Goal: Check status: Check status

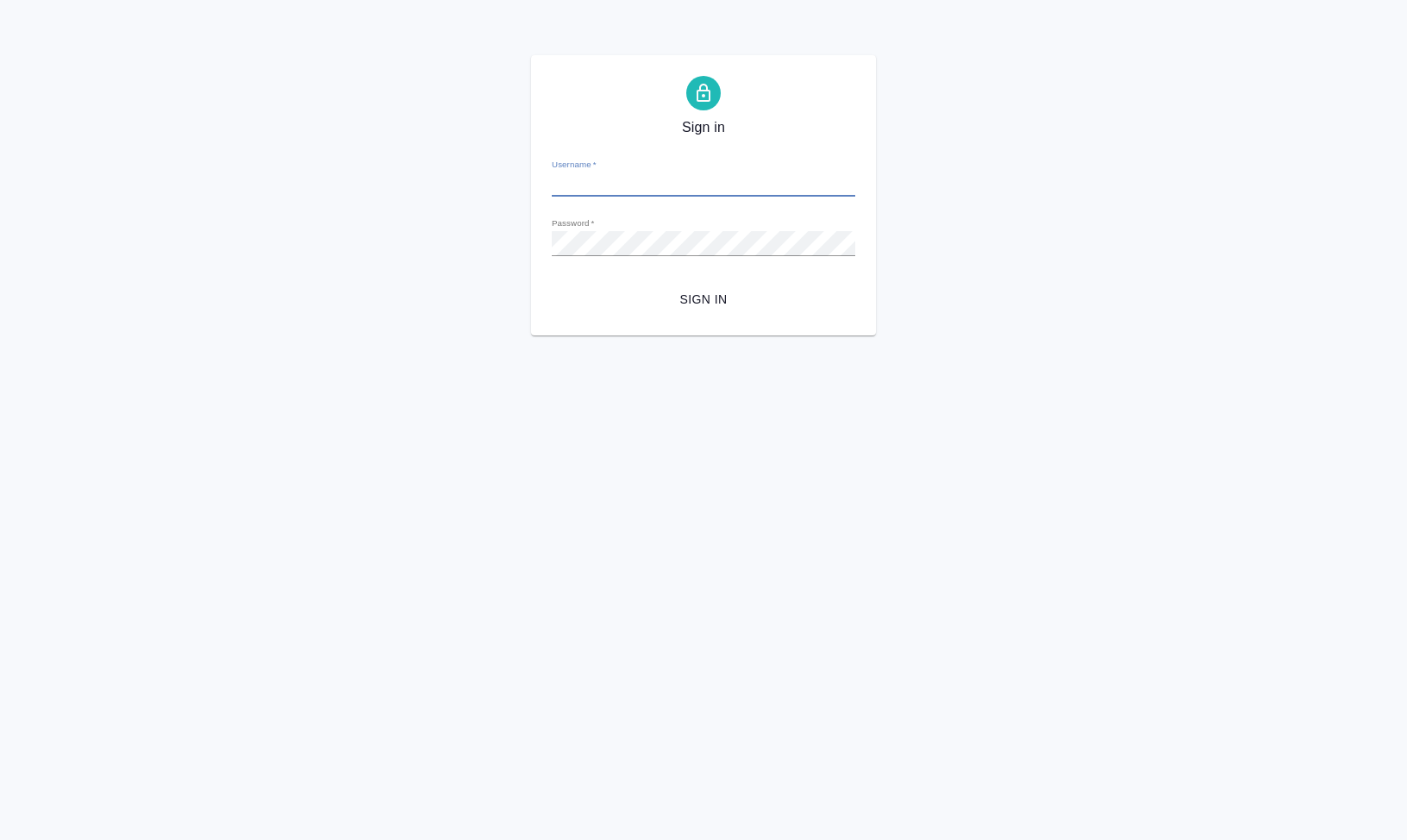
type input "s.klimentovskii@awatera.com"
click at [705, 309] on span "Sign in" at bounding box center [703, 300] width 276 height 21
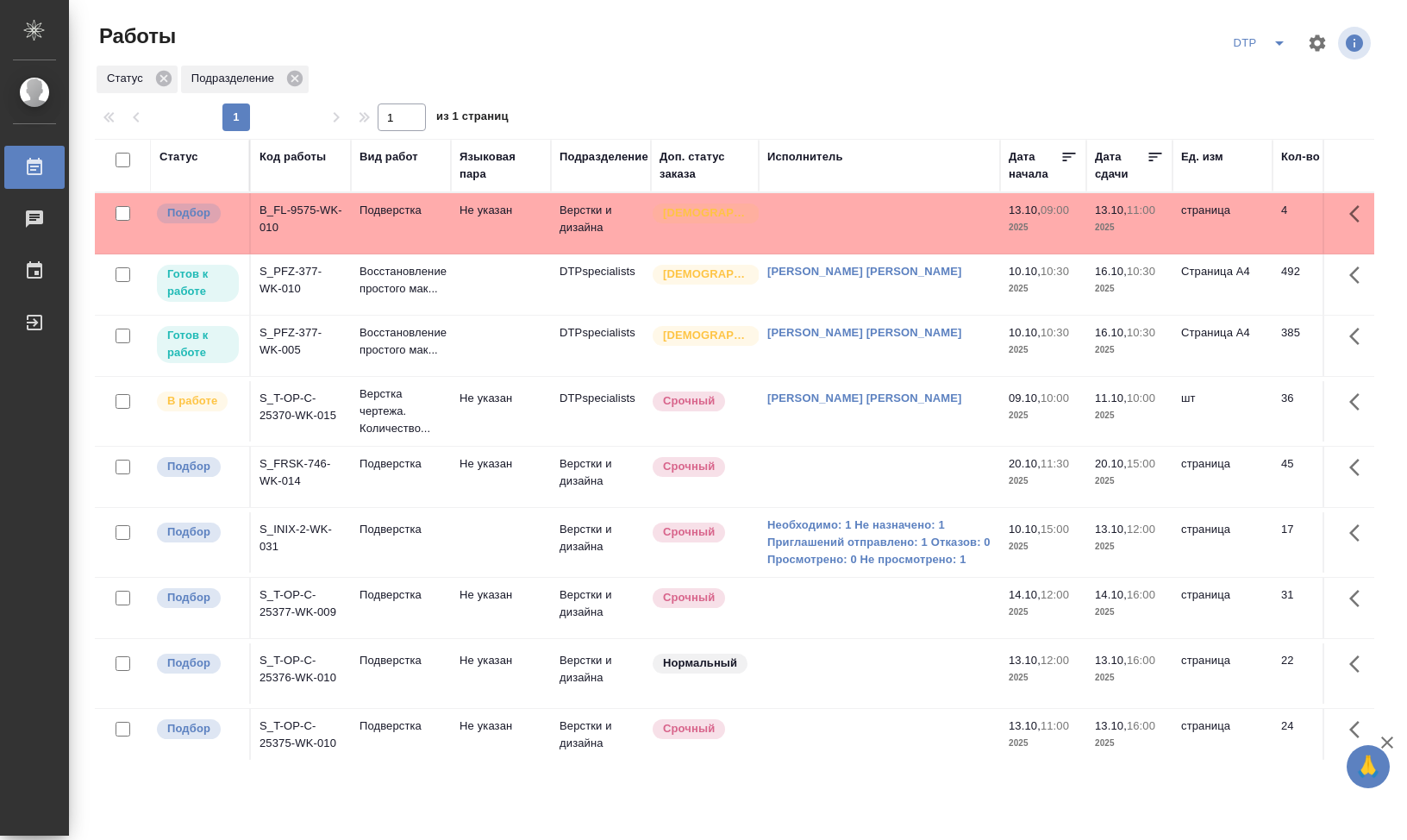
click at [805, 78] on div "Статус Подразделение" at bounding box center [734, 79] width 1279 height 31
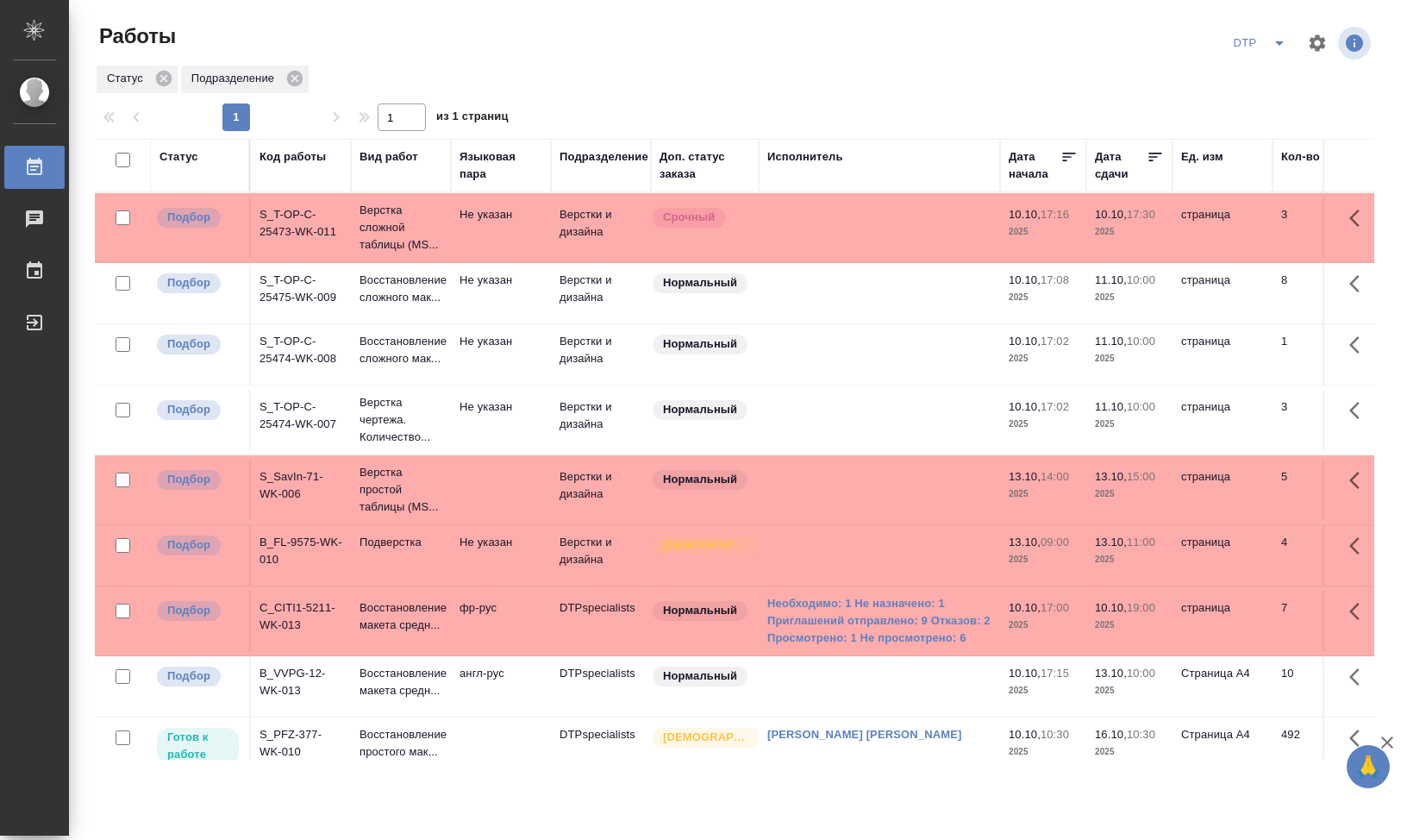
click at [298, 216] on td "S_T-OP-C-25473-WK-011" at bounding box center [300, 227] width 100 height 61
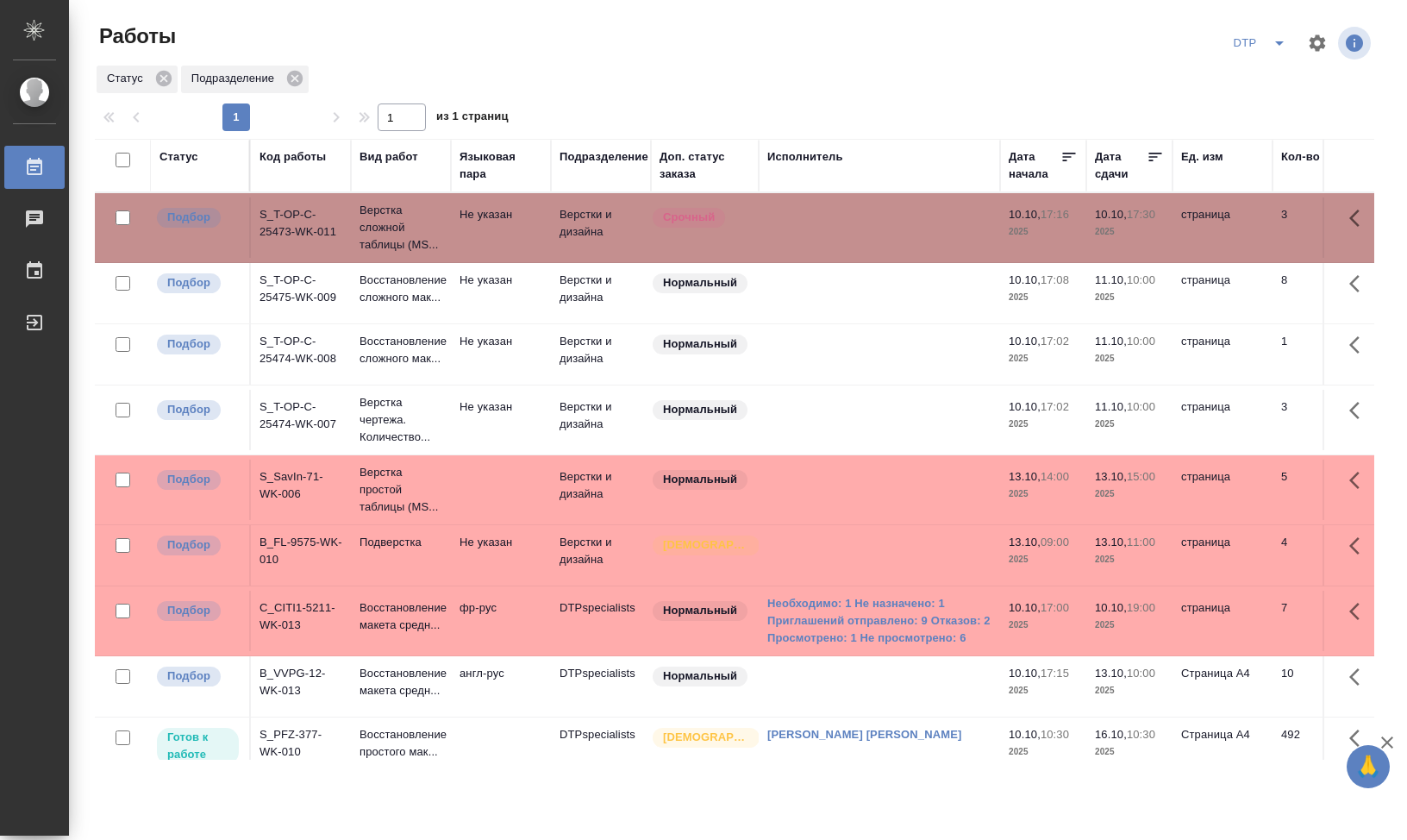
click at [281, 231] on td "S_T-OP-C-25473-WK-011" at bounding box center [300, 227] width 100 height 61
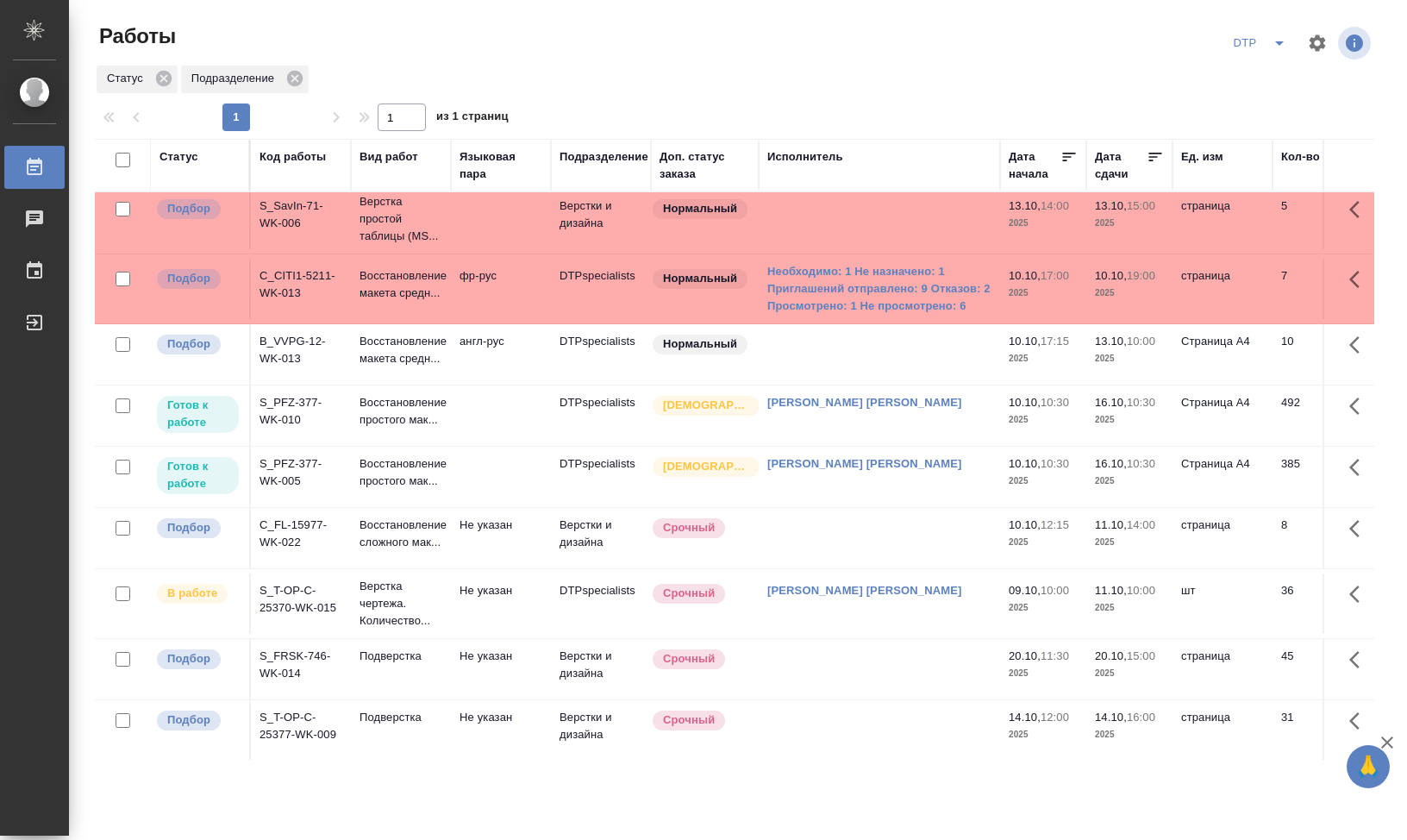
scroll to position [440, 0]
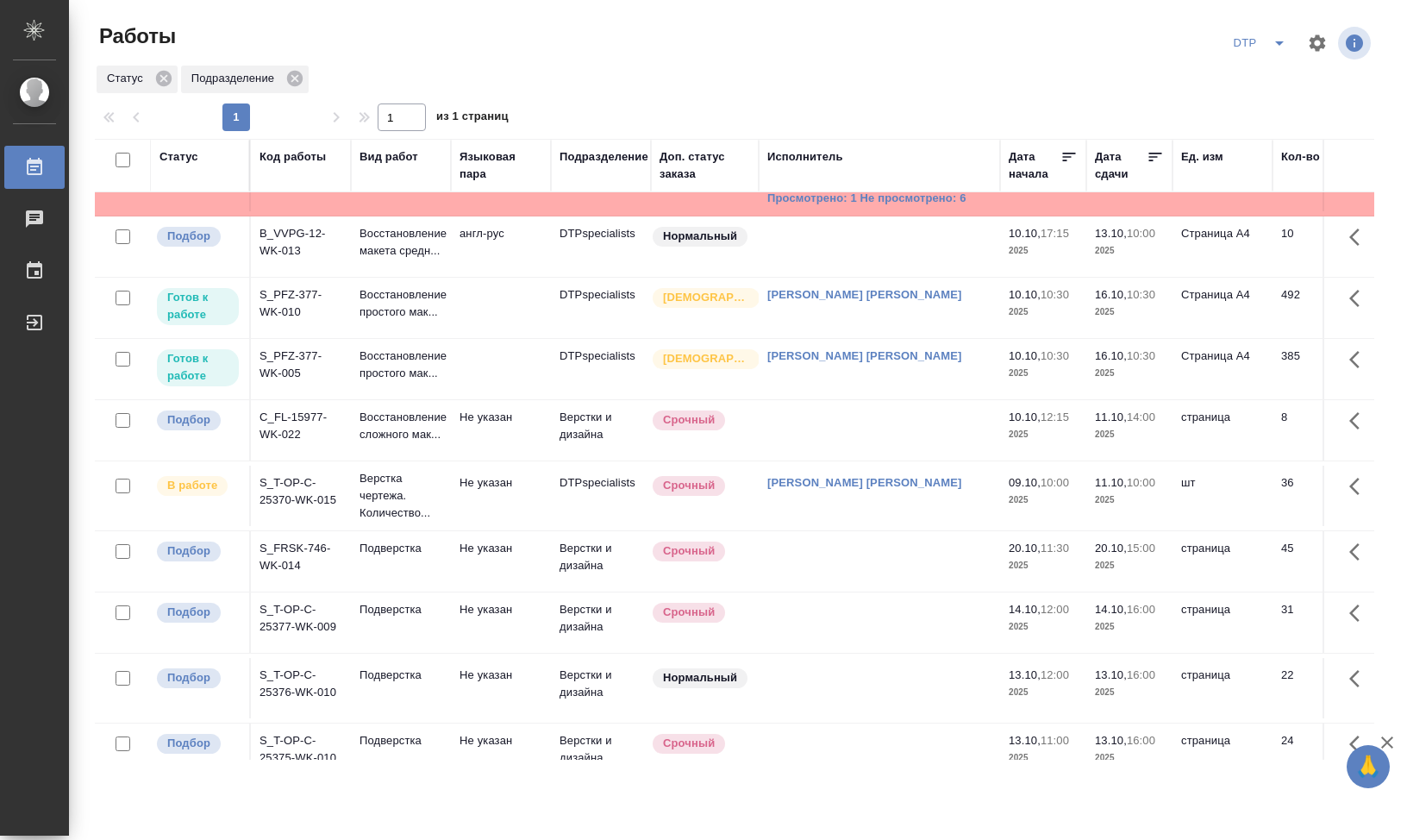
click at [211, 494] on p "В работе" at bounding box center [193, 485] width 50 height 17
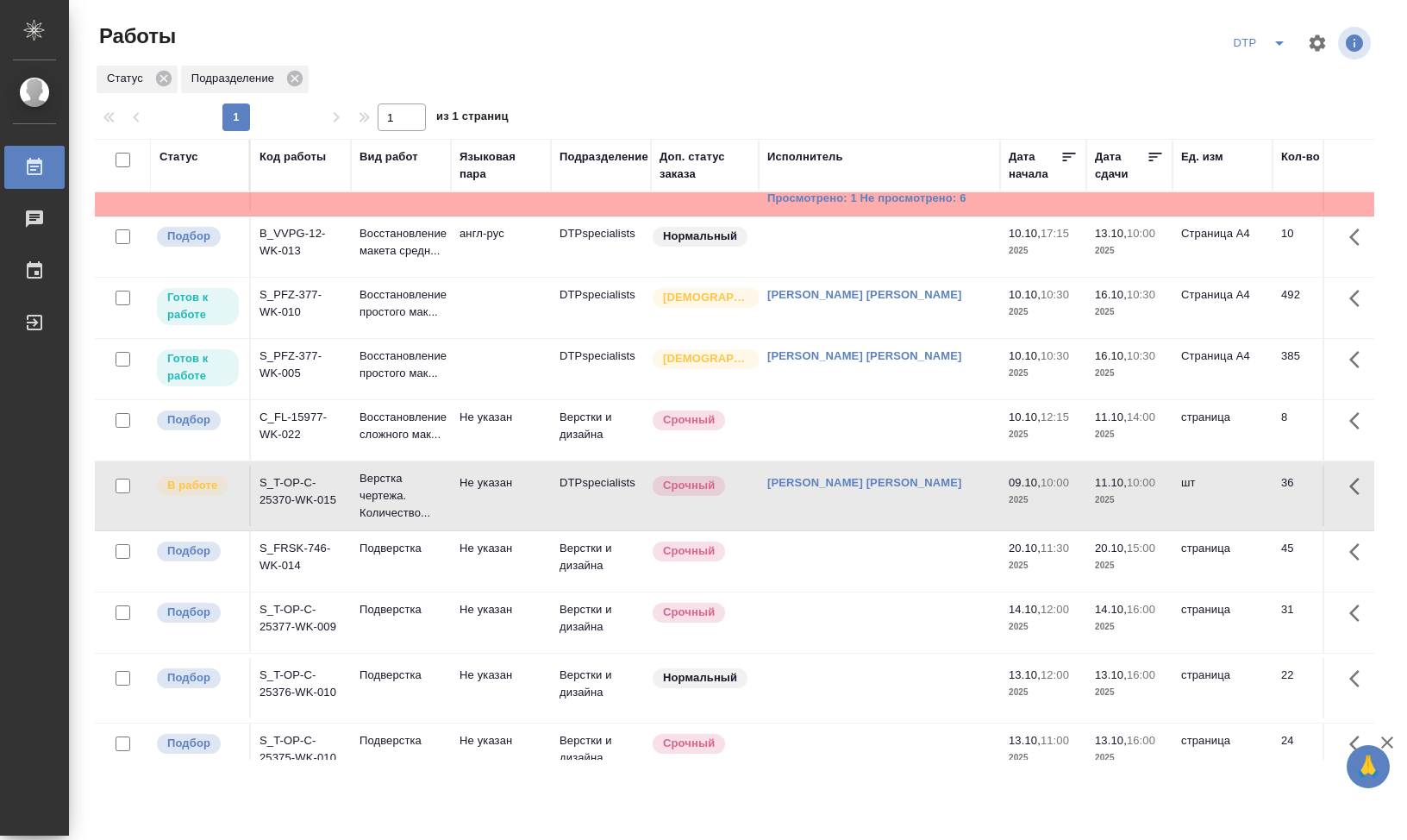
click at [279, 526] on td "S_T-OP-C-25370-WK-015" at bounding box center [300, 496] width 100 height 61
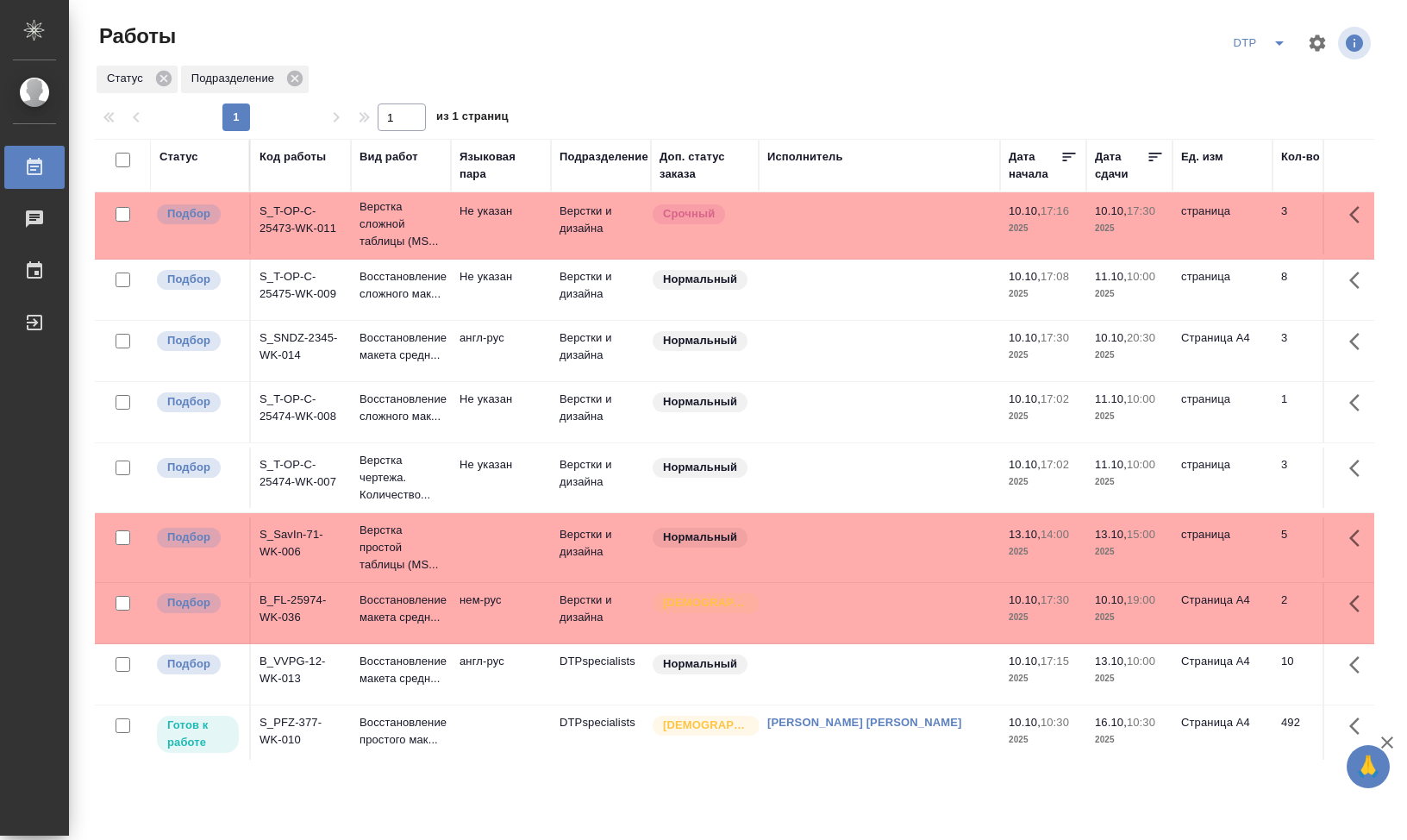
scroll to position [0, 0]
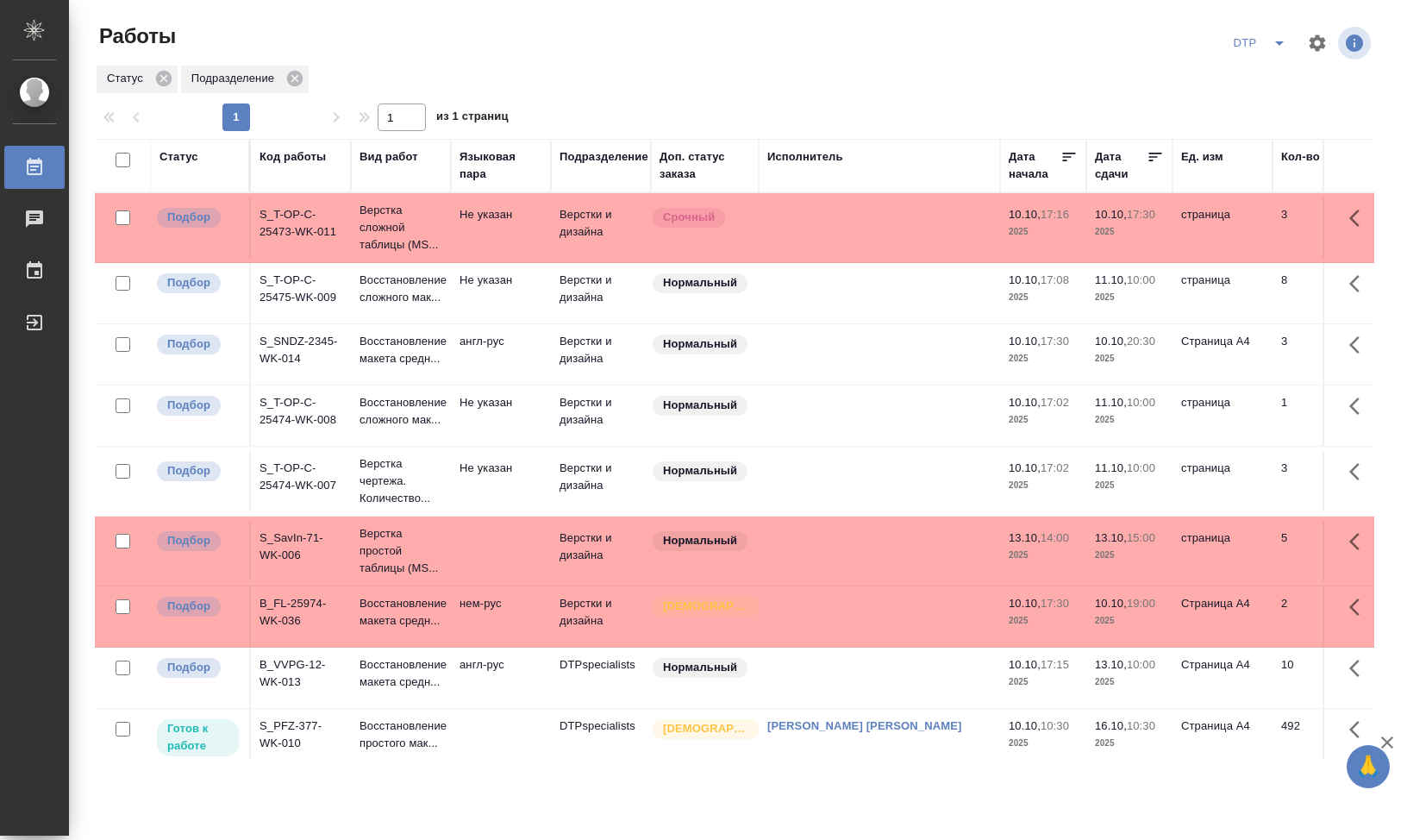
click at [198, 165] on div "Статус" at bounding box center [179, 156] width 39 height 17
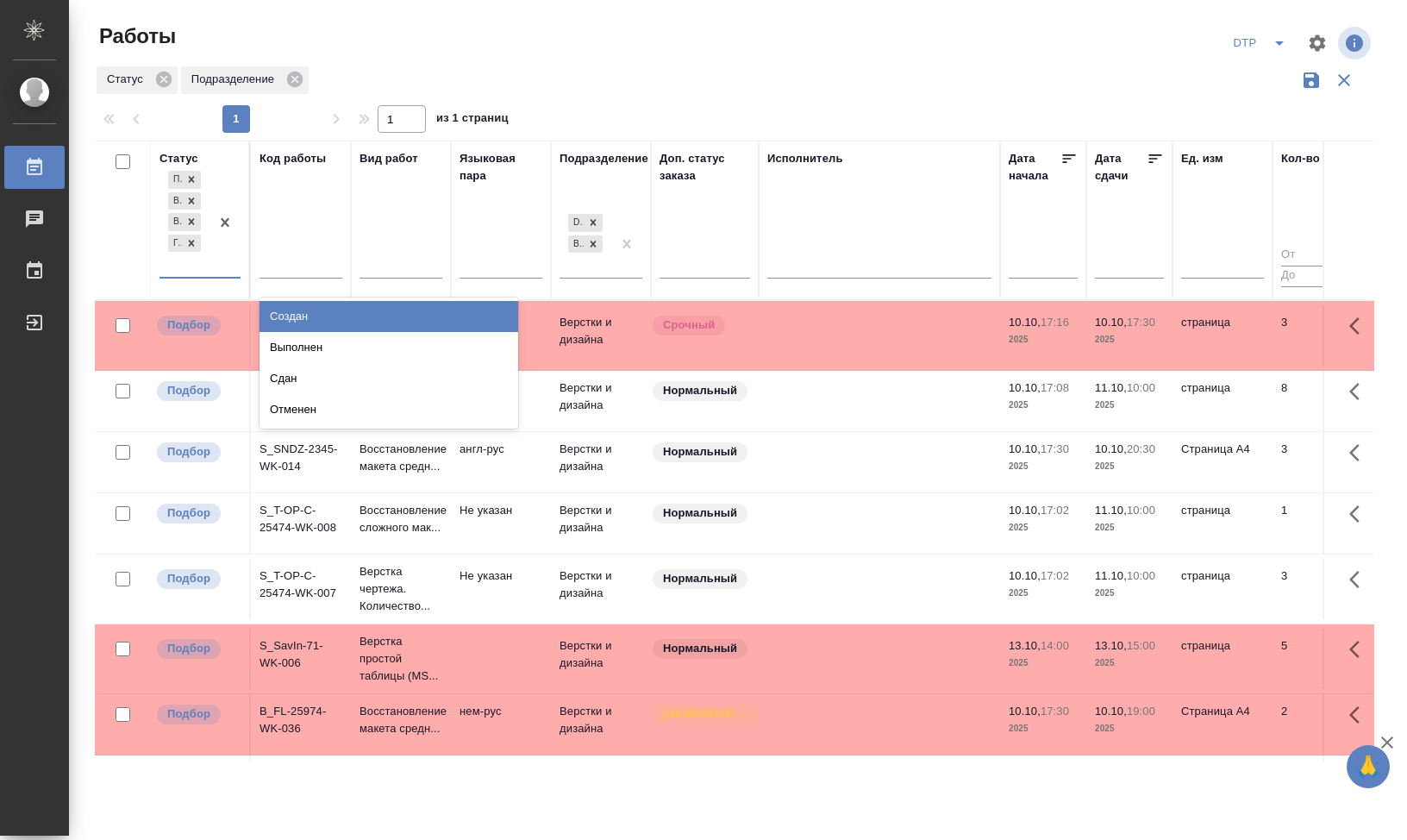
click at [221, 275] on div at bounding box center [225, 222] width 31 height 110
click at [460, 351] on div "Выполнен" at bounding box center [389, 347] width 259 height 31
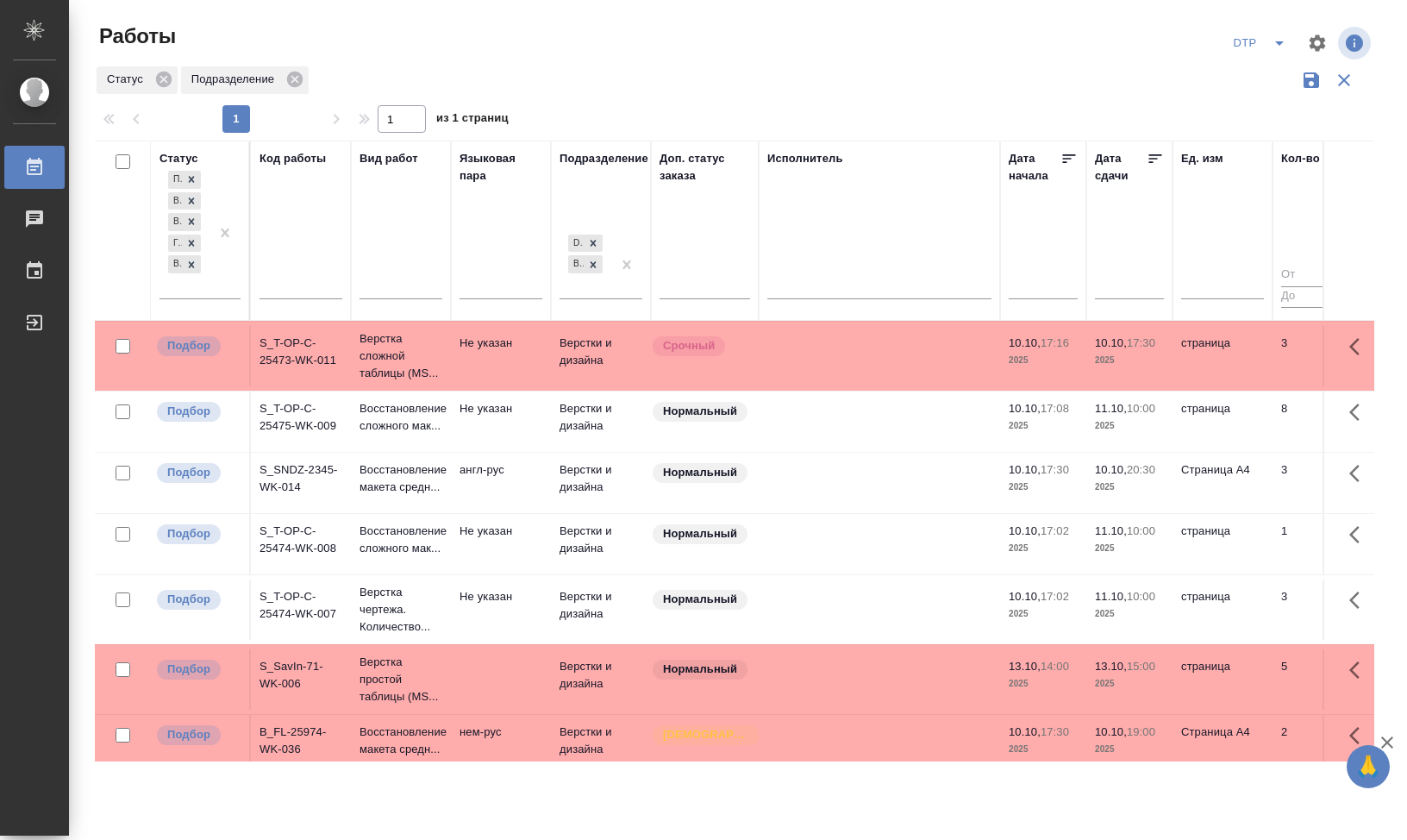
click at [909, 116] on div "1 1 из 1 страниц" at bounding box center [741, 119] width 1293 height 28
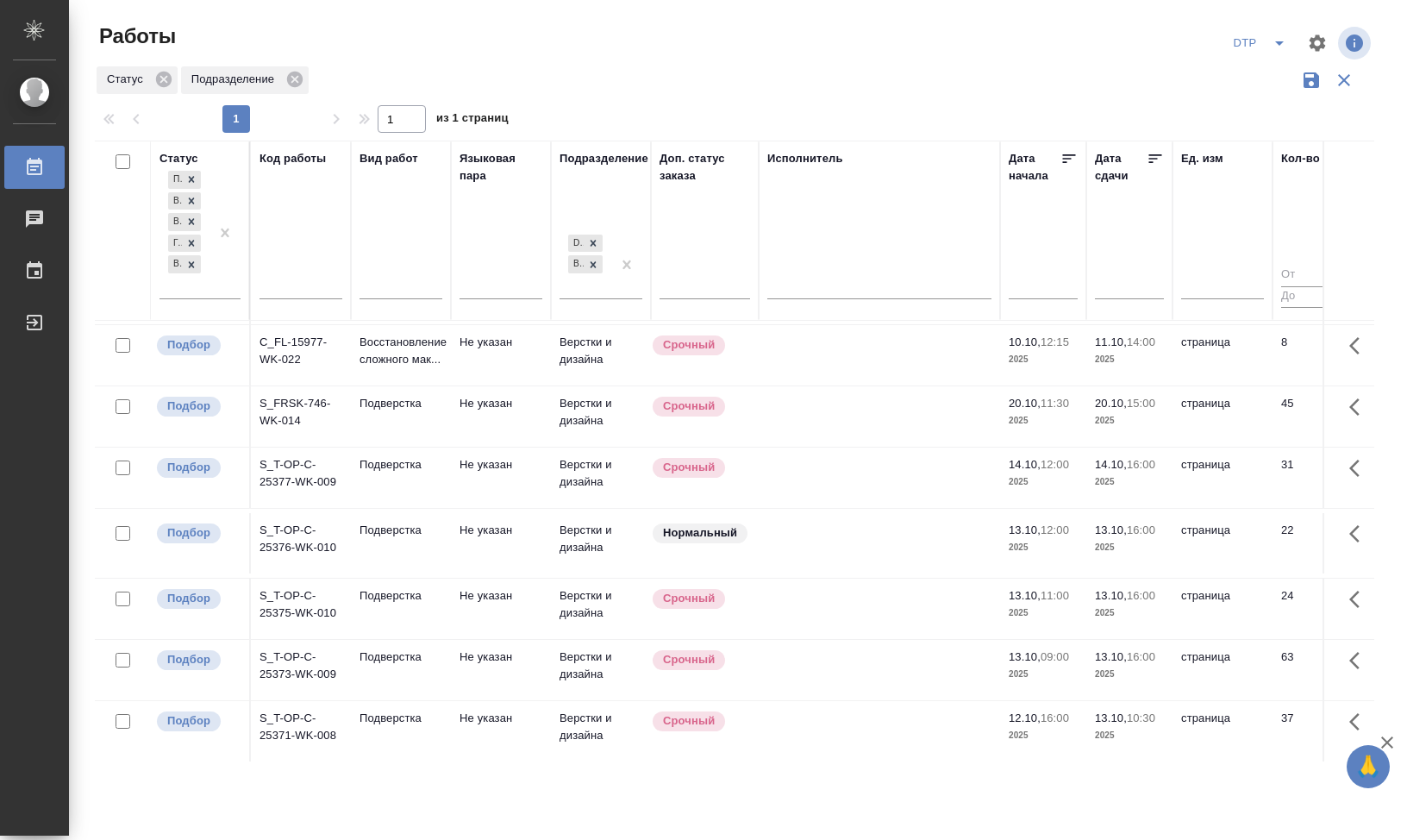
scroll to position [376, 0]
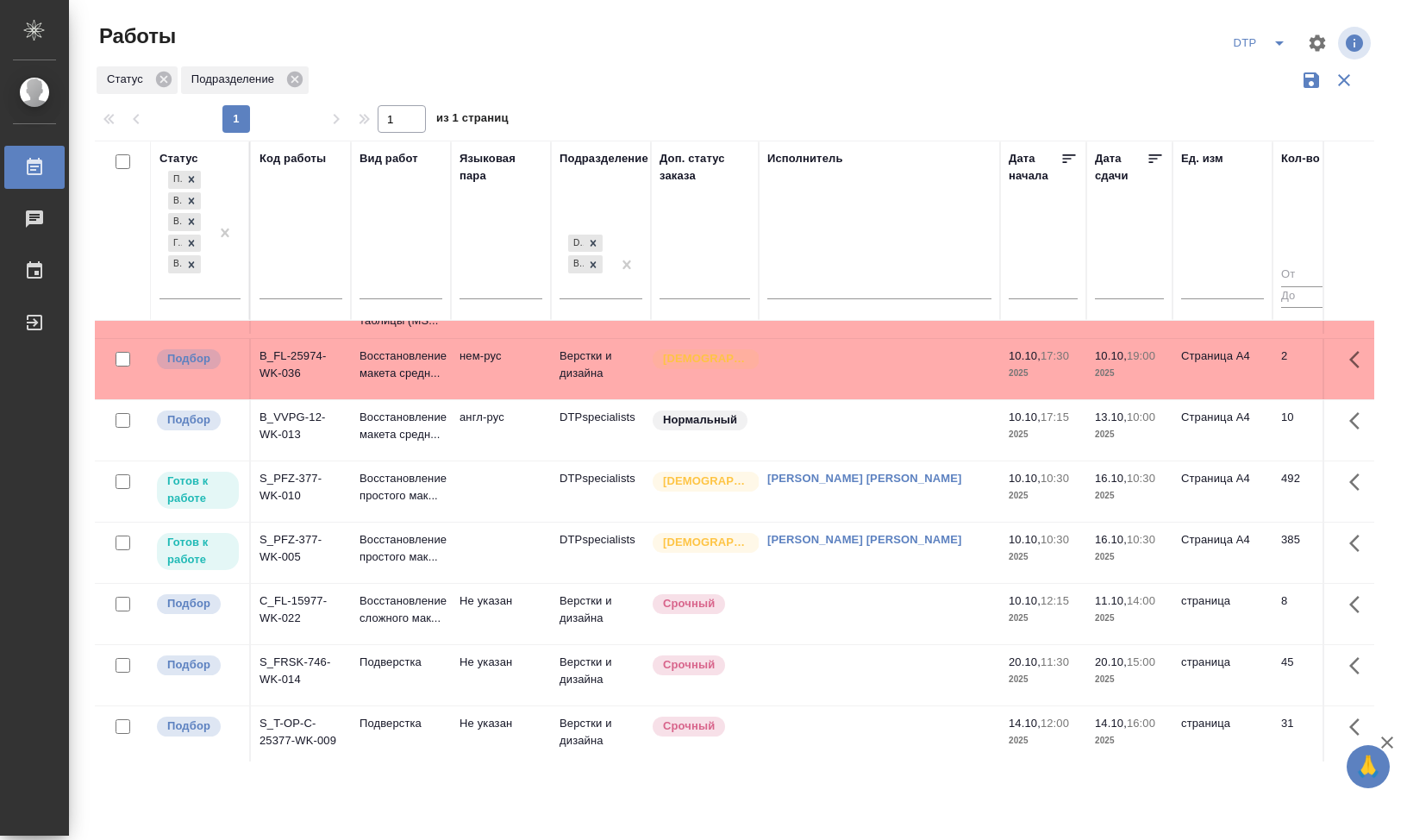
click at [278, 277] on input "text" at bounding box center [300, 288] width 83 height 21
paste input "S_T-OP-C-25370"
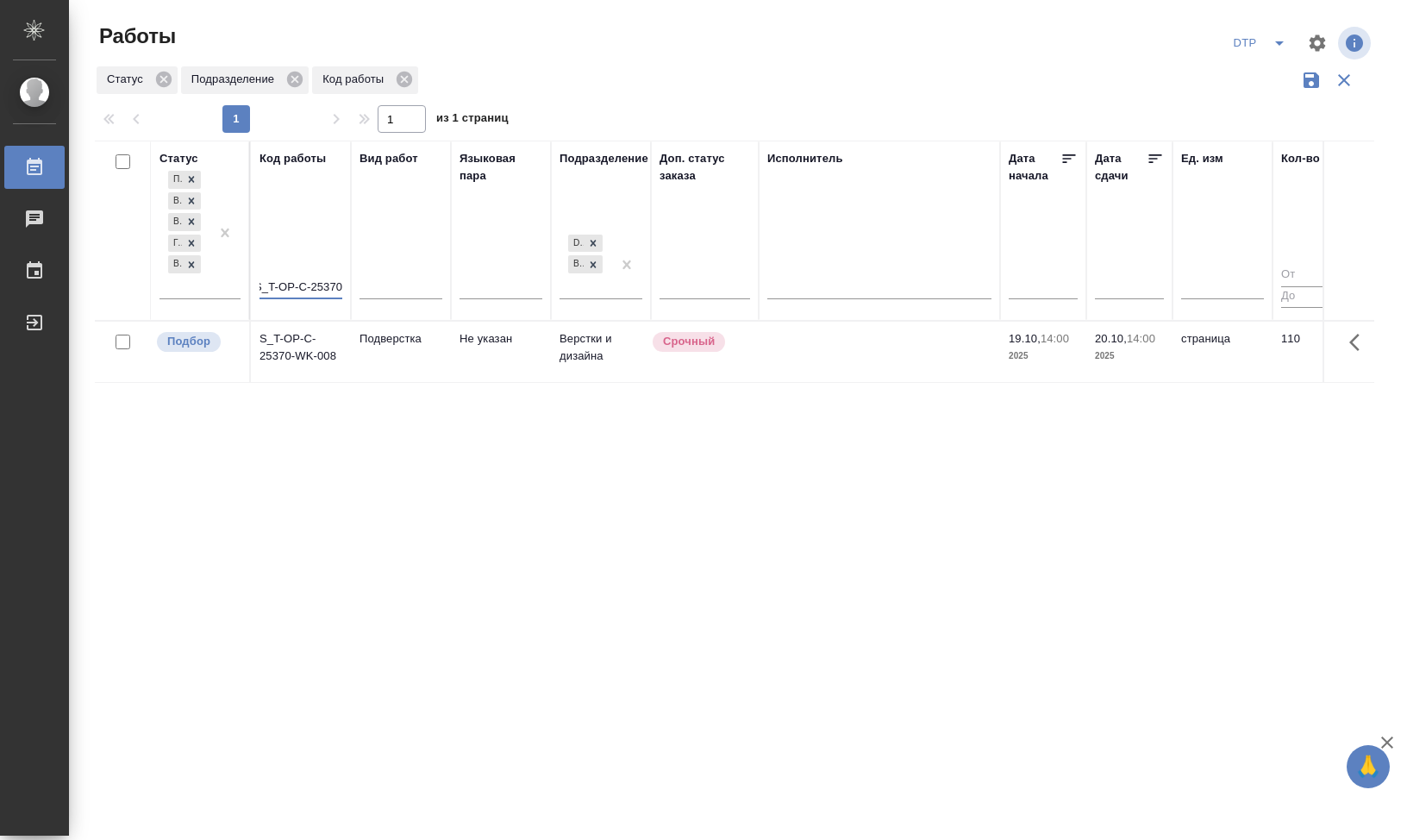
scroll to position [0, 0]
click at [299, 352] on td "S_T-OP-C-25370-WK-008" at bounding box center [300, 352] width 100 height 61
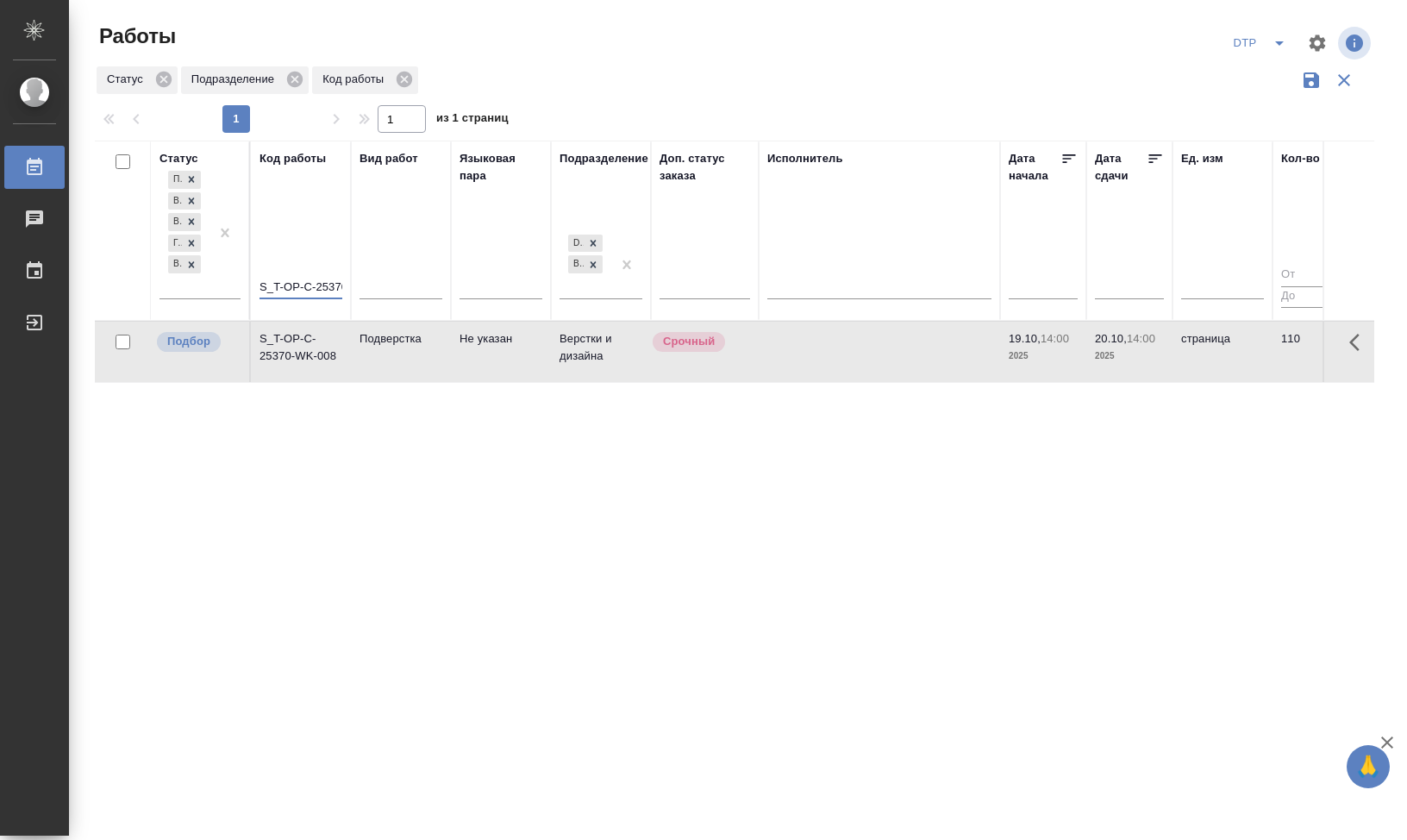
click at [330, 287] on input "S_T-OP-C-25370" at bounding box center [300, 288] width 83 height 21
drag, startPoint x: 315, startPoint y: 280, endPoint x: 424, endPoint y: 282, distance: 109.0
click at [435, 284] on tr "Статус Подбор В ожидании В работе Готов к работе Выполнен Код работы S_T-OP-C-2…" at bounding box center [845, 231] width 1502 height 180
click at [336, 282] on input "S_T-OP-C-25370" at bounding box center [300, 288] width 83 height 21
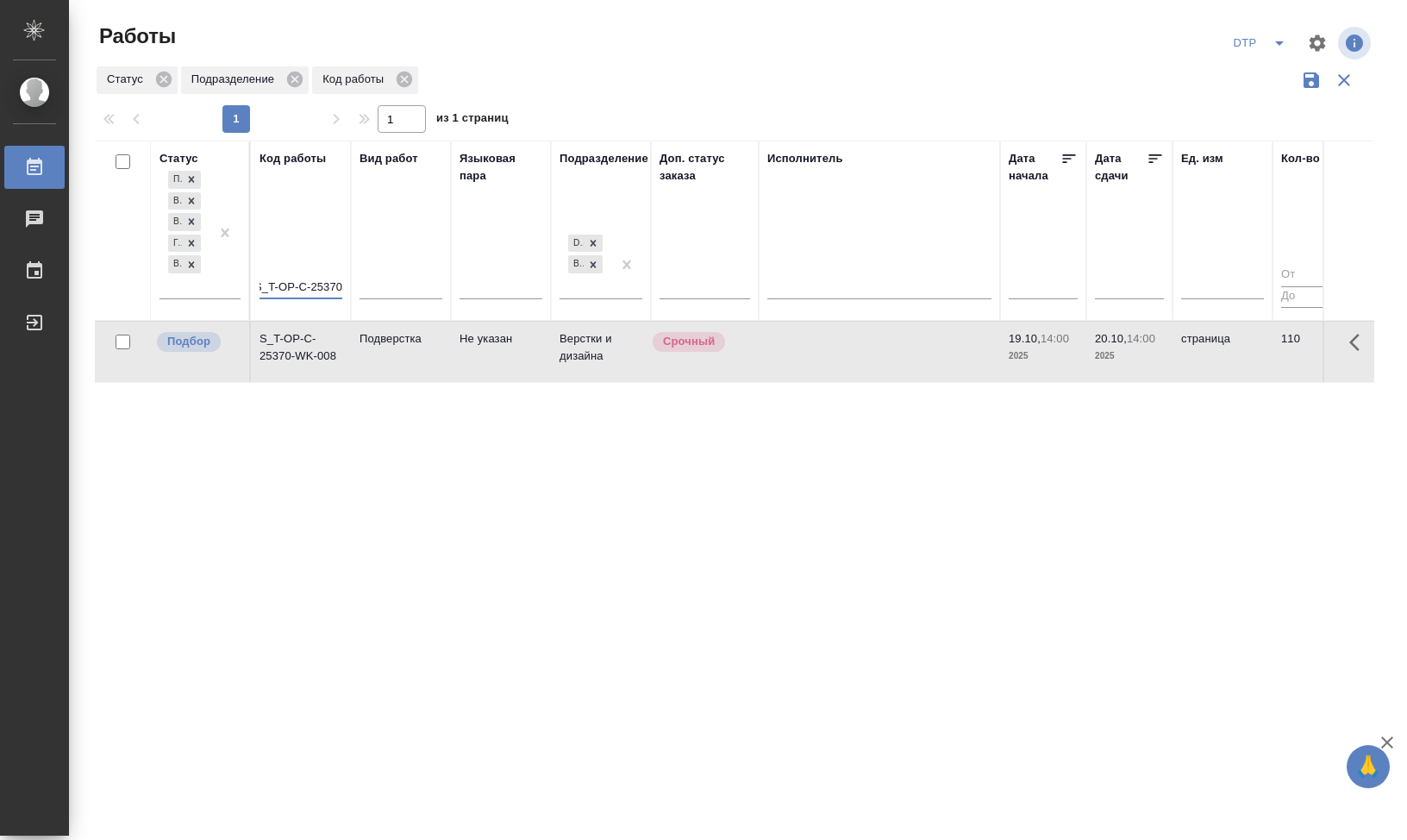
click at [333, 286] on input "S_T-OP-C-25370" at bounding box center [300, 288] width 83 height 21
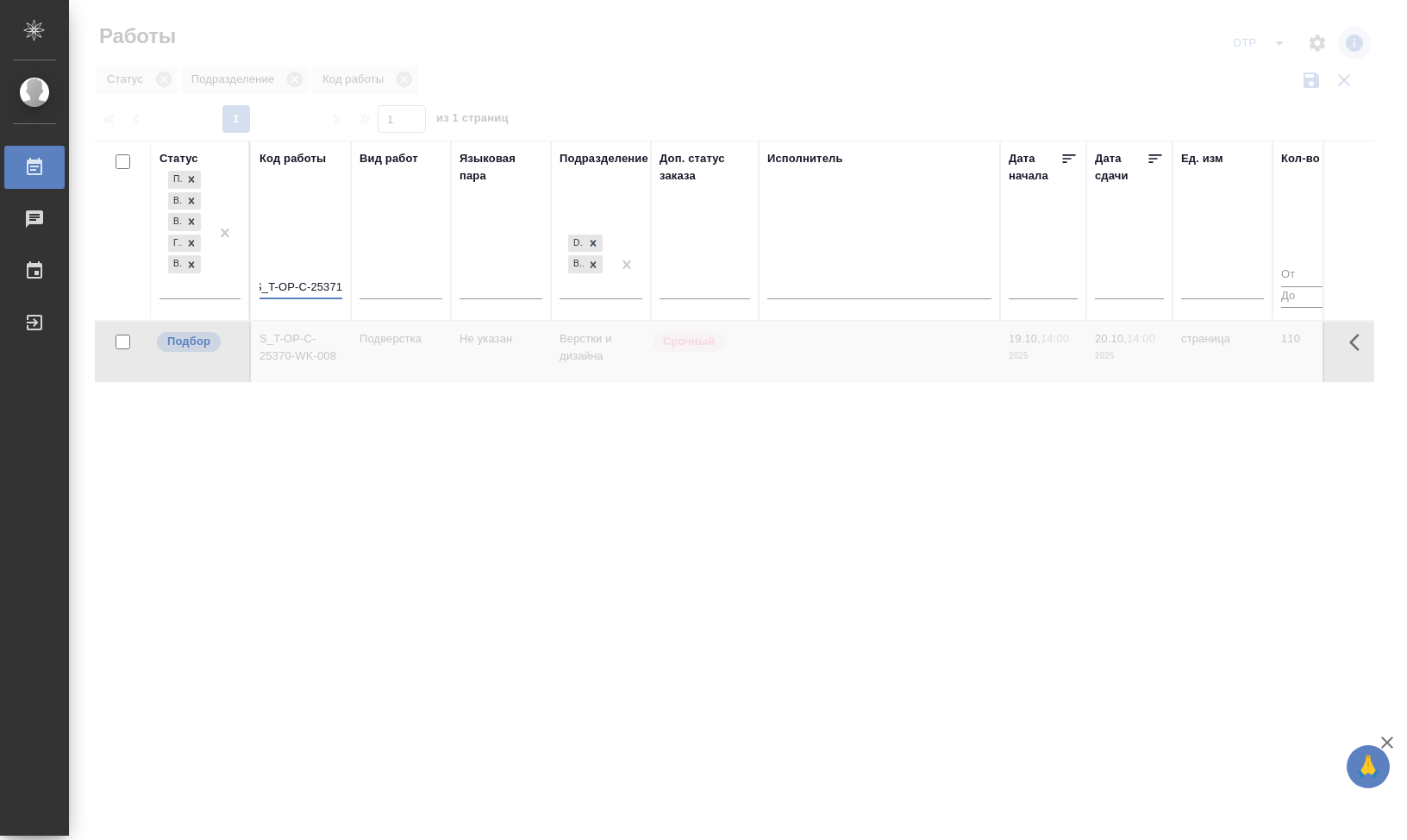
scroll to position [0, 12]
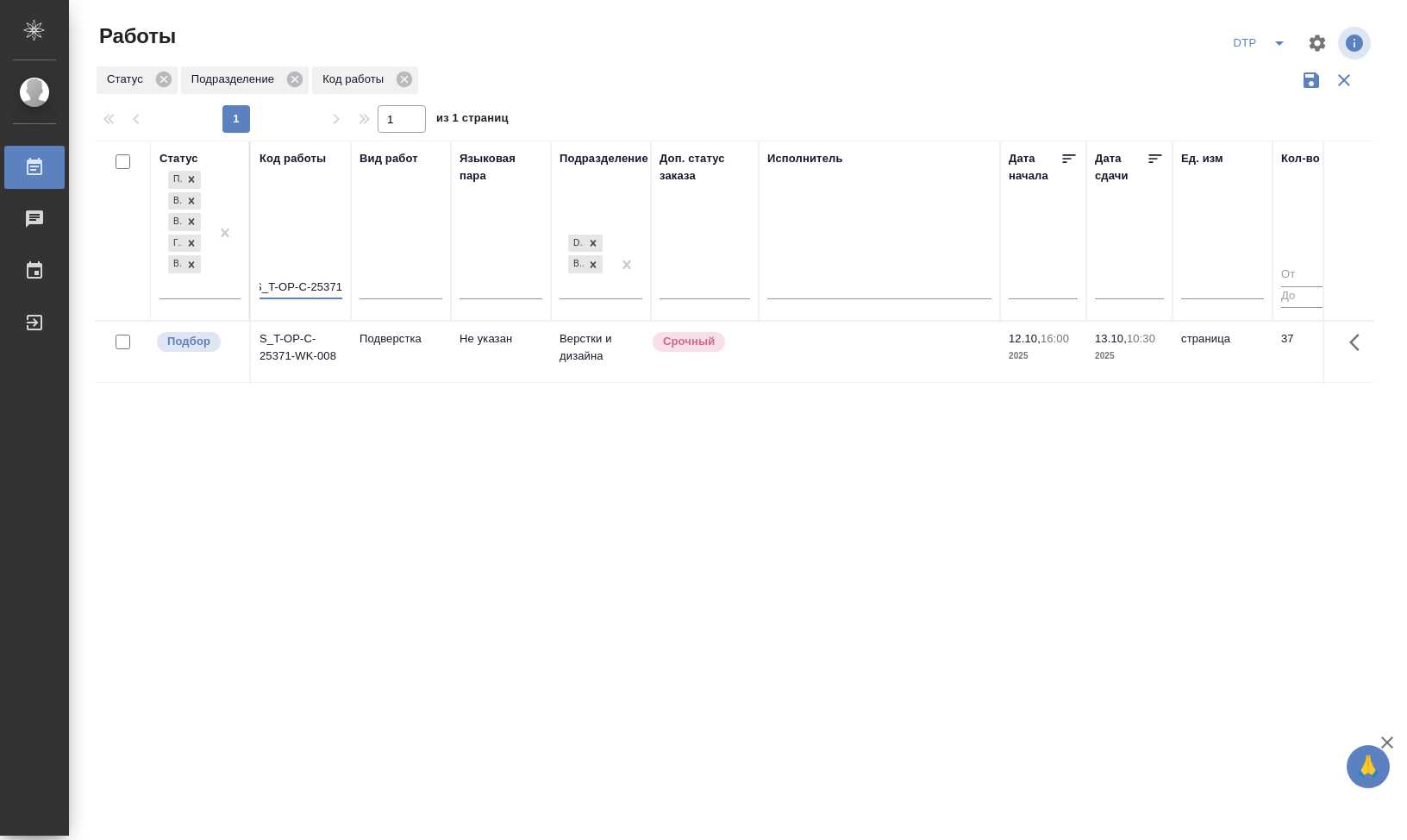
type input "S_T-OP-C-25371"
click at [291, 350] on td "S_T-OP-C-25371-WK-008" at bounding box center [300, 352] width 100 height 61
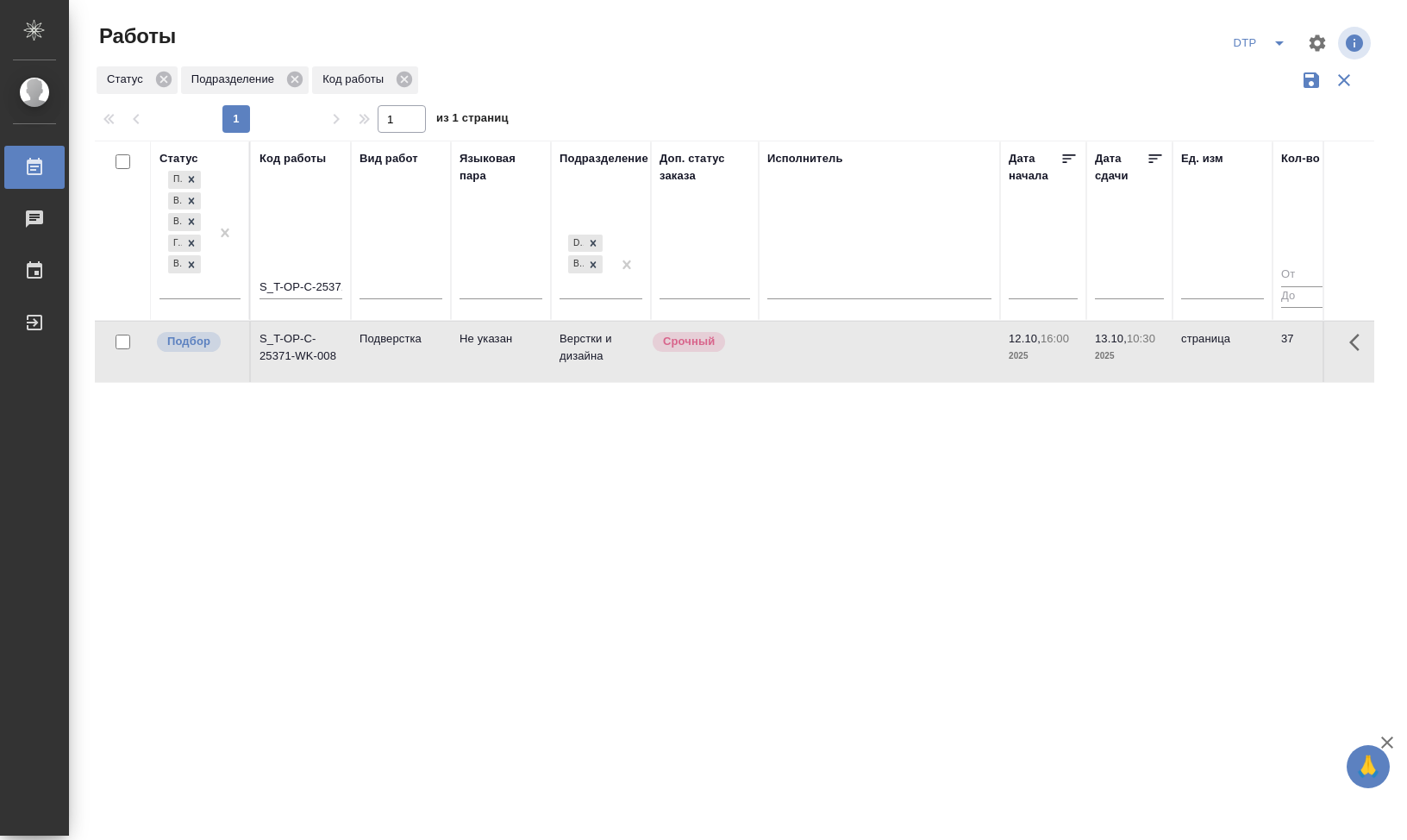
click at [292, 353] on td "S_T-OP-C-25371-WK-008" at bounding box center [300, 352] width 100 height 61
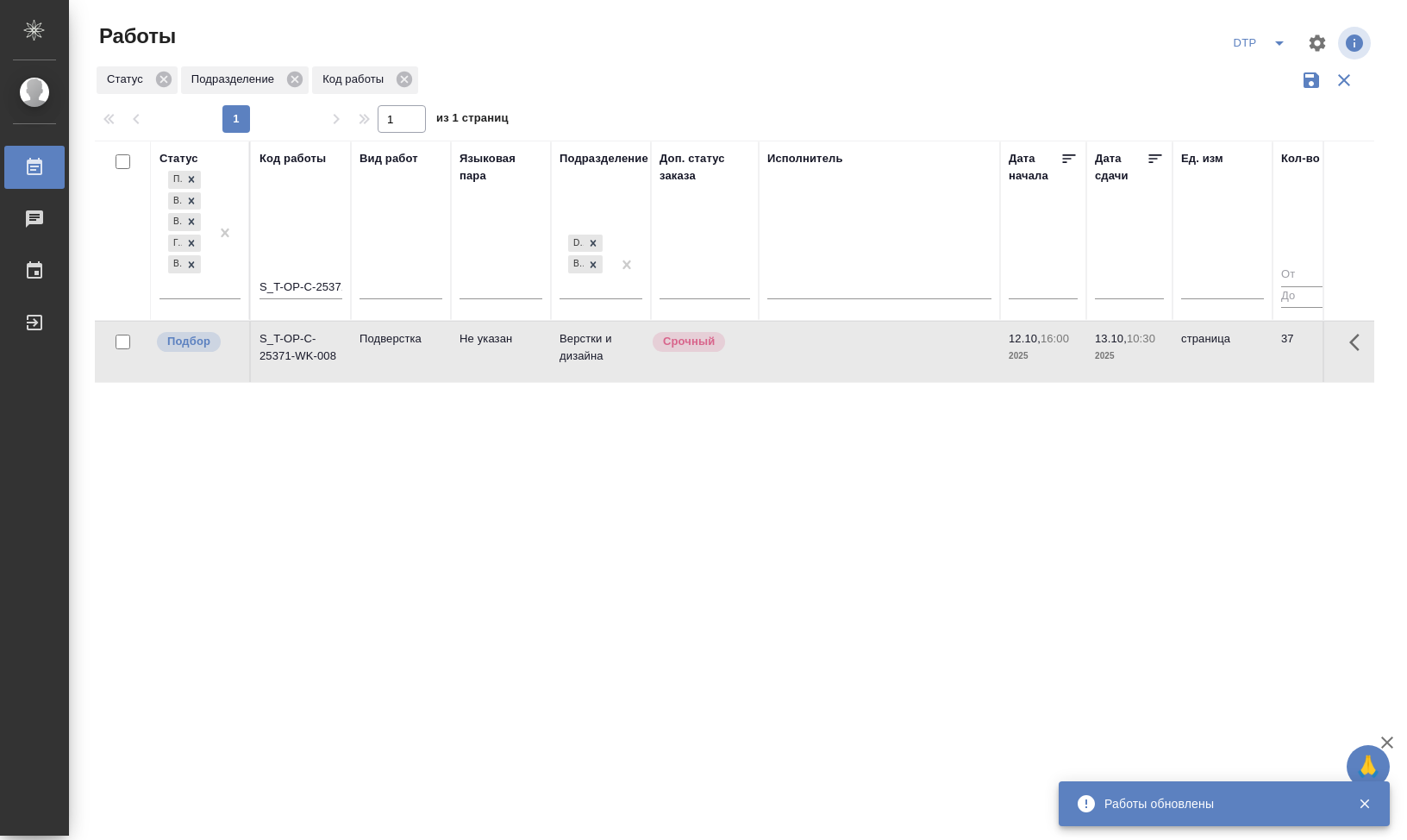
click at [336, 437] on div "Статус Подбор В ожидании В работе Готов к работе Выполнен Код работы S_T-OP-C-2…" at bounding box center [734, 451] width 1279 height 621
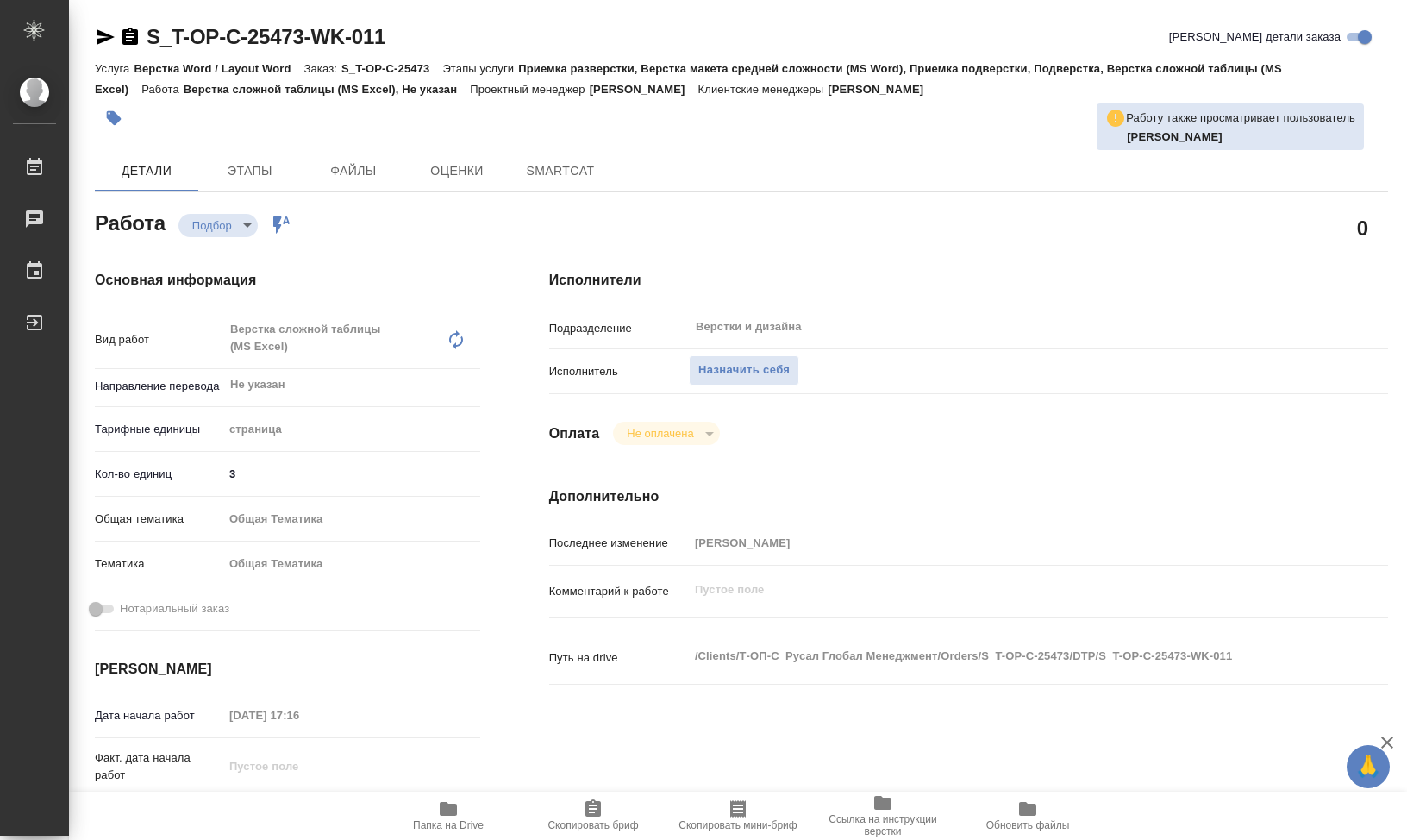
type textarea "x"
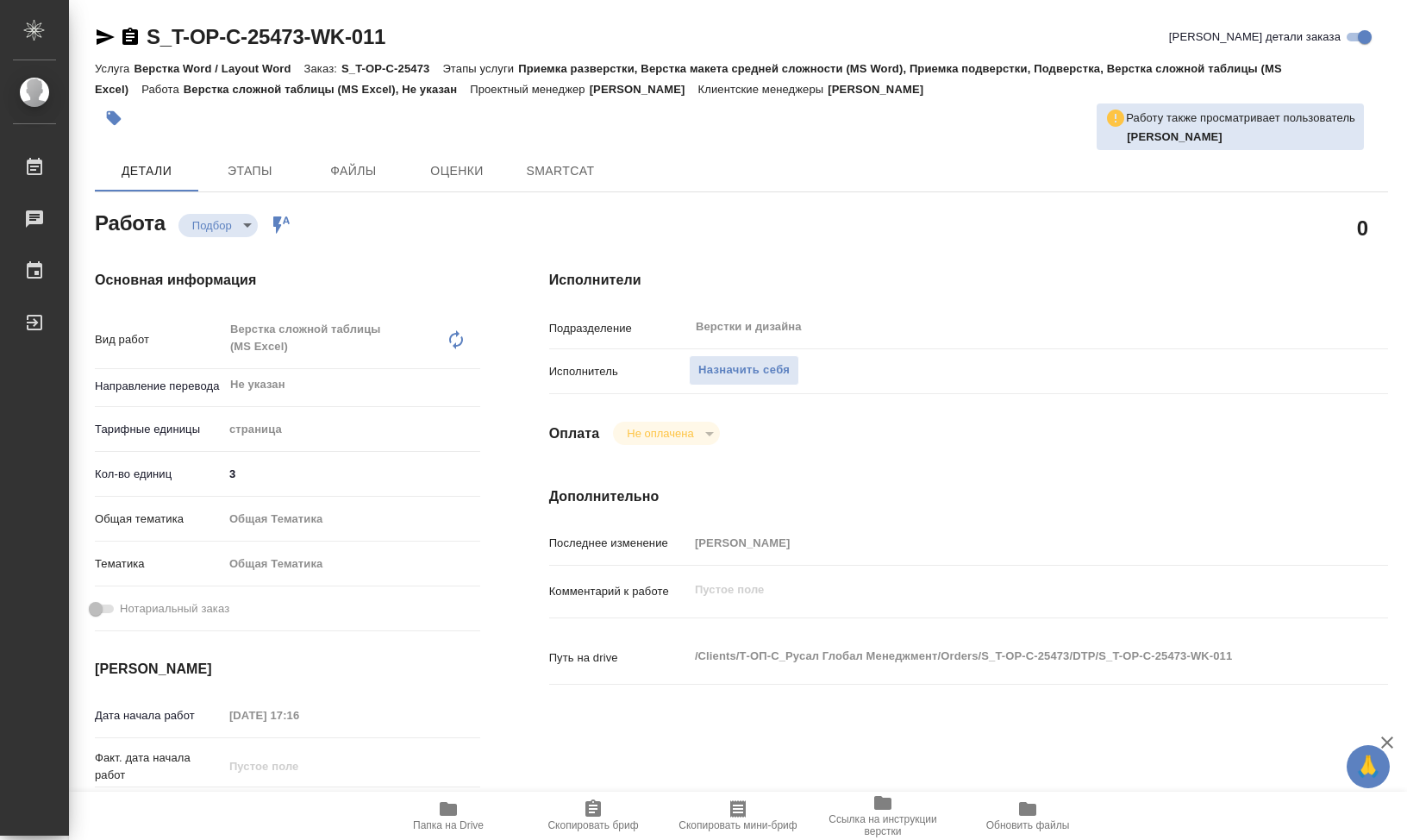
type textarea "x"
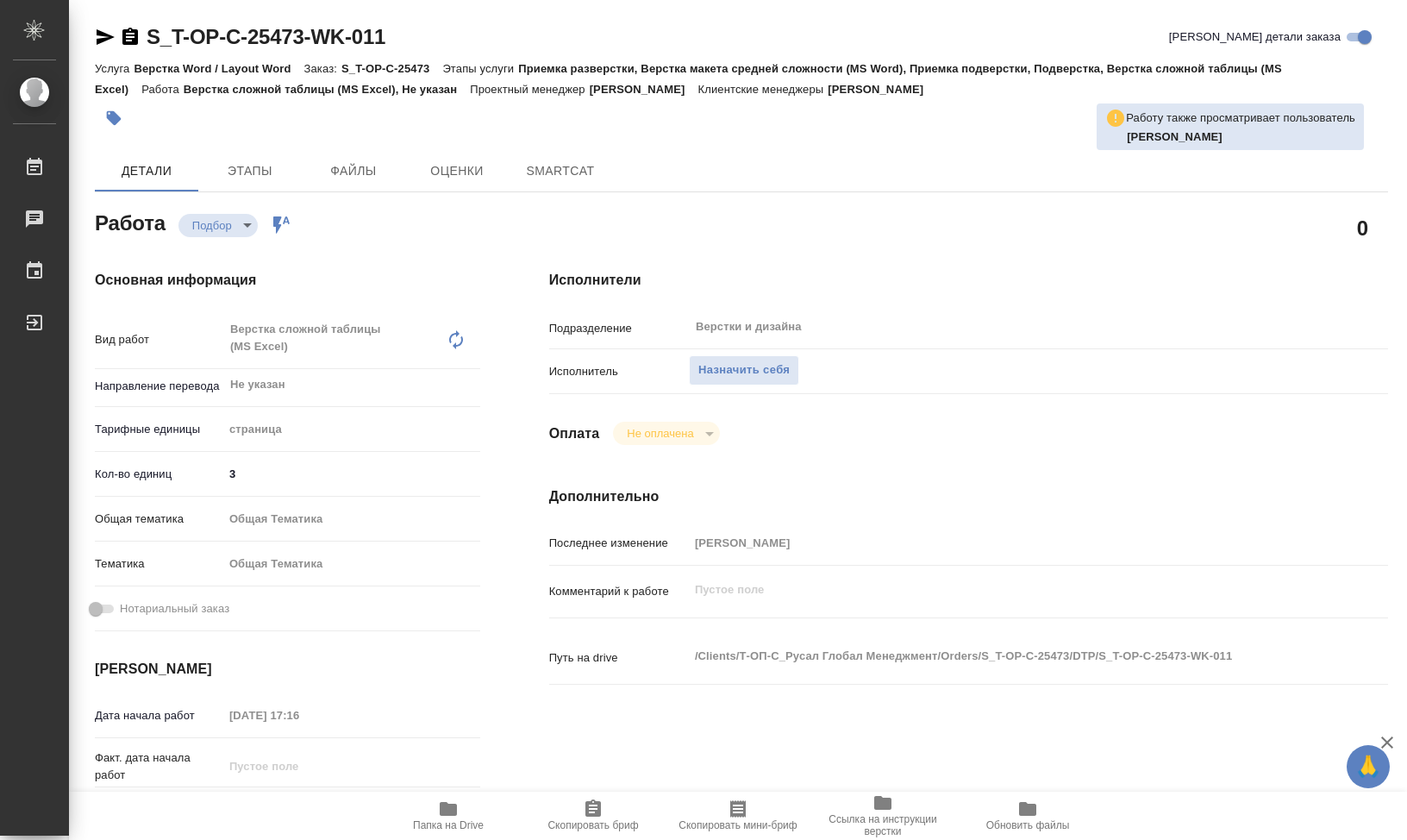
type textarea "x"
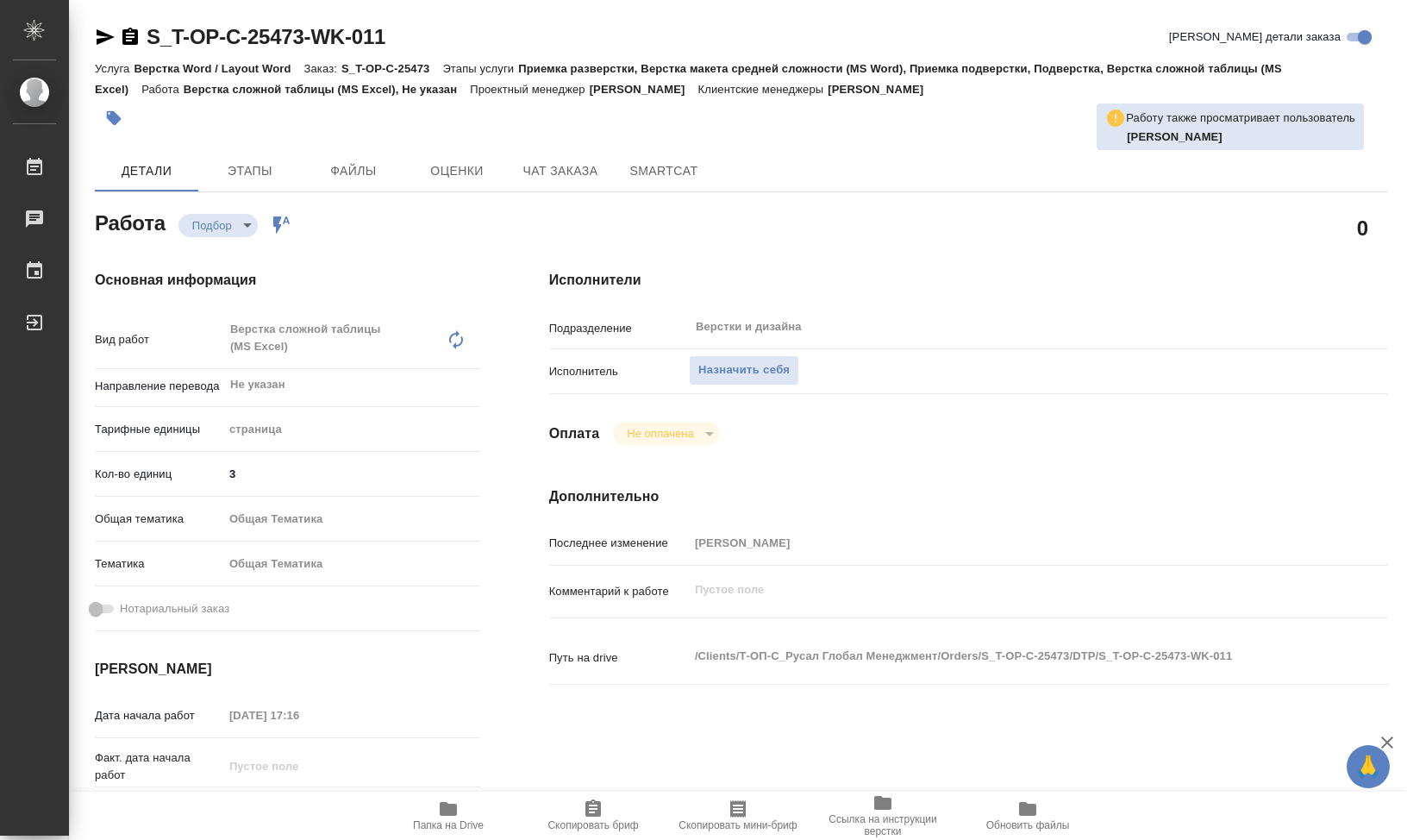
type textarea "x"
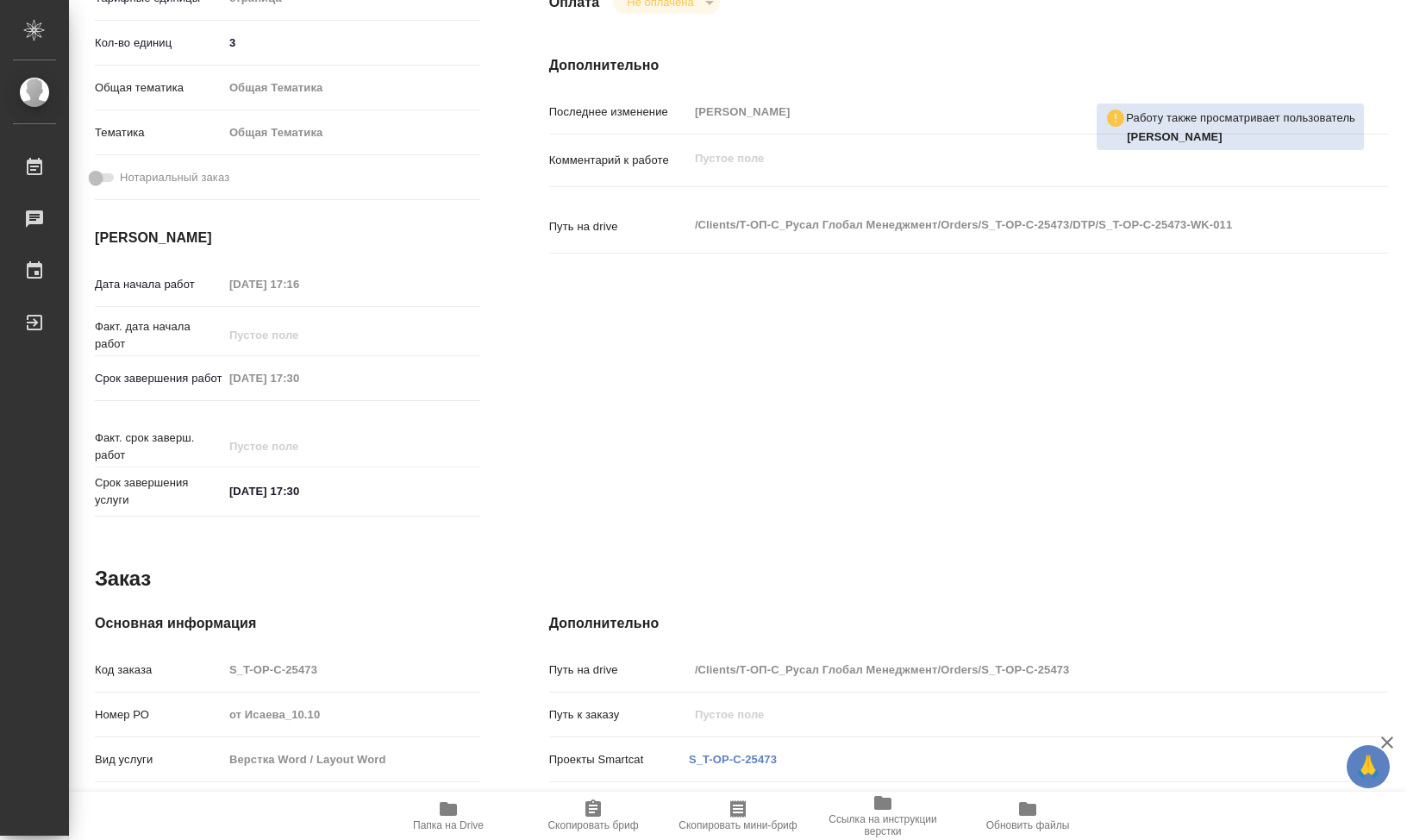
type textarea "x"
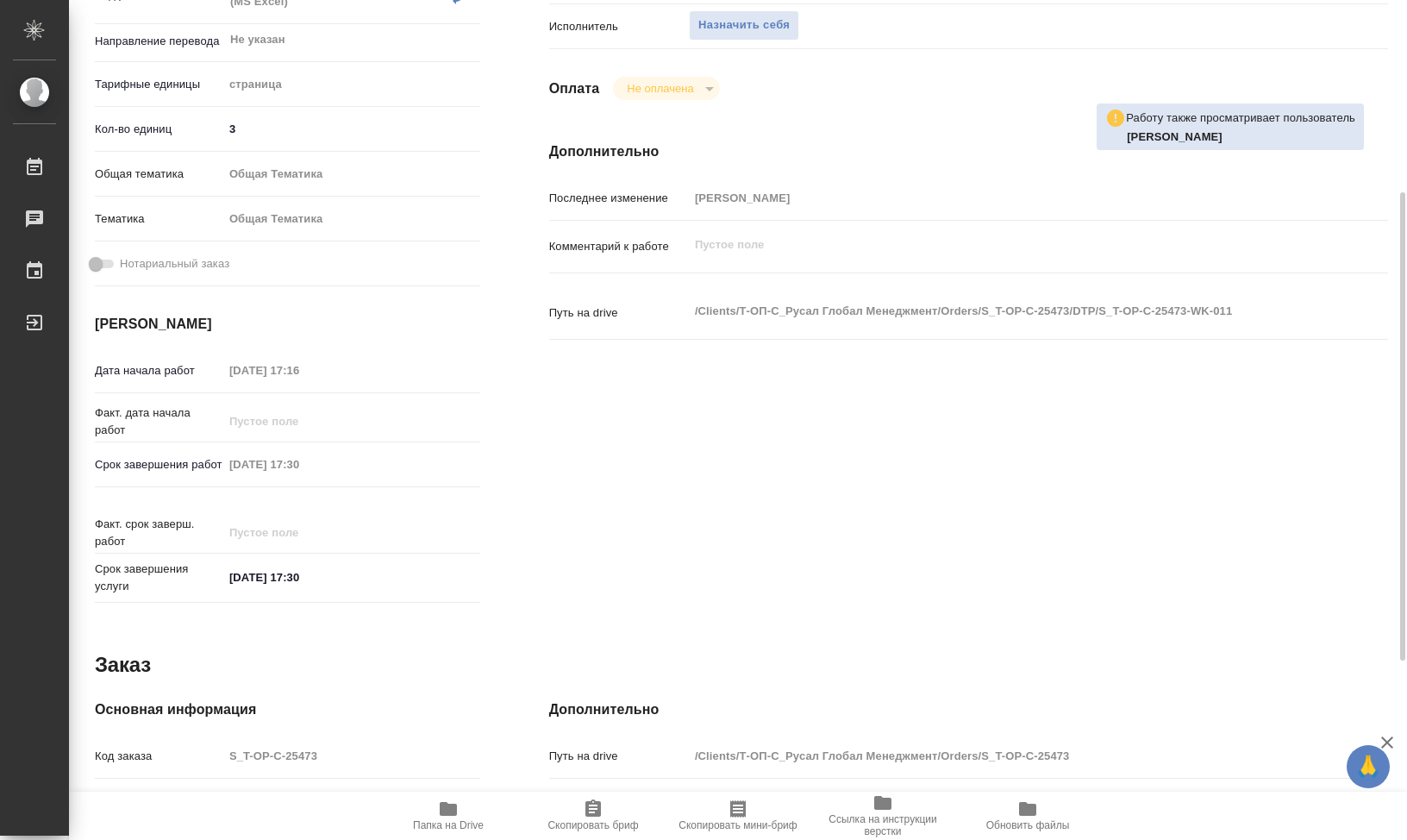
scroll to position [665, 0]
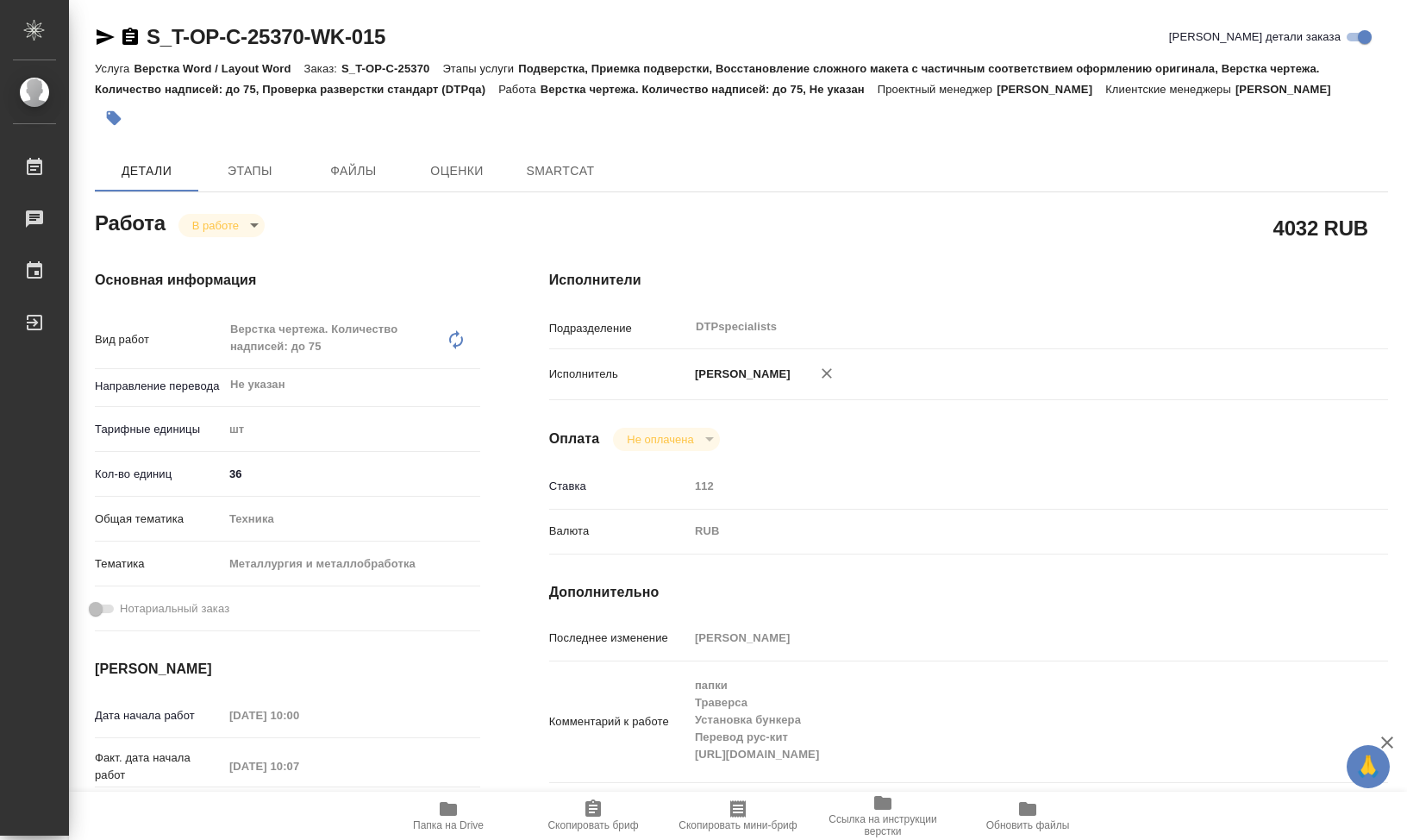
type textarea "x"
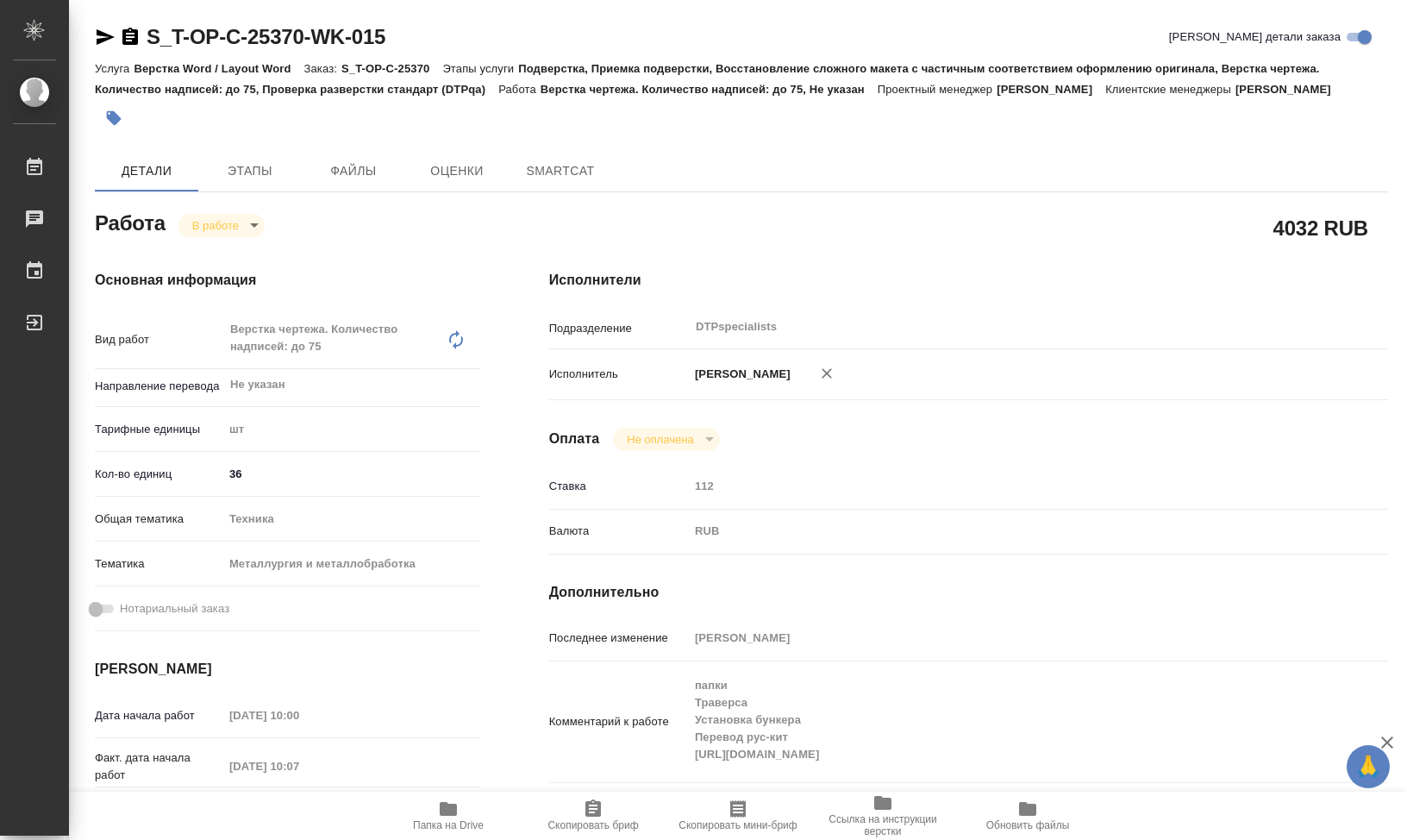
type textarea "x"
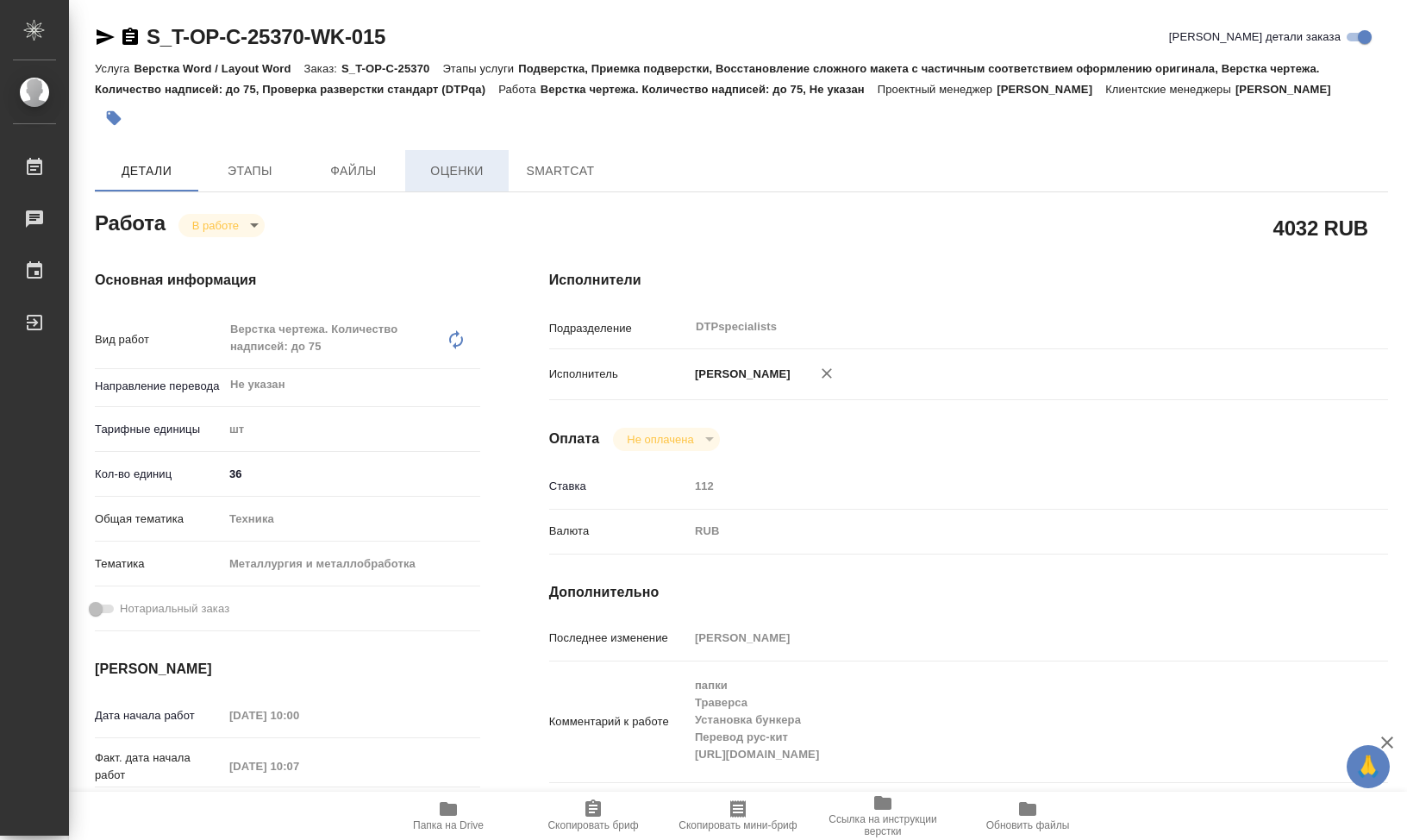
type textarea "x"
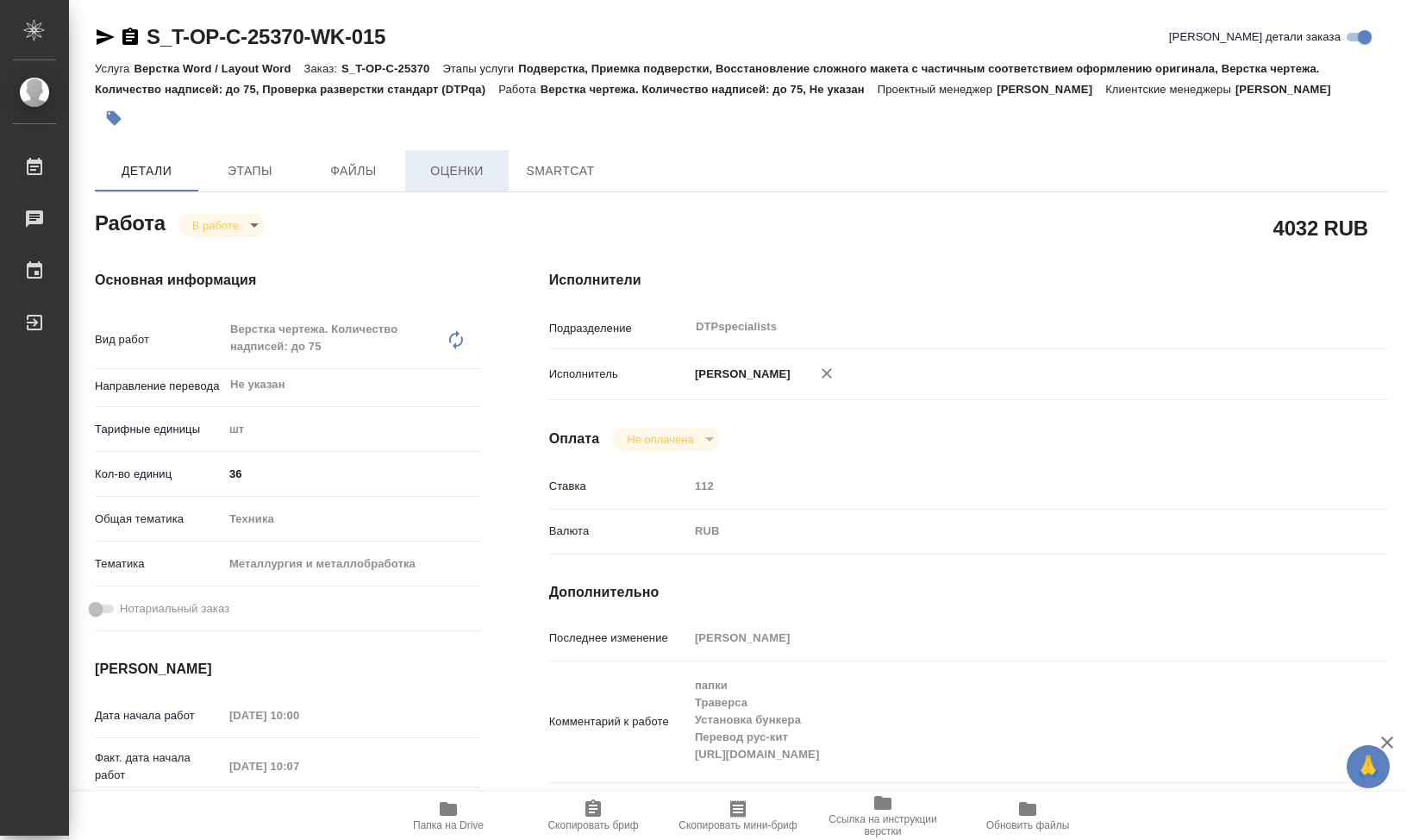
type textarea "x"
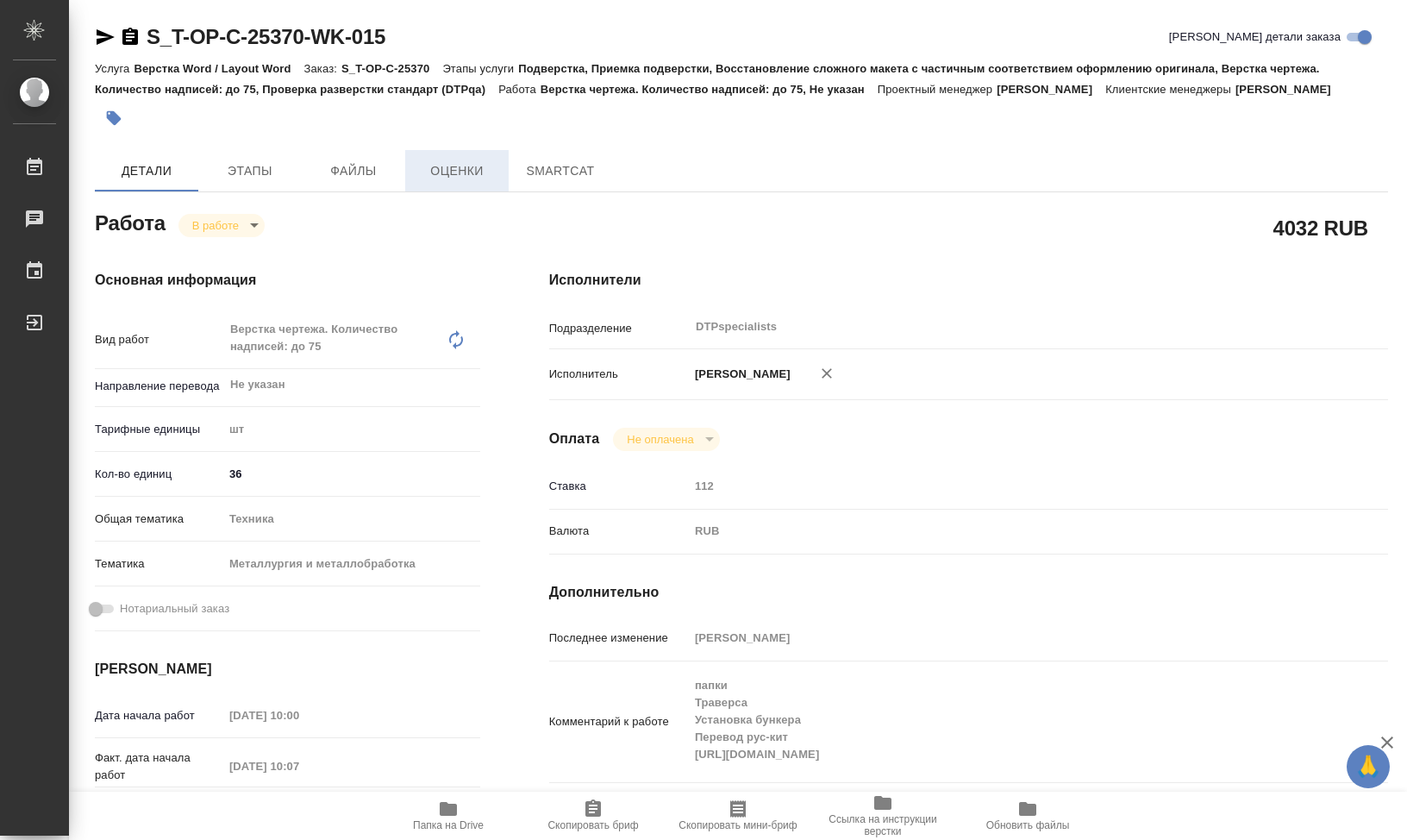
type textarea "x"
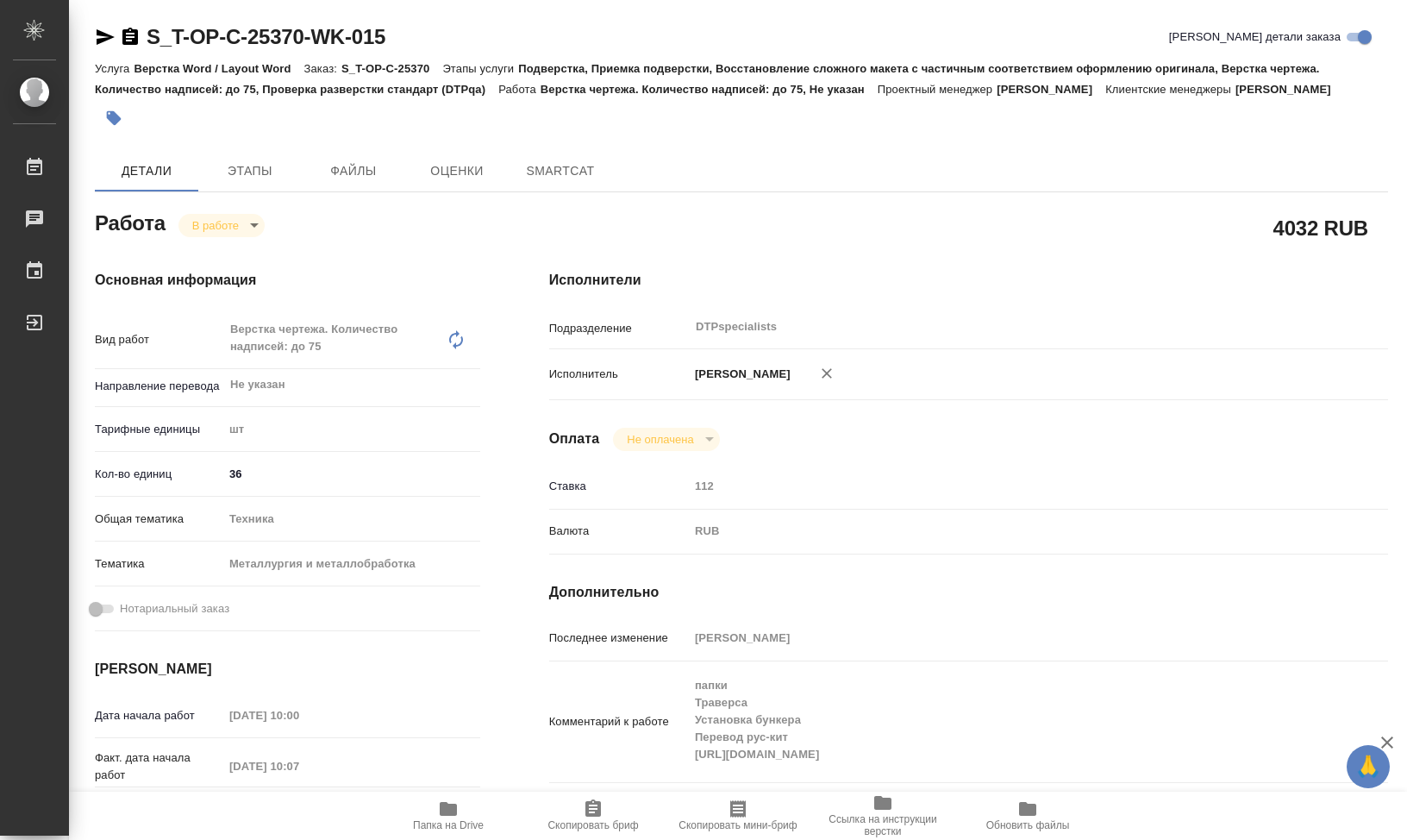
type textarea "x"
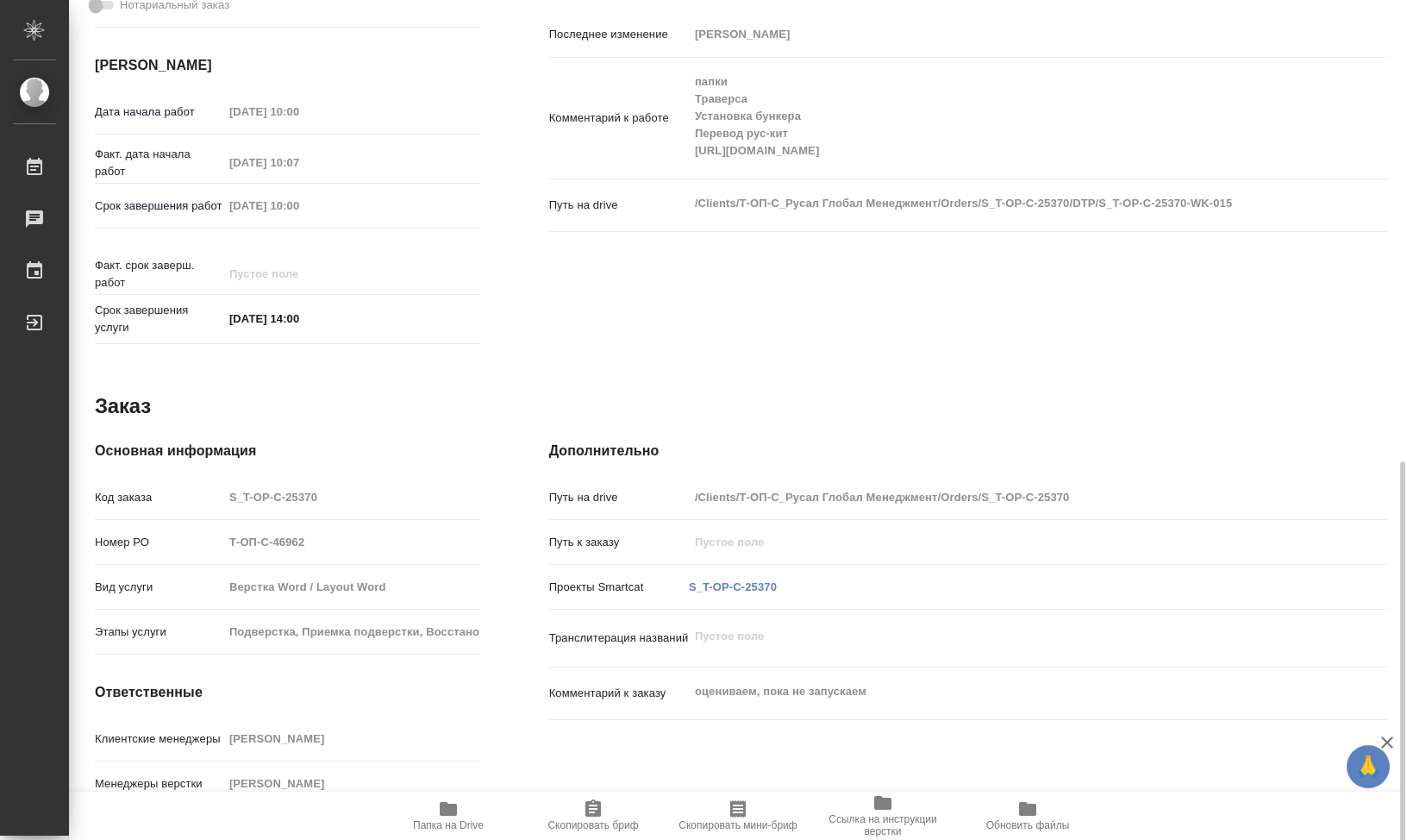
scroll to position [687, 0]
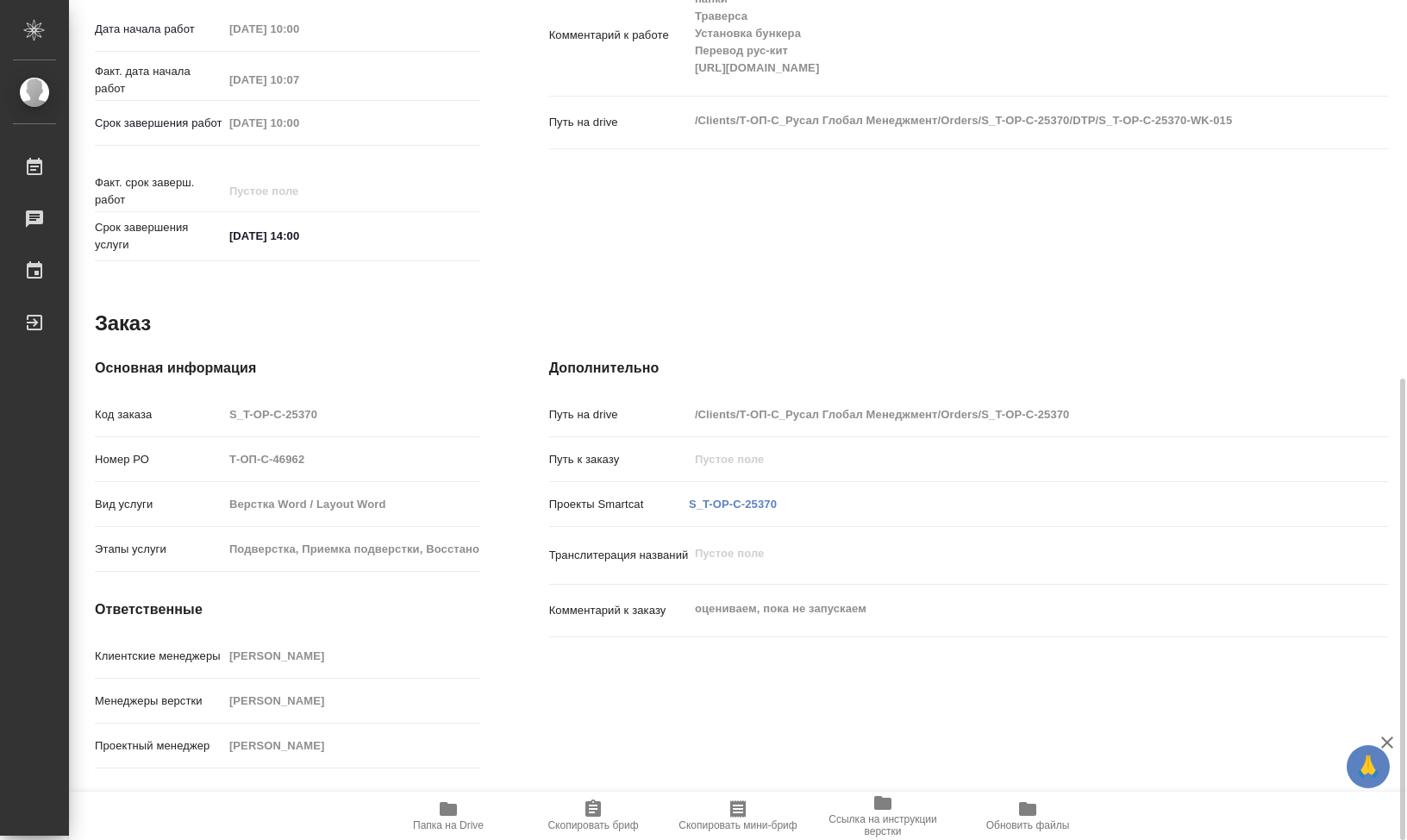
type textarea "x"
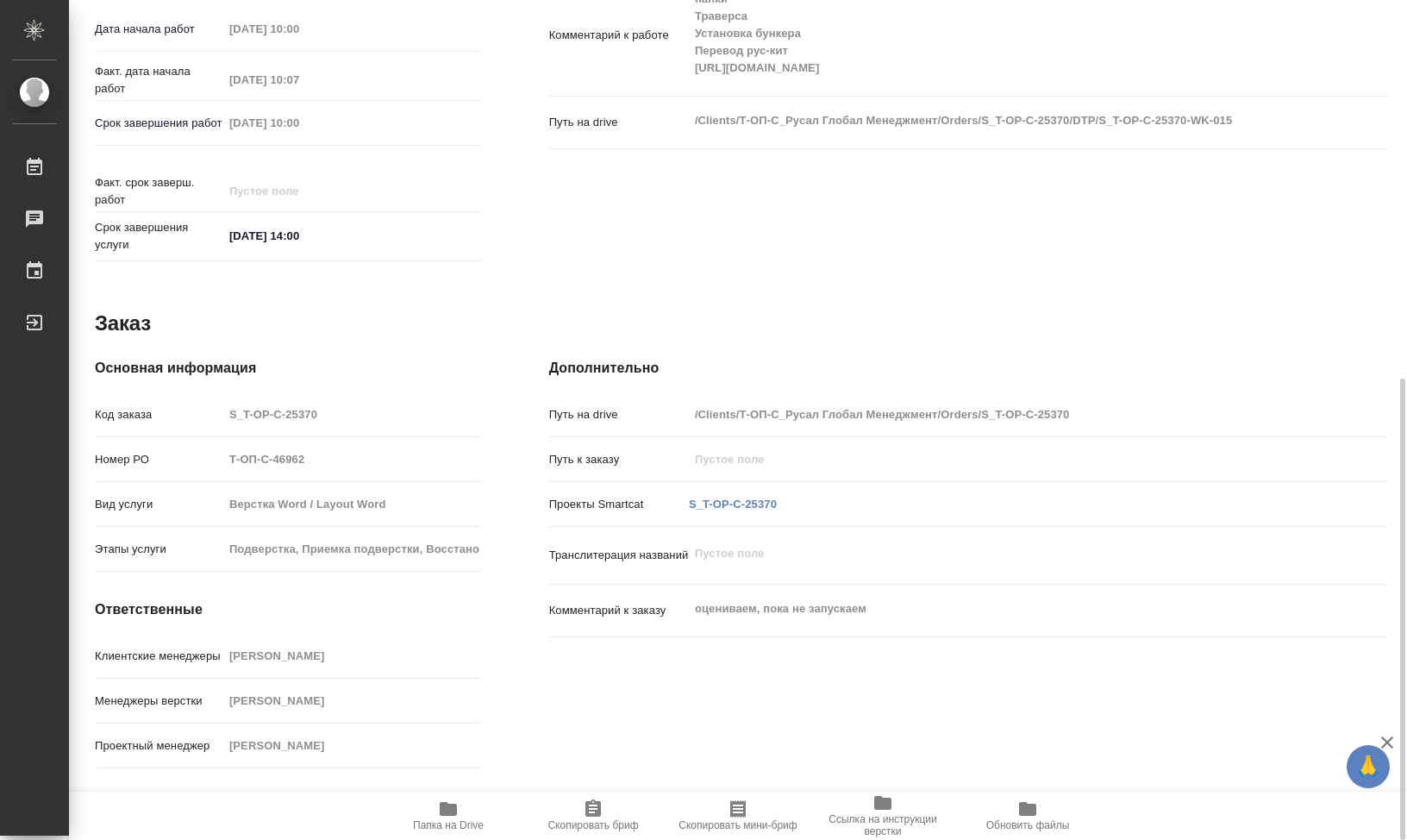
type textarea "x"
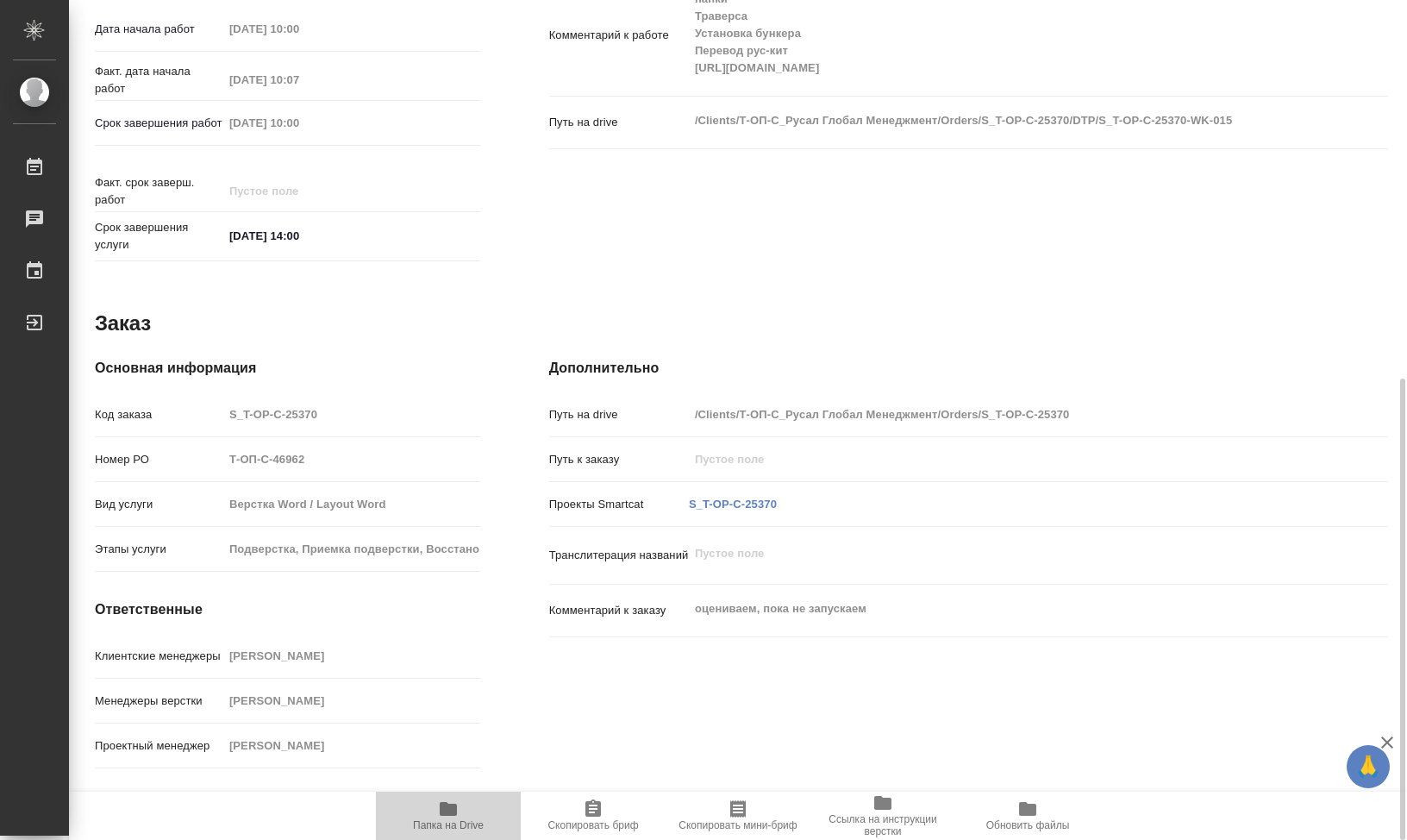
click at [448, 808] on icon "button" at bounding box center [448, 808] width 17 height 13
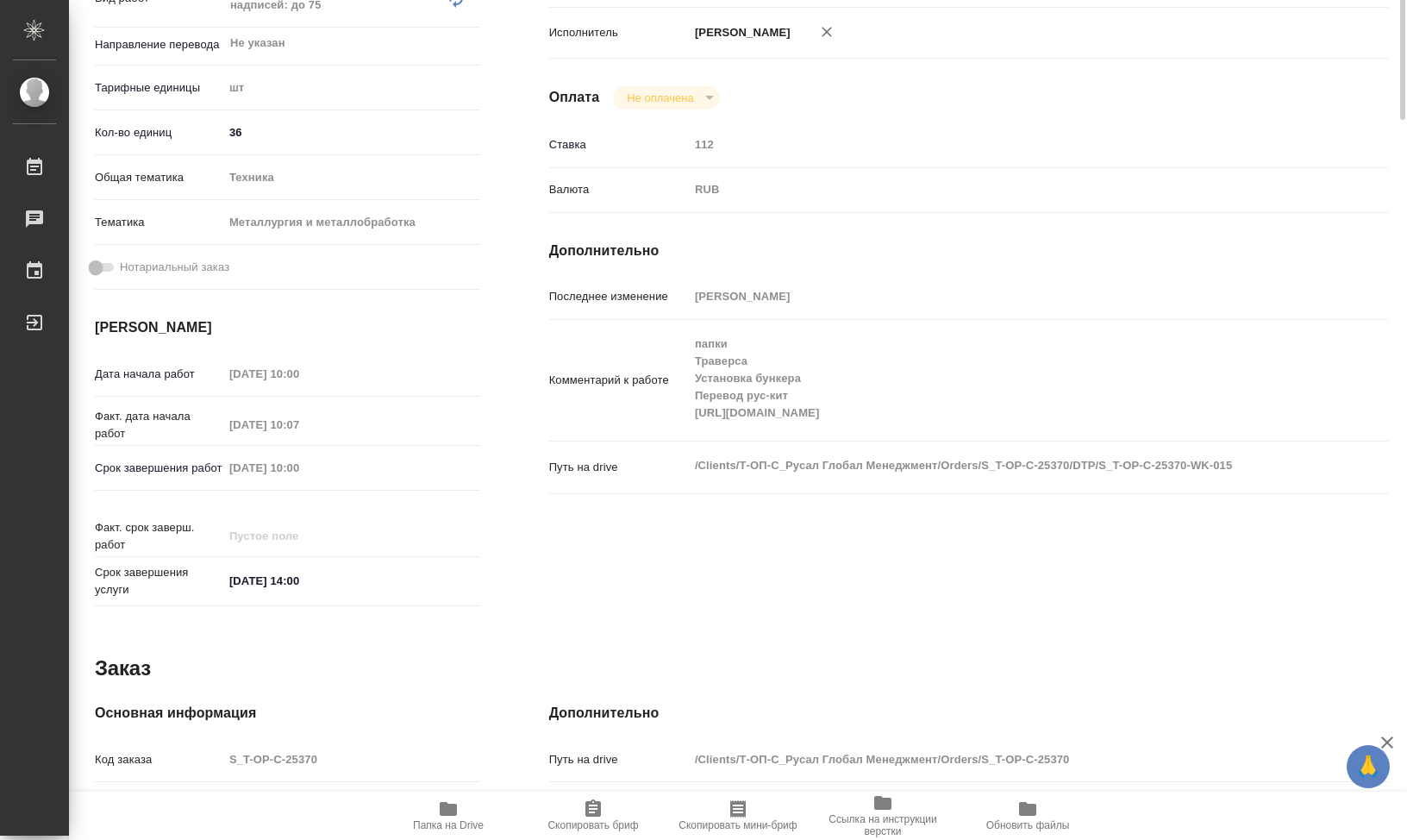
scroll to position [0, 0]
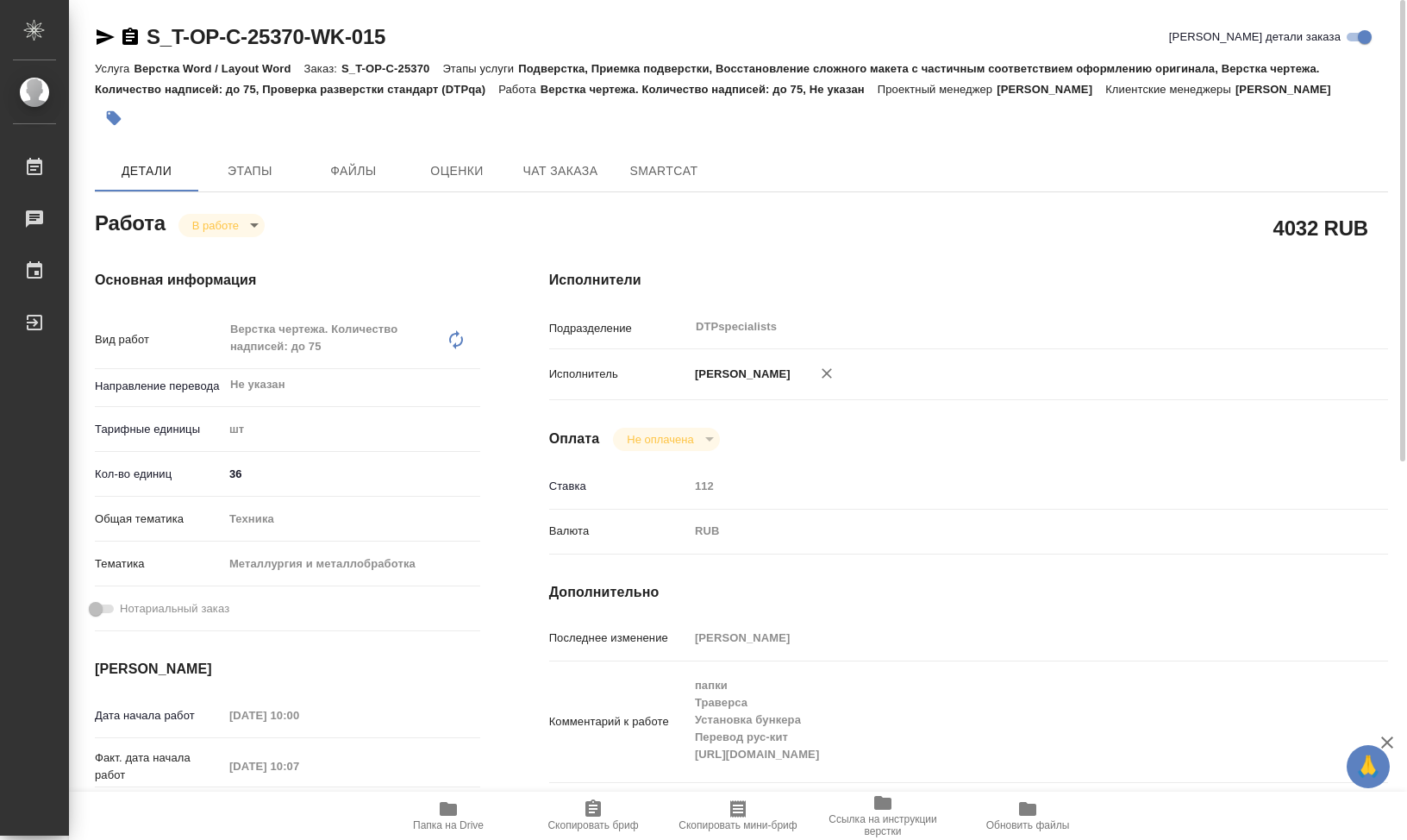
click at [258, 247] on body "🙏 .cls-1 fill:#fff; AWATERA Klimentovskii Sergei Работы 0 Чаты График Выйти S_T…" at bounding box center [704, 420] width 1407 height 840
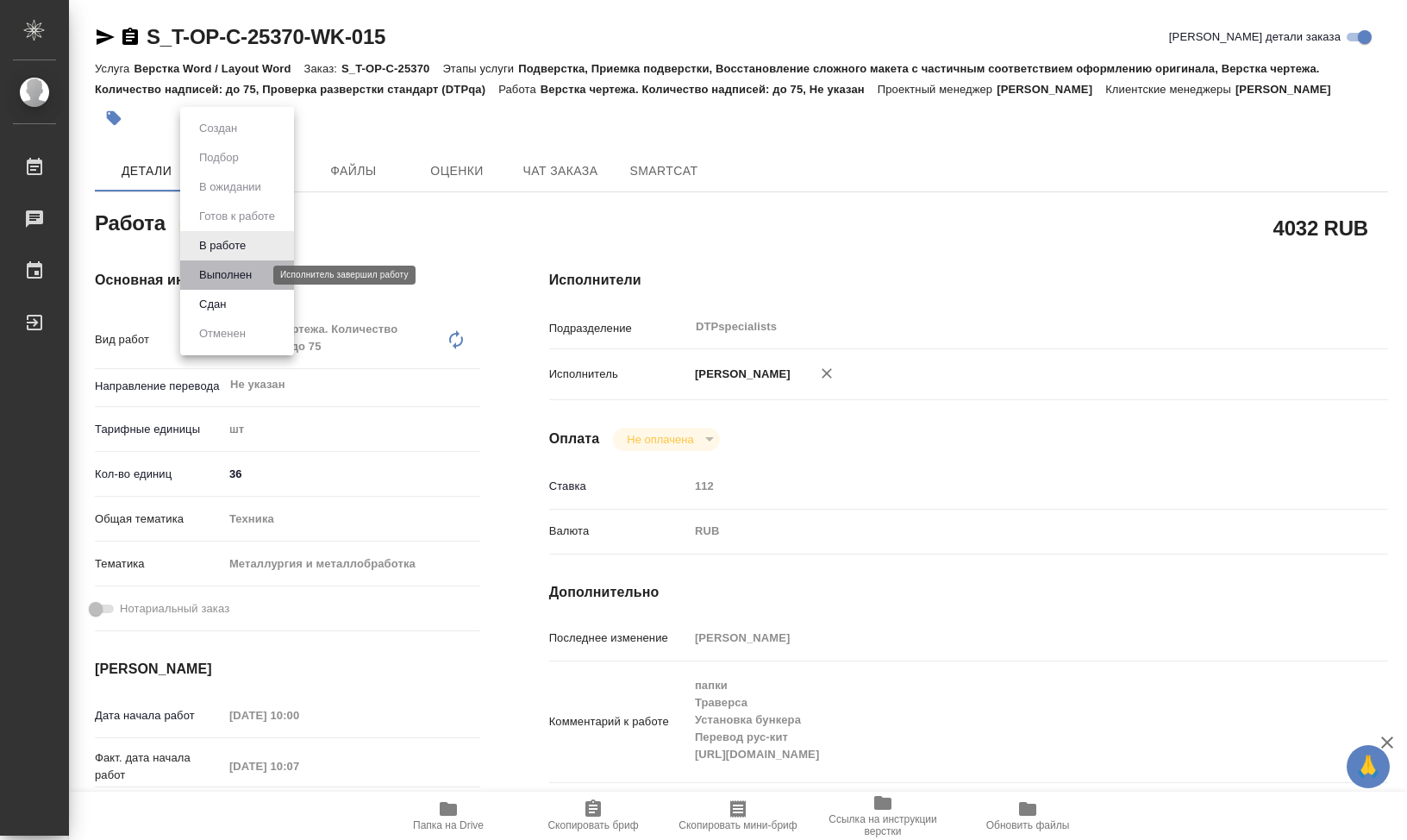
click at [252, 280] on button "Выполнен" at bounding box center [226, 275] width 63 height 19
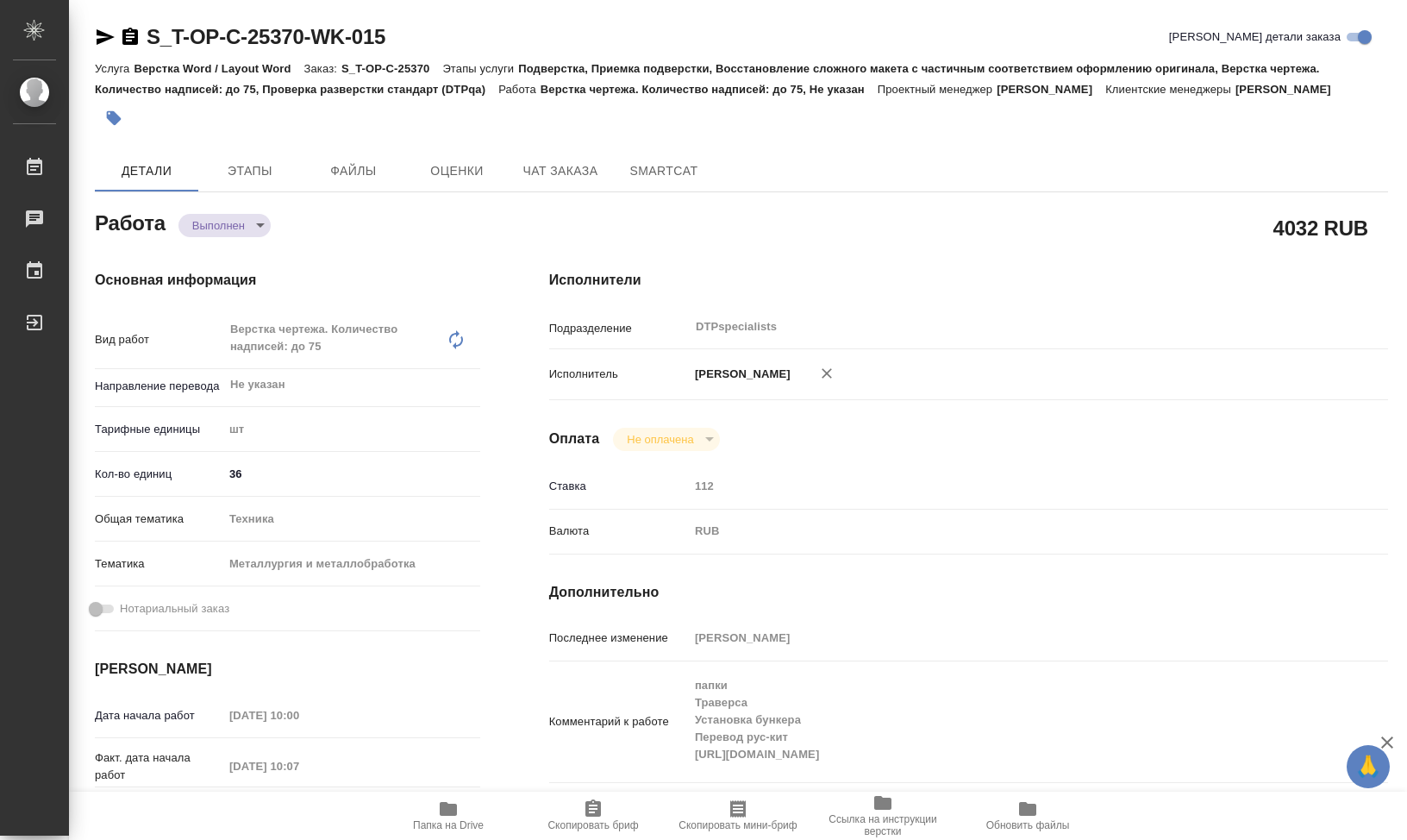
type textarea "x"
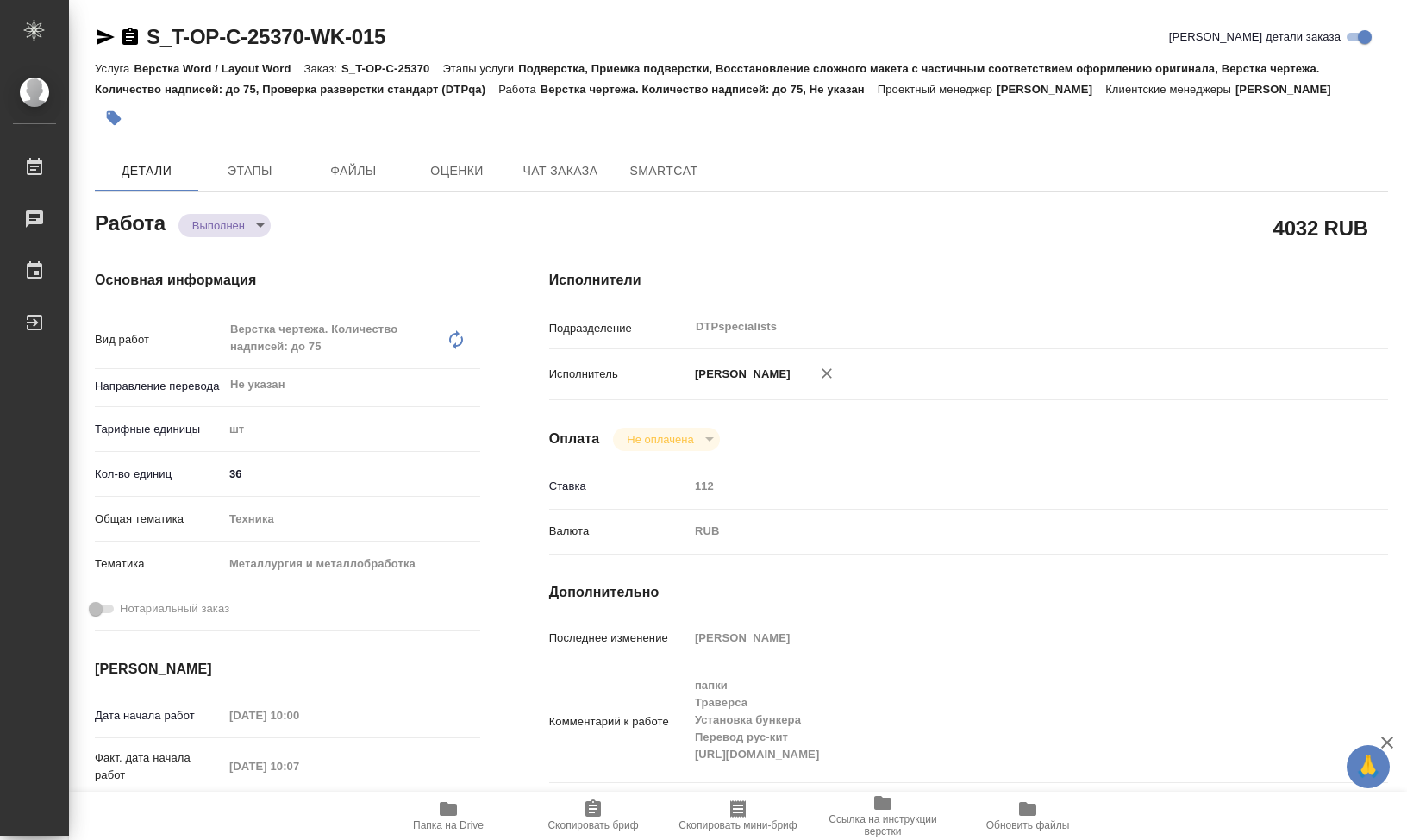
type textarea "x"
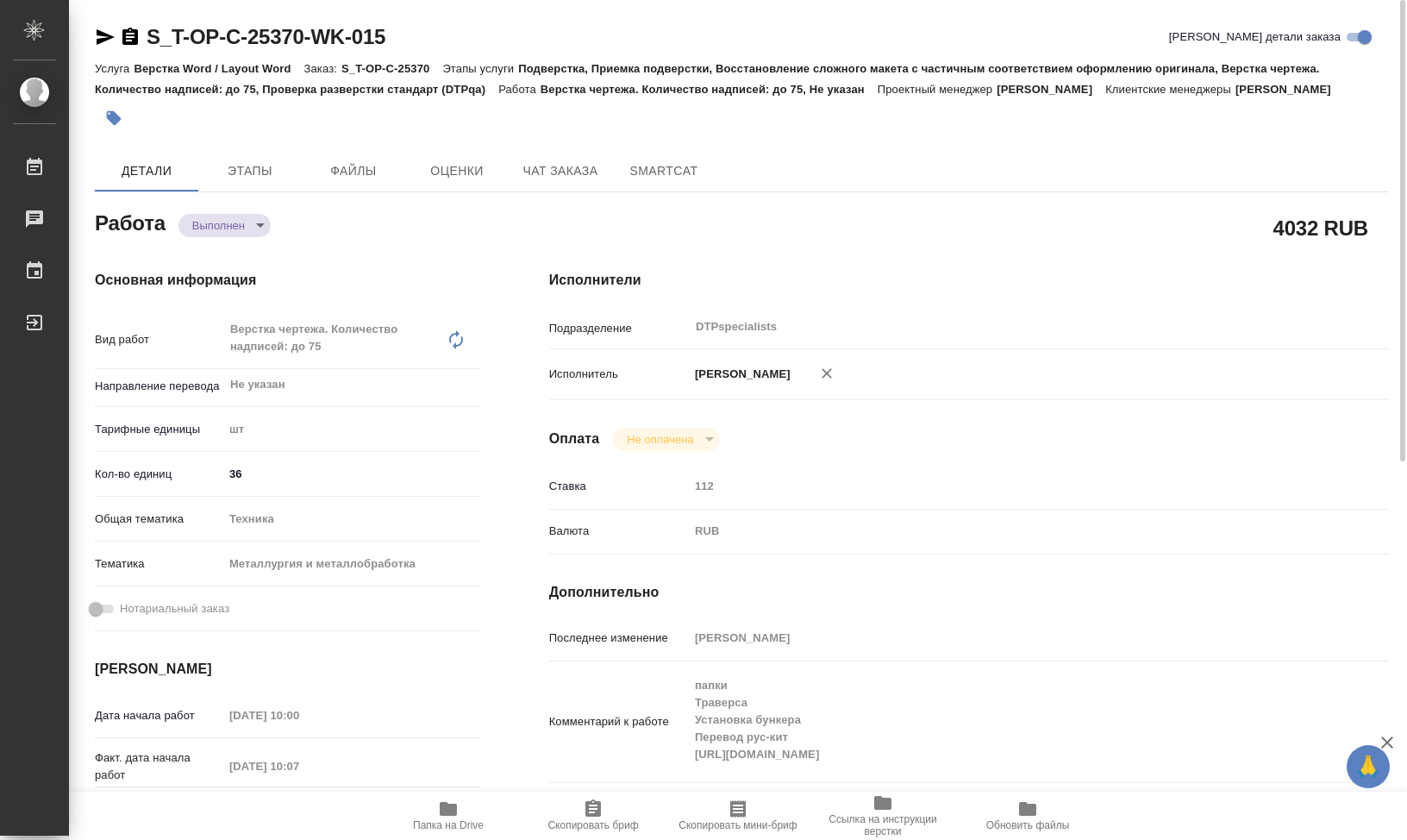
type textarea "x"
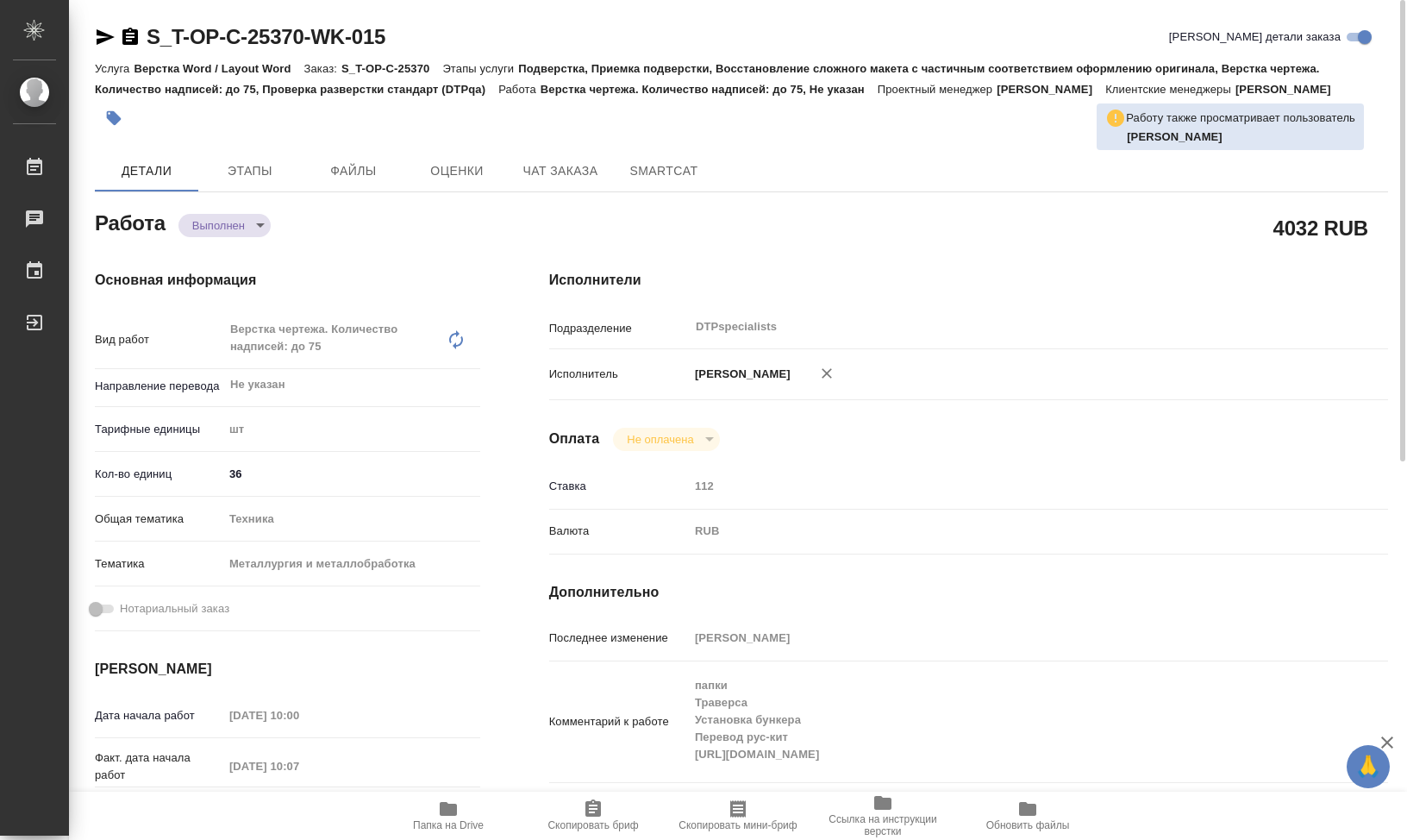
click at [742, 383] on p "Климентовский Сергей" at bounding box center [739, 374] width 102 height 17
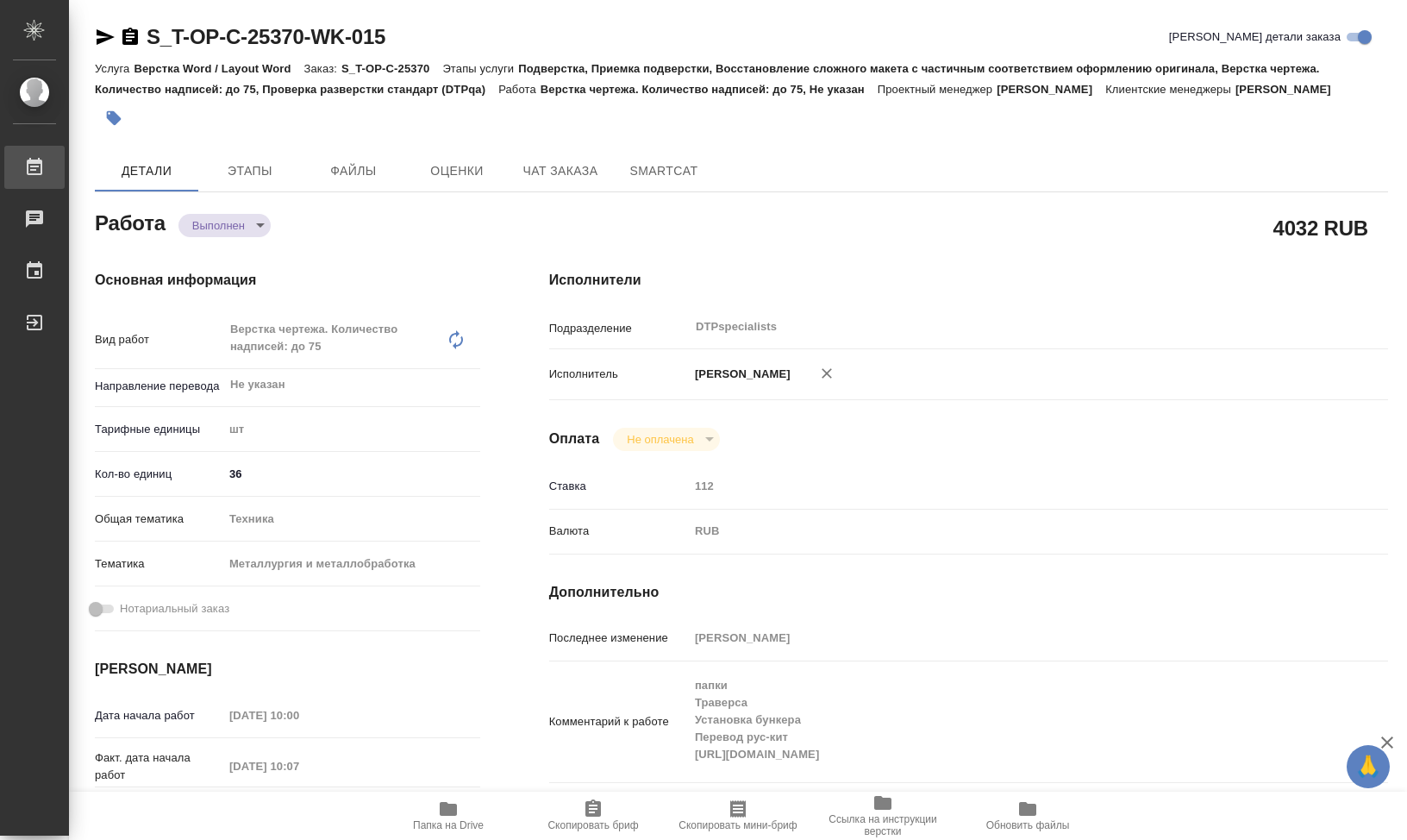
type textarea "x"
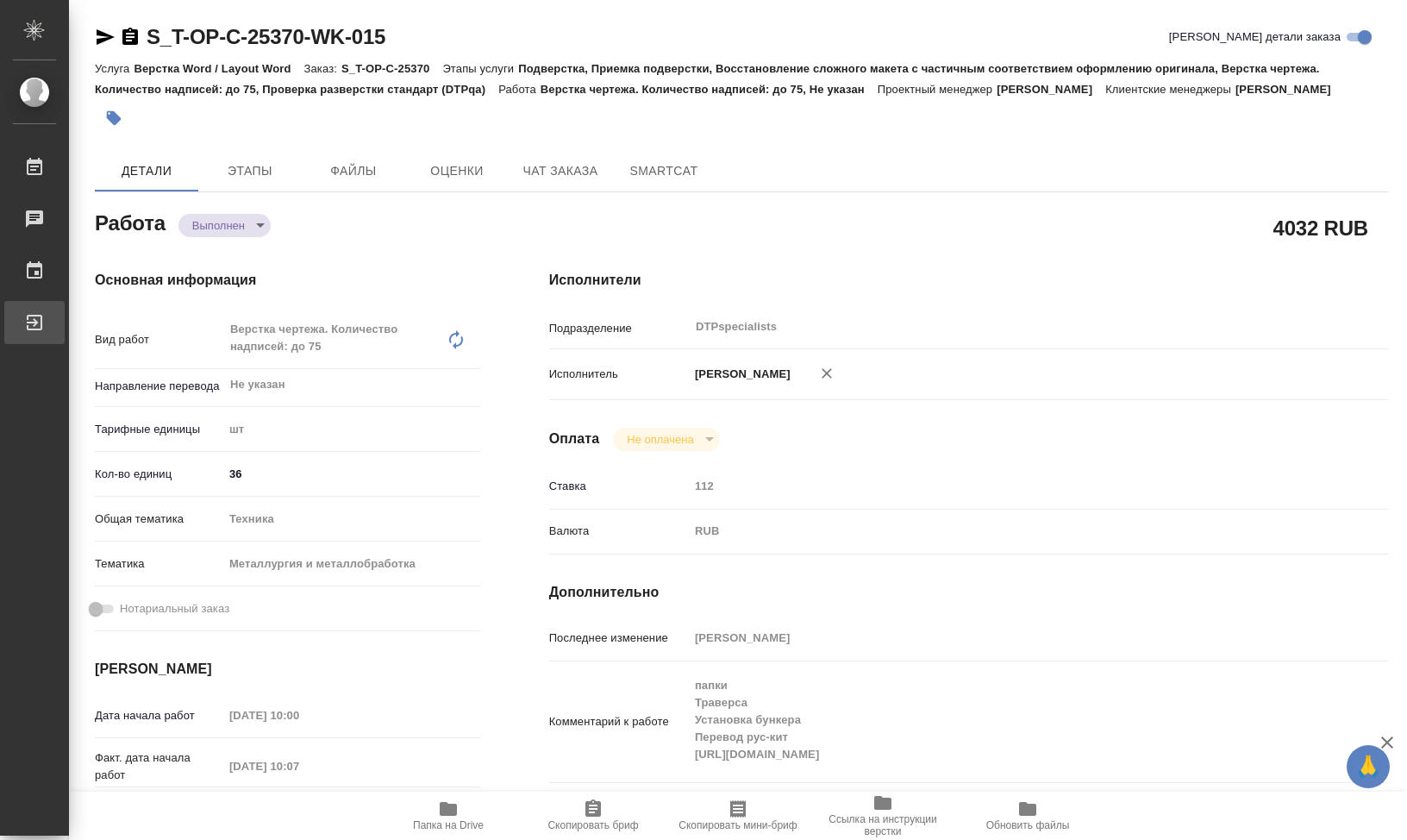
type textarea "x"
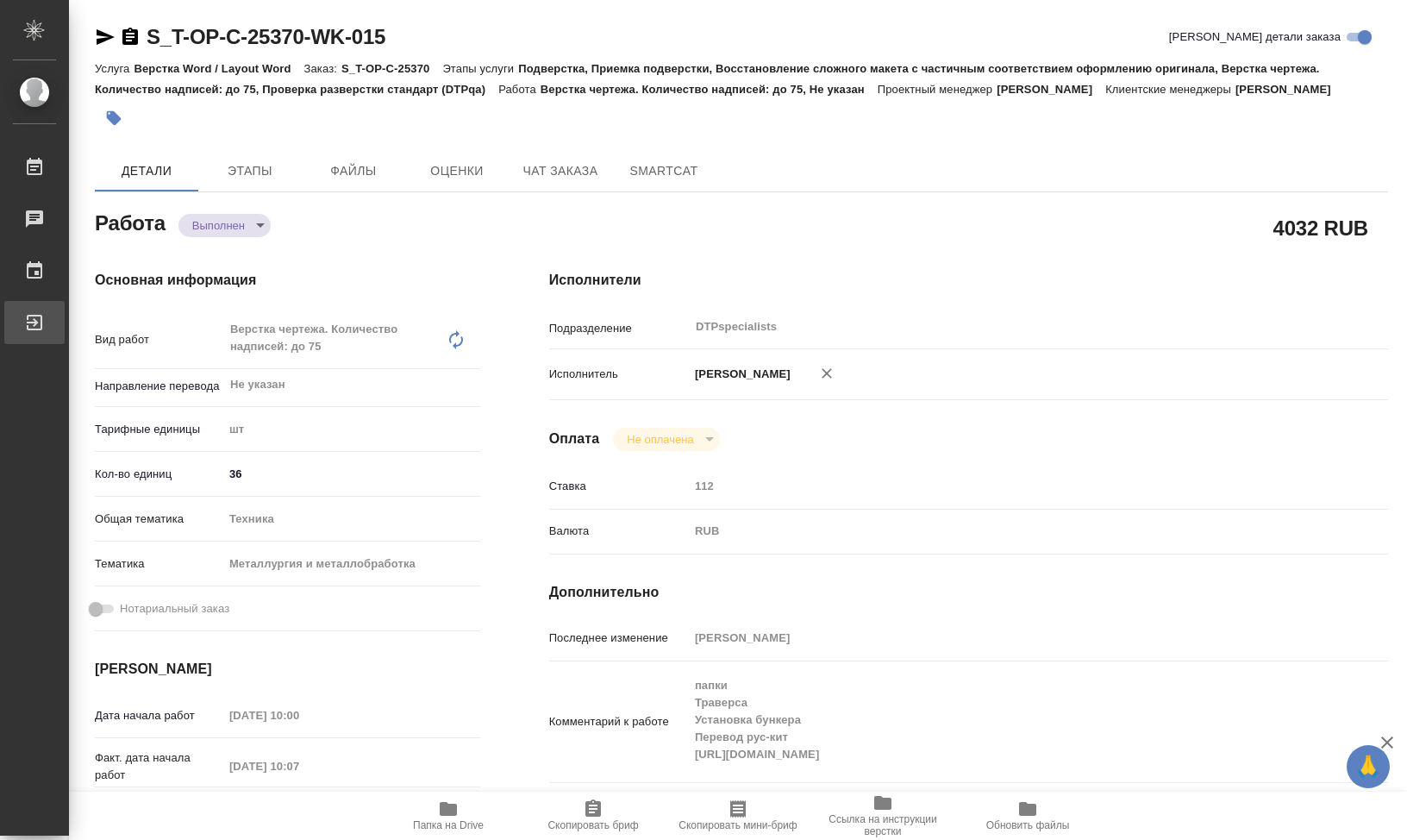
type textarea "x"
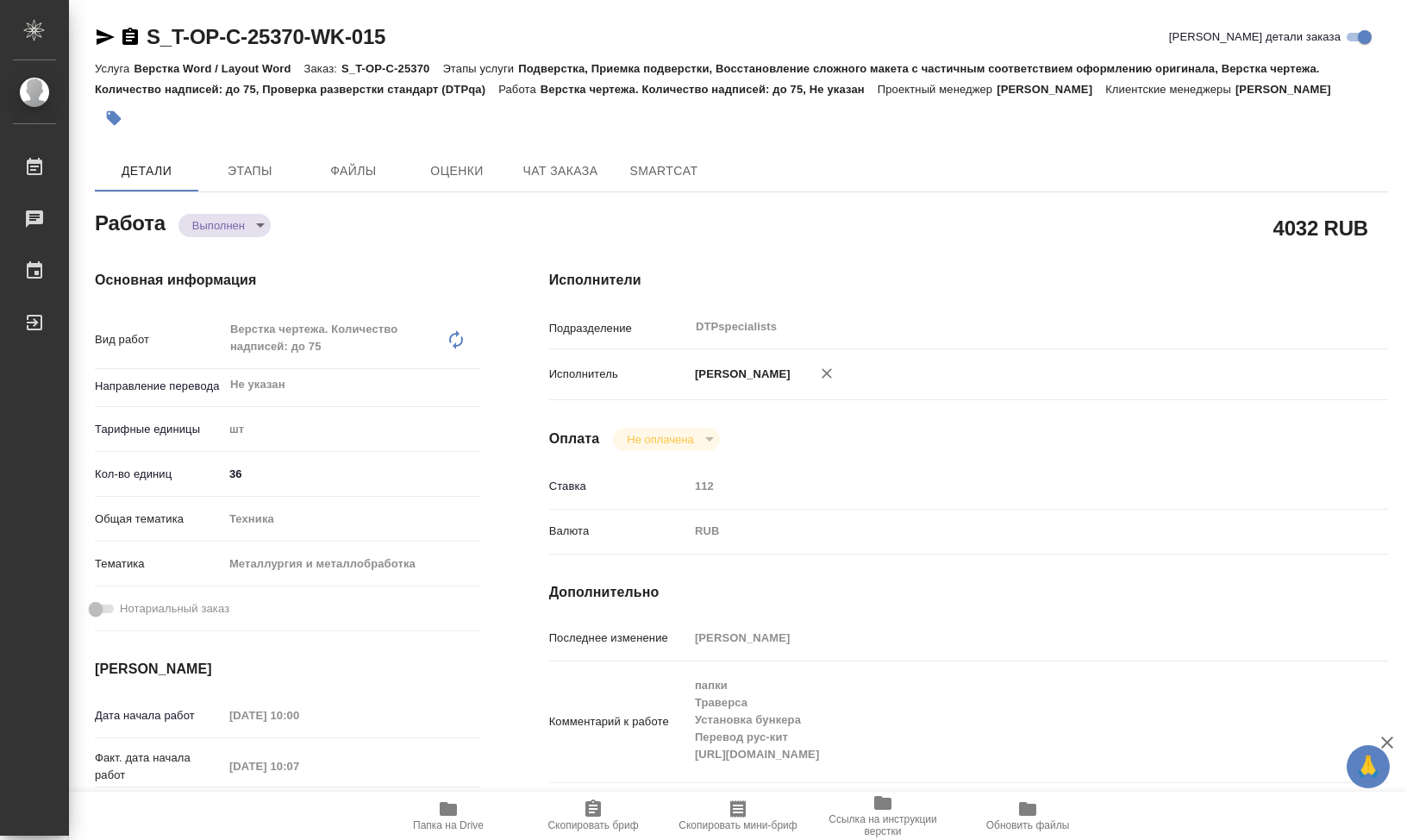
type textarea "x"
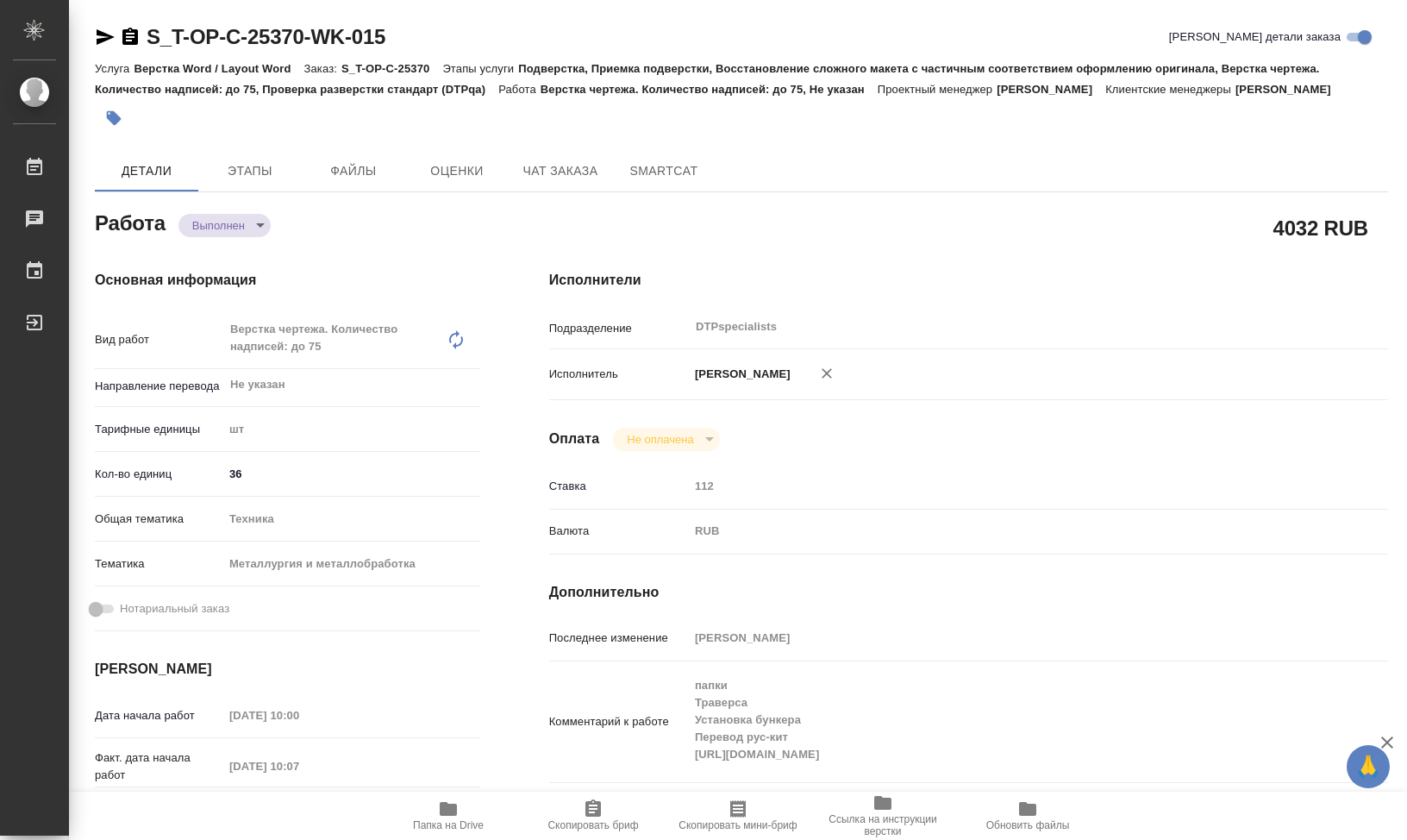
type textarea "x"
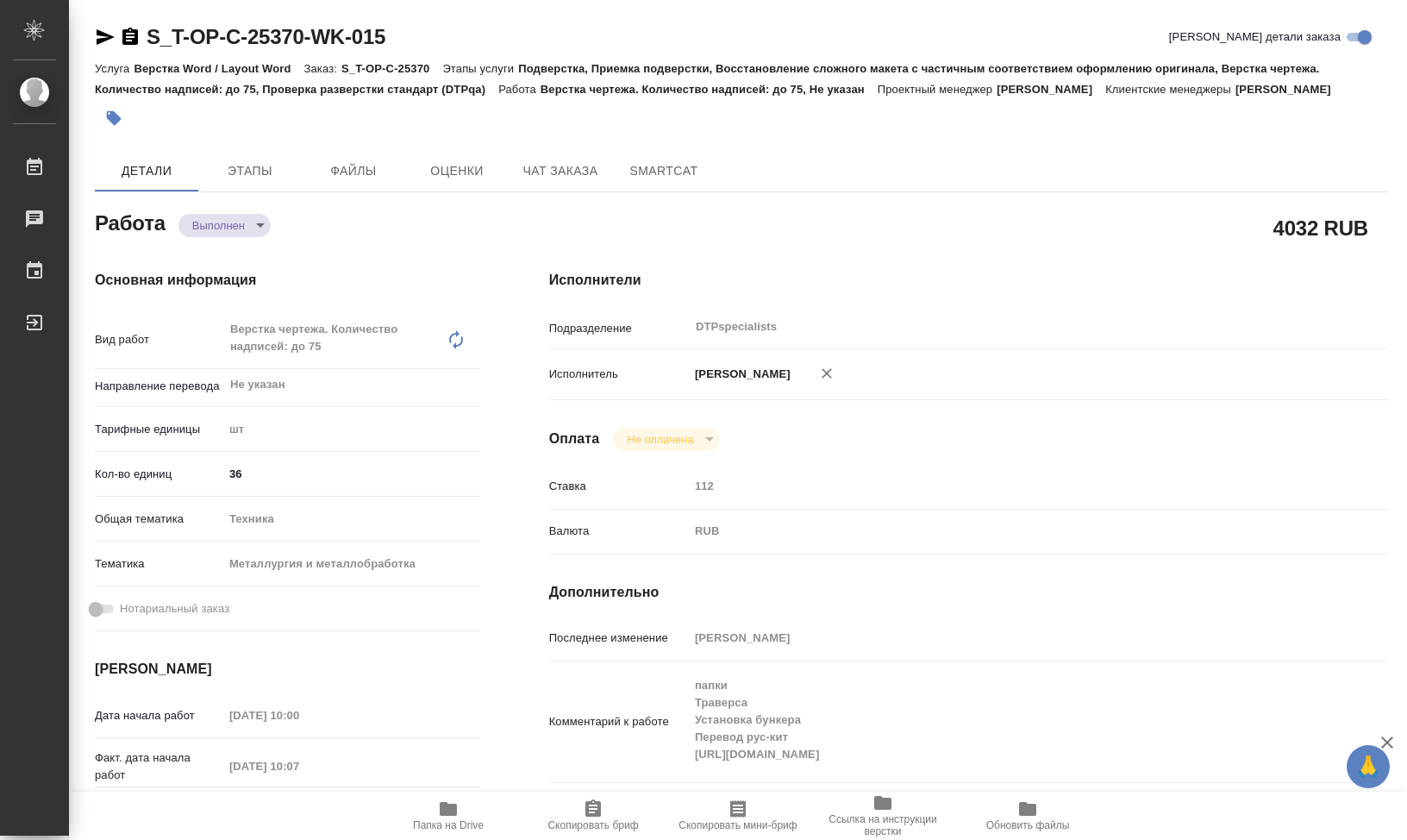
type textarea "x"
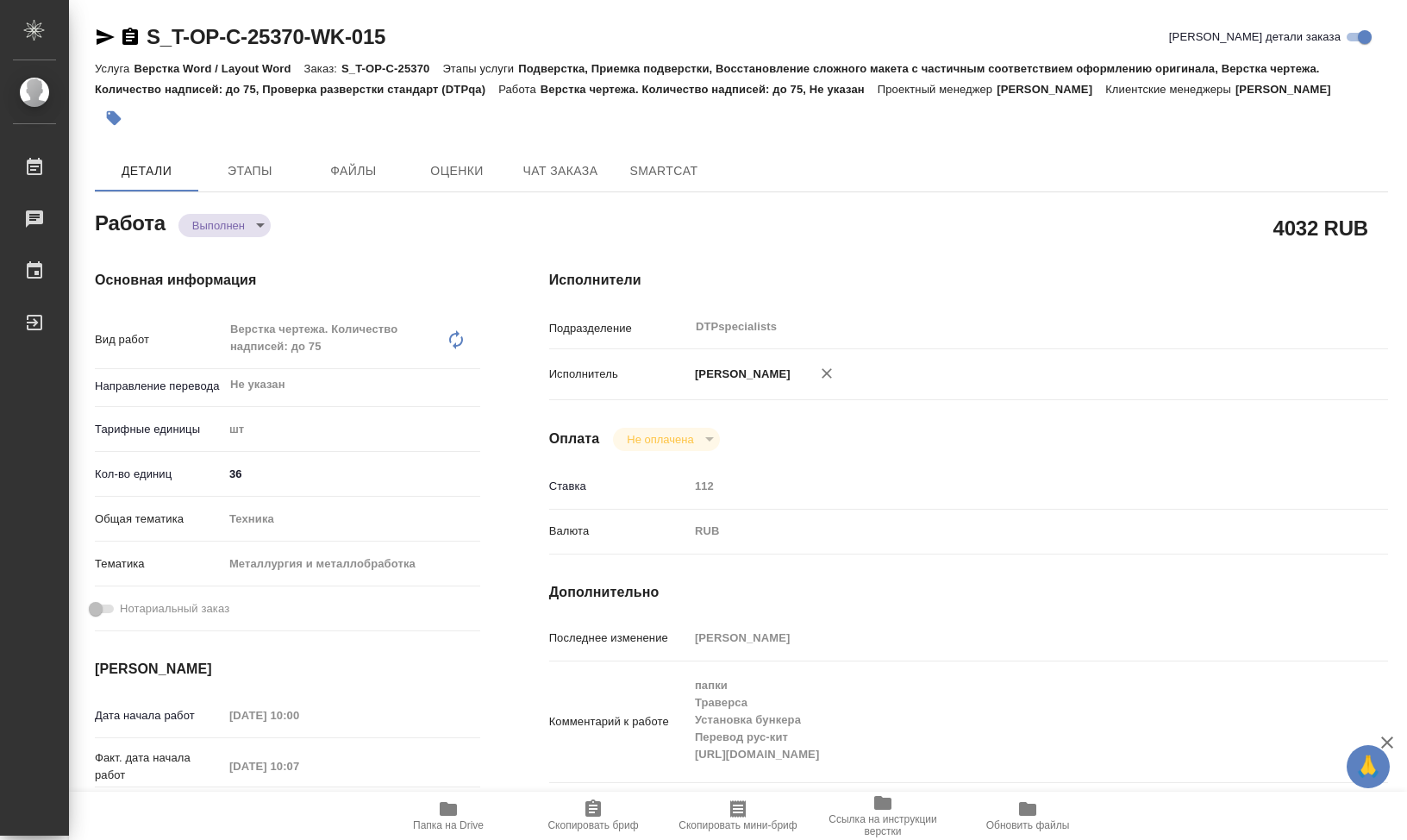
type textarea "x"
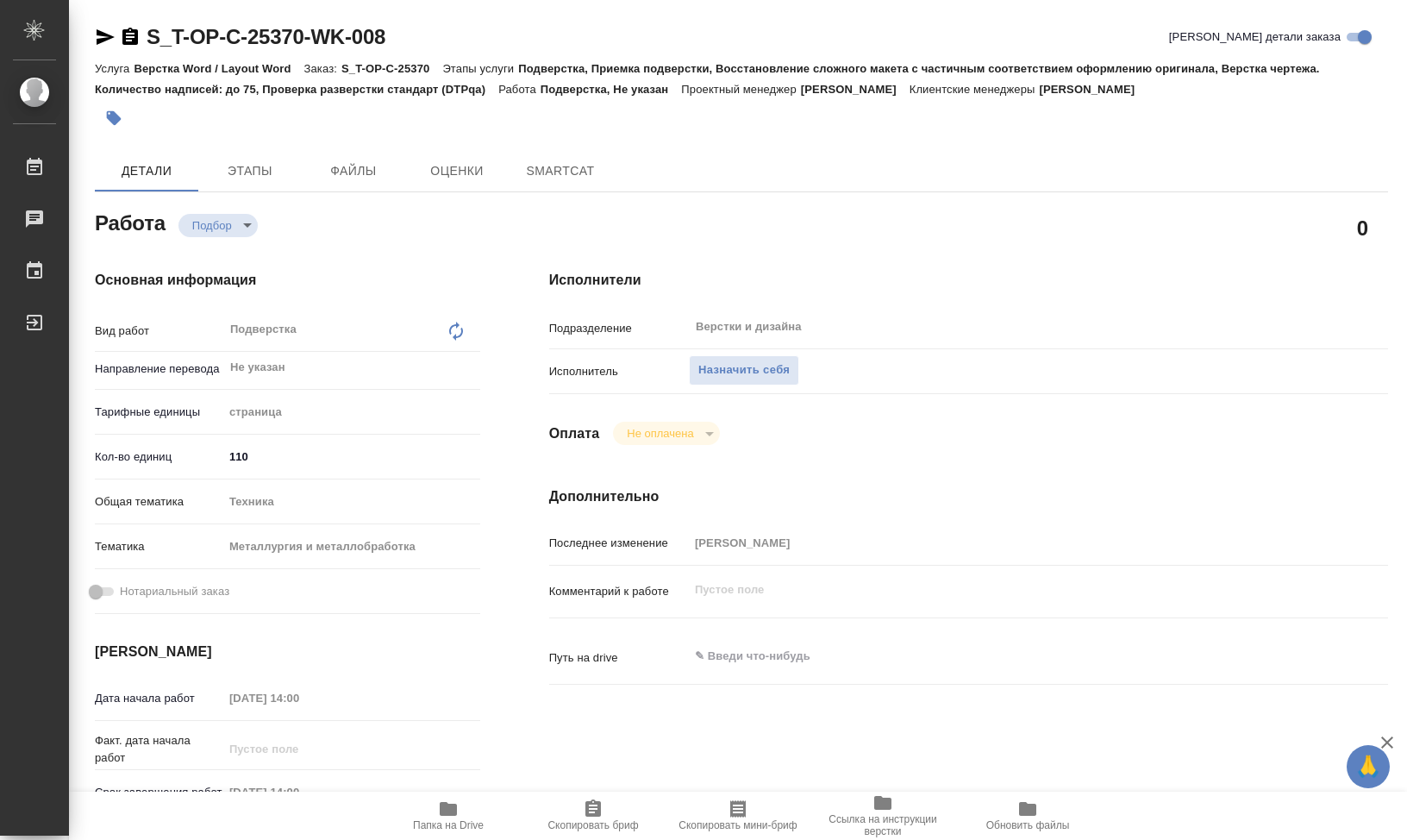
type textarea "x"
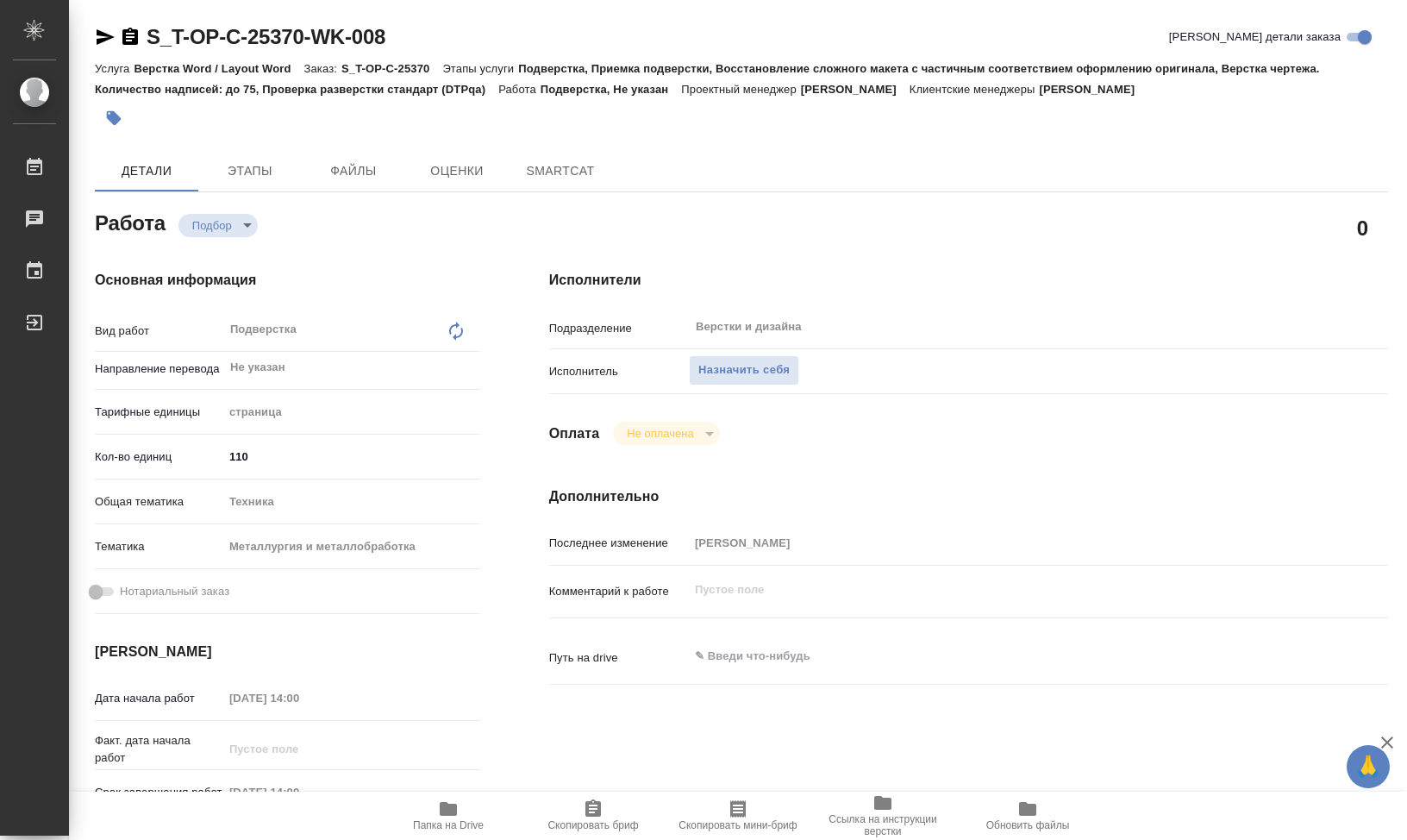
type textarea "x"
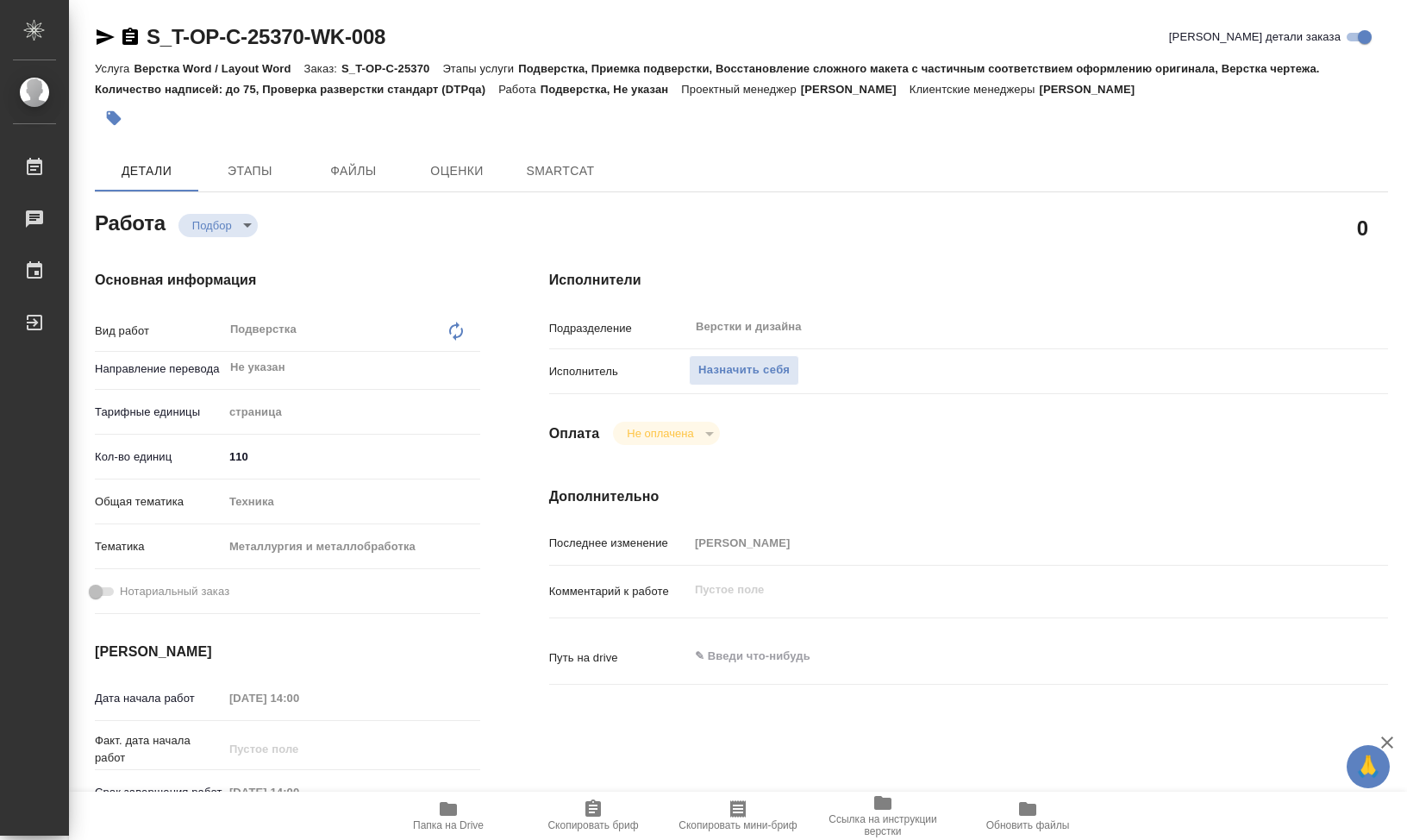
type textarea "x"
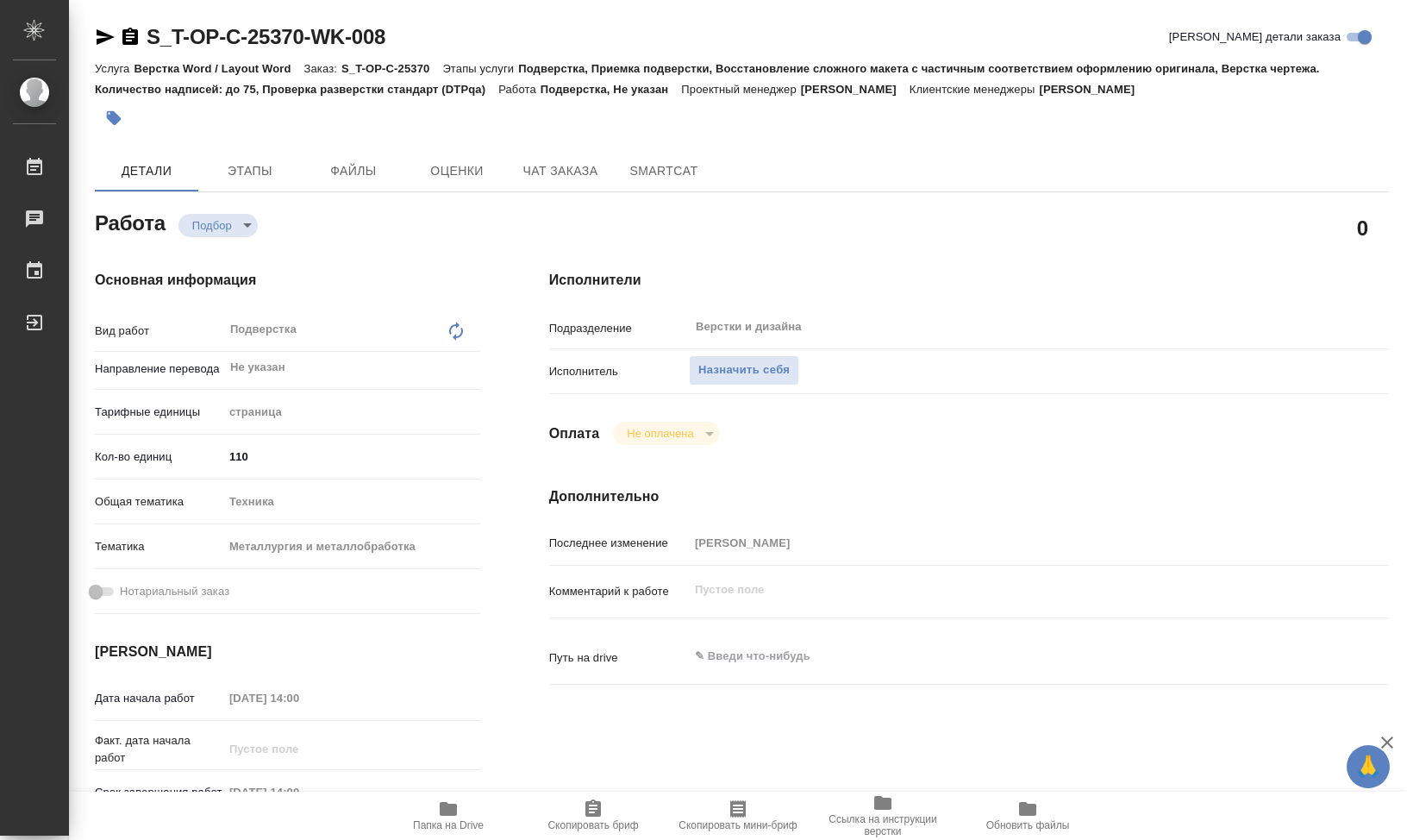
type textarea "x"
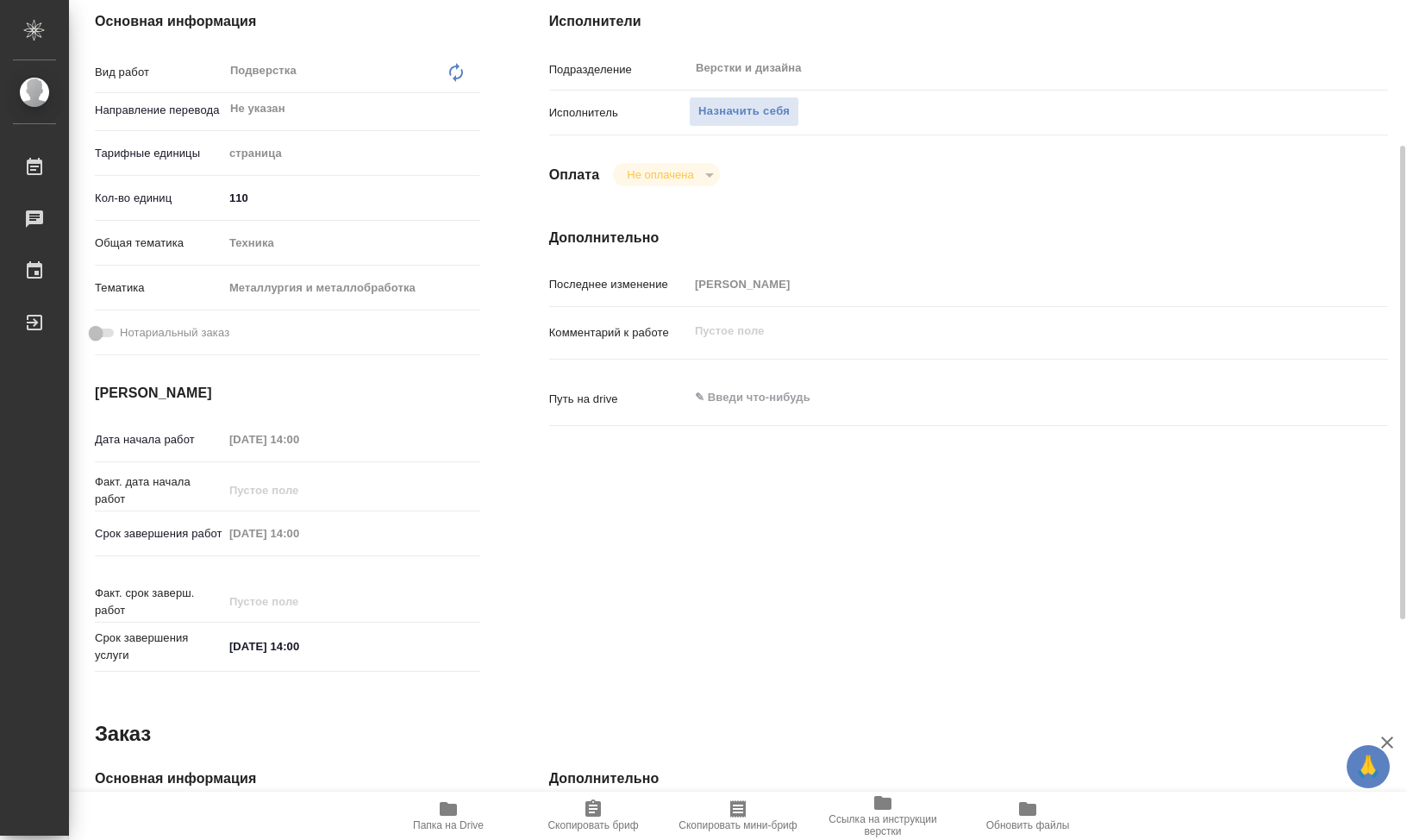
type textarea "x"
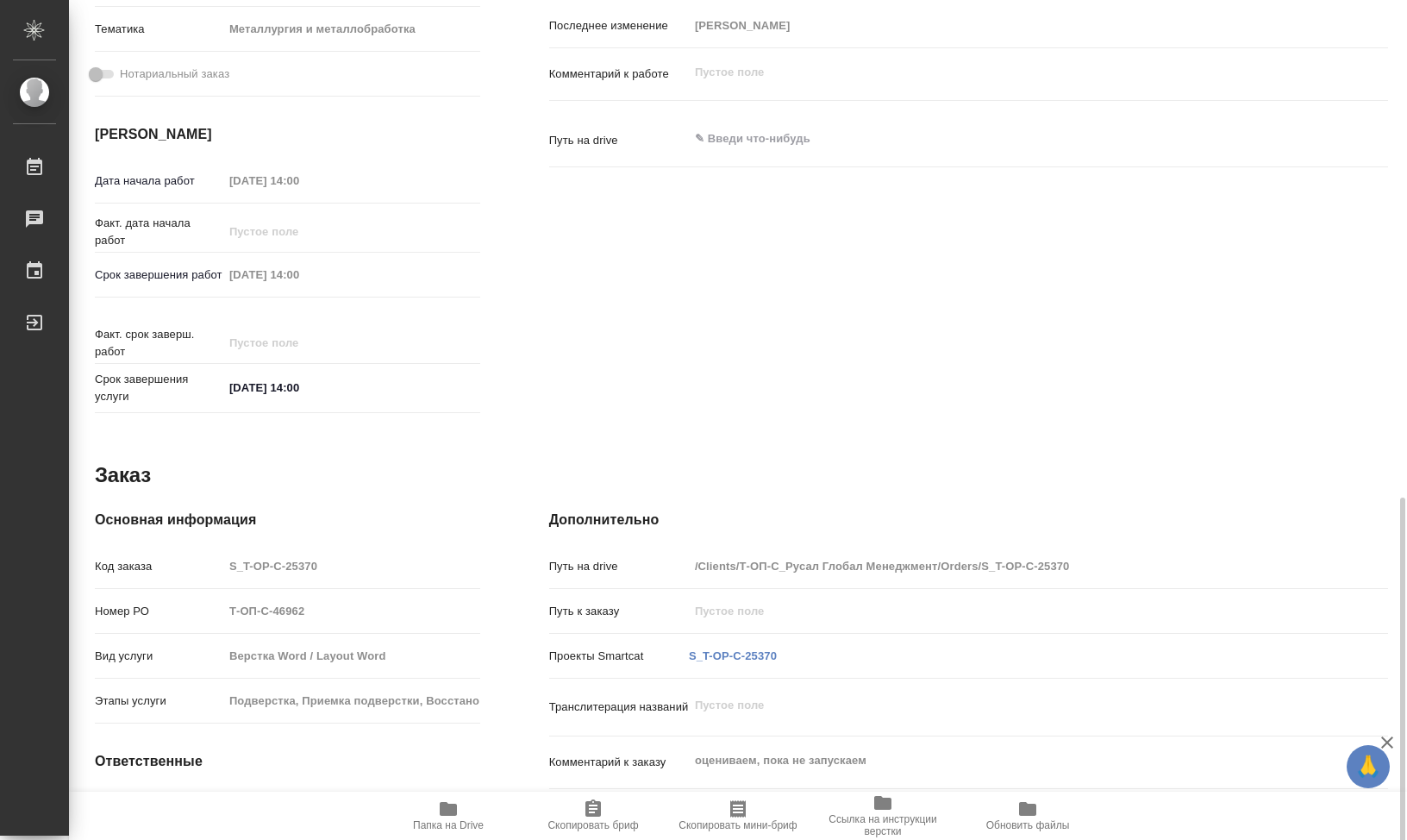
scroll to position [648, 0]
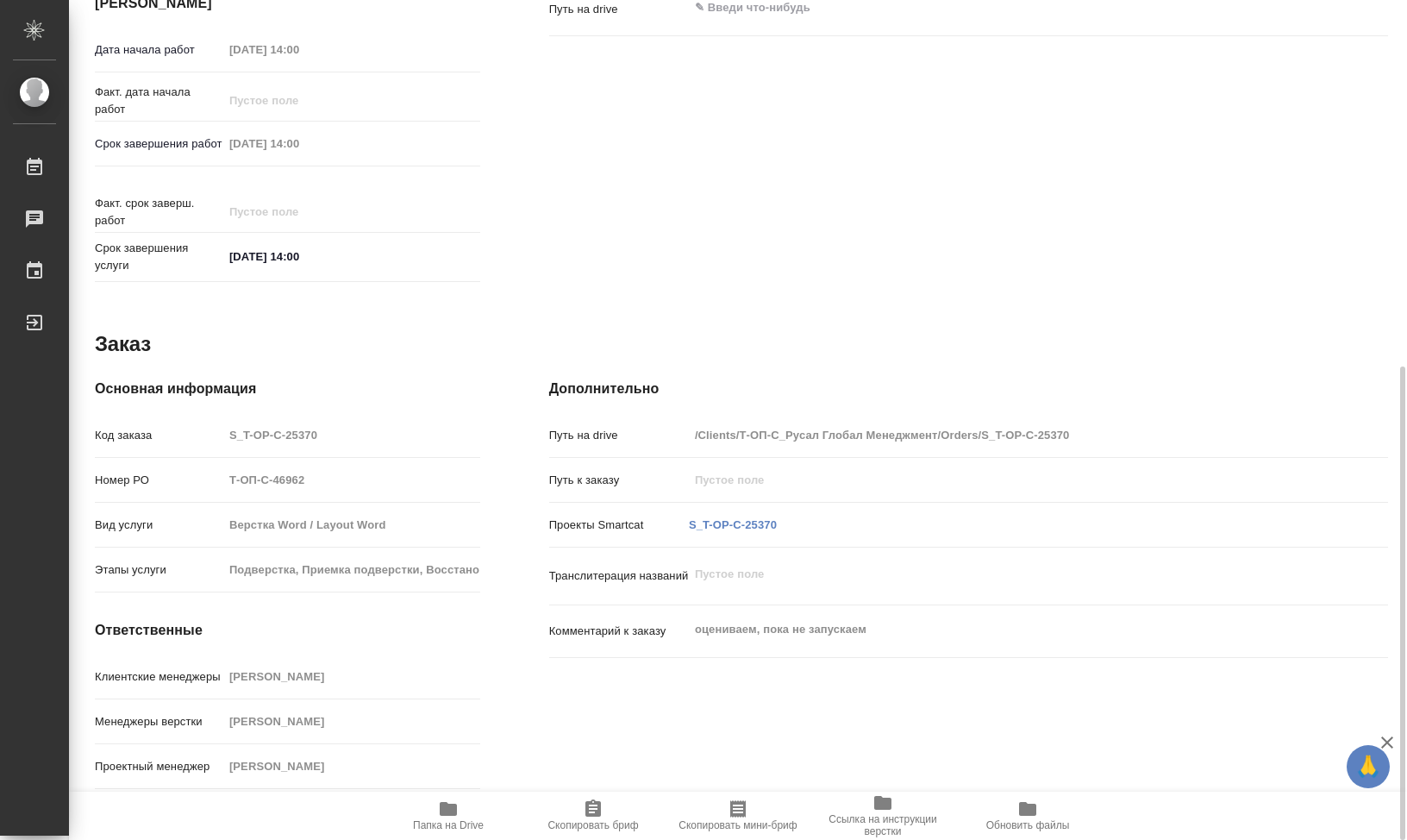
click at [471, 805] on span "Папка на Drive" at bounding box center [448, 814] width 124 height 33
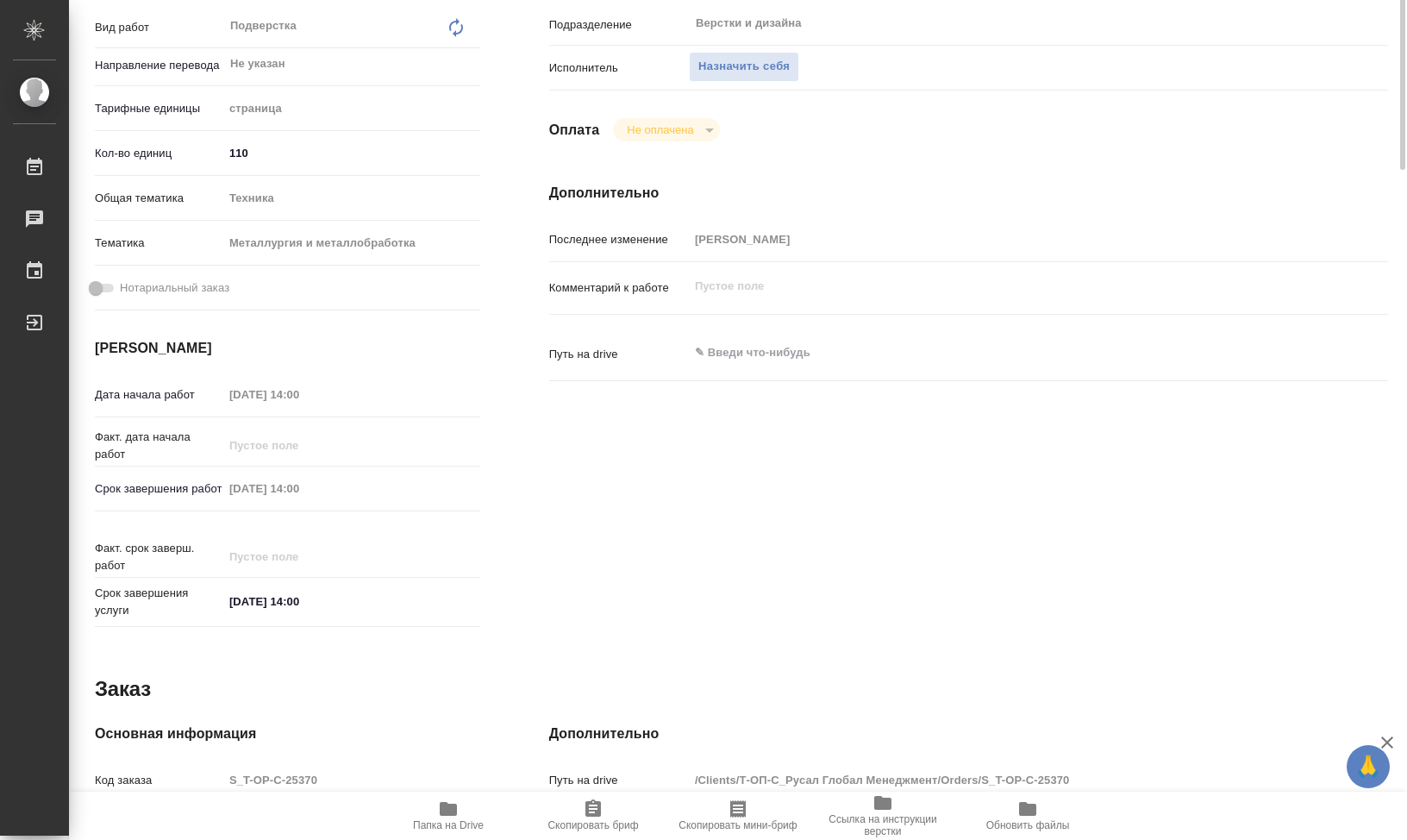
scroll to position [0, 0]
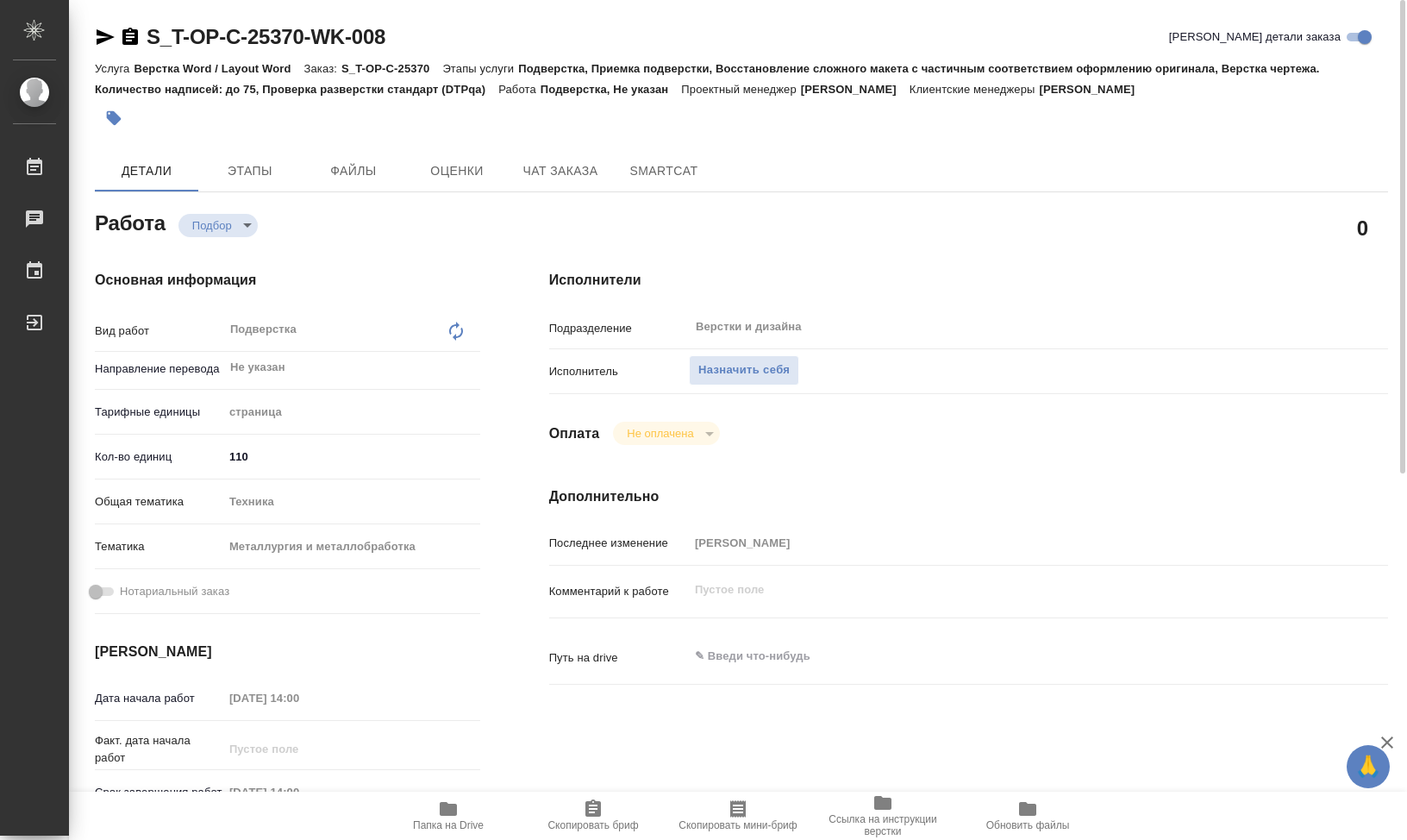
type textarea "x"
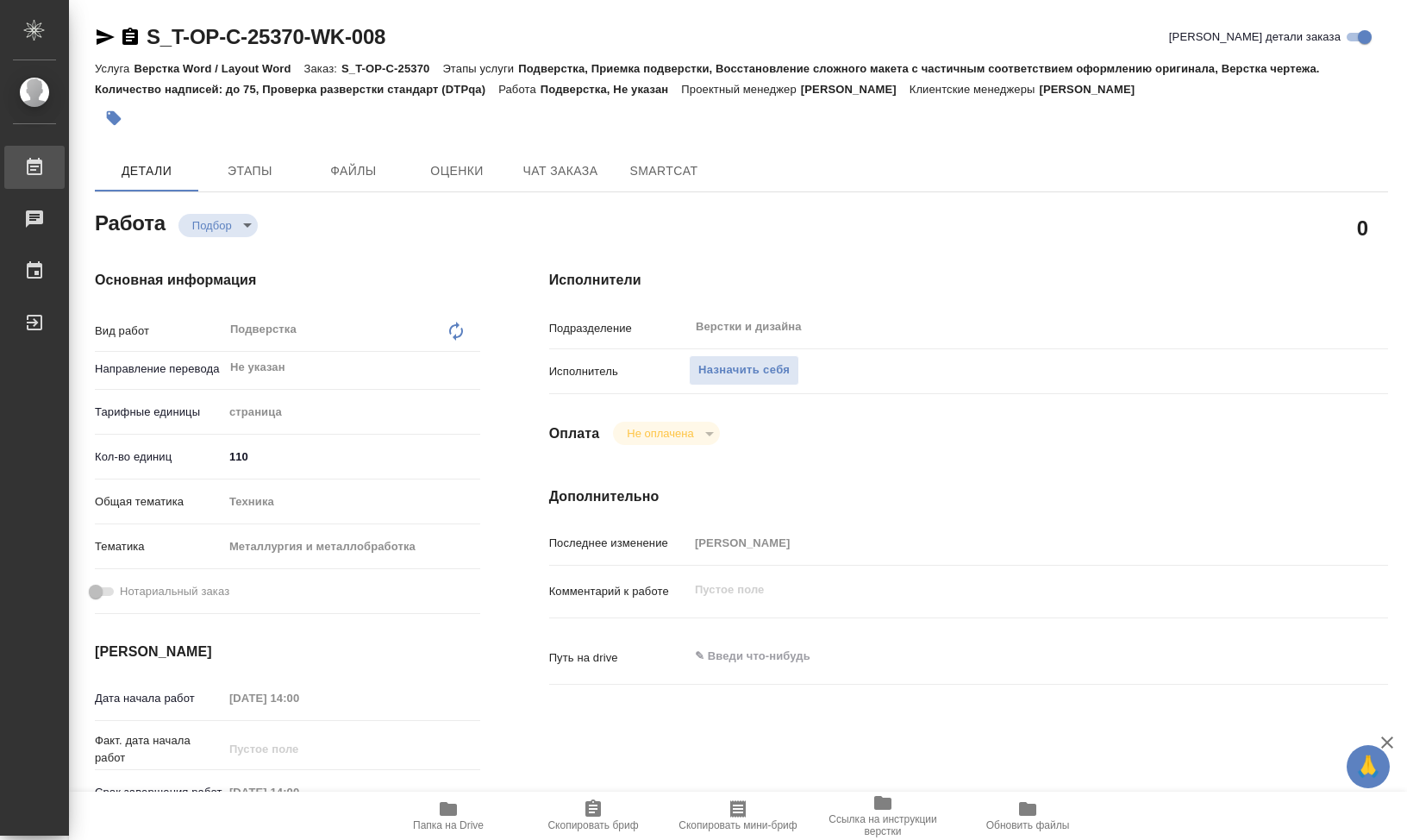
type textarea "x"
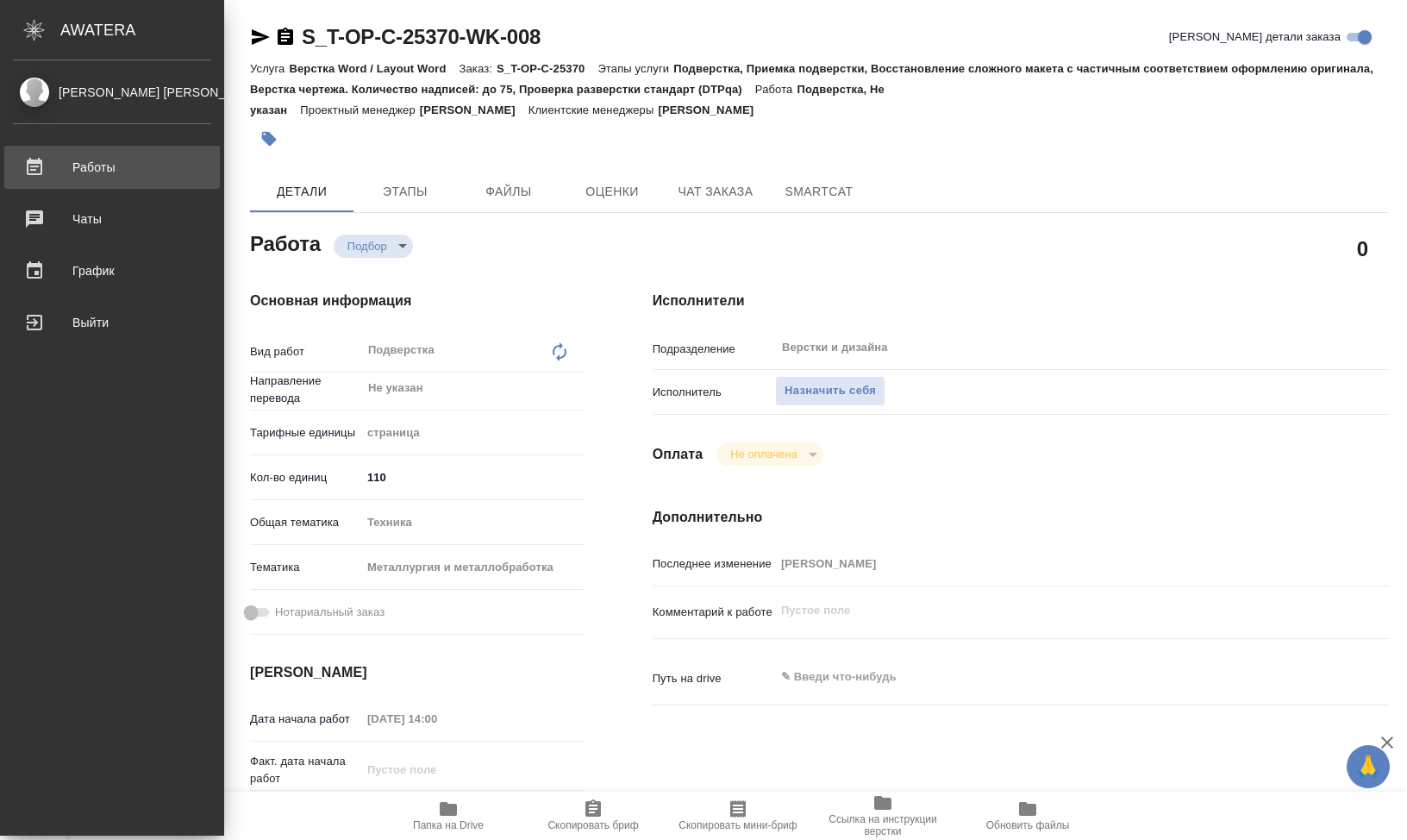
type textarea "x"
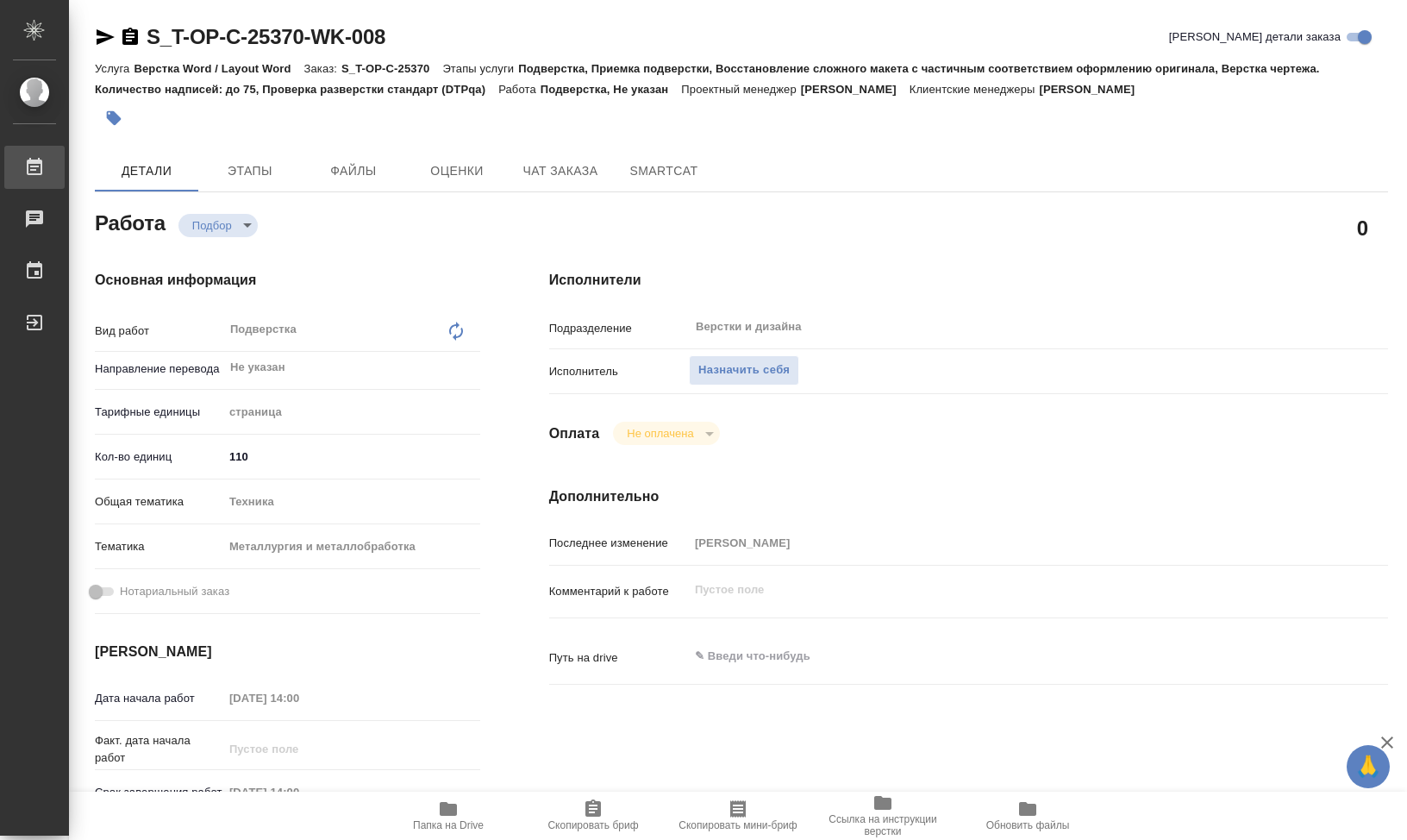
click at [35, 172] on div "Работы" at bounding box center [12, 167] width 43 height 26
type textarea "x"
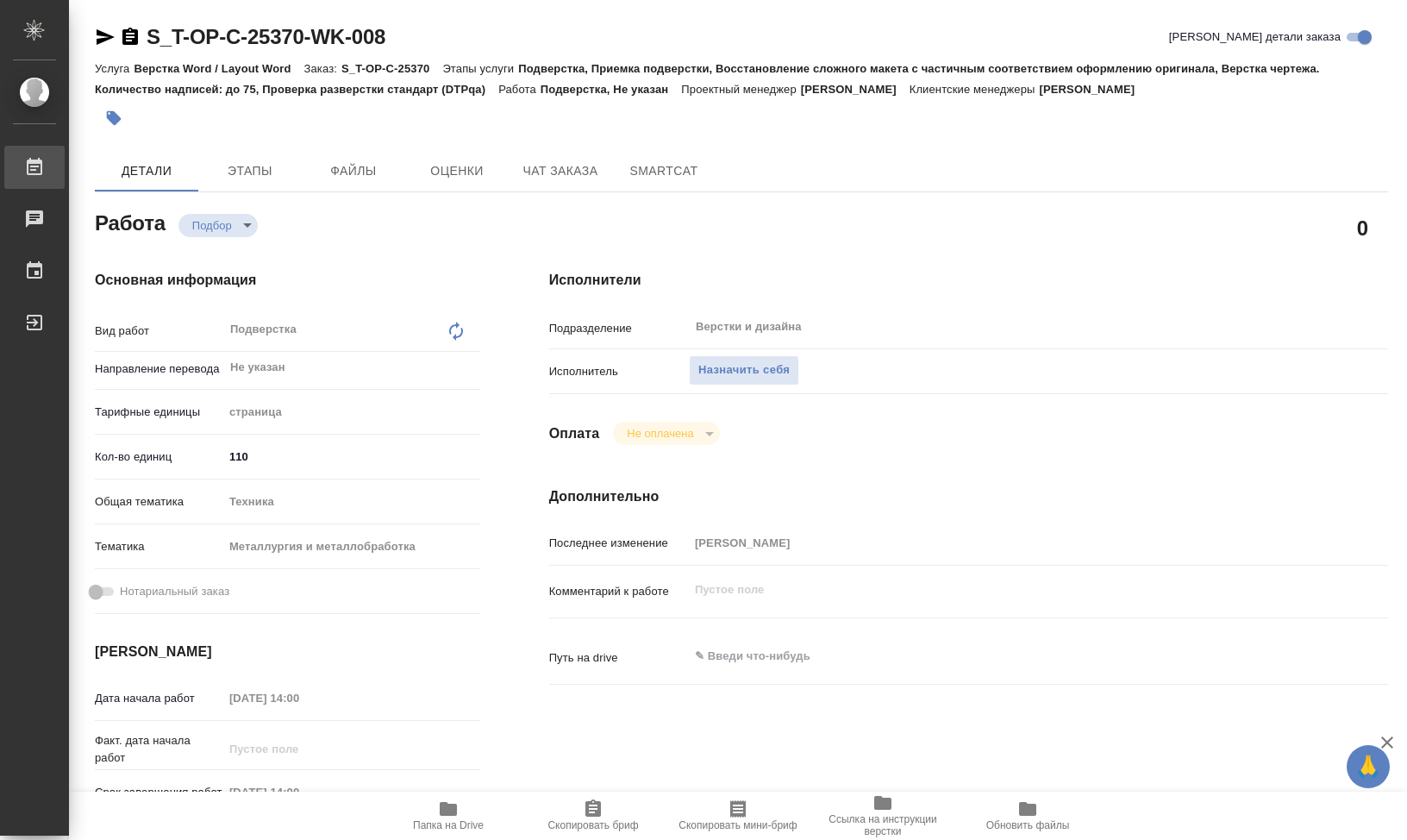
type textarea "x"
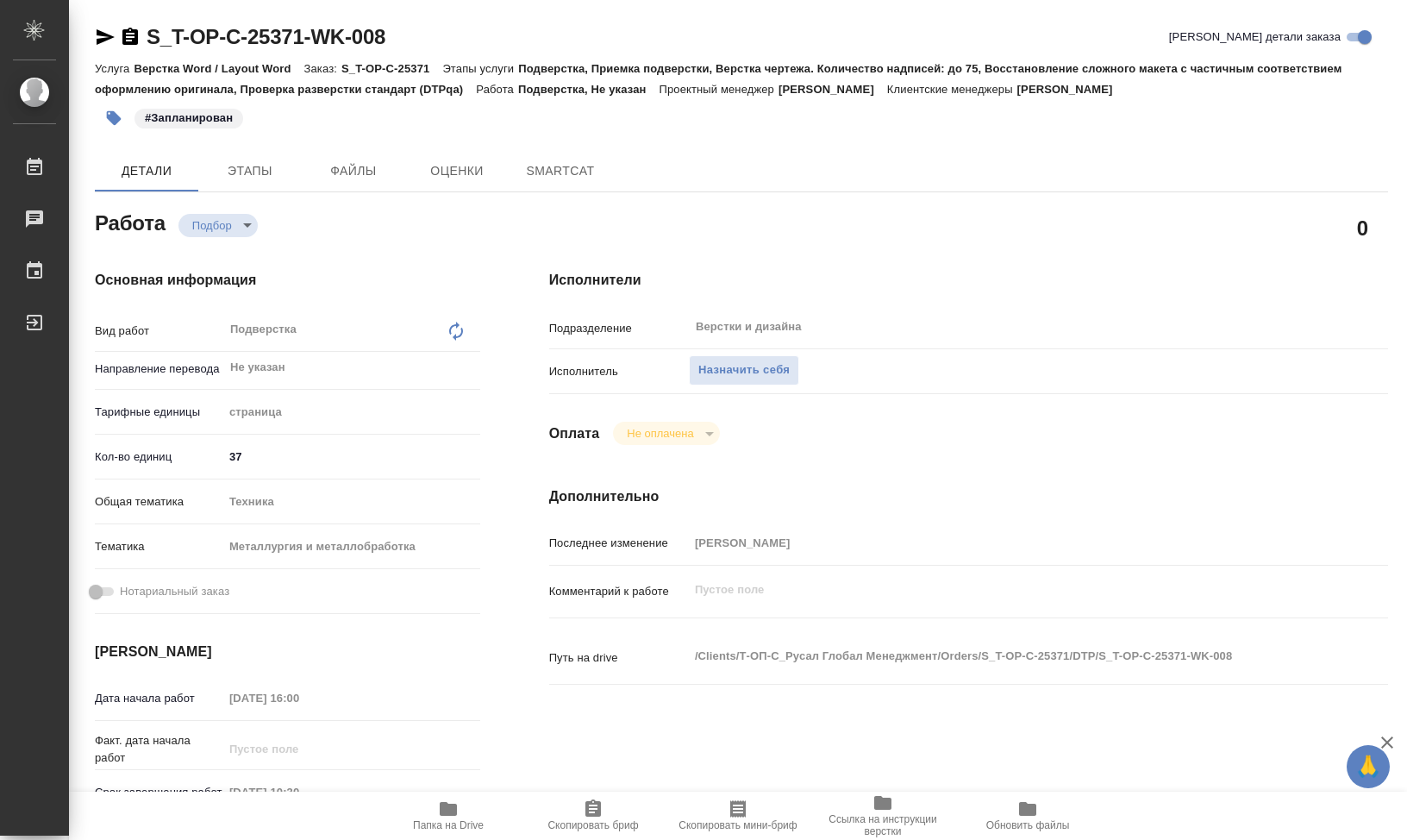
type textarea "x"
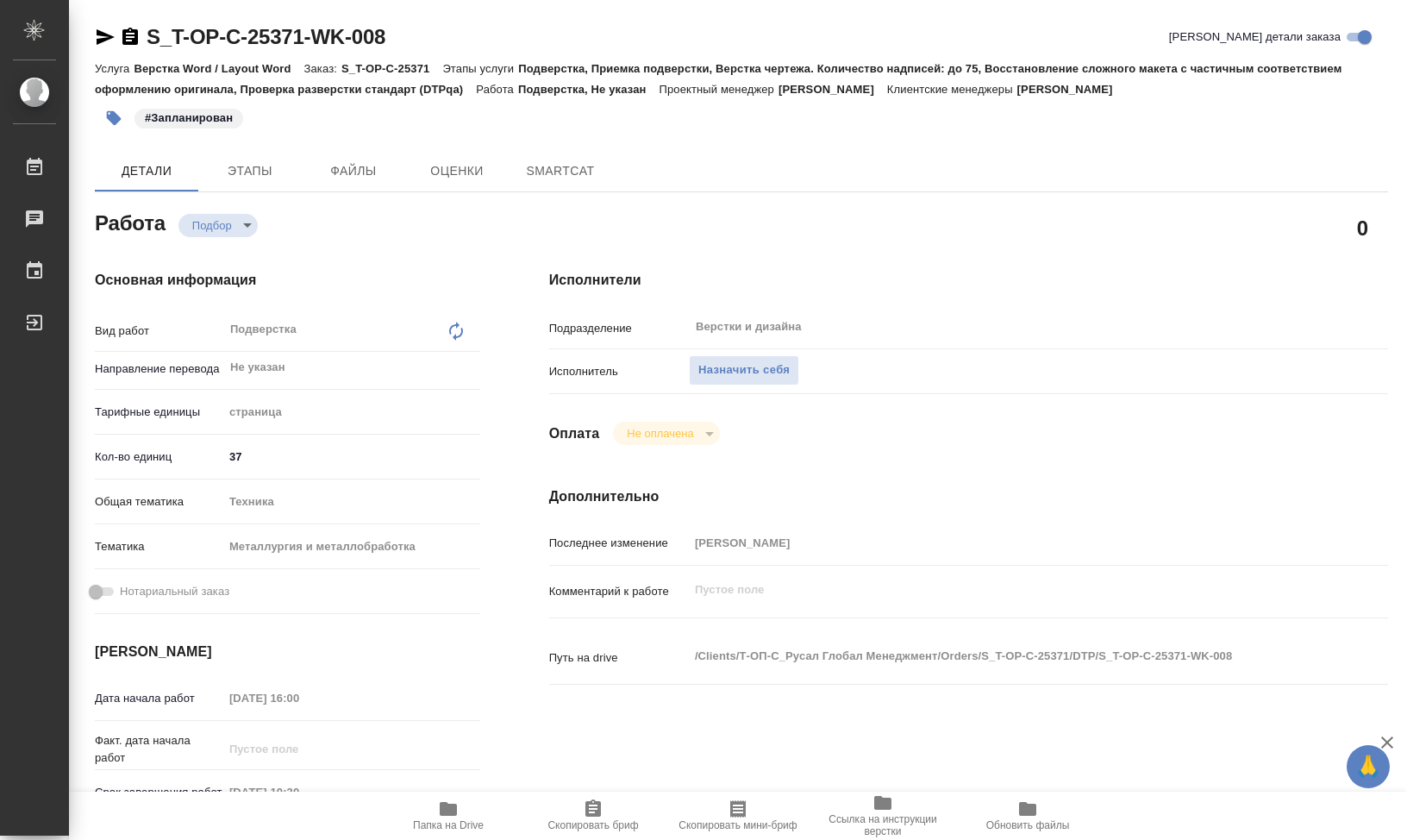
type textarea "x"
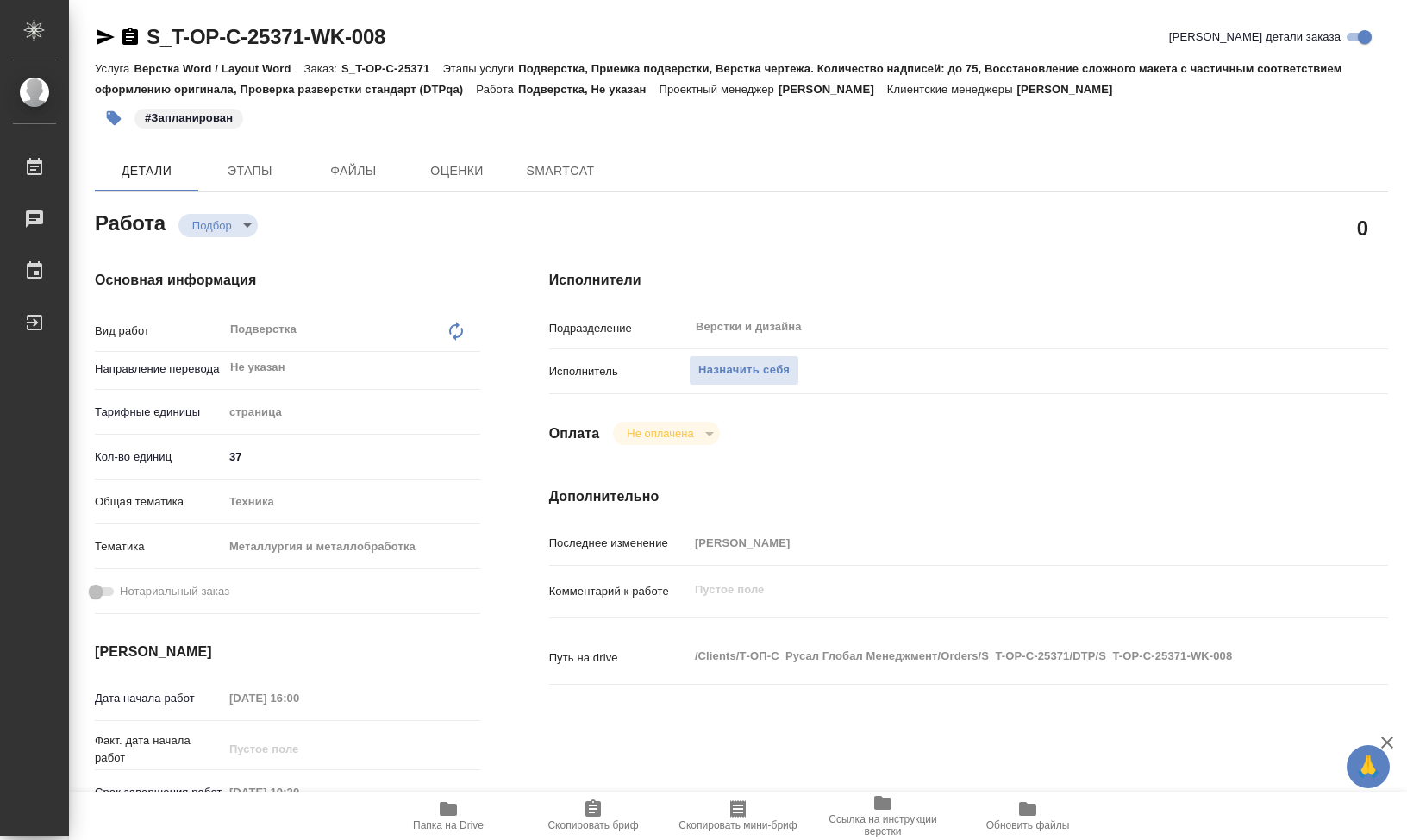
type textarea "x"
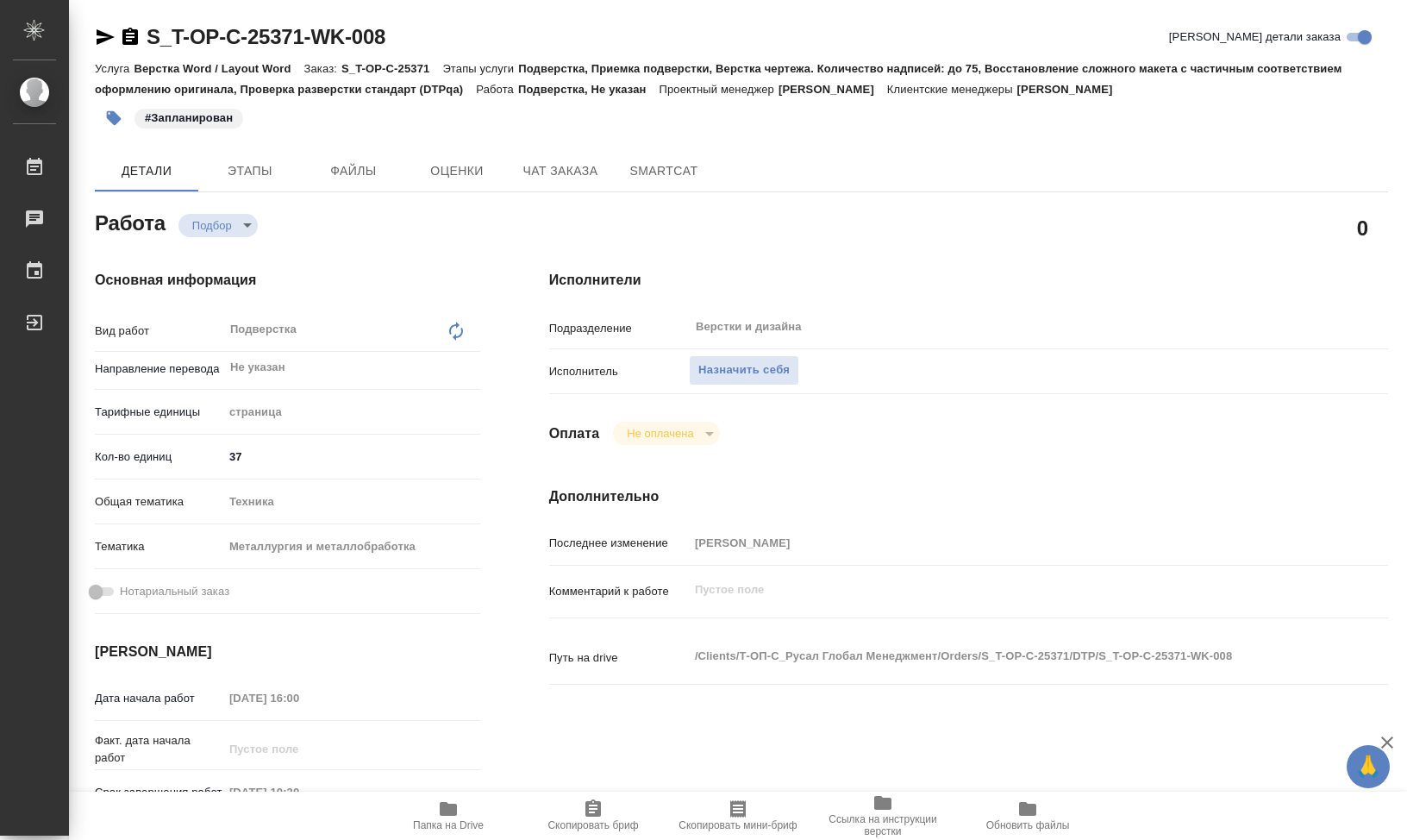
type textarea "x"
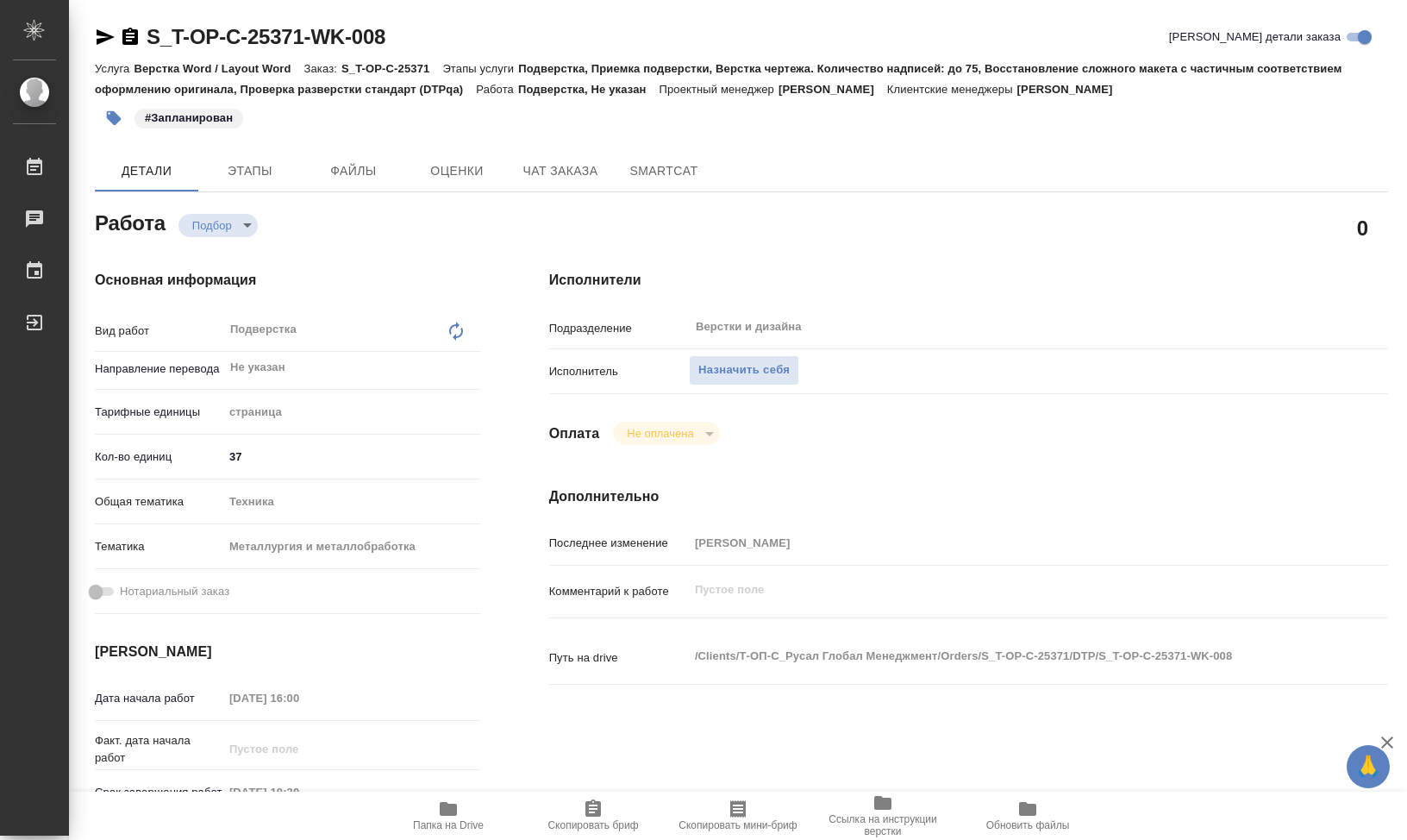
type textarea "x"
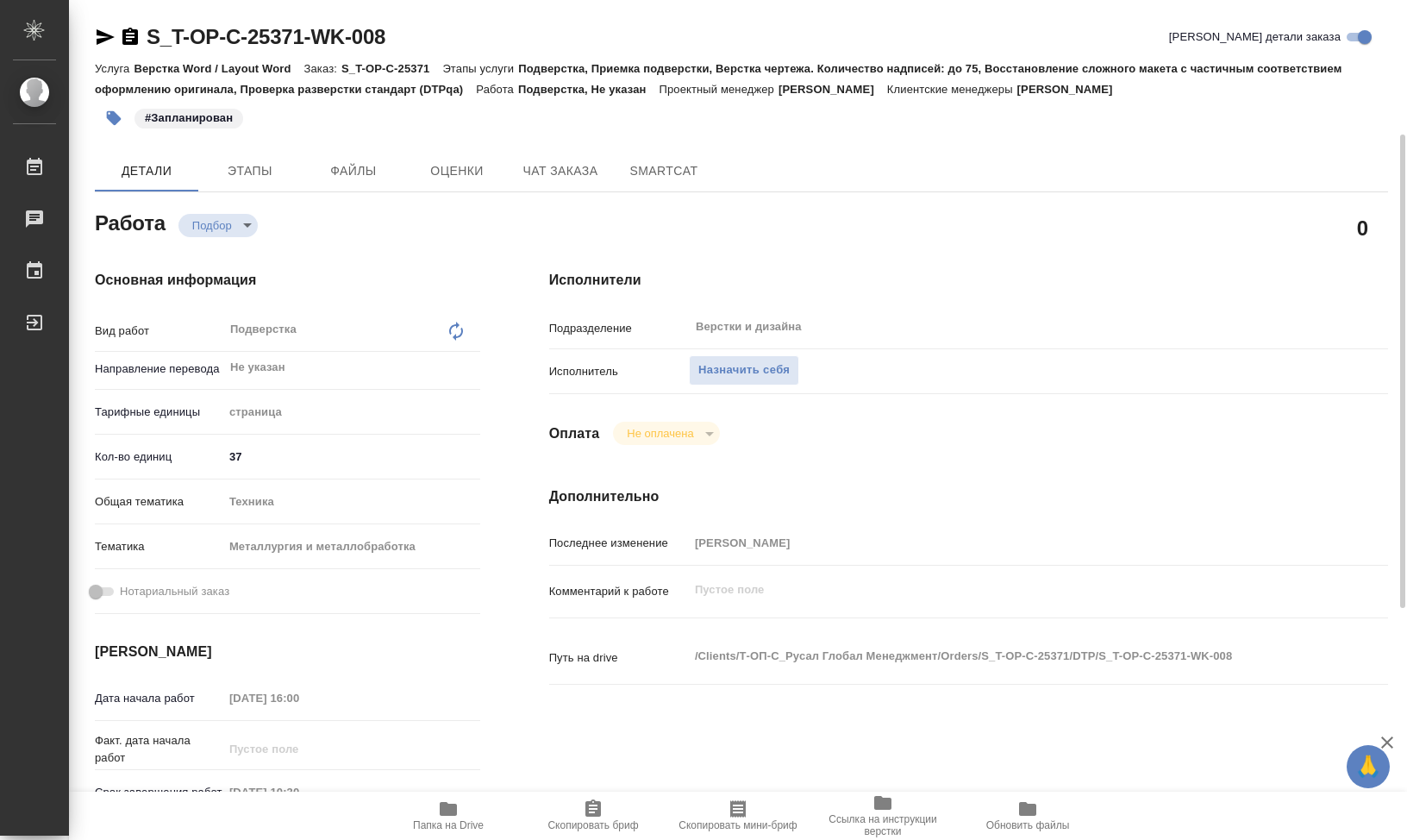
scroll to position [172, 0]
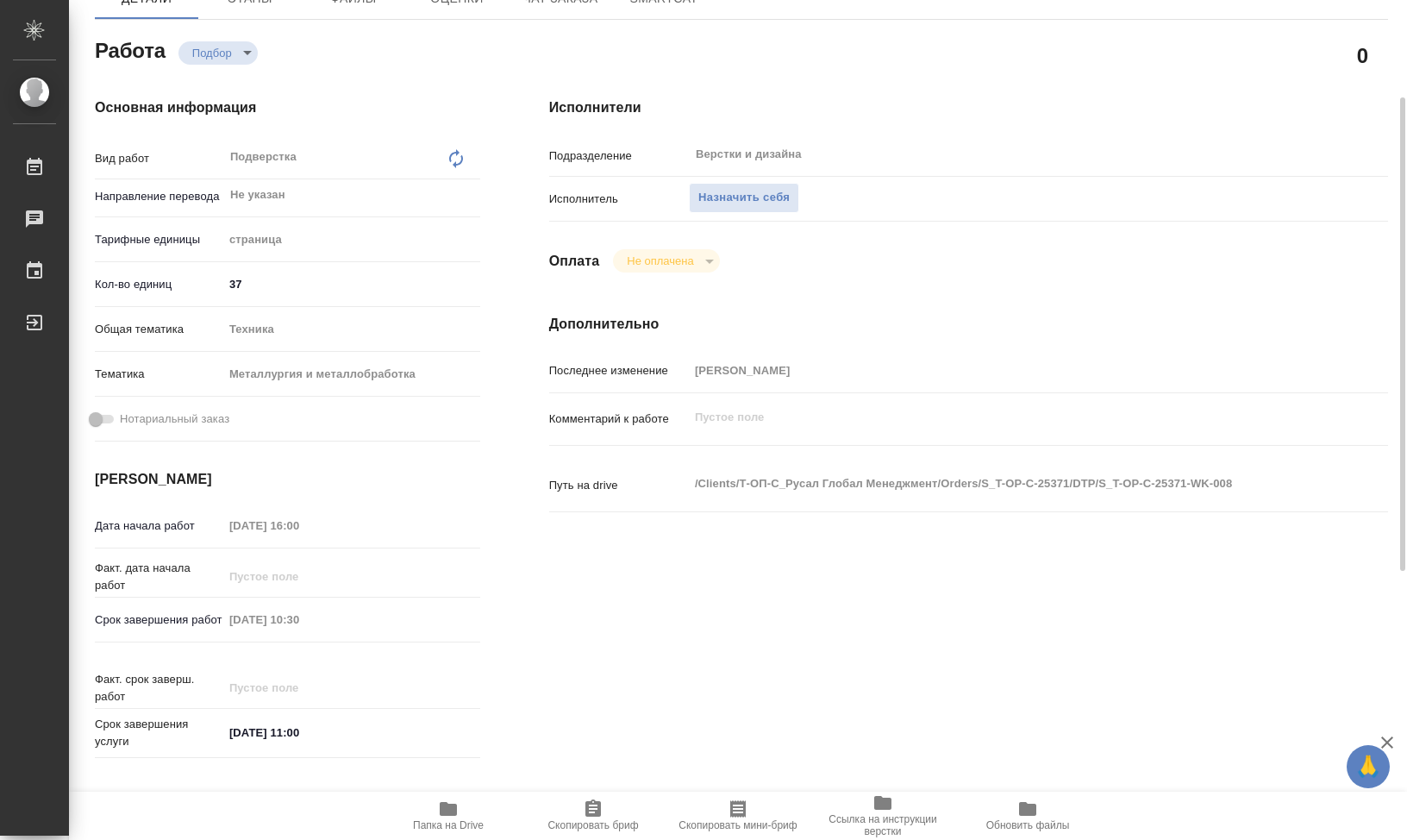
type textarea "x"
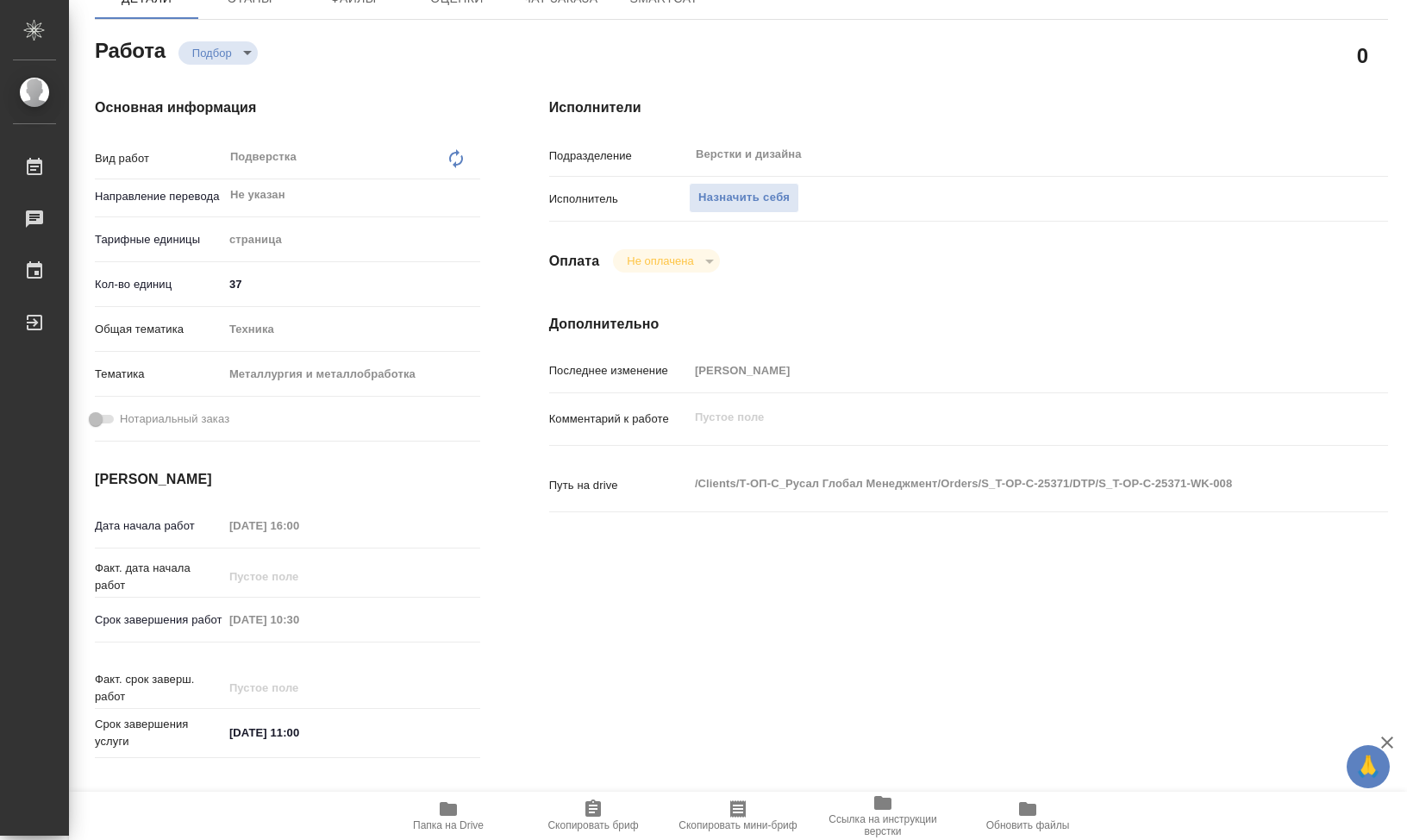
type textarea "x"
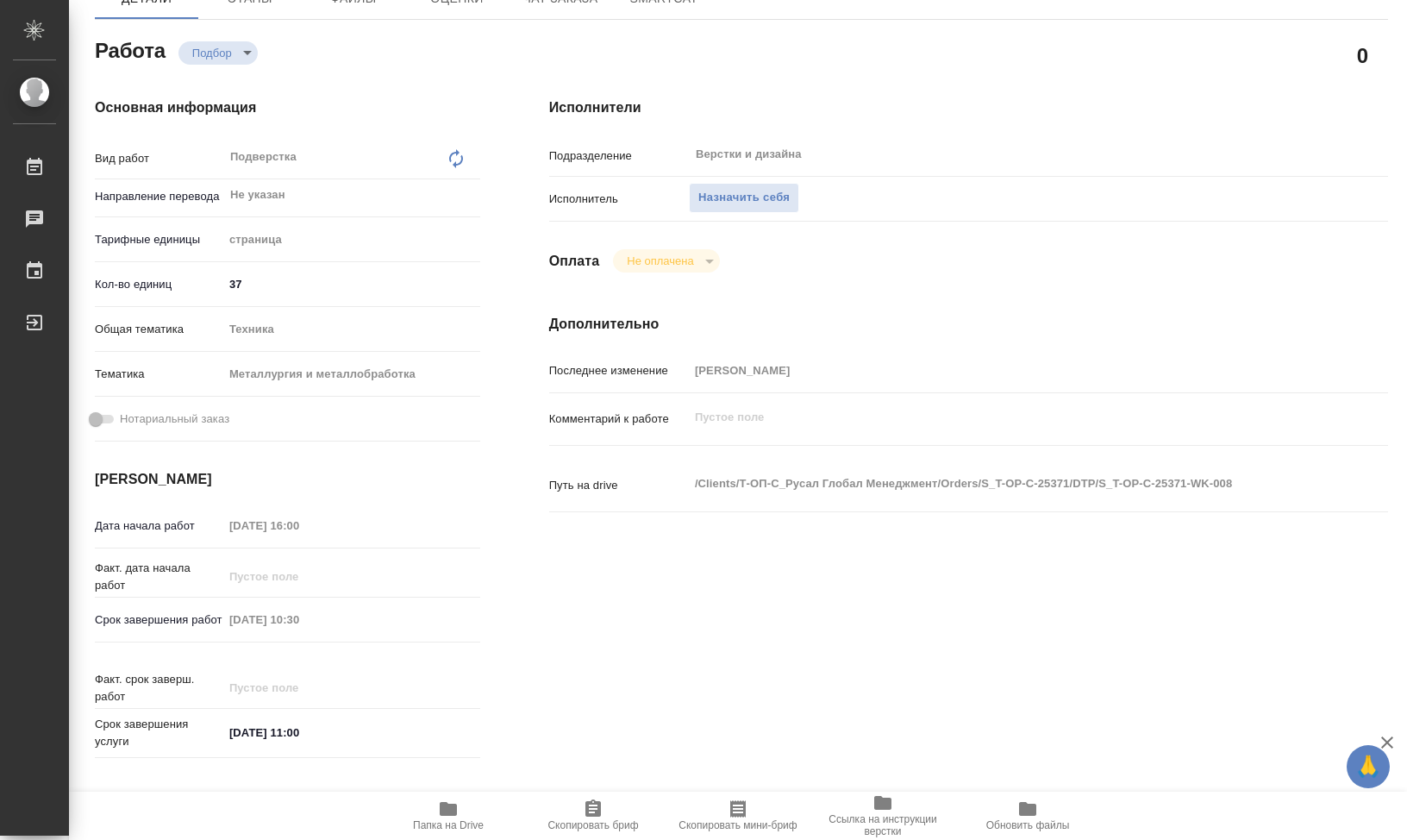
type textarea "x"
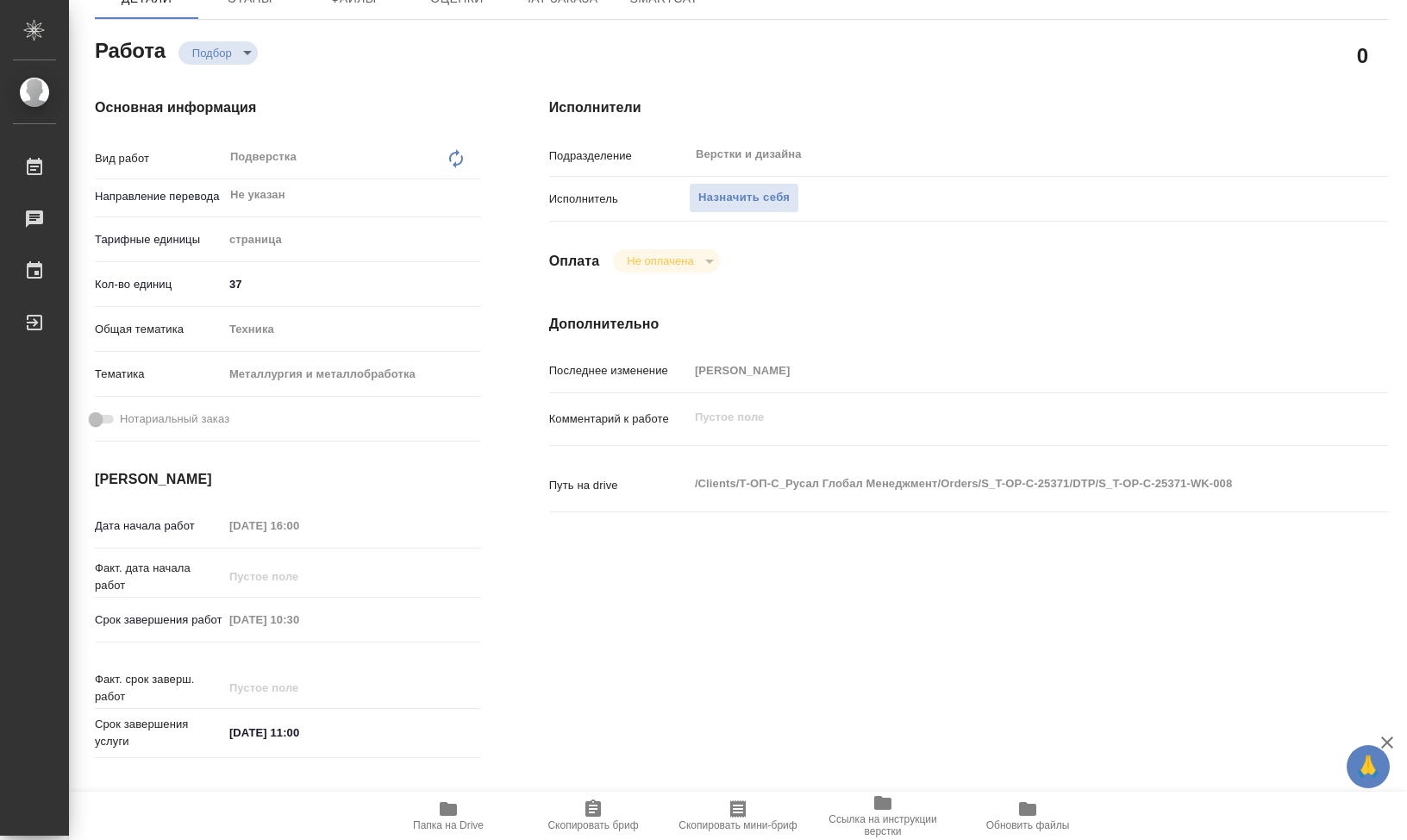
type textarea "x"
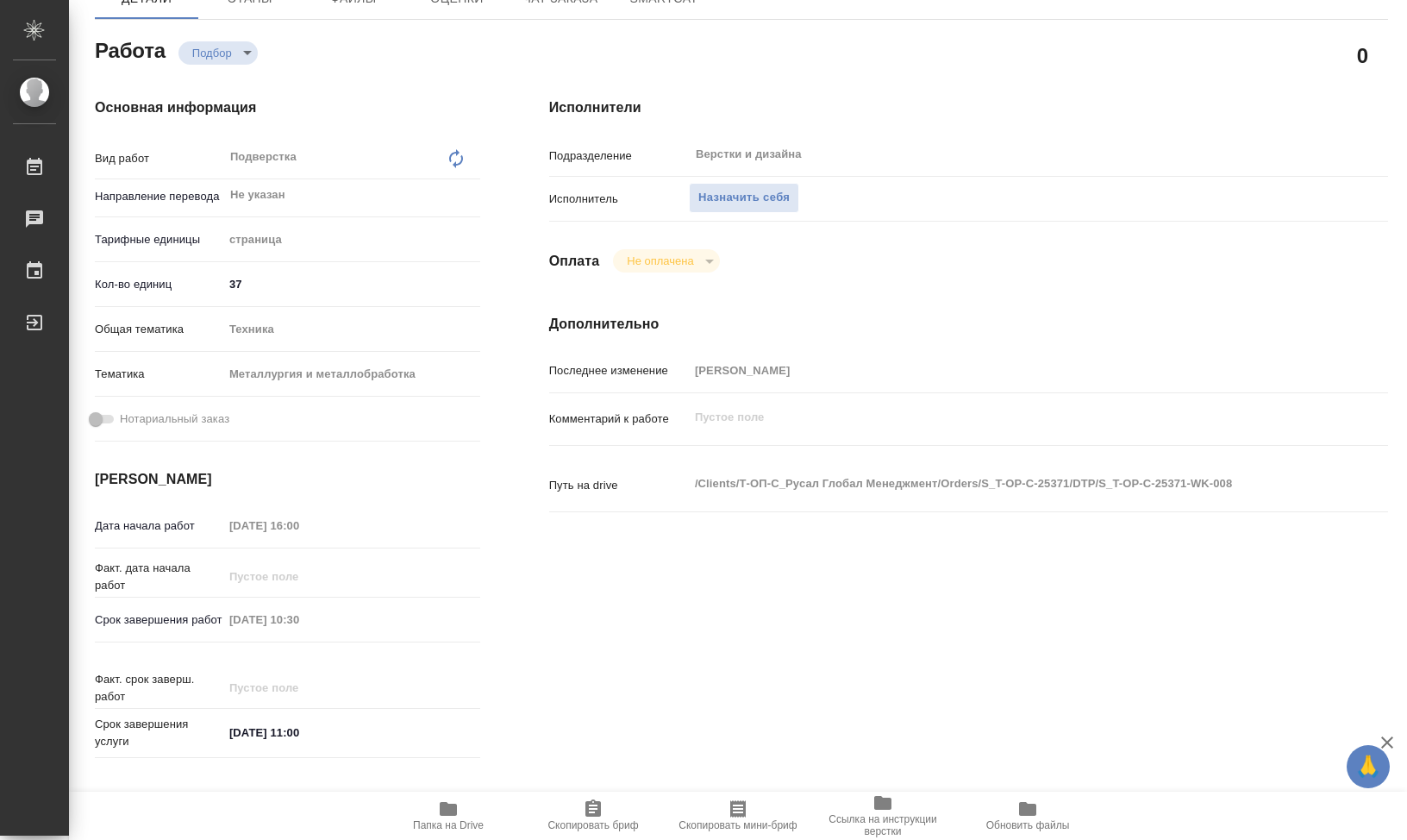
type textarea "x"
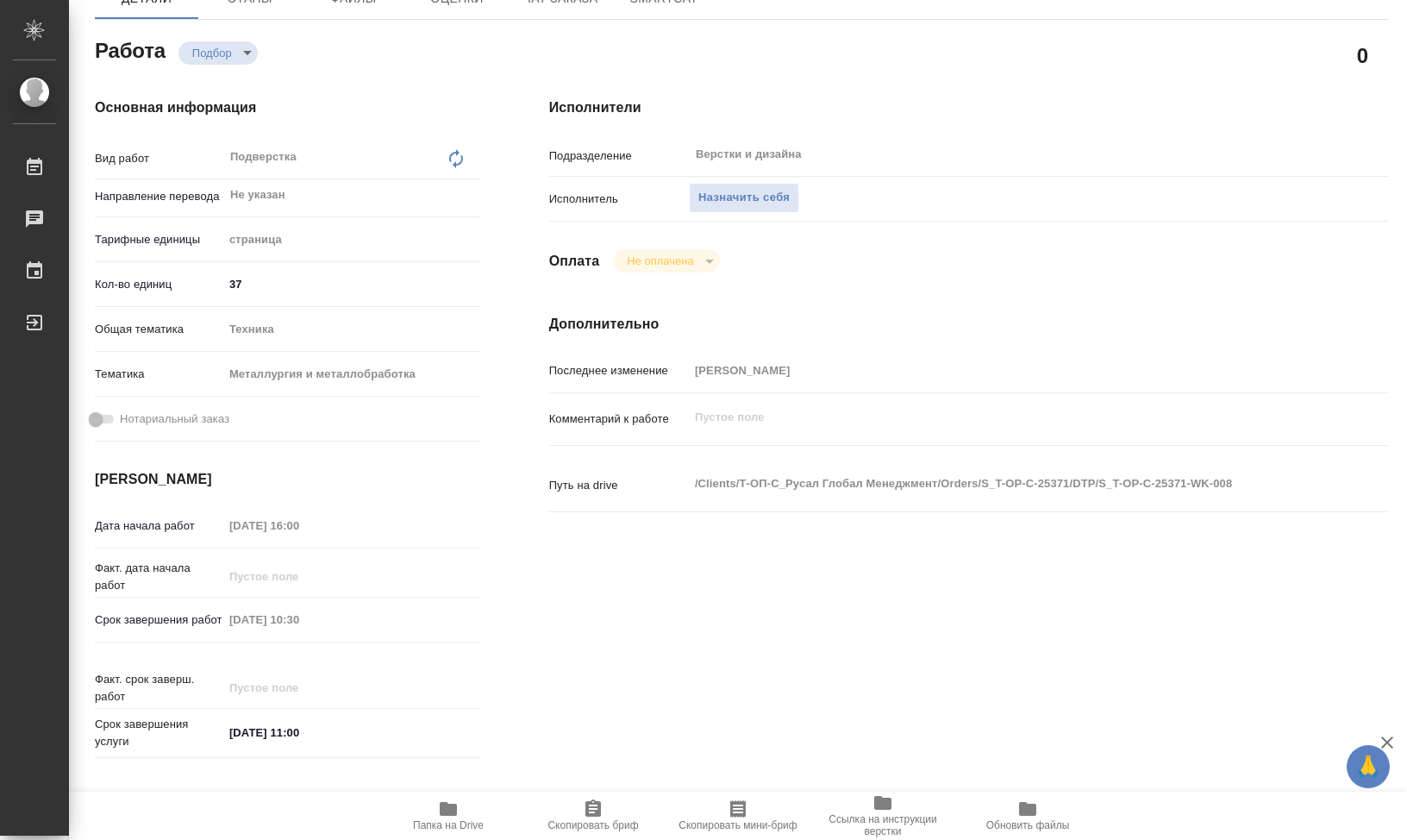
type textarea "x"
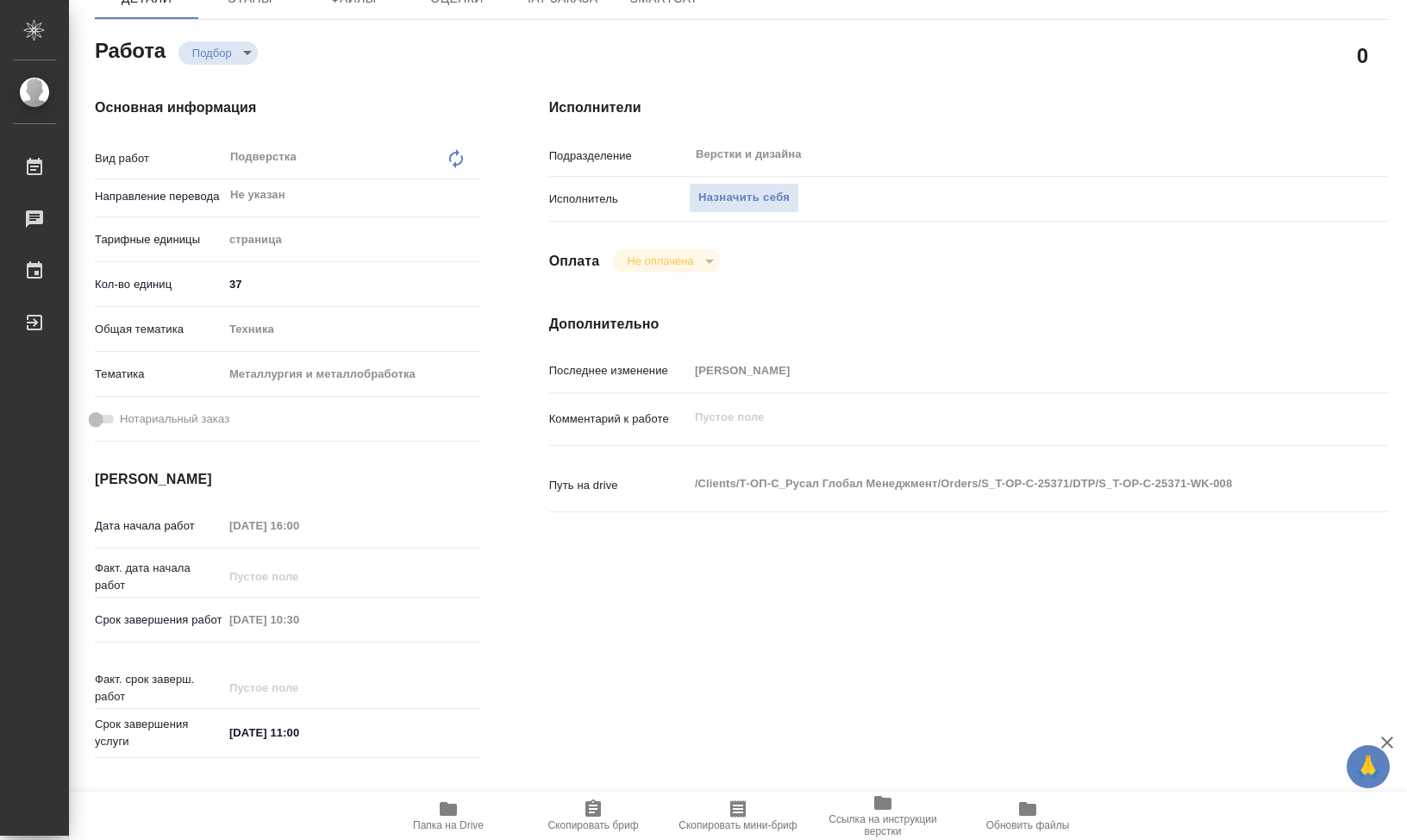
type textarea "x"
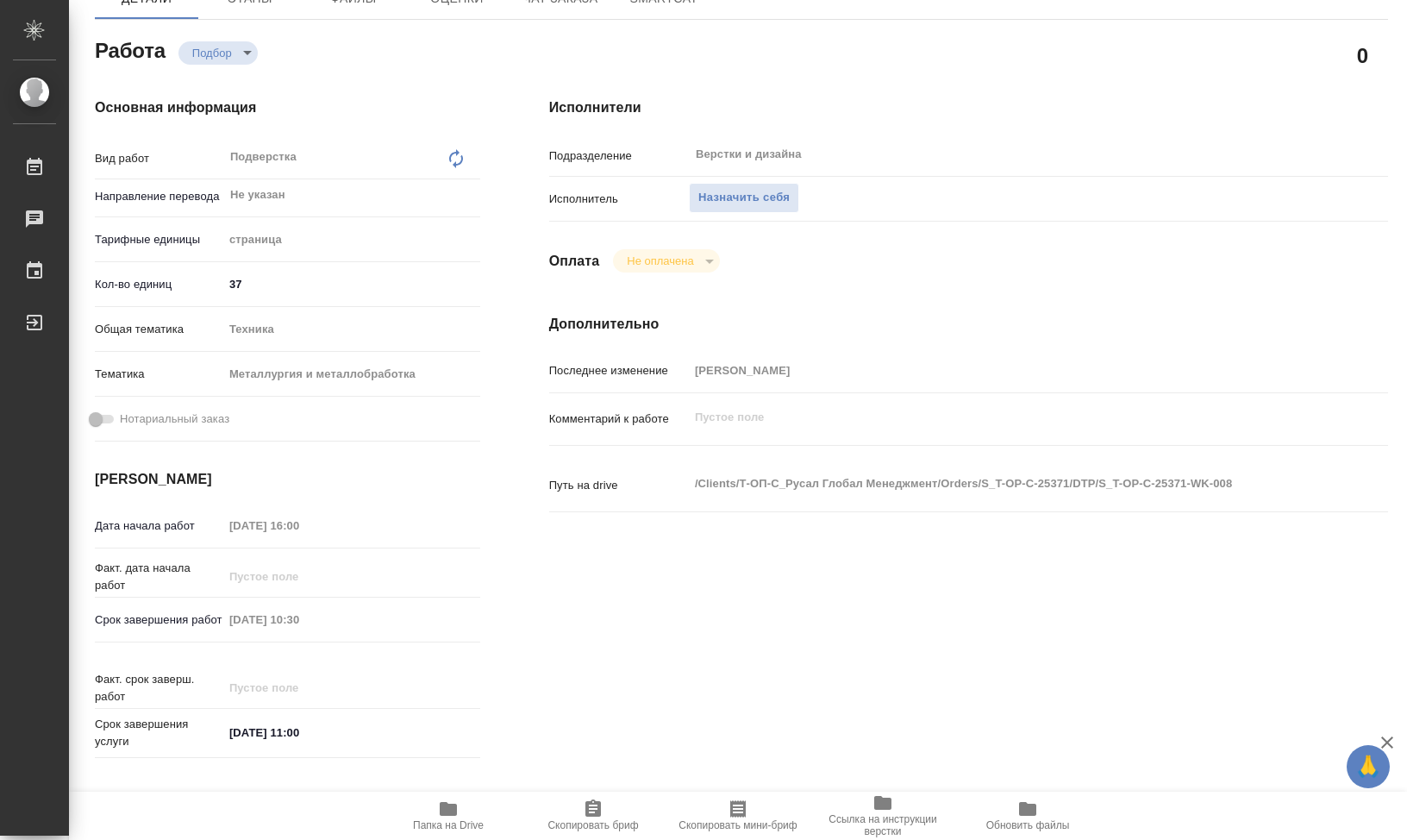
type textarea "x"
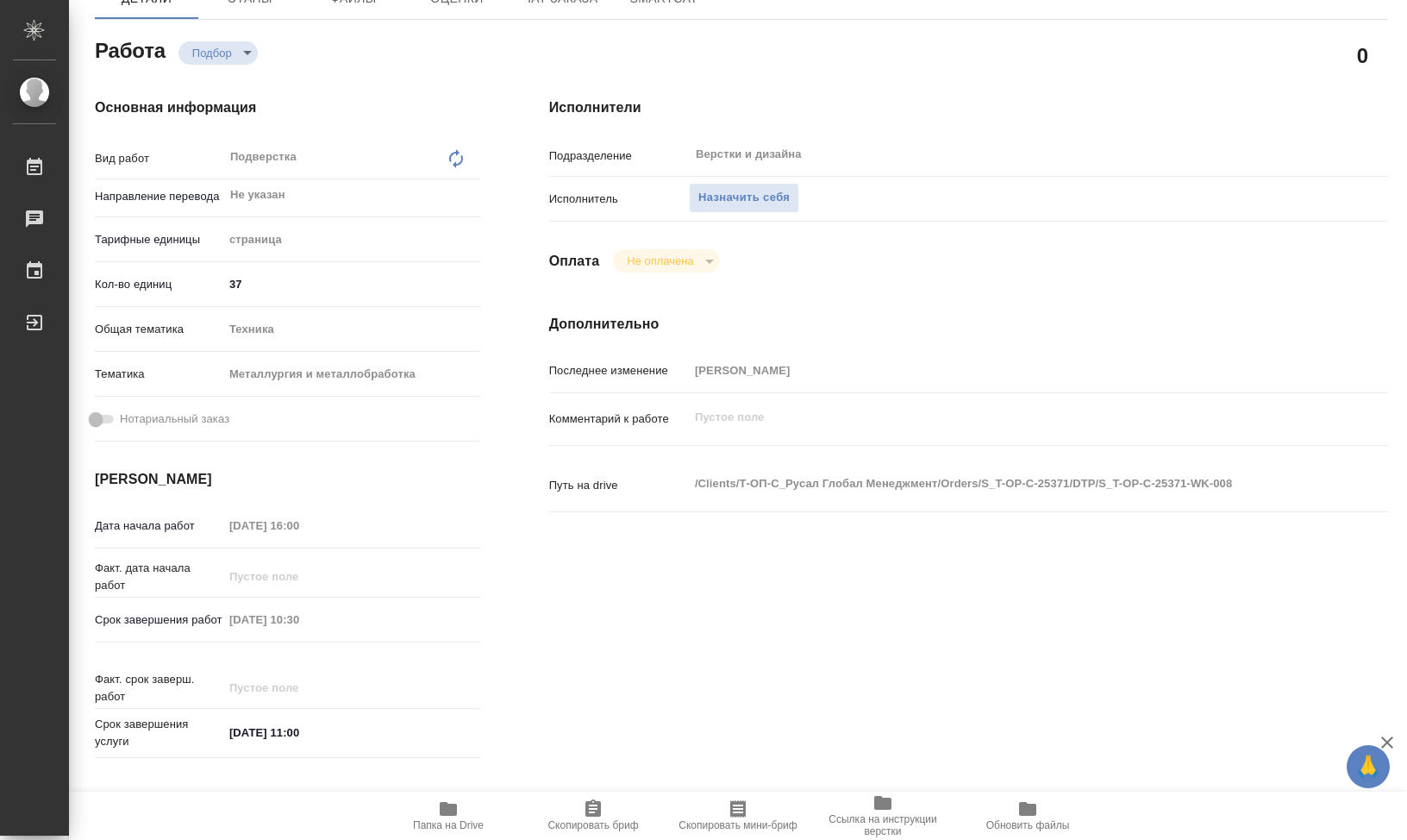
type textarea "x"
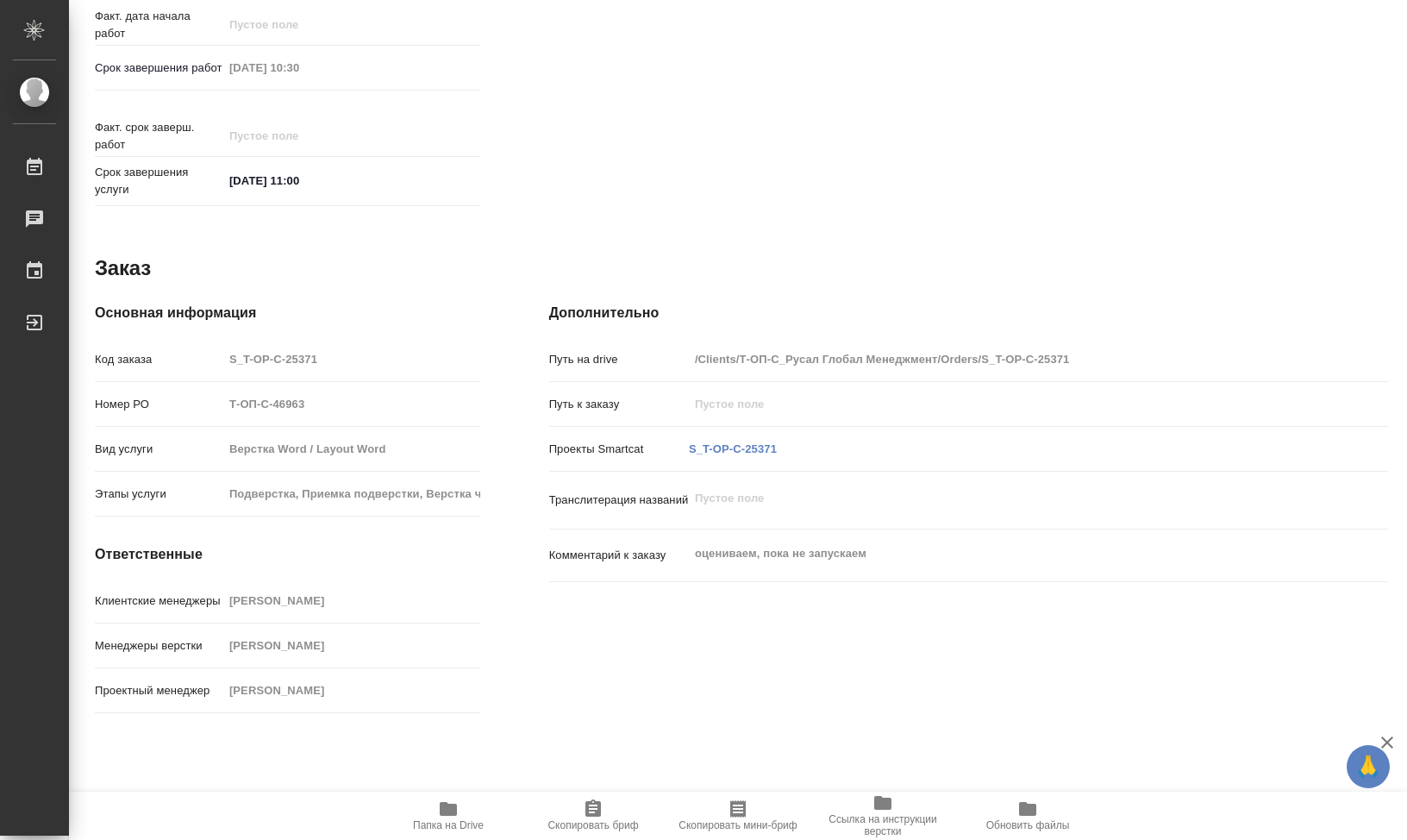
scroll to position [763, 0]
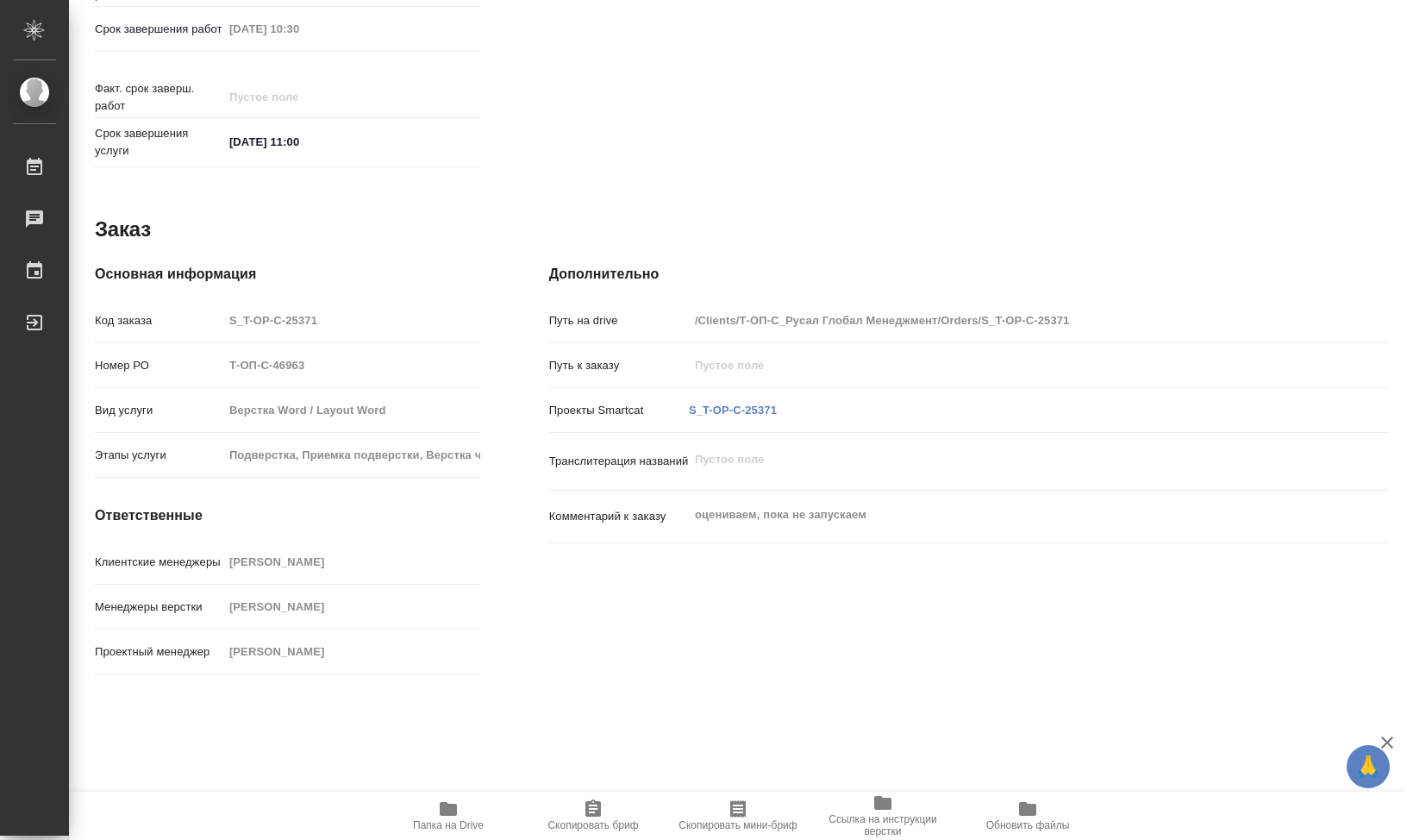
click at [457, 816] on icon "button" at bounding box center [448, 808] width 21 height 21
type textarea "x"
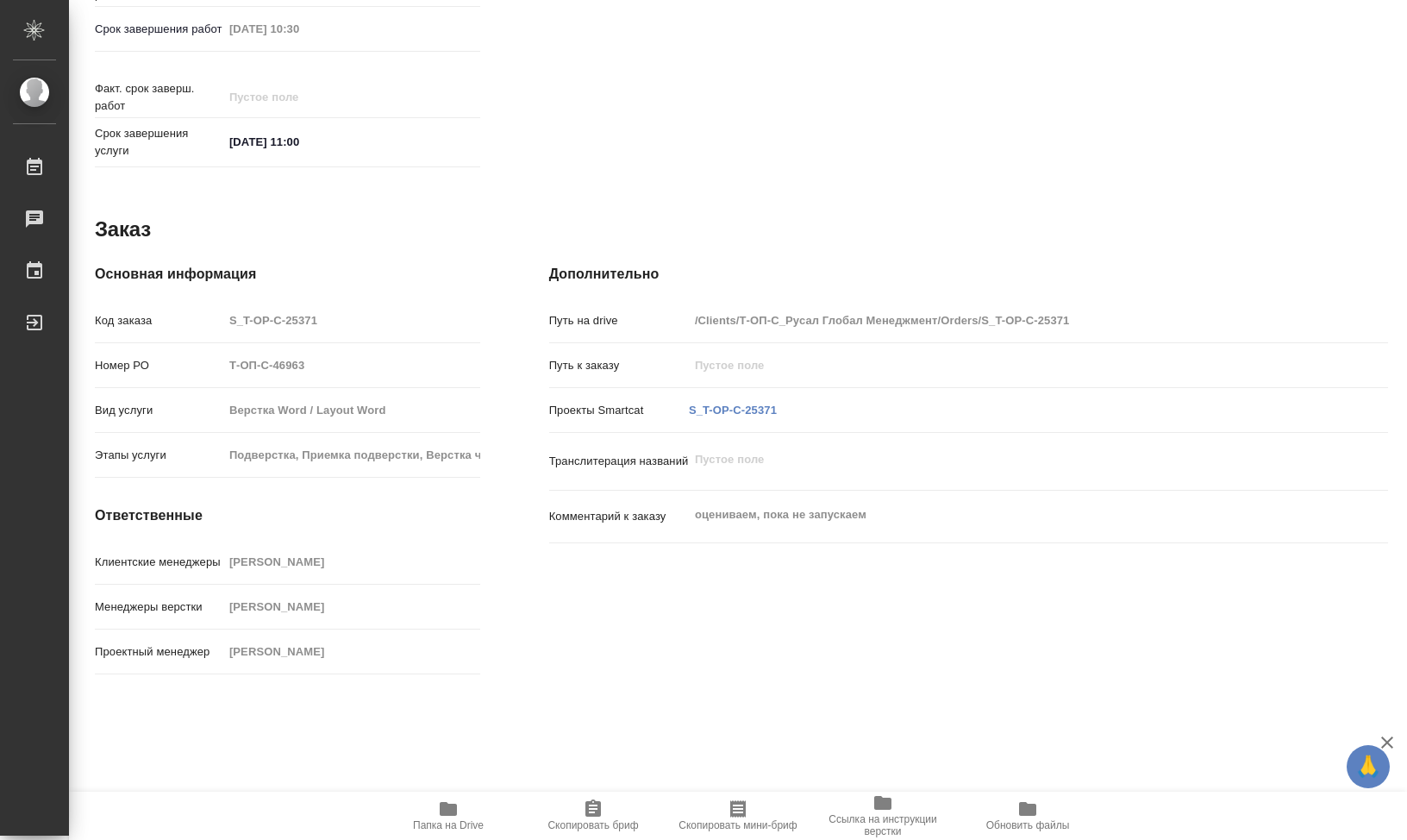
type textarea "x"
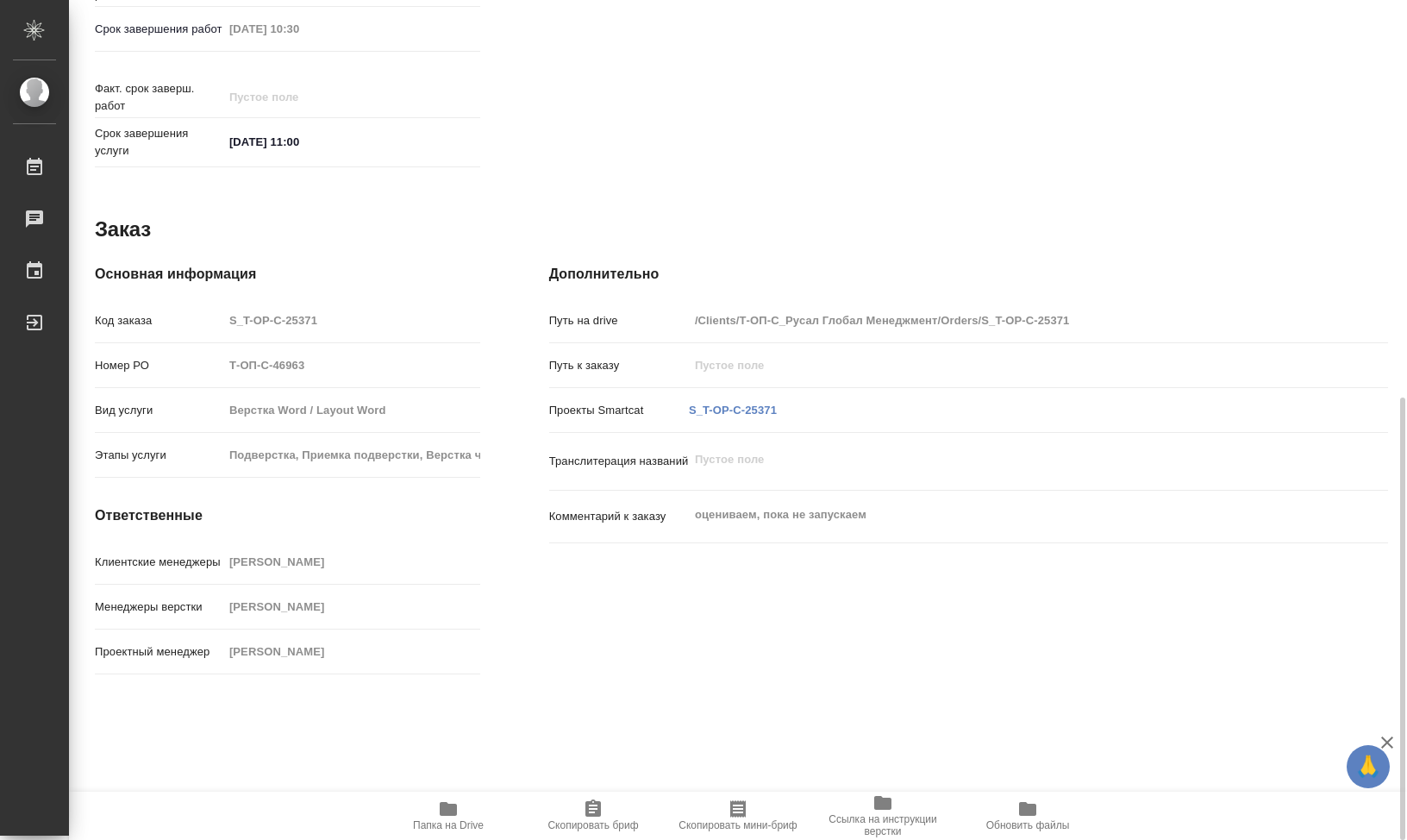
type textarea "x"
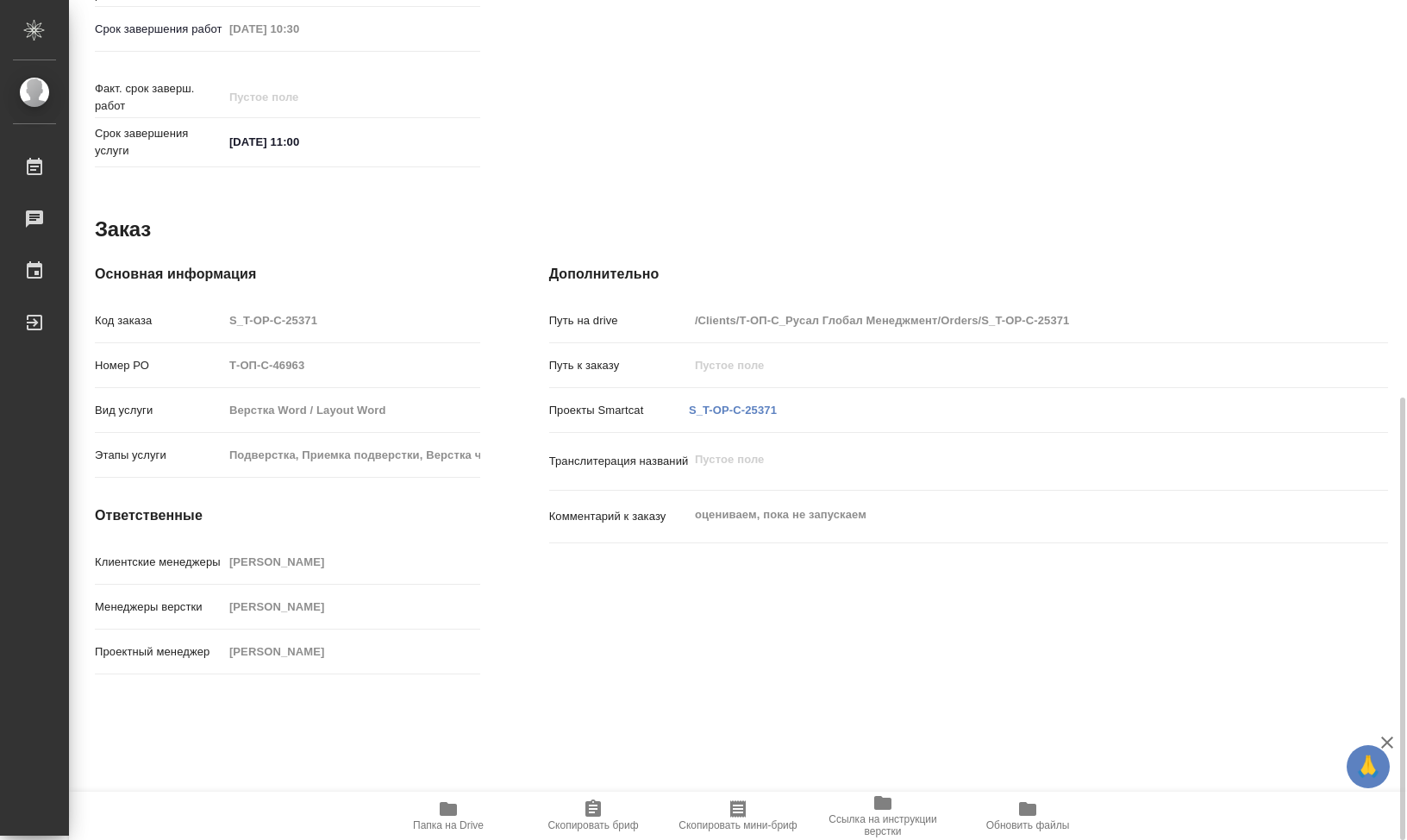
type textarea "x"
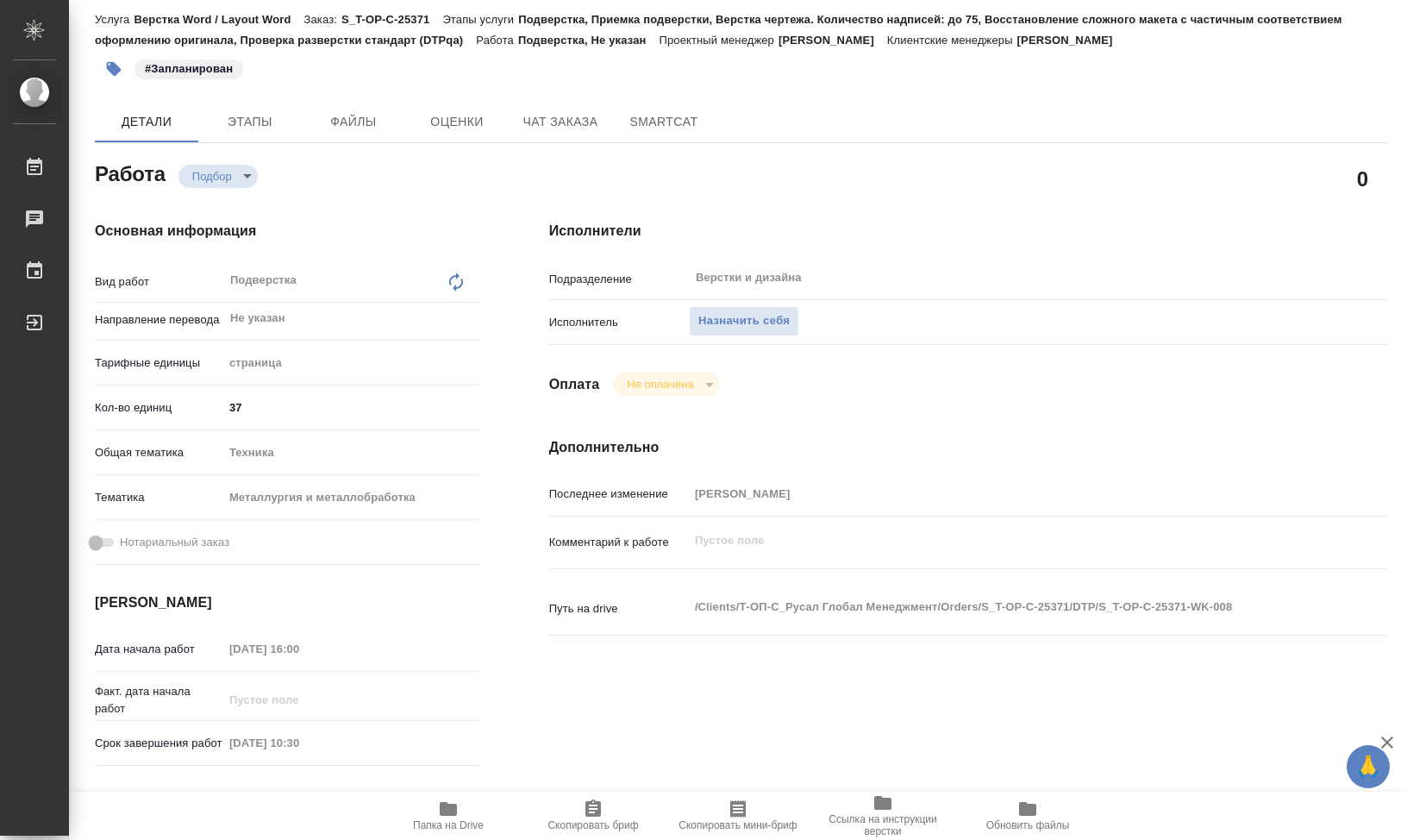
scroll to position [0, 0]
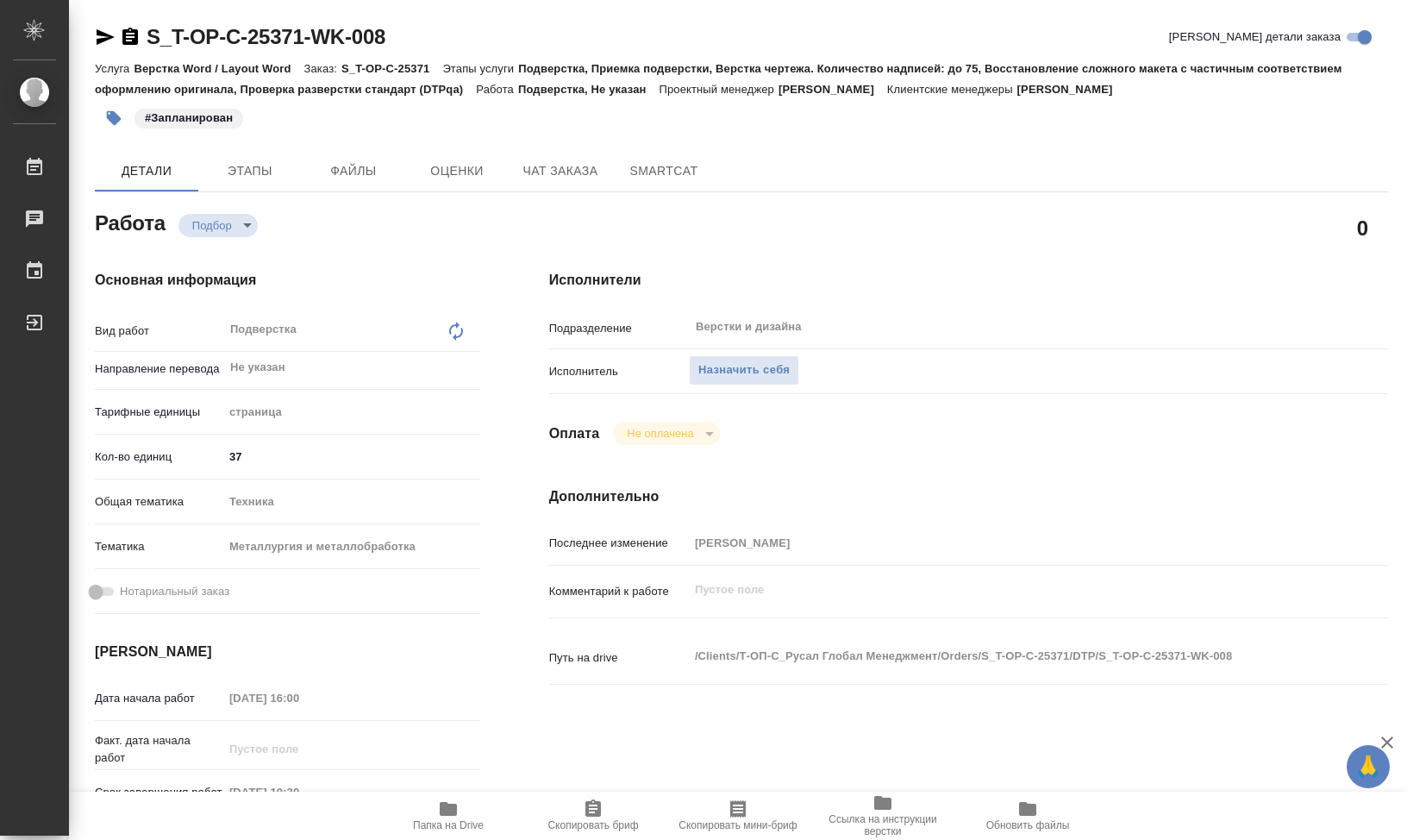
type textarea "x"
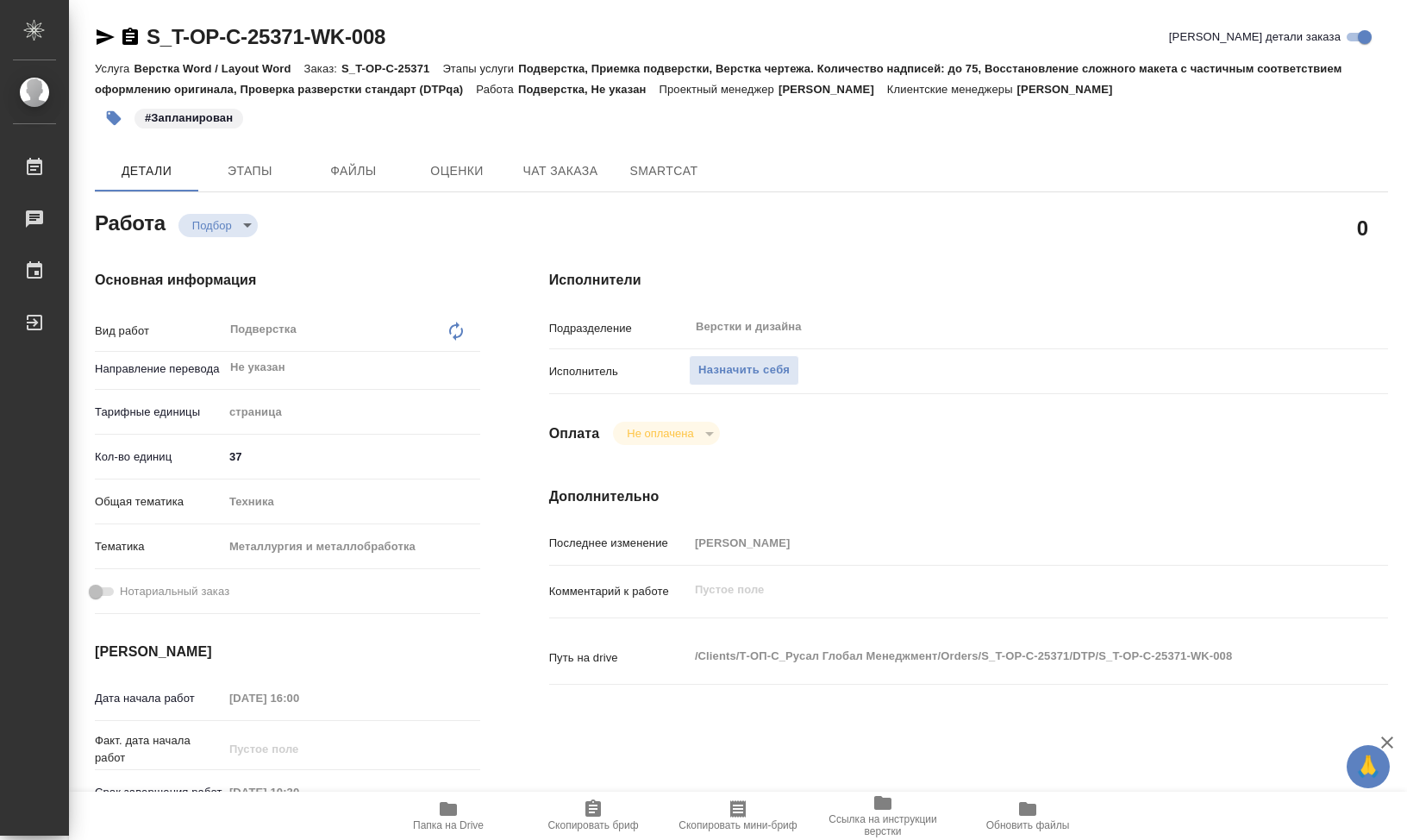
type textarea "x"
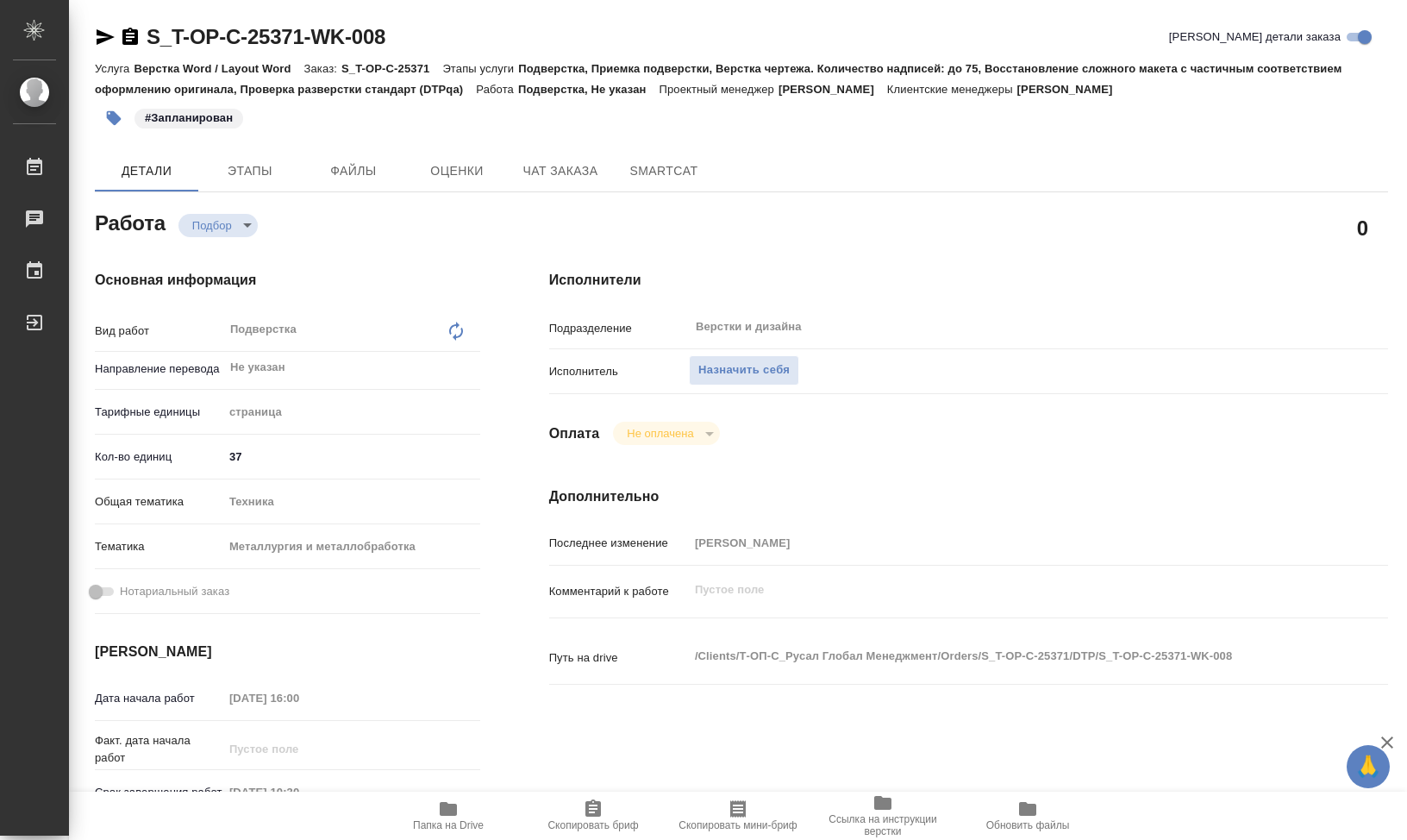
type textarea "x"
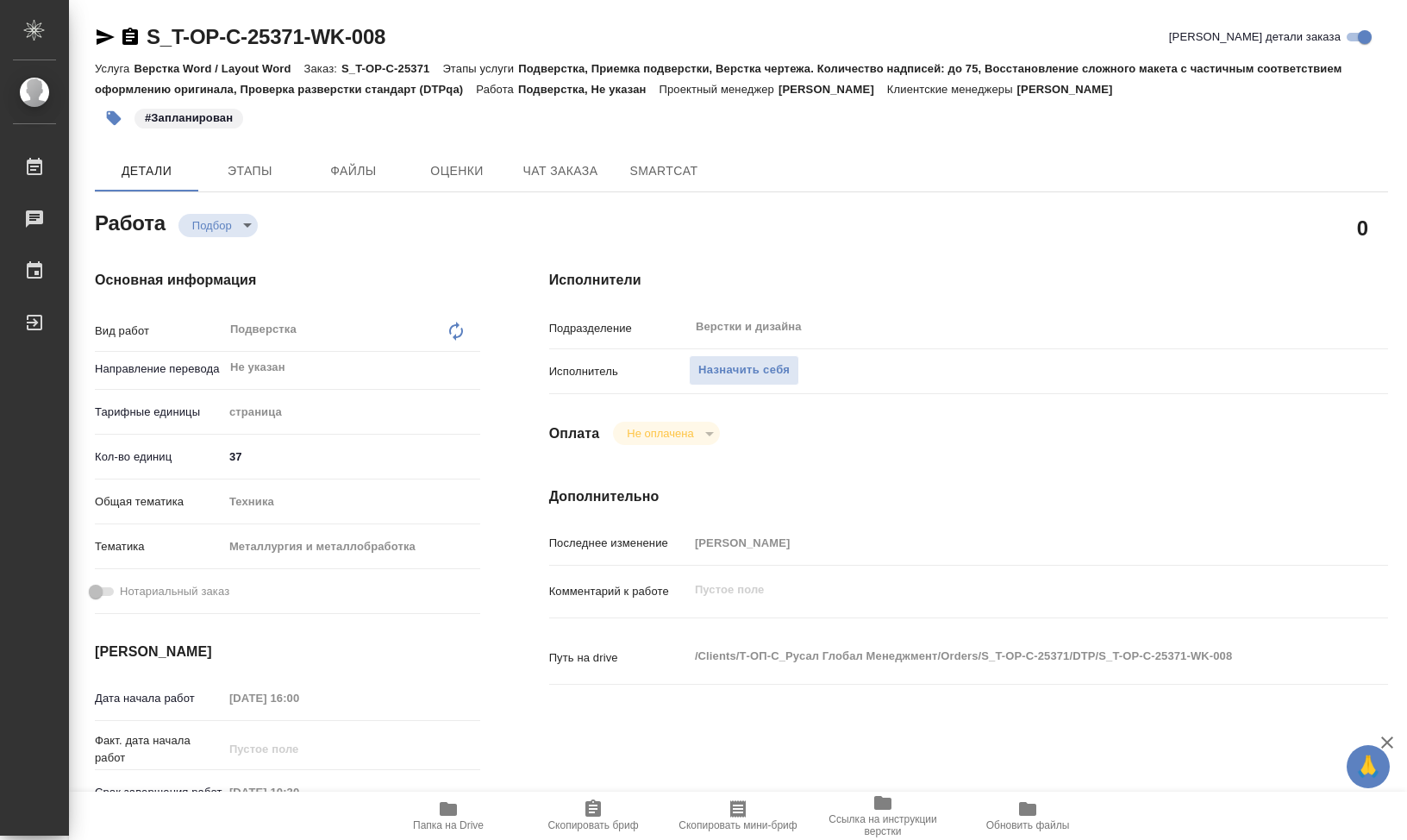
type textarea "x"
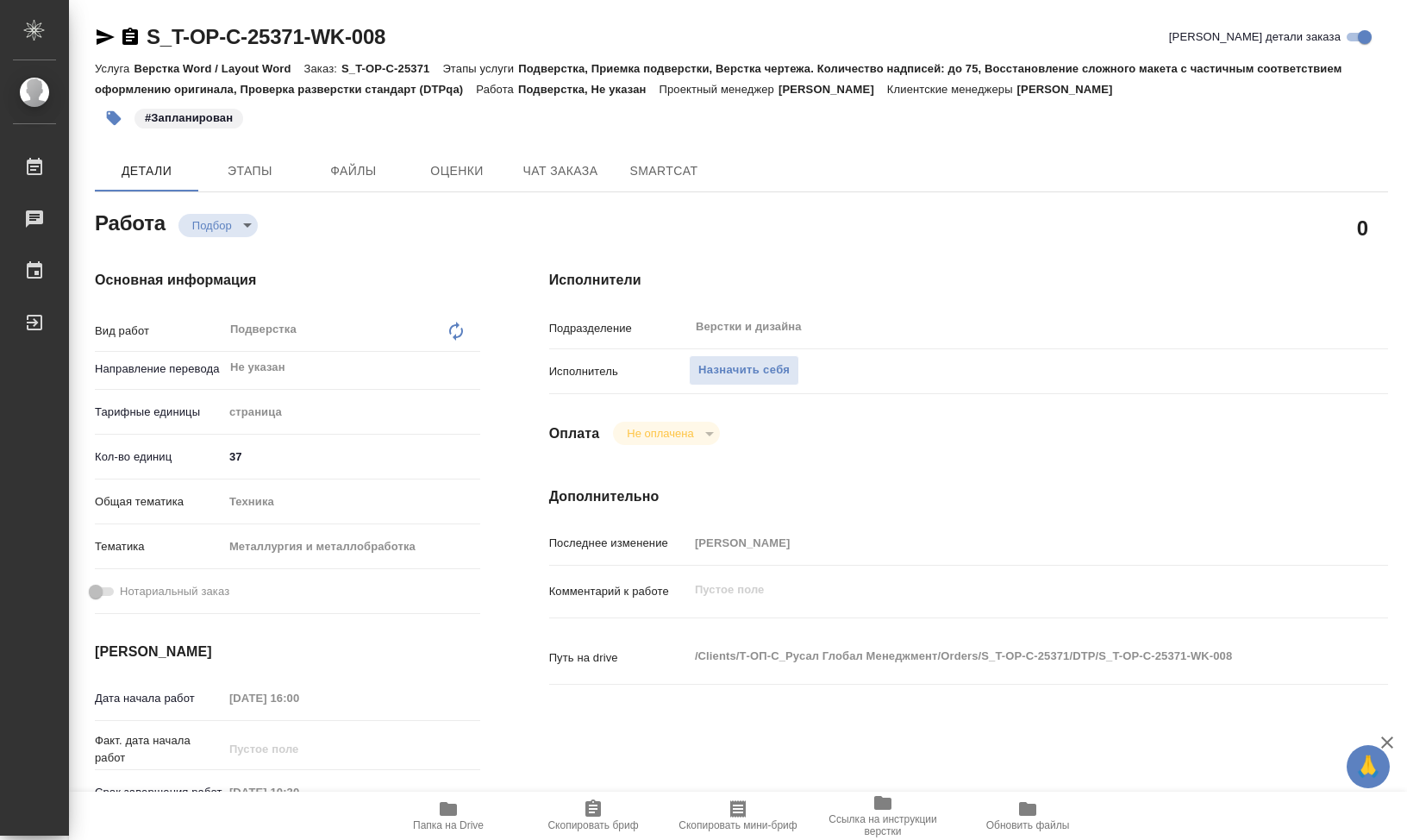
type textarea "x"
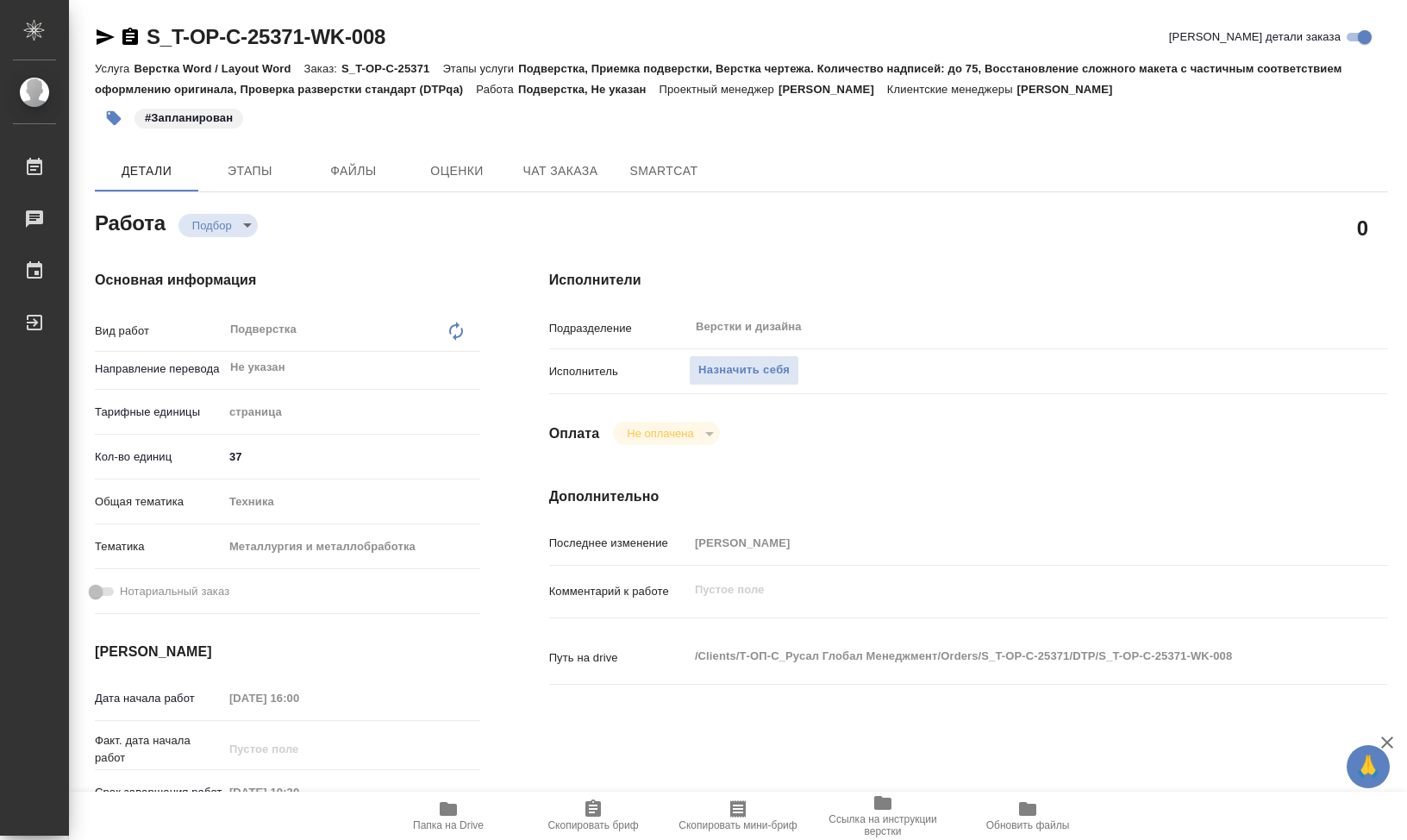
type textarea "x"
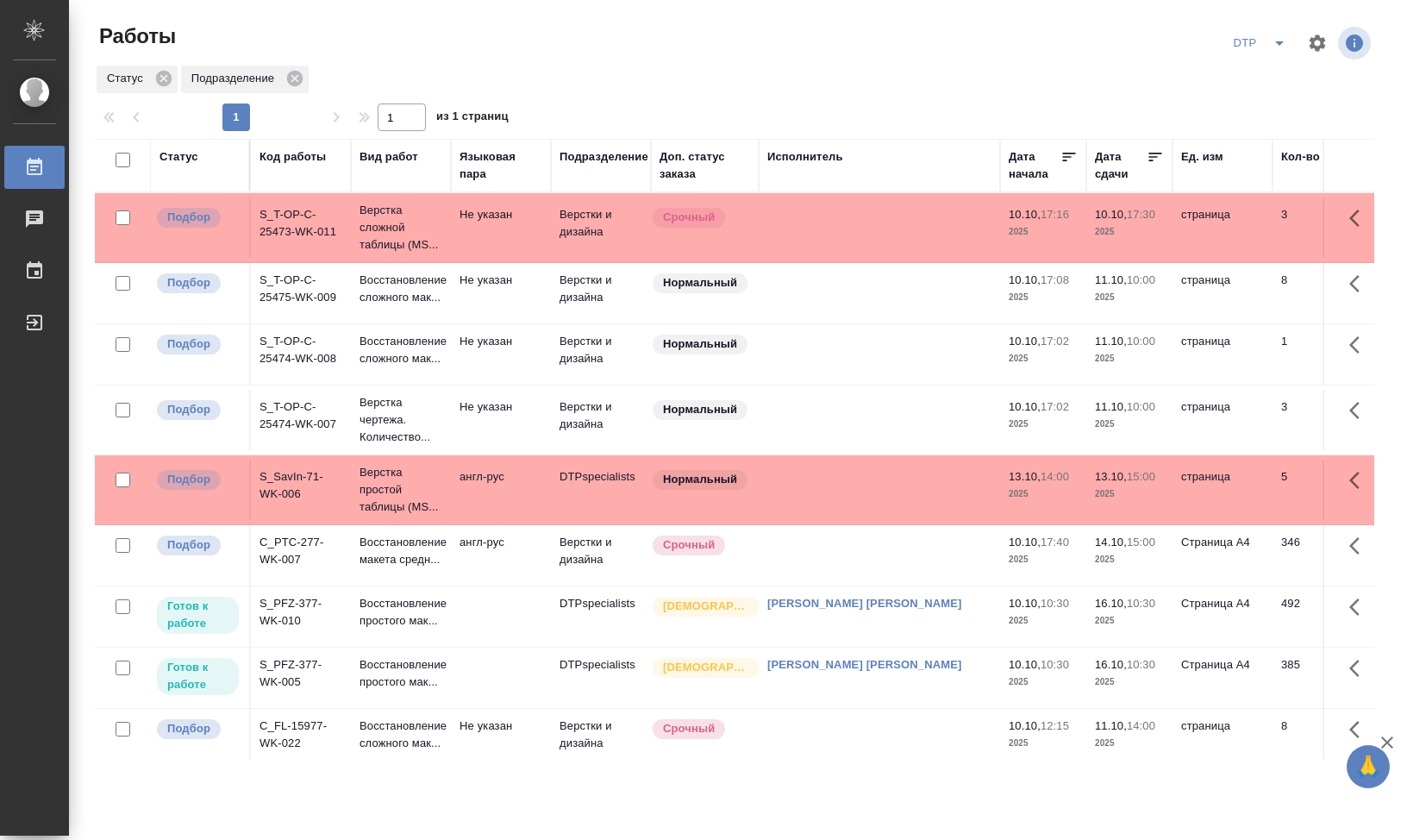
click at [209, 172] on div "Статус" at bounding box center [200, 165] width 81 height 35
click at [188, 161] on div "Статус" at bounding box center [179, 156] width 39 height 17
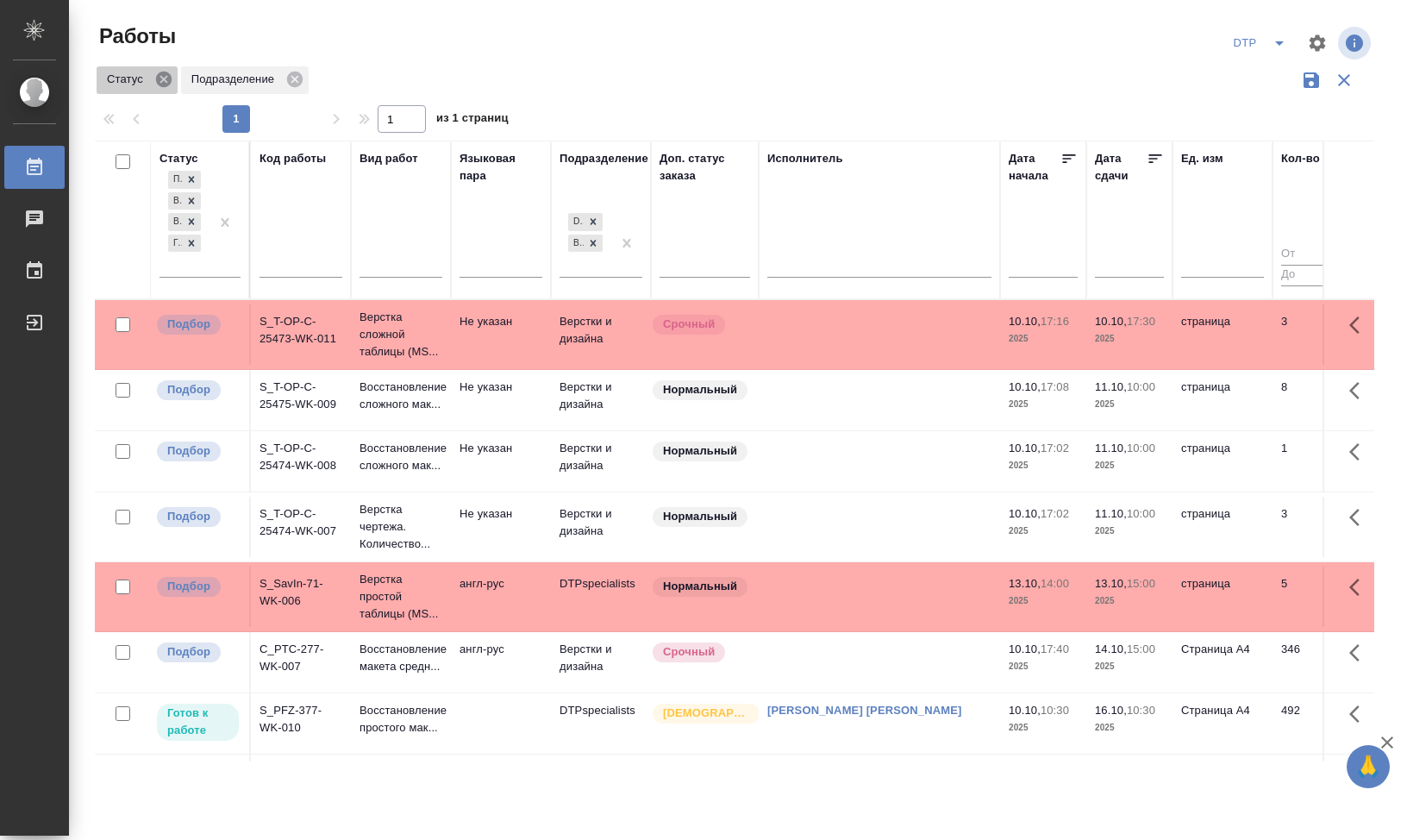
click at [169, 79] on icon at bounding box center [163, 78] width 15 height 15
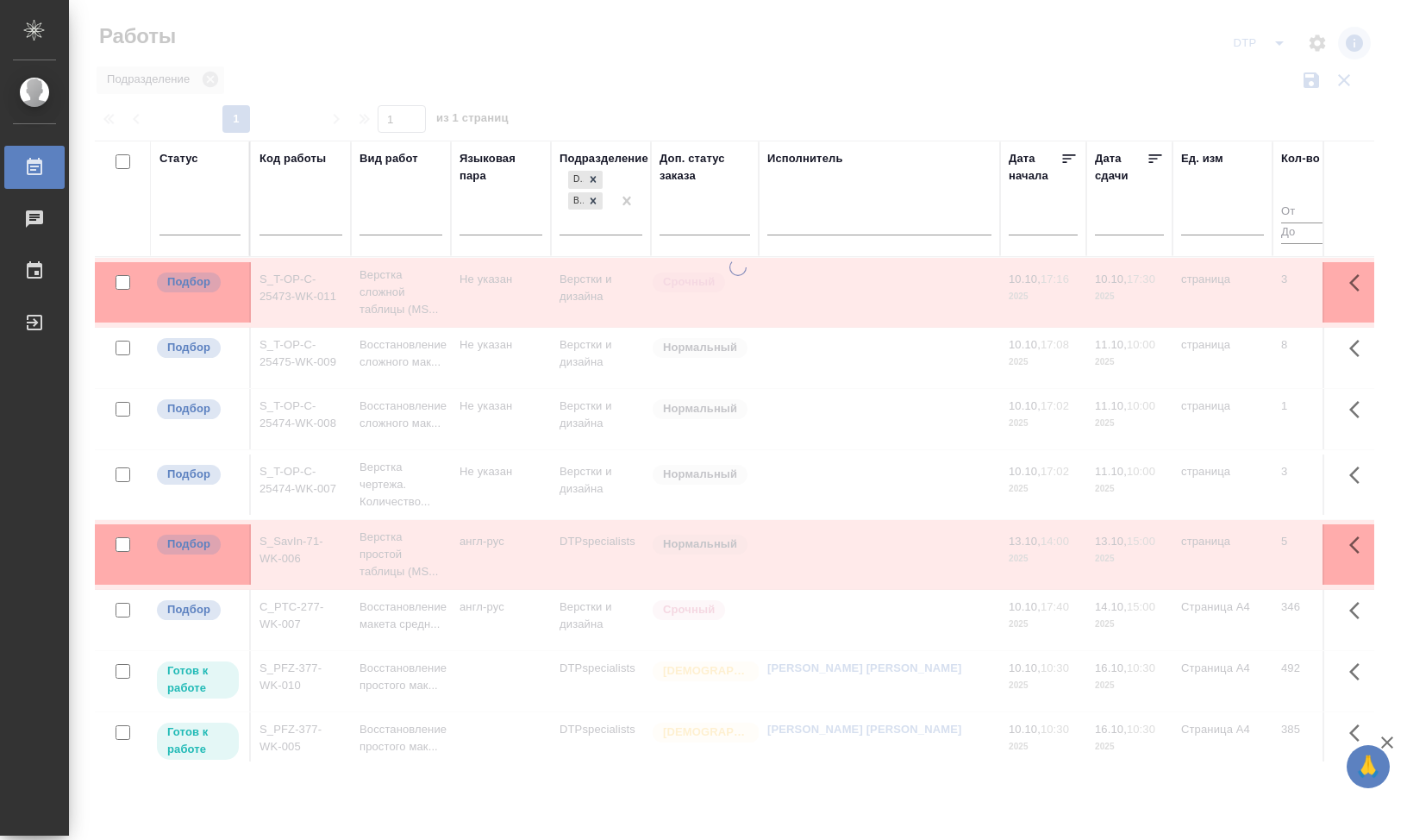
click at [221, 79] on div at bounding box center [737, 385] width 1337 height 770
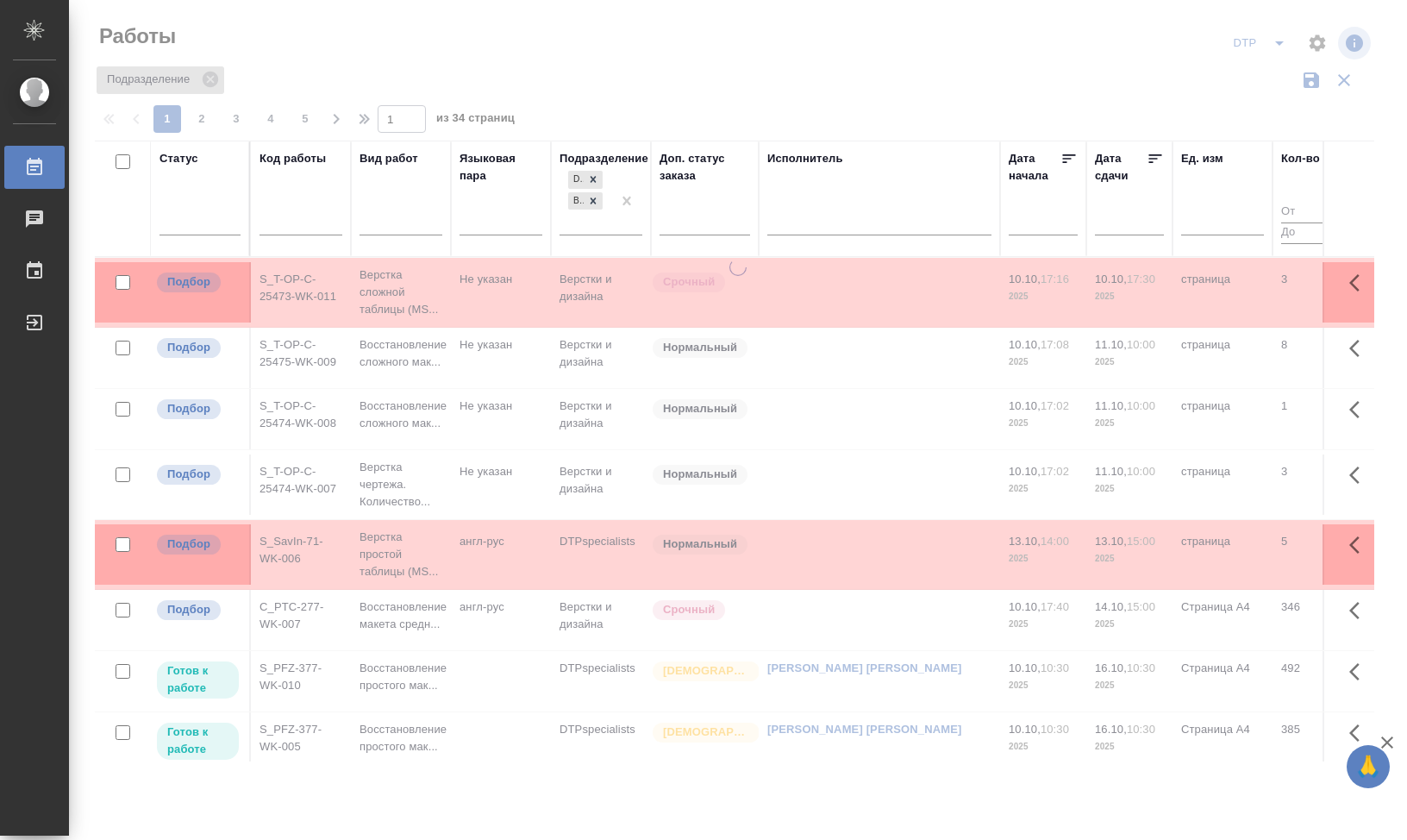
click at [215, 86] on icon at bounding box center [210, 78] width 15 height 15
click at [220, 76] on div "Подразделение" at bounding box center [734, 80] width 1279 height 33
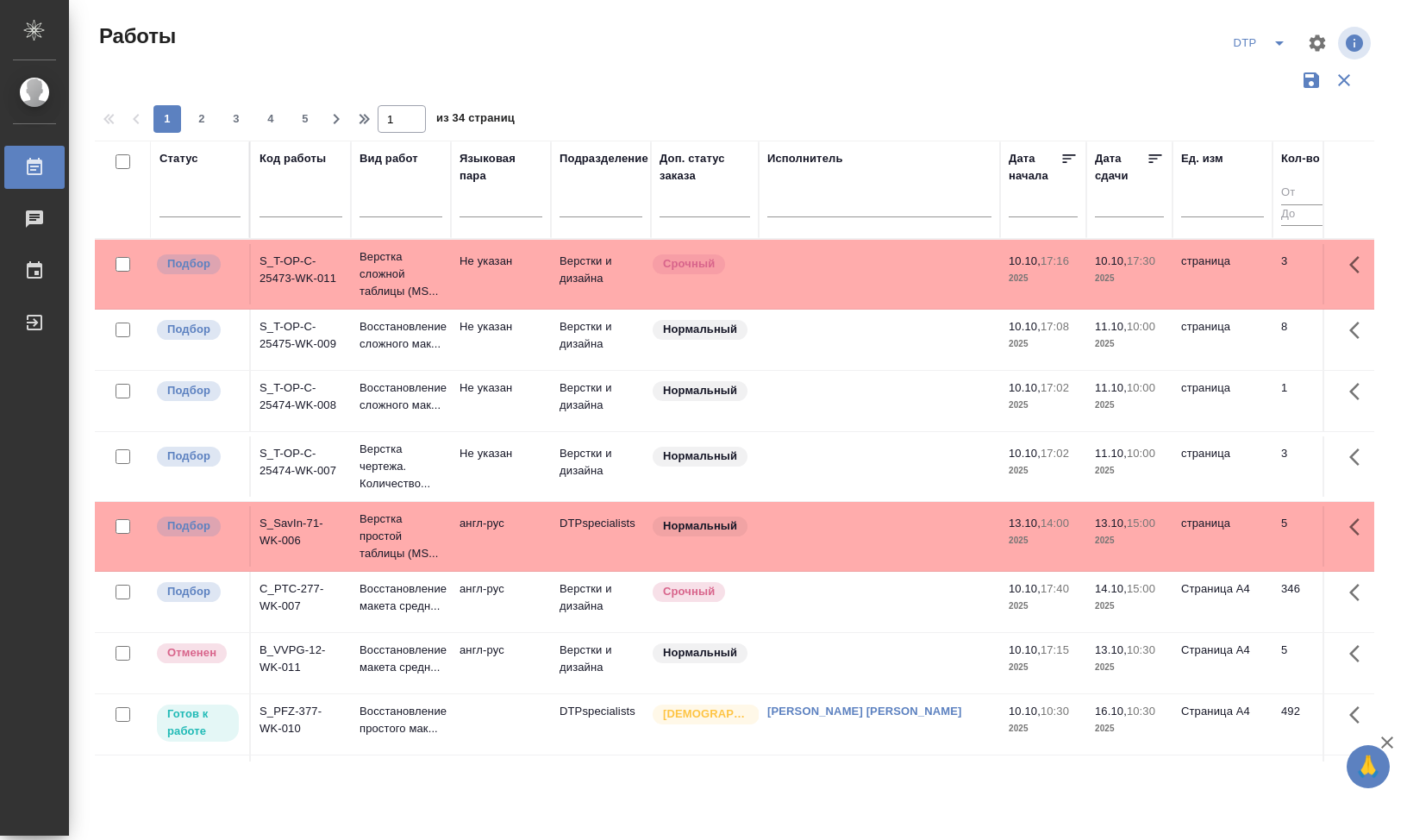
click at [840, 158] on div "Исполнитель" at bounding box center [804, 158] width 76 height 17
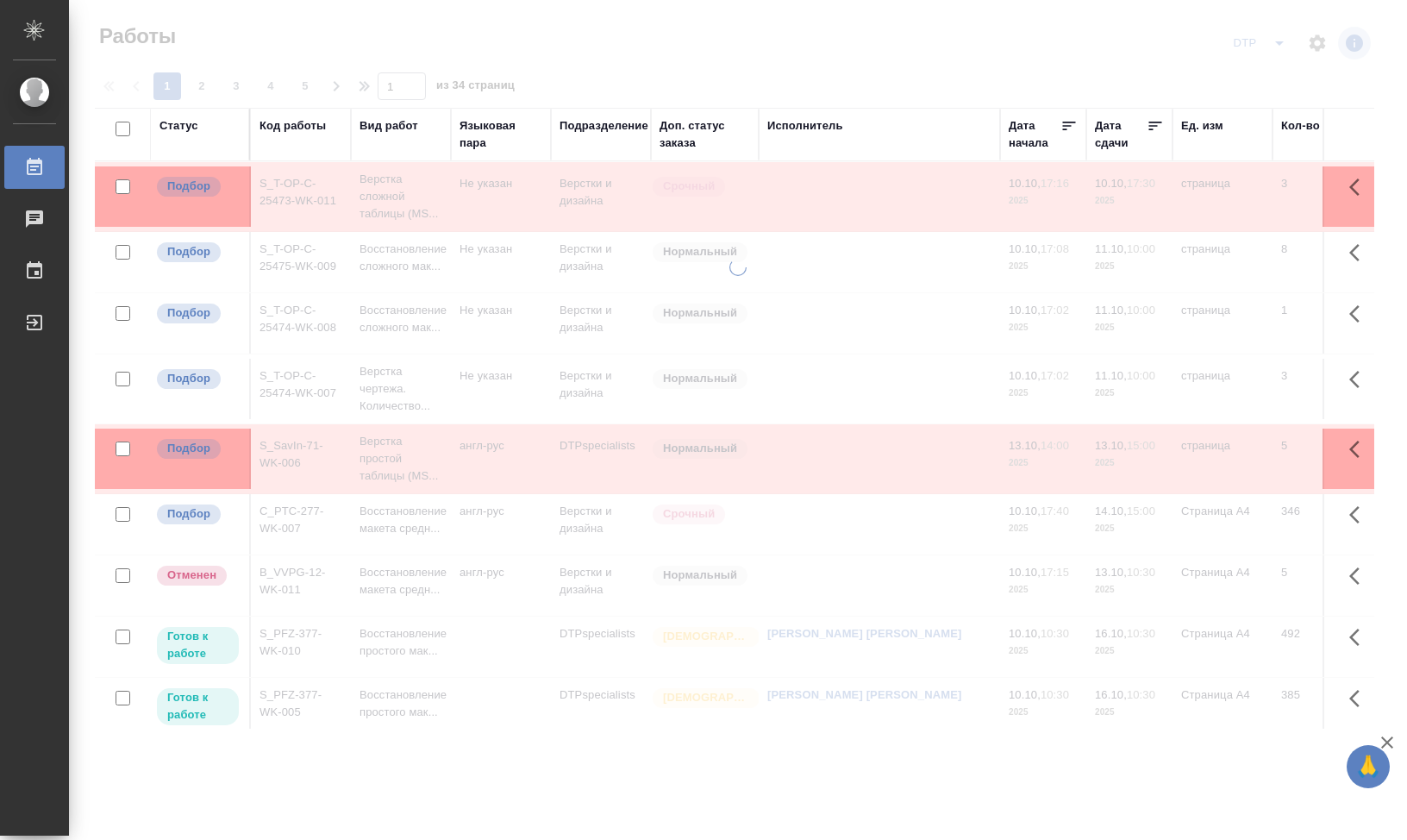
click at [826, 200] on div at bounding box center [737, 369] width 1337 height 738
click at [869, 152] on th "Исполнитель" at bounding box center [879, 135] width 242 height 54
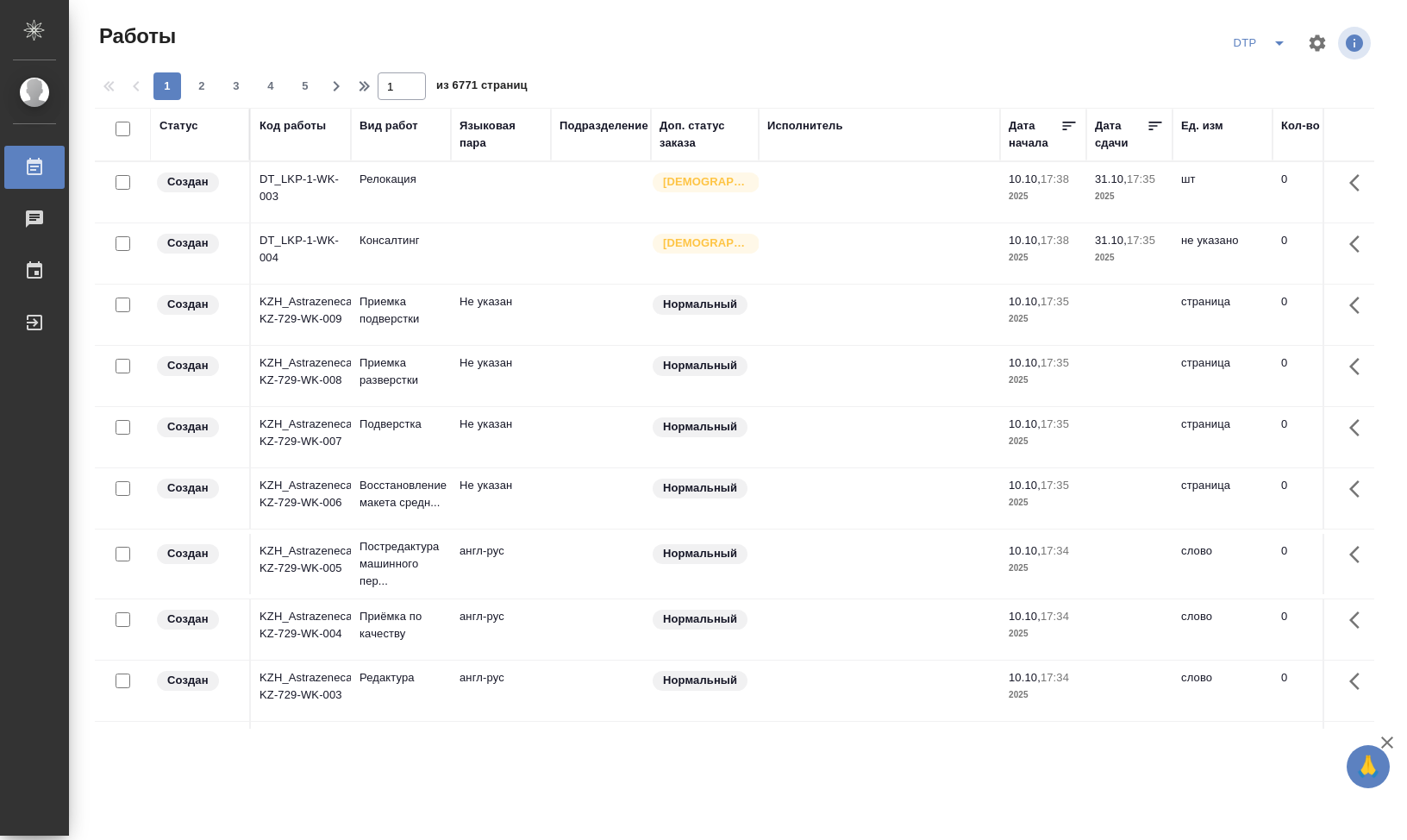
click at [827, 129] on div "Исполнитель" at bounding box center [804, 125] width 76 height 17
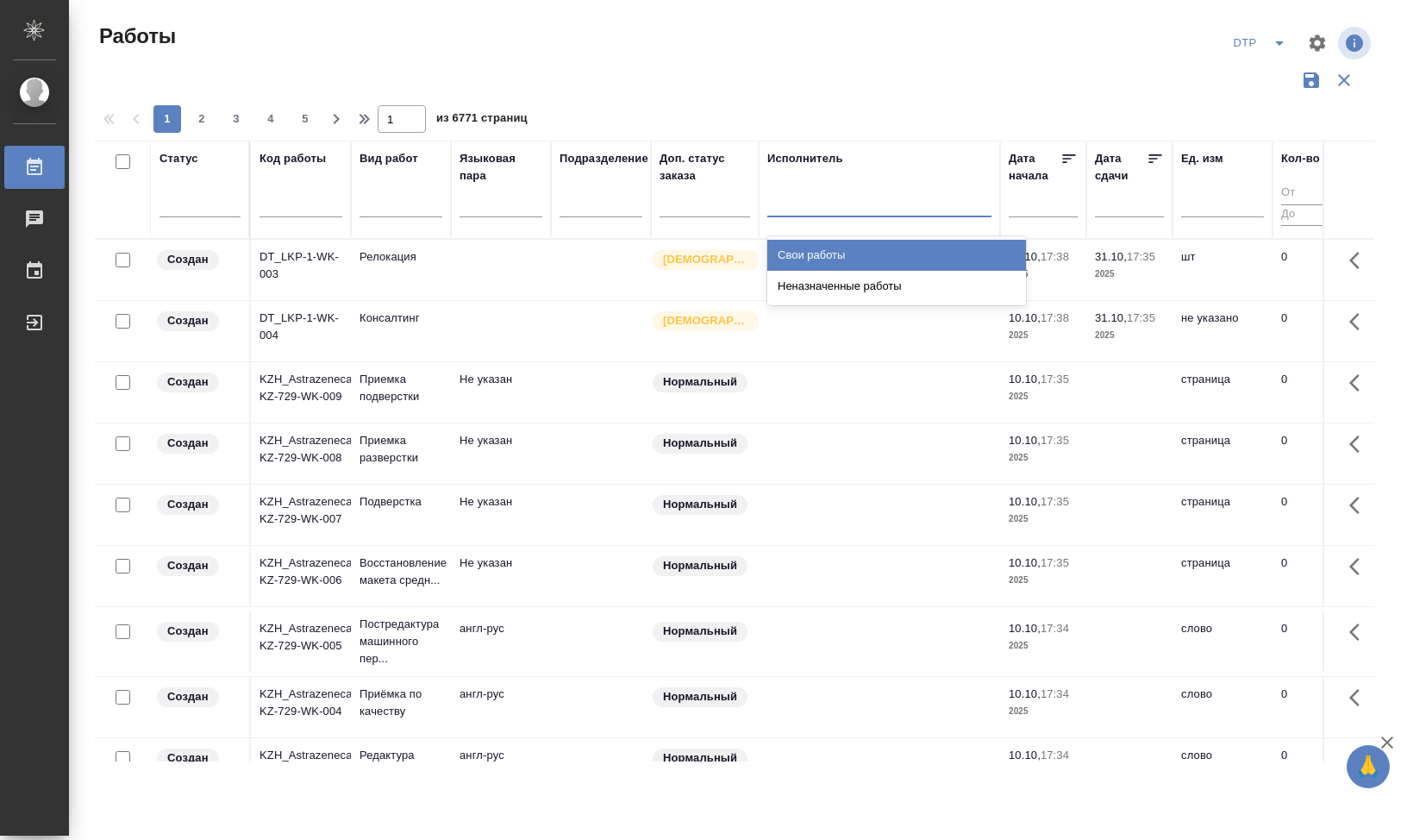
click at [917, 211] on div at bounding box center [878, 200] width 224 height 25
click at [842, 251] on div "Свои работы" at bounding box center [896, 255] width 259 height 31
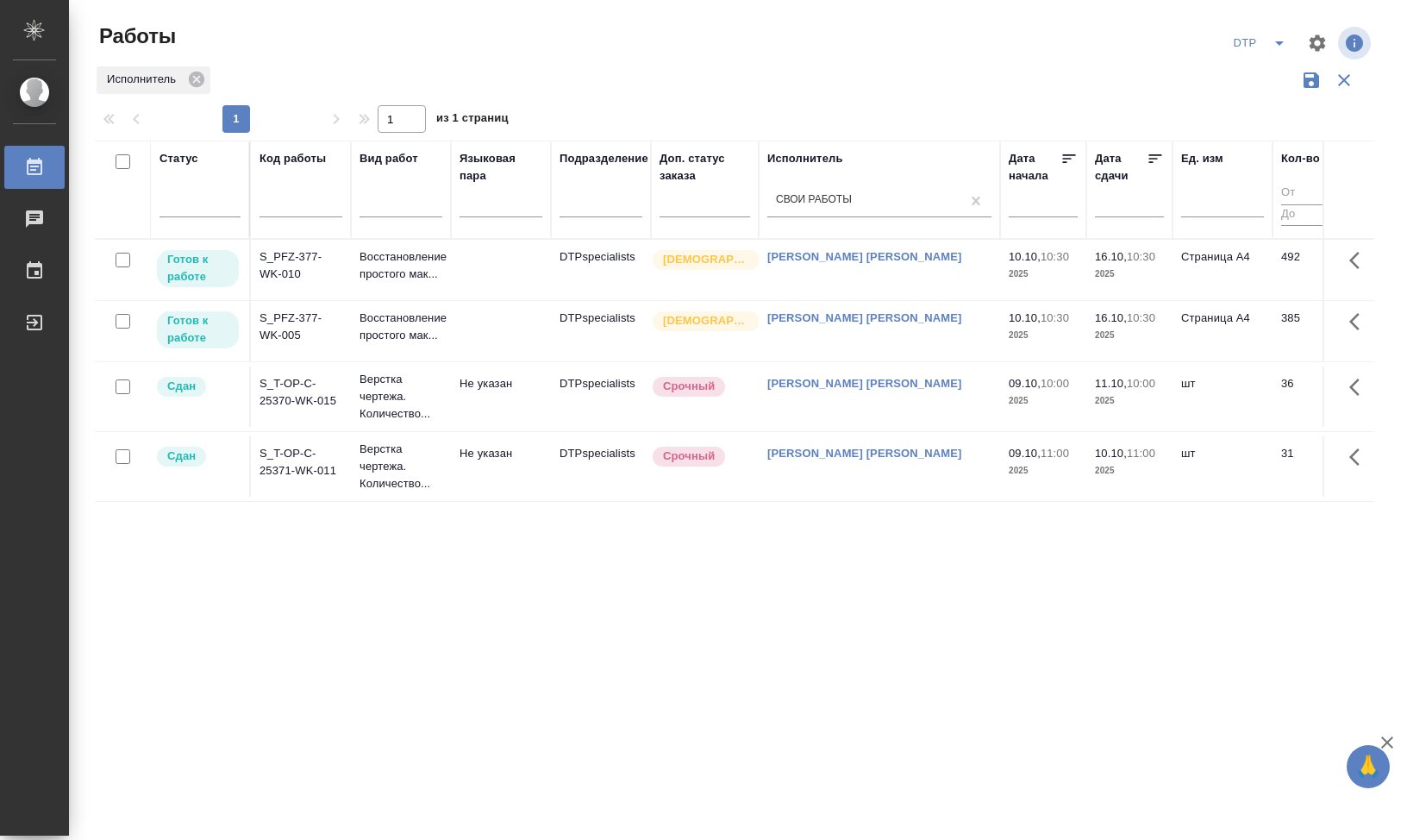
click at [298, 486] on td "S_T-OP-C-25371-WK-011" at bounding box center [300, 466] width 100 height 61
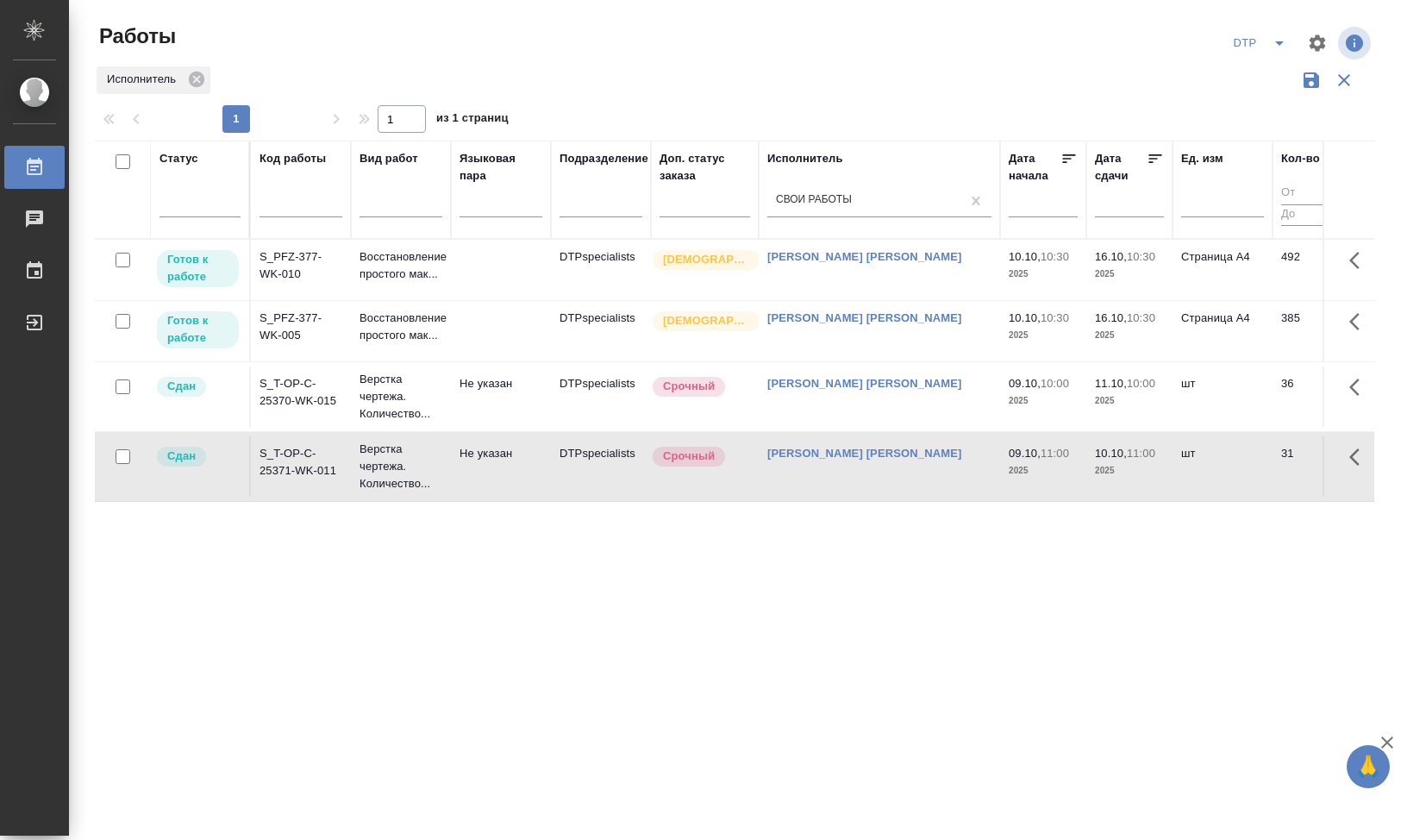
click at [298, 486] on td "S_T-OP-C-25371-WK-011" at bounding box center [300, 466] width 100 height 61
click at [1285, 44] on icon "split button" at bounding box center [1279, 43] width 21 height 21
click at [1081, 59] on div "DTP Стандартные настройки DTP+" at bounding box center [1165, 43] width 417 height 41
click at [1315, 47] on icon "button" at bounding box center [1318, 43] width 16 height 16
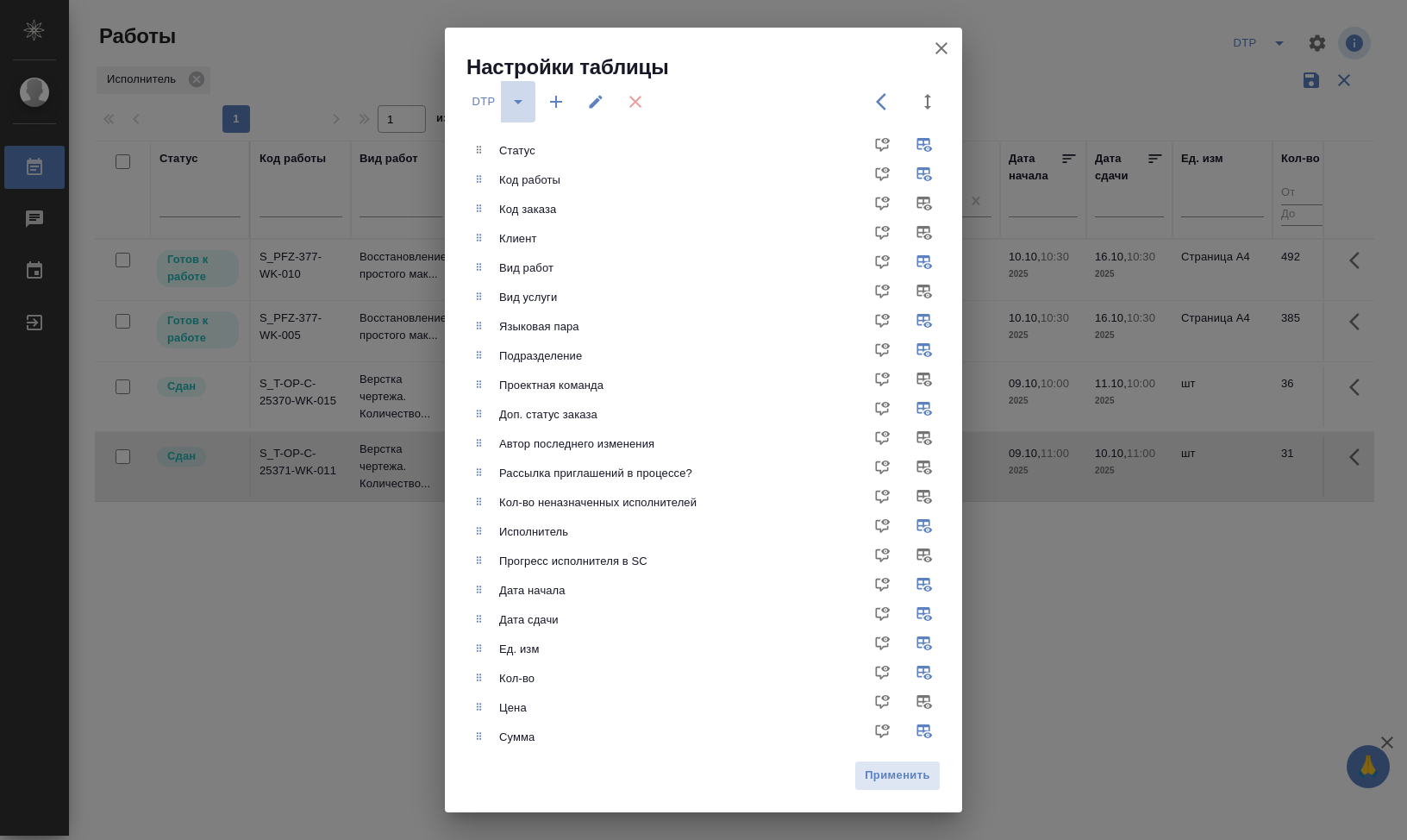
click at [522, 103] on icon "split button" at bounding box center [517, 101] width 21 height 21
click at [524, 104] on icon "split button" at bounding box center [517, 101] width 21 height 21
click at [555, 103] on icon "button" at bounding box center [556, 102] width 12 height 12
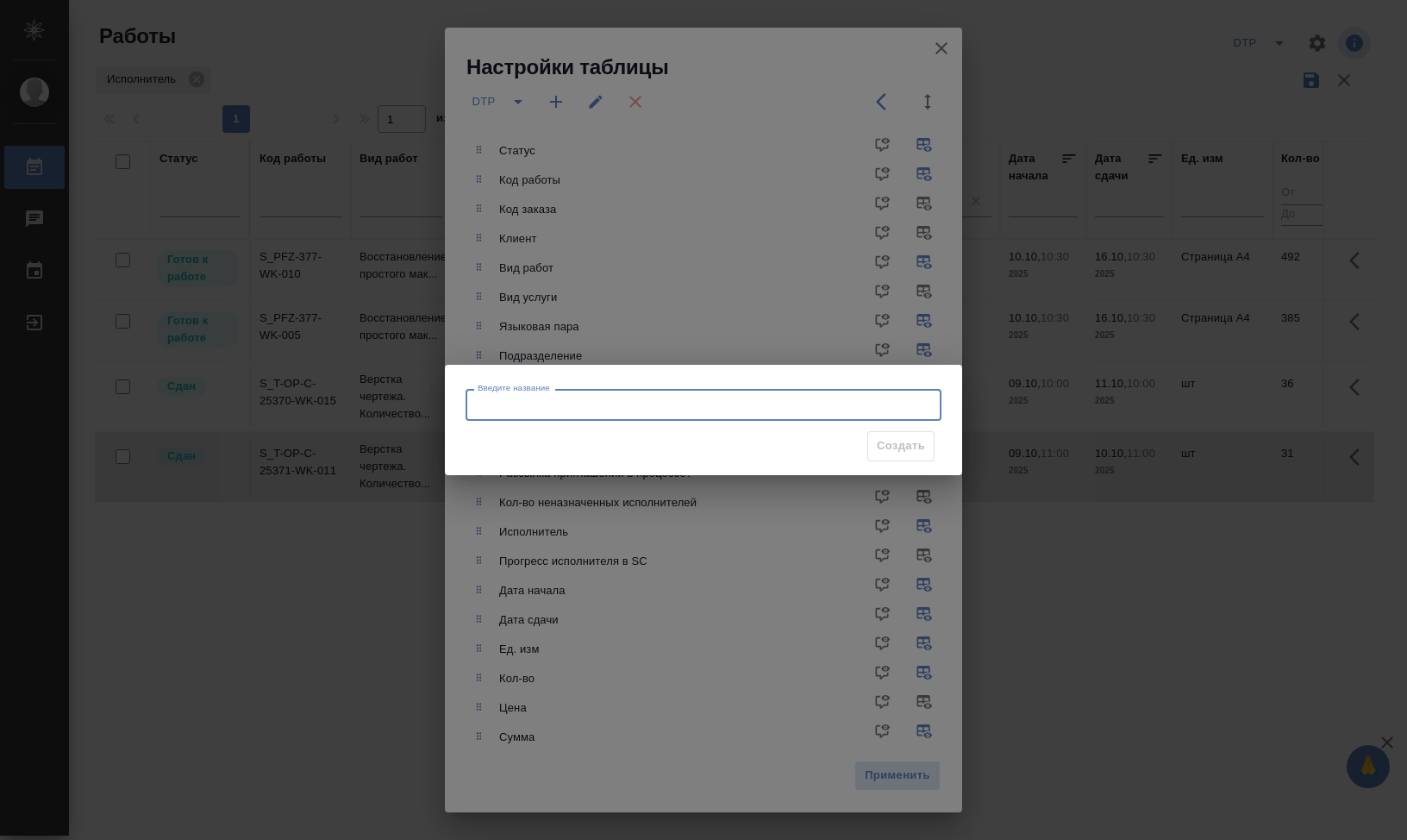
click at [528, 406] on input "Введите название" at bounding box center [704, 404] width 476 height 31
type input "V"
type input "Мои работы"
click at [905, 433] on button "Создать" at bounding box center [901, 446] width 67 height 30
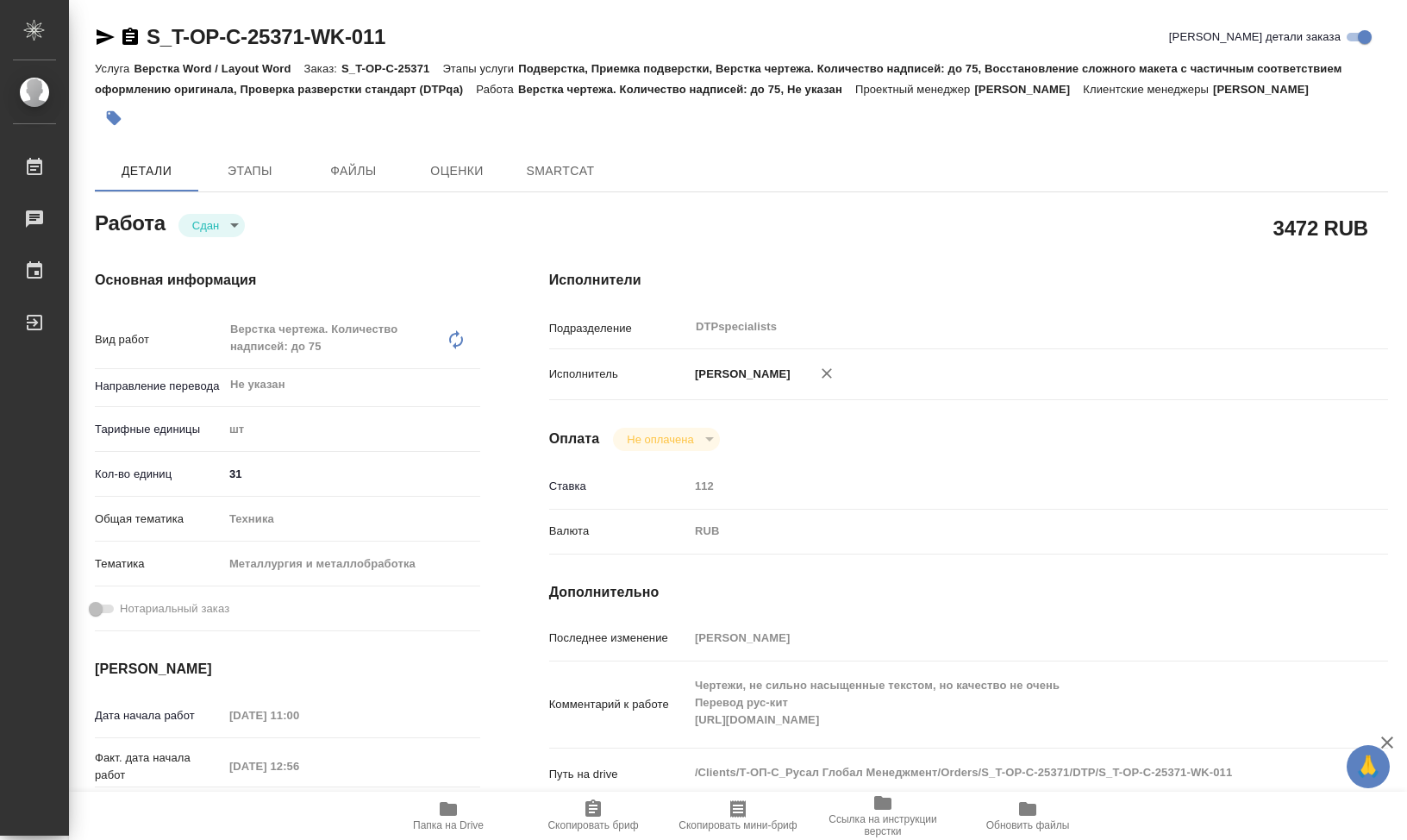
type textarea "x"
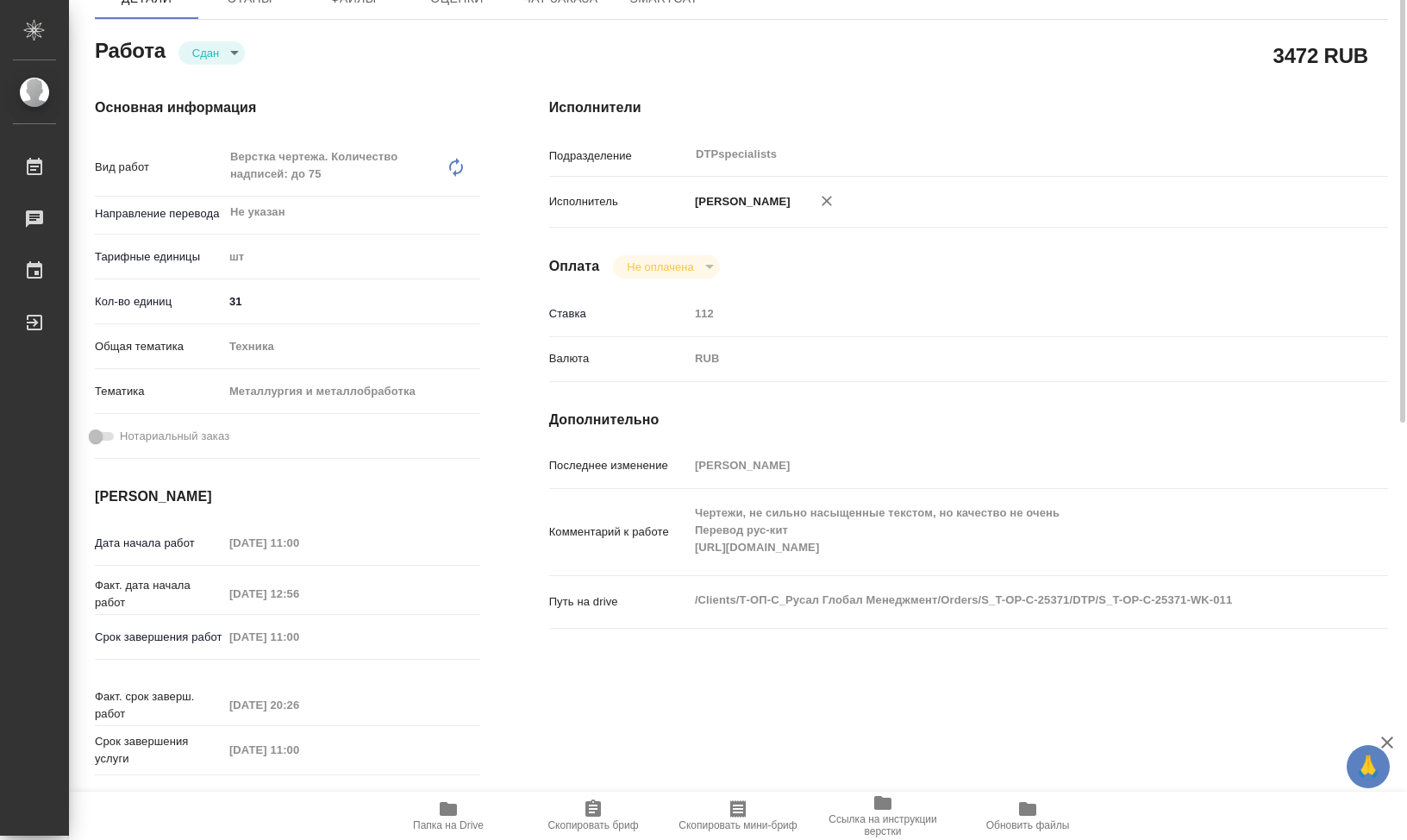
type textarea "x"
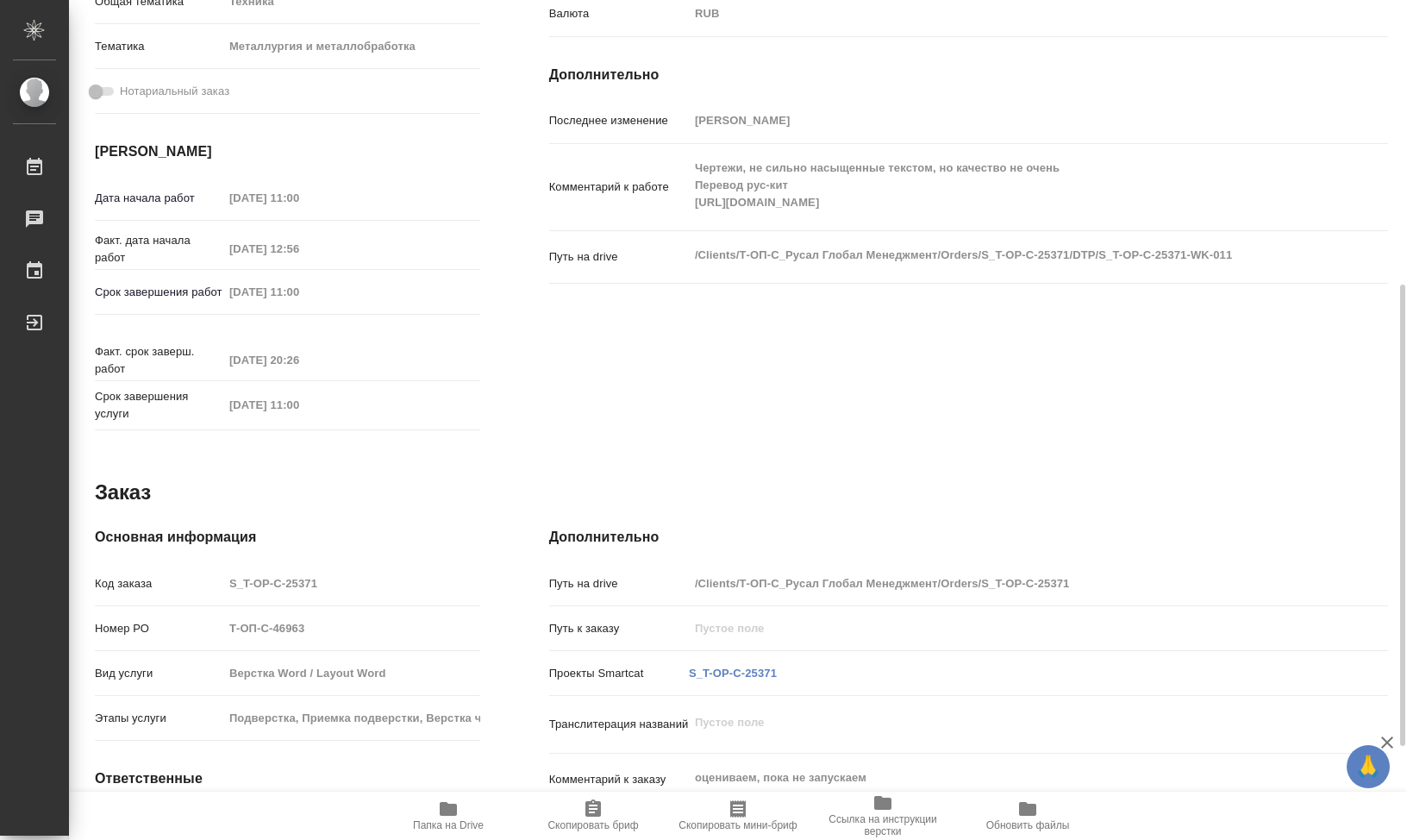
type textarea "x"
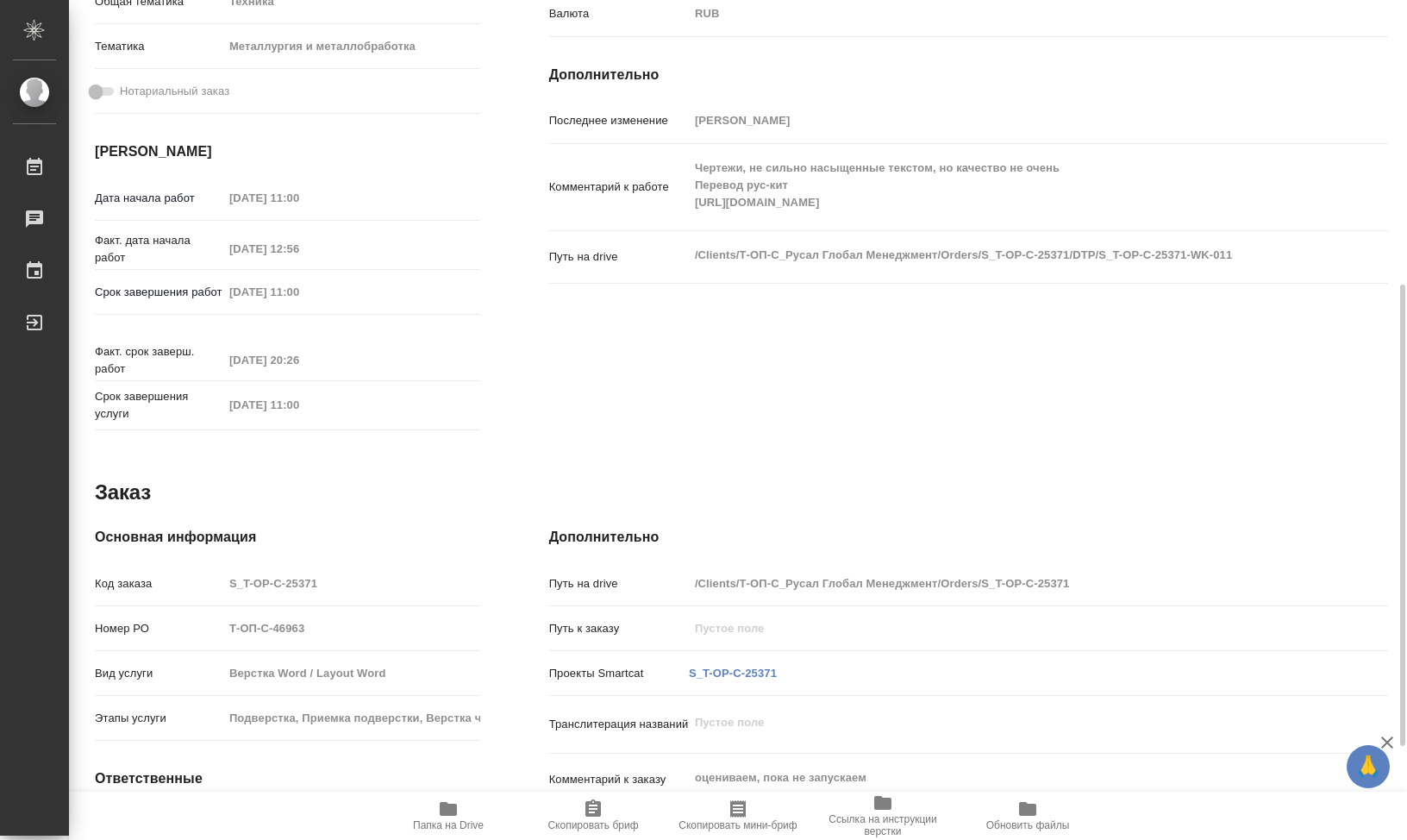
scroll to position [687, 0]
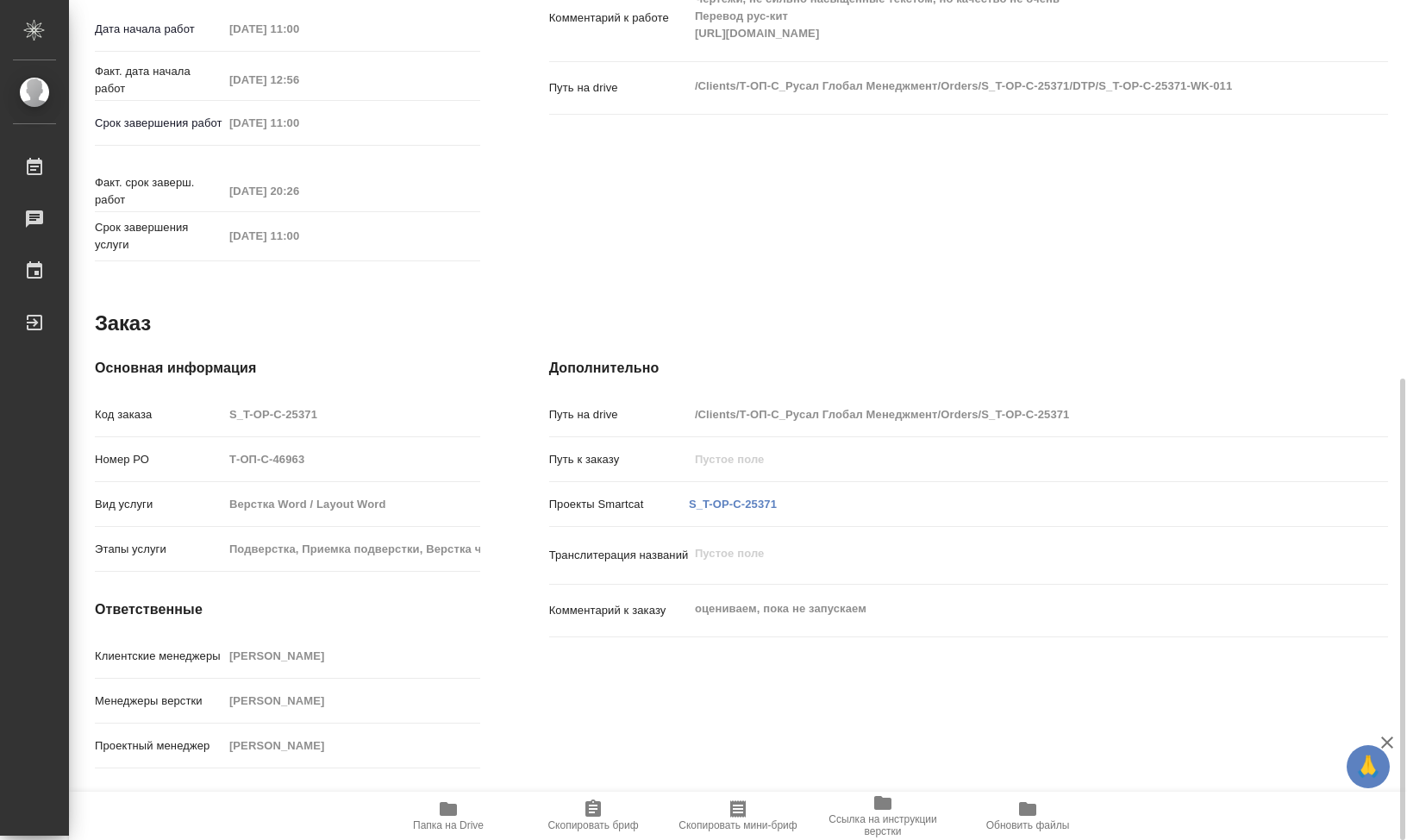
click at [442, 564] on div "Этапы услуги Подверстка, Приемка подверстки, Верстка чертежа. Количество надпис…" at bounding box center [287, 548] width 385 height 30
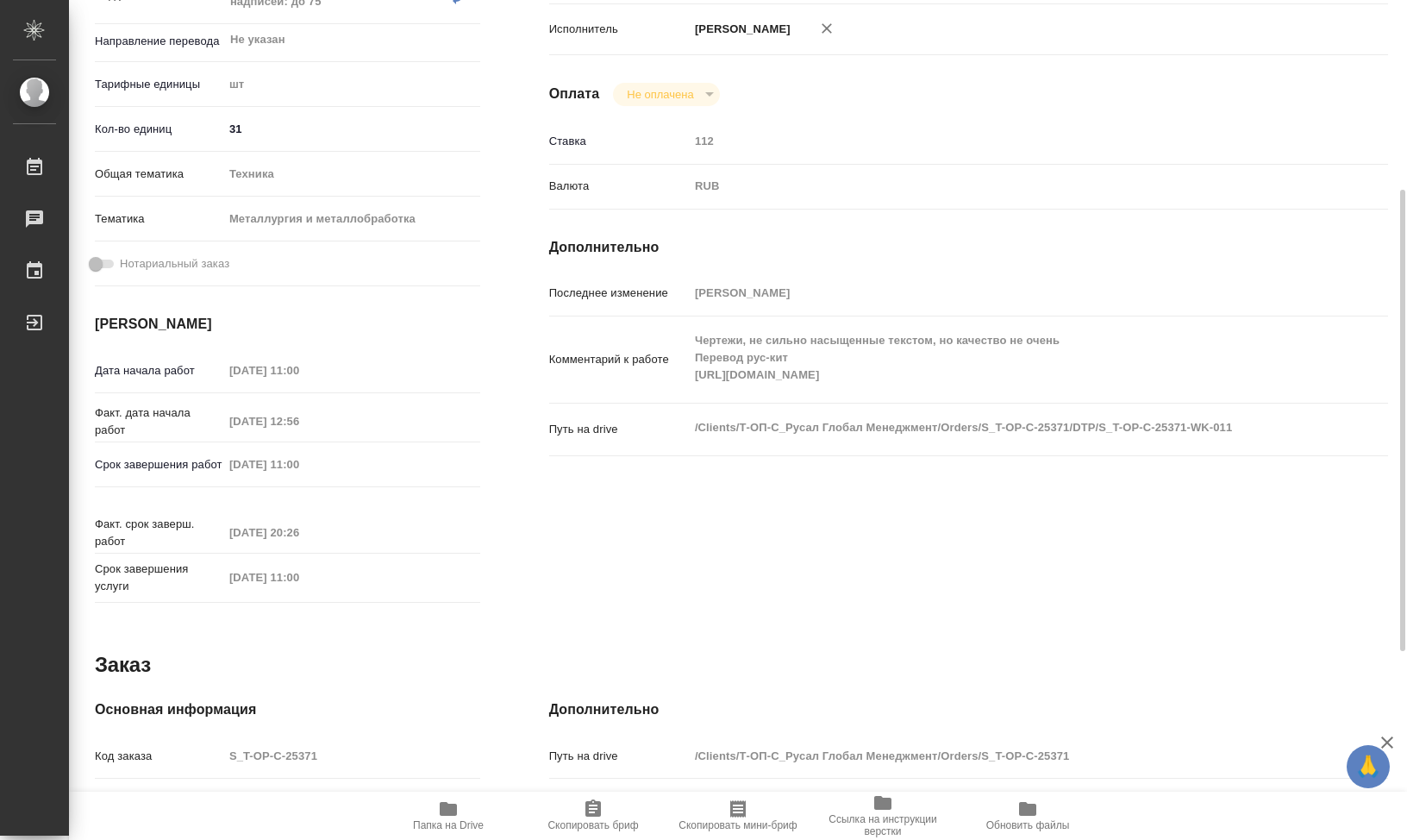
scroll to position [0, 0]
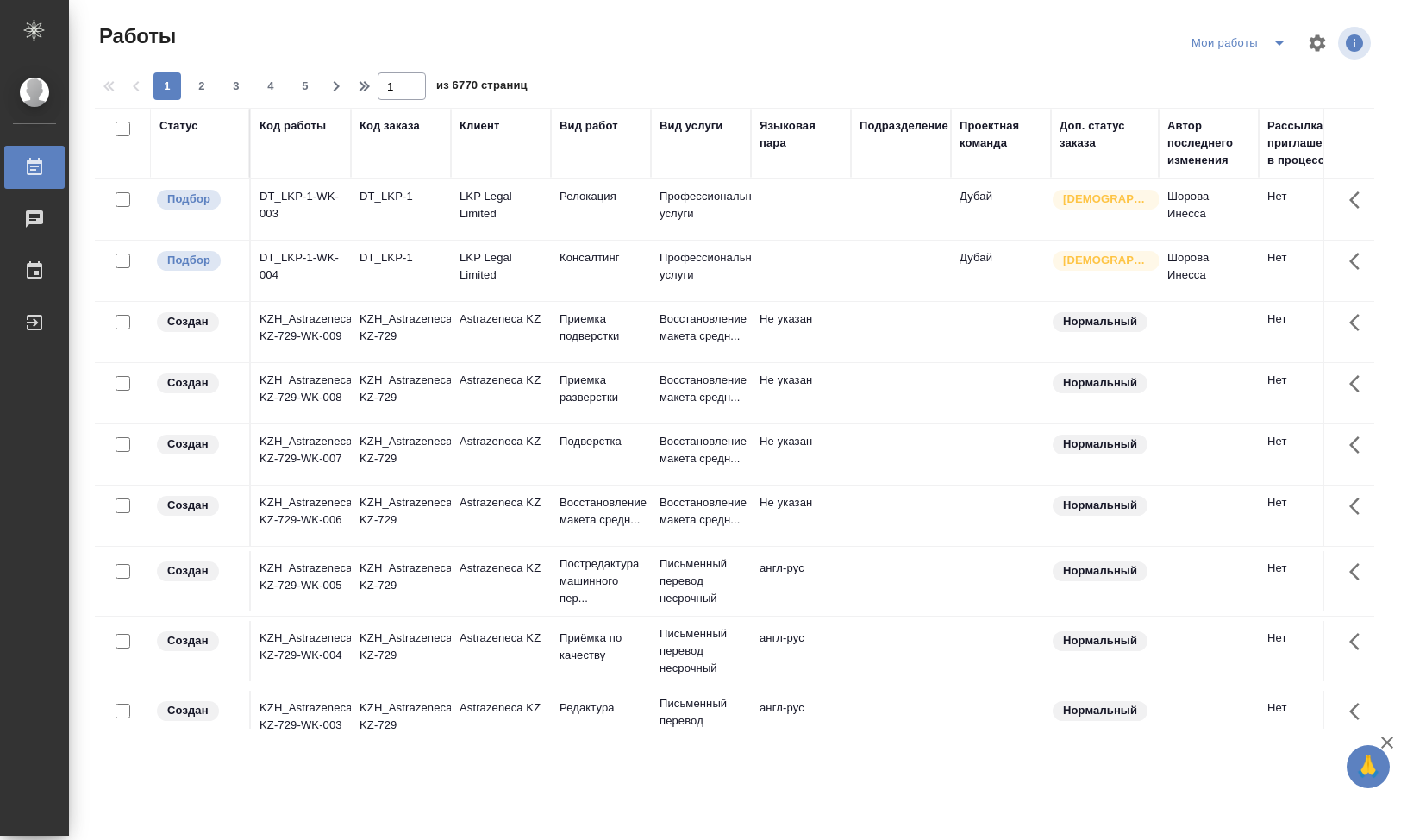
click at [1315, 45] on icon "button" at bounding box center [1318, 43] width 16 height 16
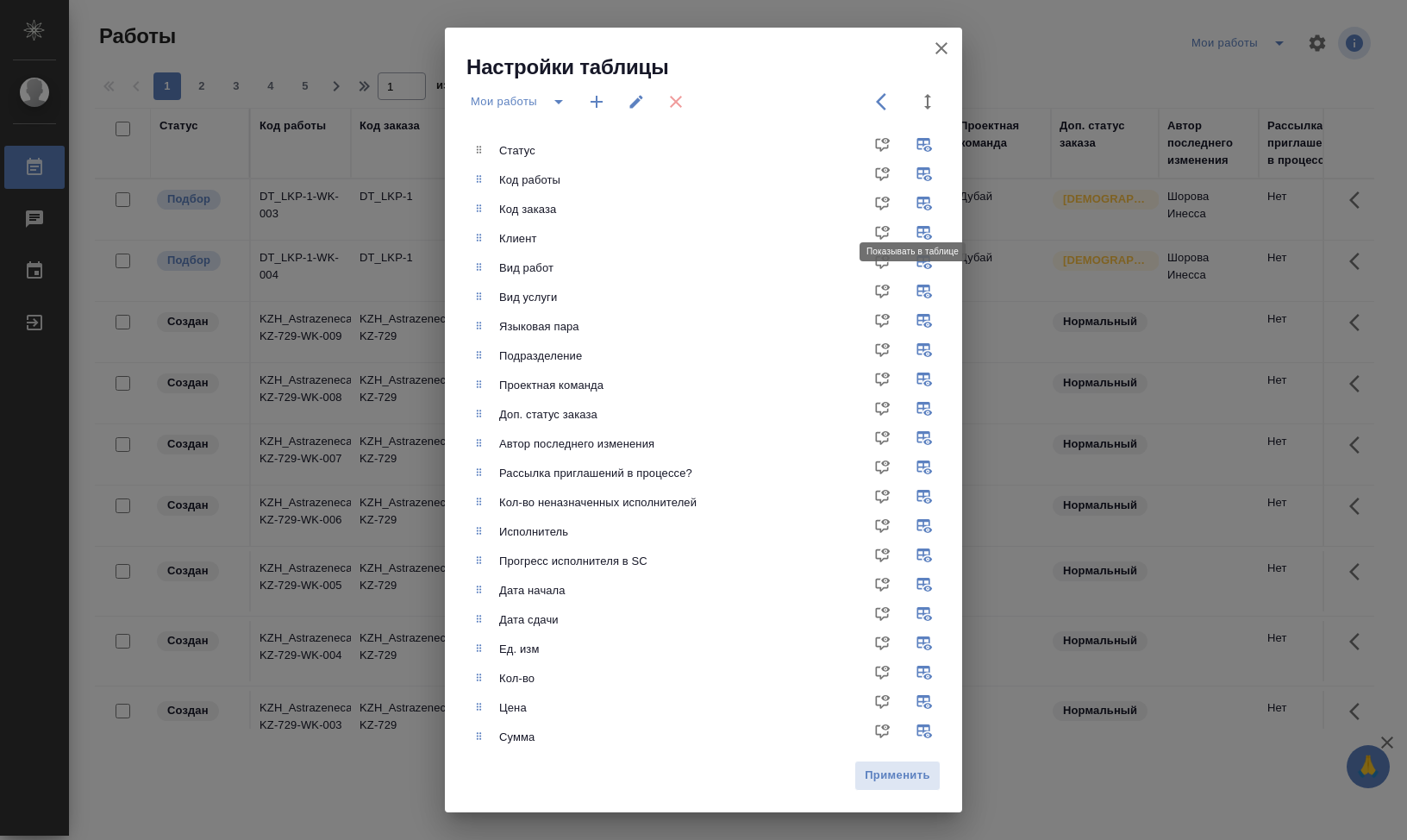
click at [914, 203] on input "checkbox" at bounding box center [927, 210] width 41 height 41
checkbox input "false"
click at [914, 231] on input "checkbox" at bounding box center [927, 239] width 41 height 41
checkbox input "false"
click at [917, 294] on input "checkbox" at bounding box center [927, 297] width 41 height 41
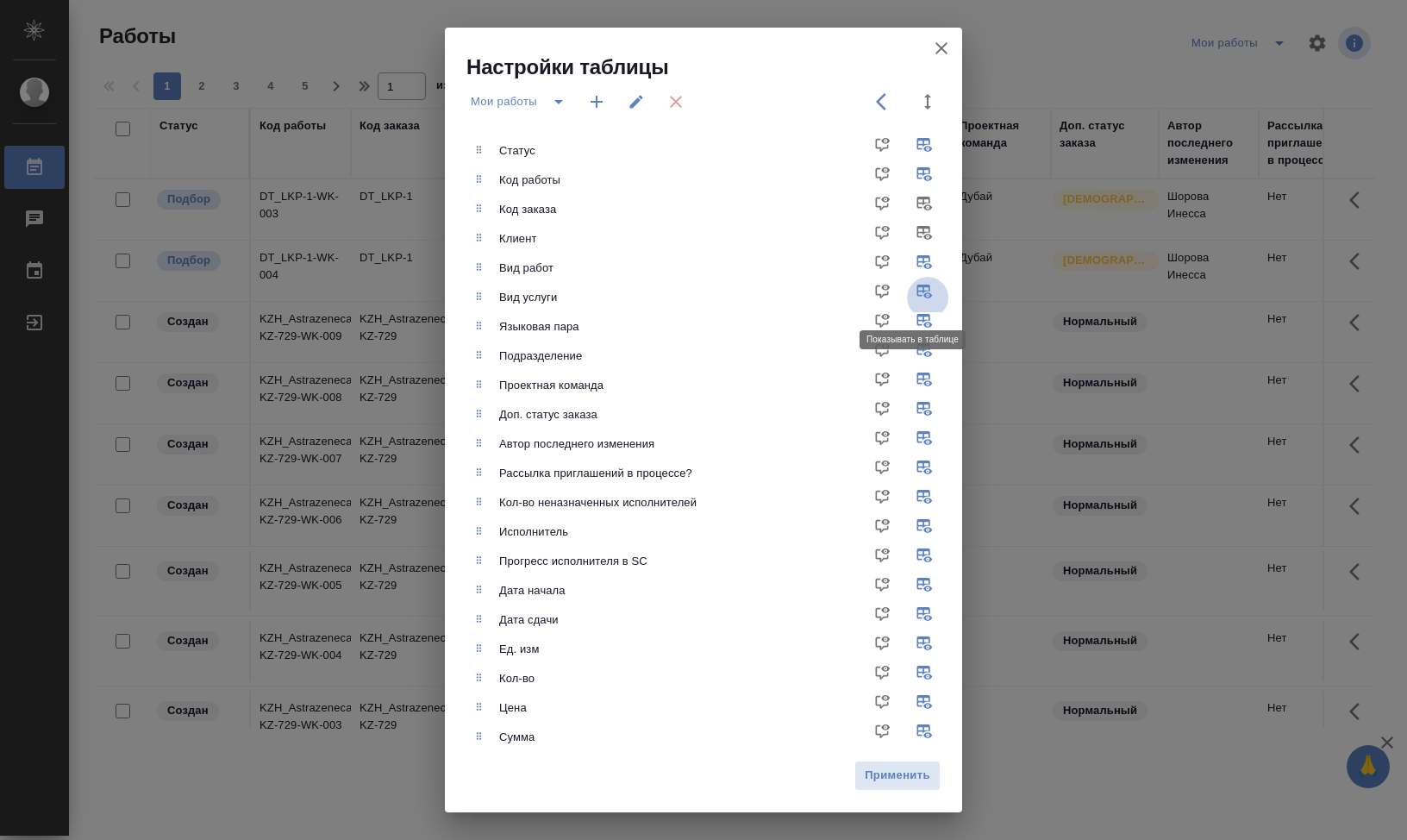
checkbox input "false"
click at [919, 325] on input "checkbox" at bounding box center [927, 326] width 41 height 41
checkbox input "false"
click at [910, 381] on input "checkbox" at bounding box center [927, 385] width 41 height 41
checkbox input "false"
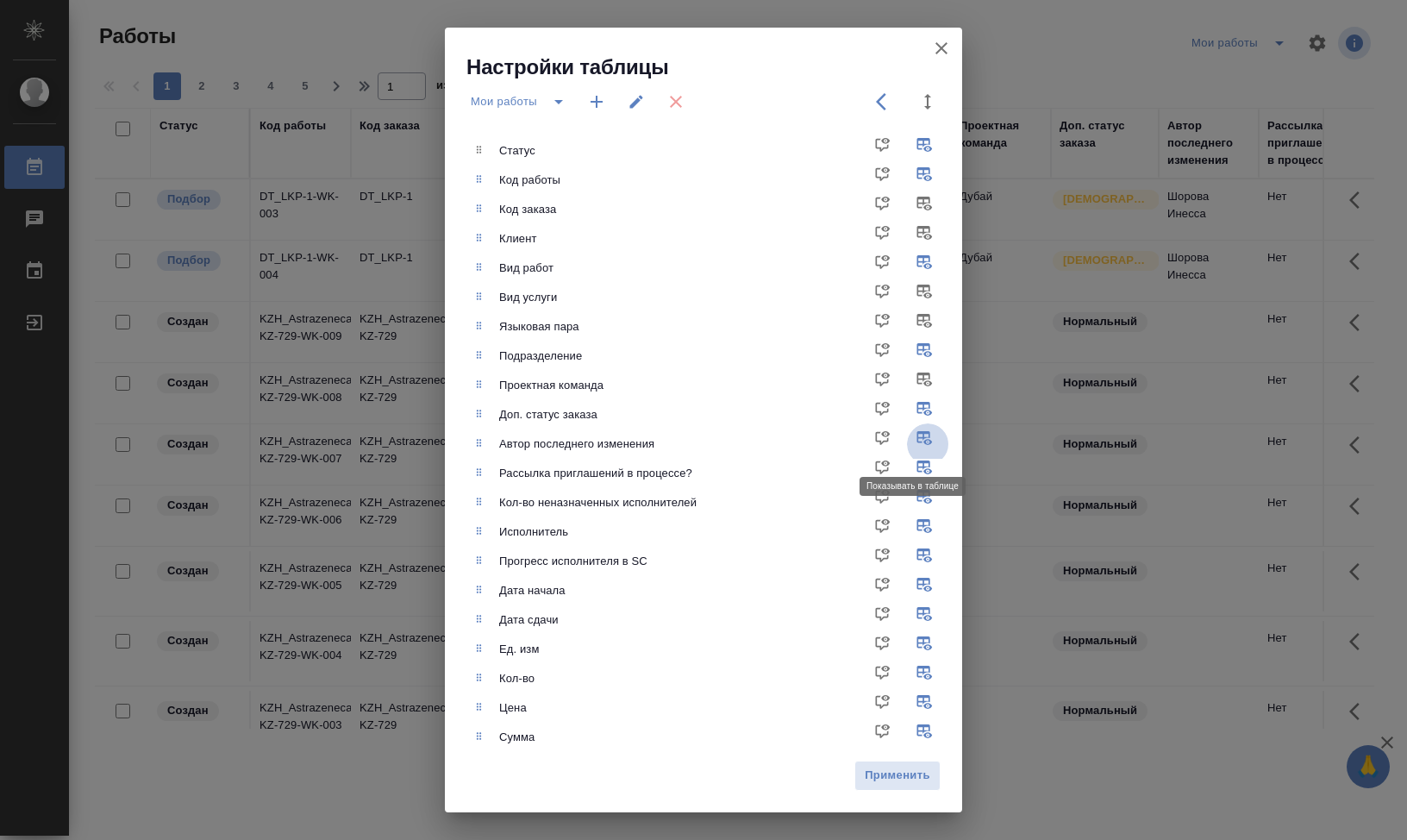
click at [907, 431] on input "checkbox" at bounding box center [927, 444] width 41 height 41
checkbox input "false"
click at [907, 464] on input "checkbox" at bounding box center [927, 474] width 41 height 41
checkbox input "false"
click at [907, 498] on input "checkbox" at bounding box center [927, 502] width 41 height 41
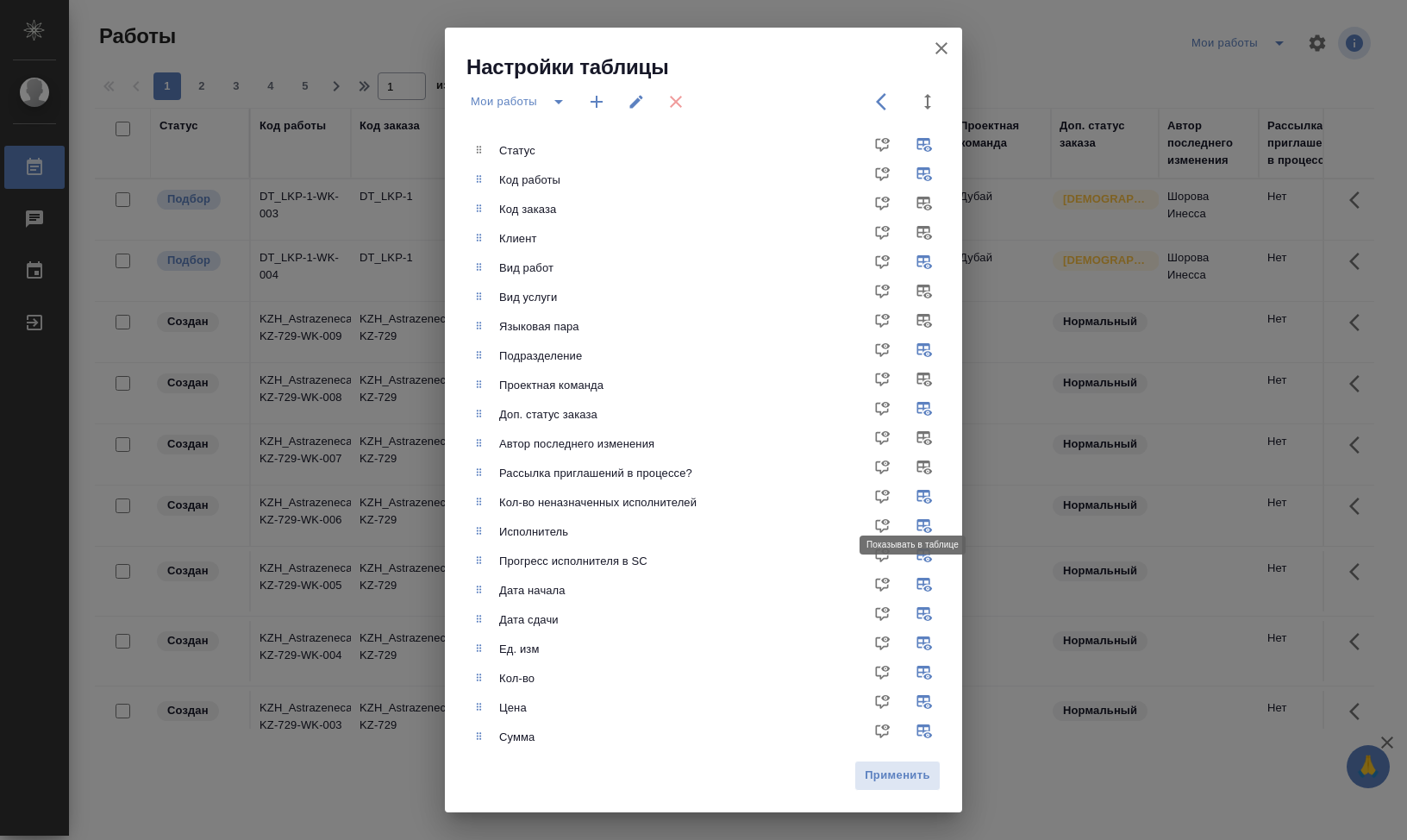
checkbox input "false"
click at [911, 558] on input "checkbox" at bounding box center [927, 561] width 41 height 41
checkbox input "false"
click at [868, 778] on span "Применить" at bounding box center [897, 776] width 67 height 20
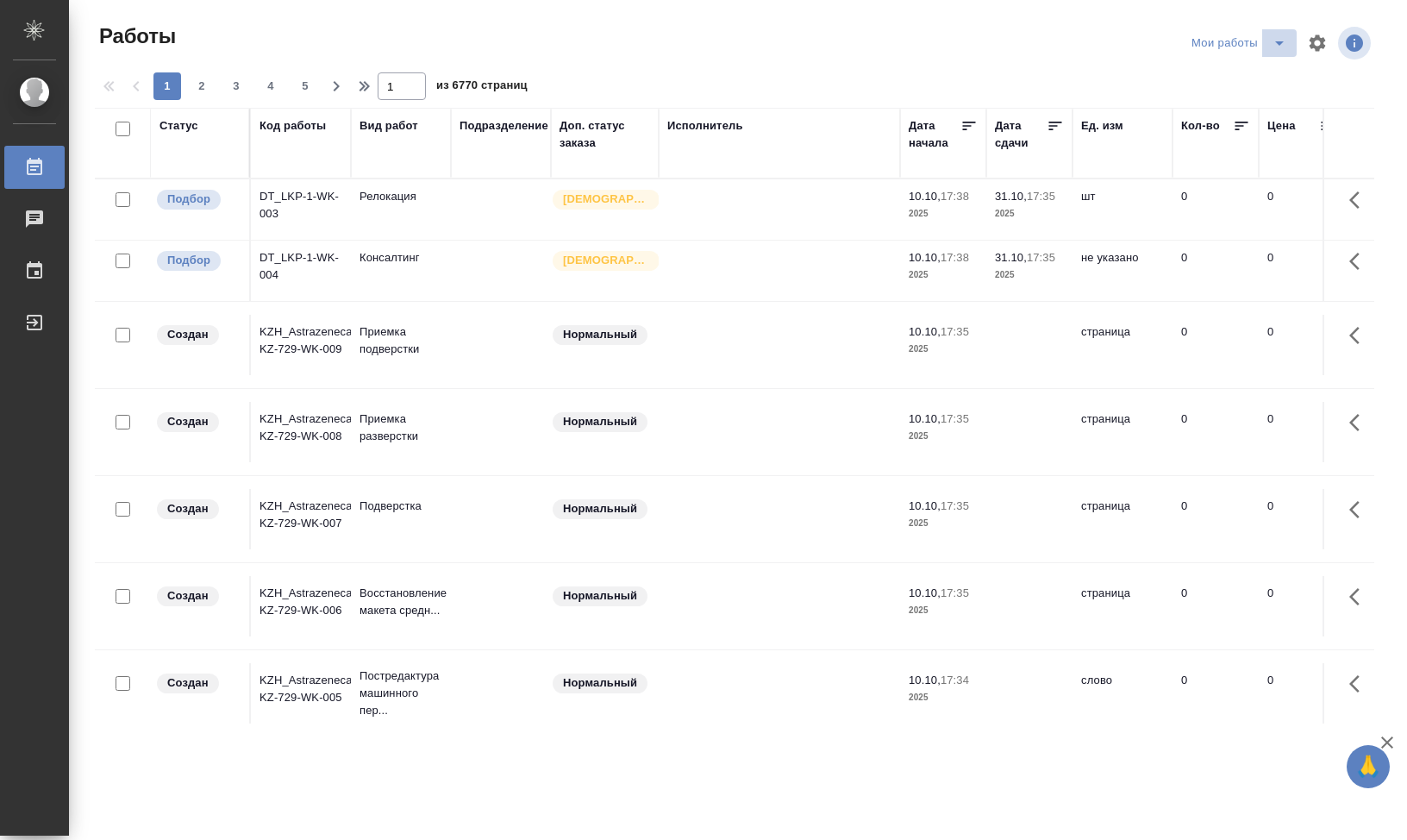
click at [1280, 43] on icon "split button" at bounding box center [1279, 43] width 9 height 4
click at [1007, 91] on div "1 2 3 4 5 1 из 6770 страниц" at bounding box center [741, 86] width 1293 height 28
click at [1322, 46] on icon "button" at bounding box center [1318, 43] width 16 height 16
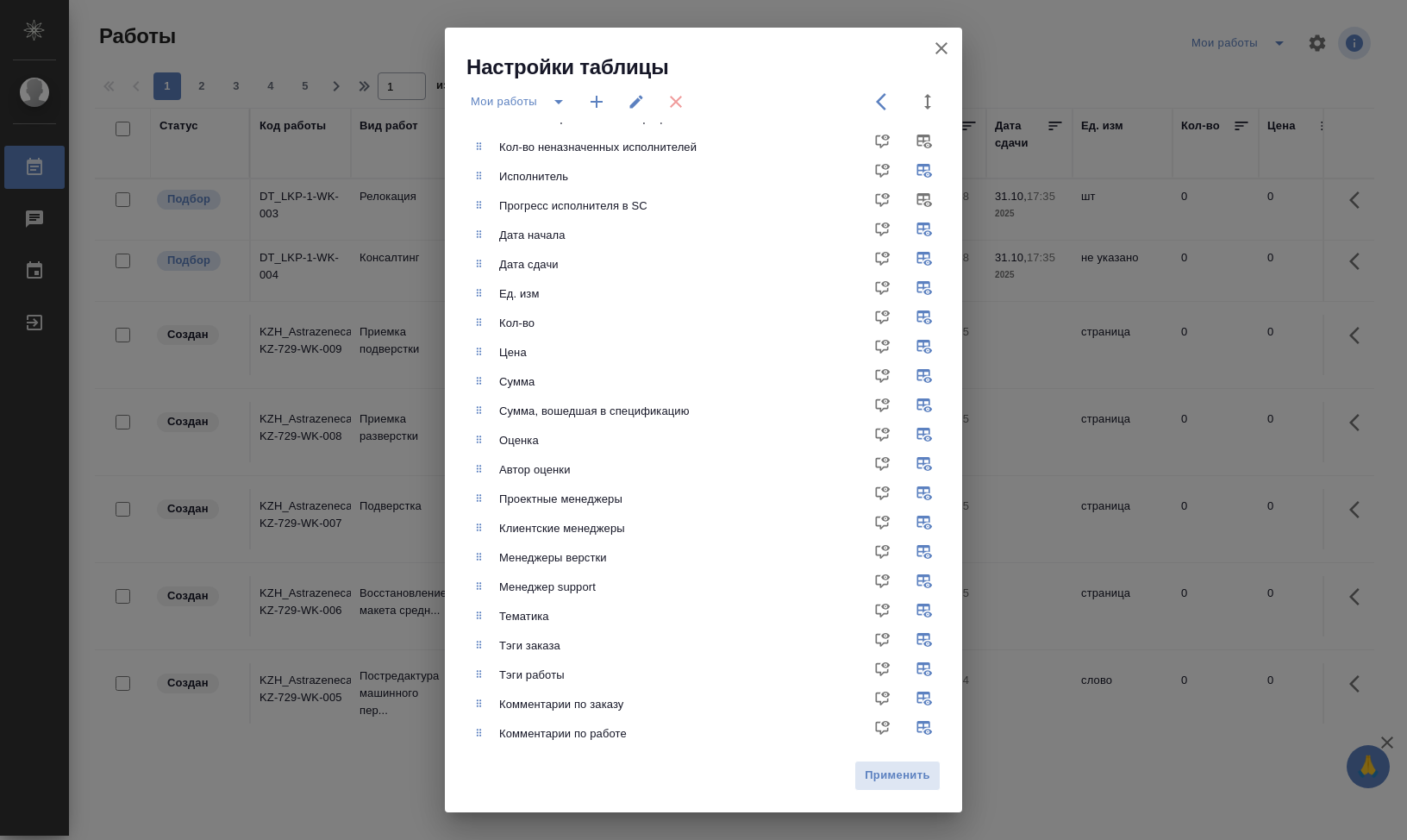
scroll to position [366, 0]
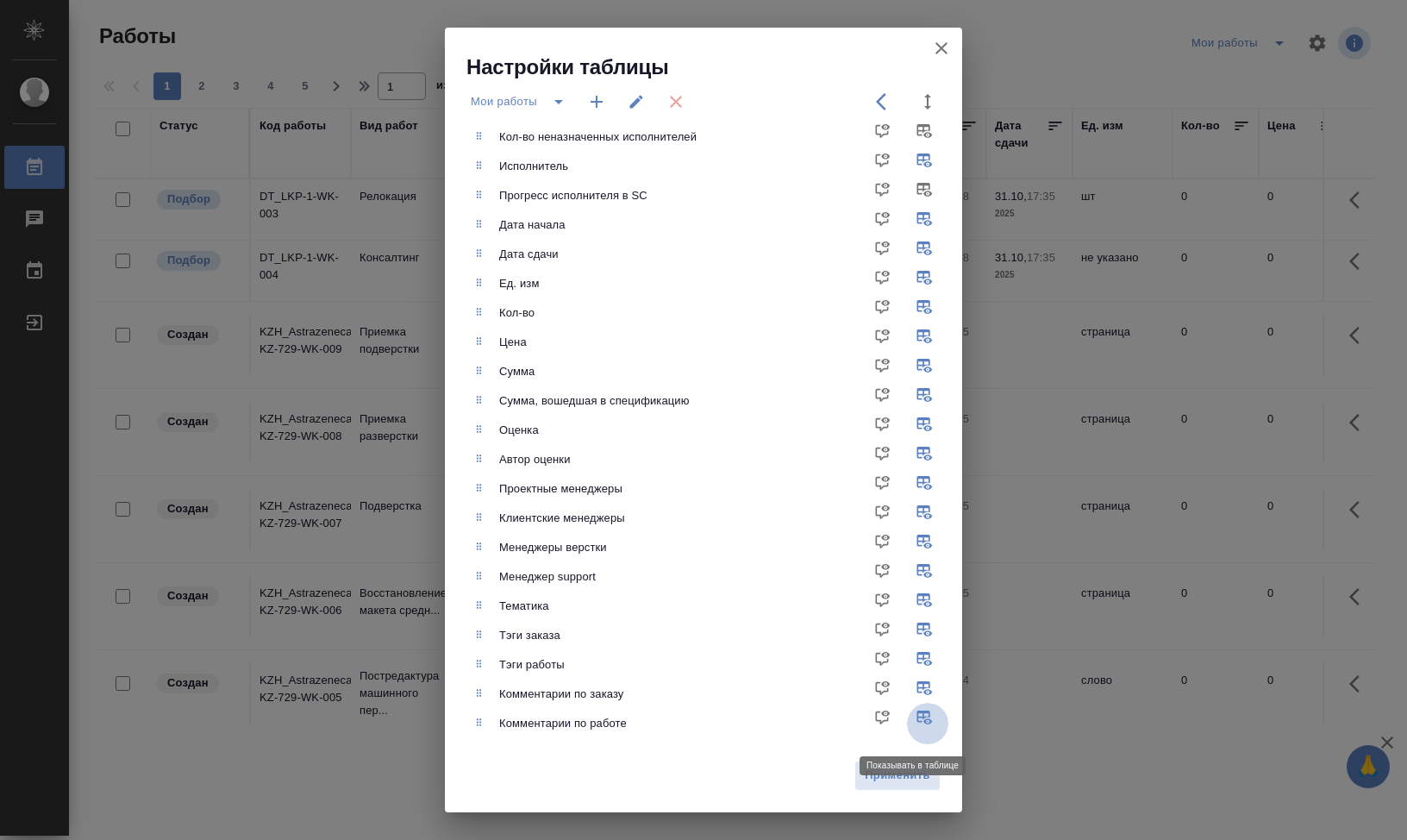
click at [917, 715] on input "checkbox" at bounding box center [927, 723] width 41 height 41
checkbox input "false"
click at [918, 688] on input "checkbox" at bounding box center [927, 694] width 41 height 41
checkbox input "false"
click at [915, 656] on input "checkbox" at bounding box center [927, 664] width 41 height 41
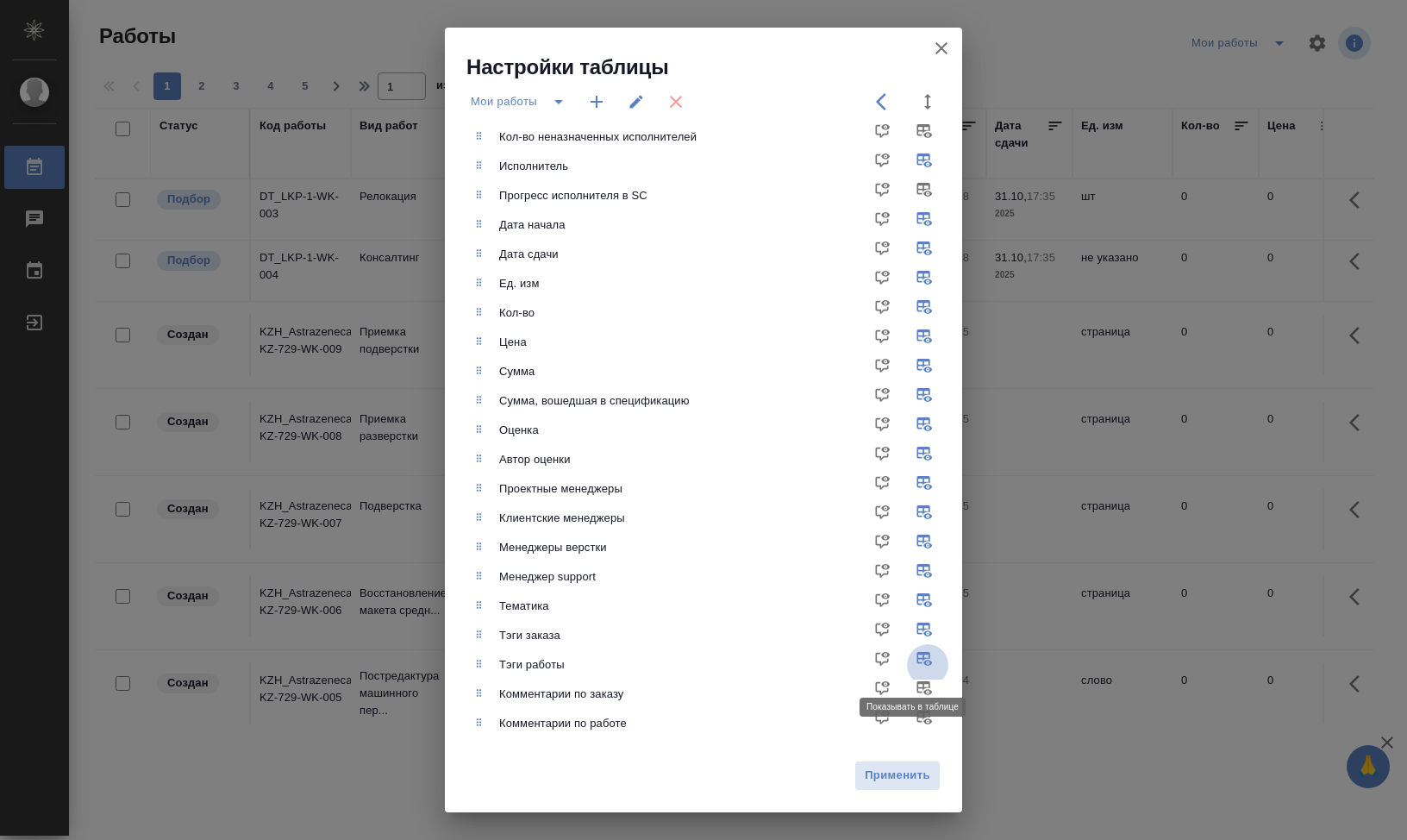
checkbox input "false"
click at [914, 627] on input "checkbox" at bounding box center [927, 635] width 41 height 41
checkbox input "false"
click at [917, 594] on input "checkbox" at bounding box center [927, 605] width 41 height 41
checkbox input "false"
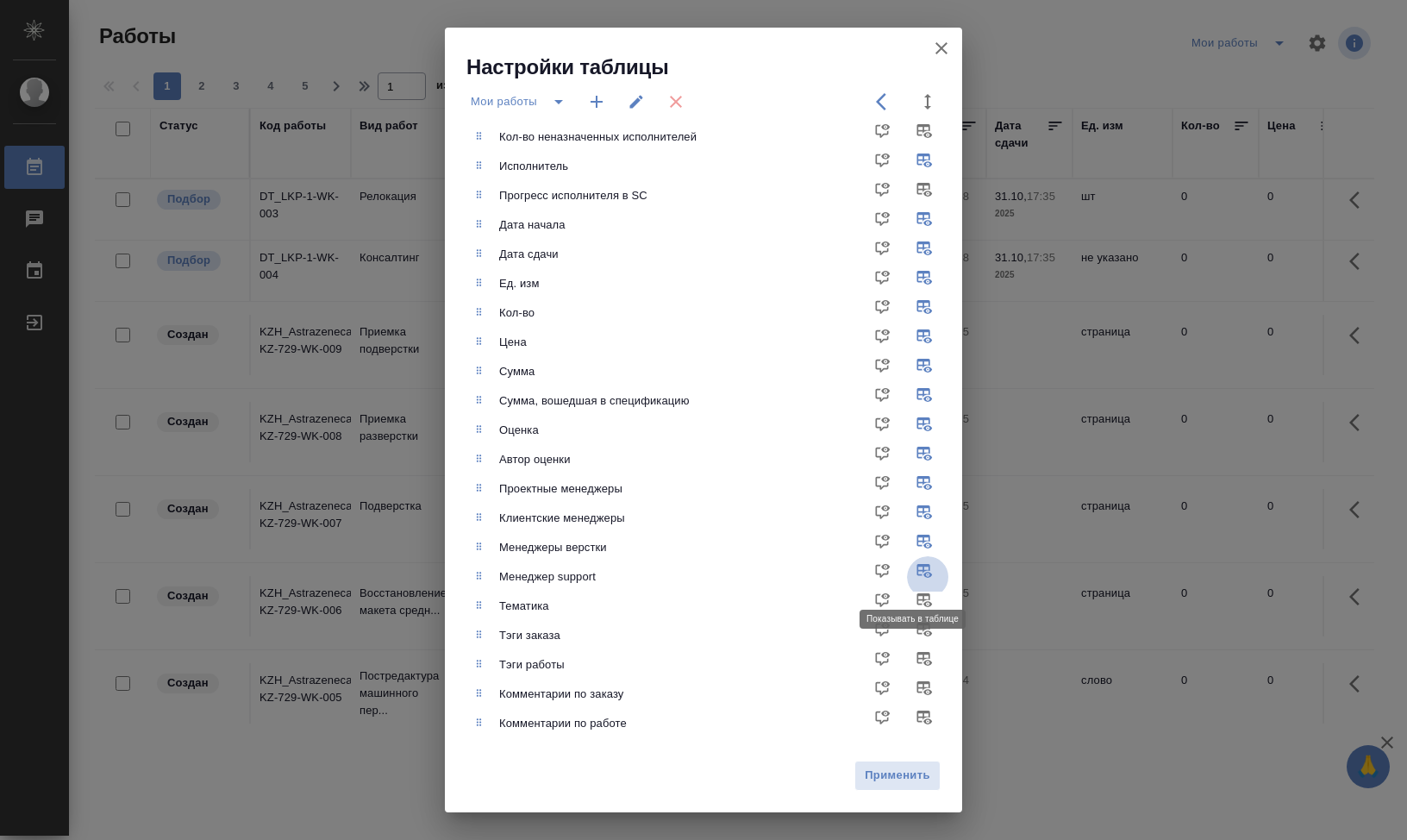
click at [918, 566] on input "checkbox" at bounding box center [927, 577] width 41 height 41
checkbox input "false"
click at [909, 515] on input "checkbox" at bounding box center [927, 518] width 41 height 41
checkbox input "false"
click at [909, 483] on input "checkbox" at bounding box center [927, 489] width 41 height 41
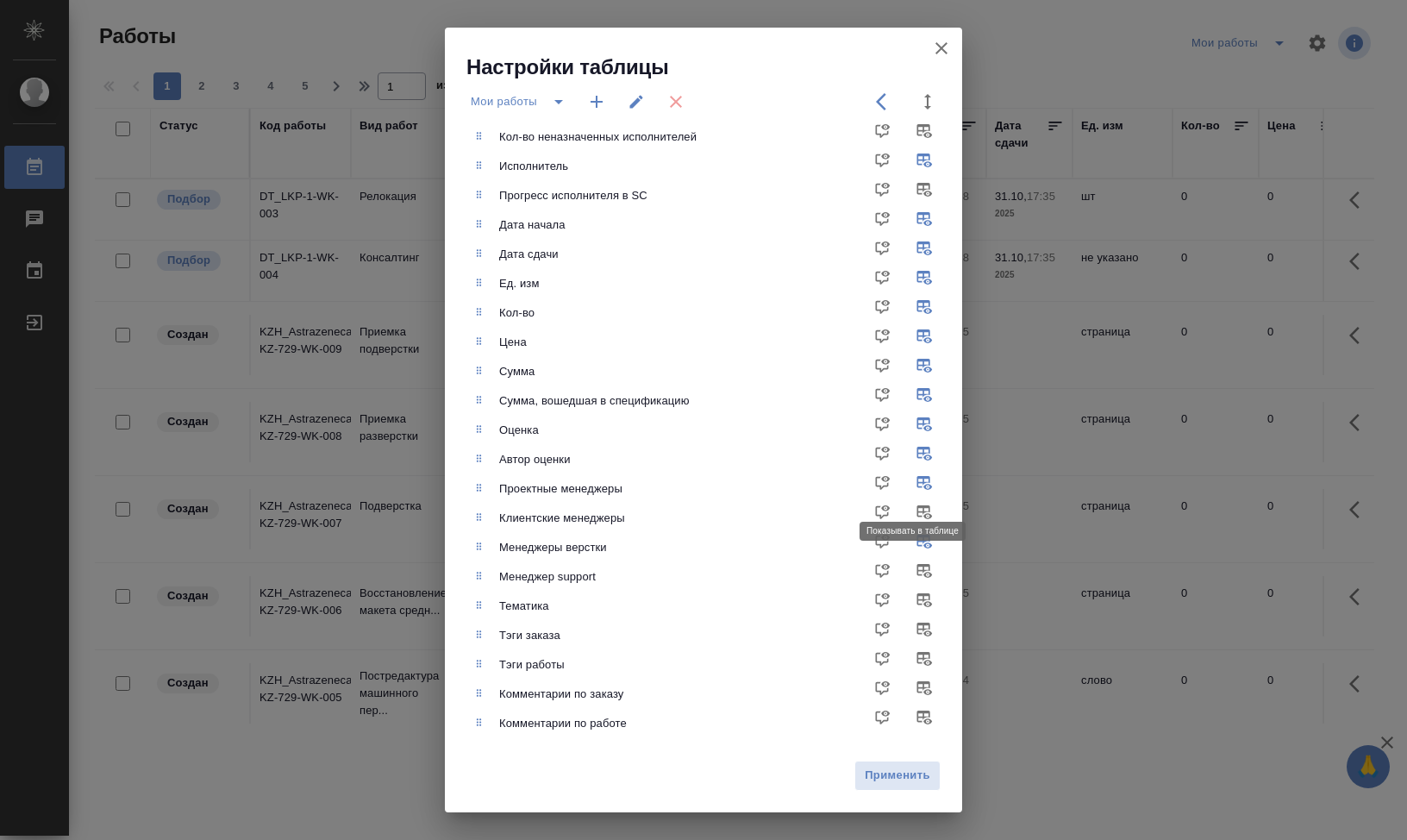
checkbox input "false"
click at [915, 450] on input "checkbox" at bounding box center [927, 459] width 41 height 41
checkbox input "false"
click at [913, 424] on input "checkbox" at bounding box center [927, 430] width 41 height 41
checkbox input "false"
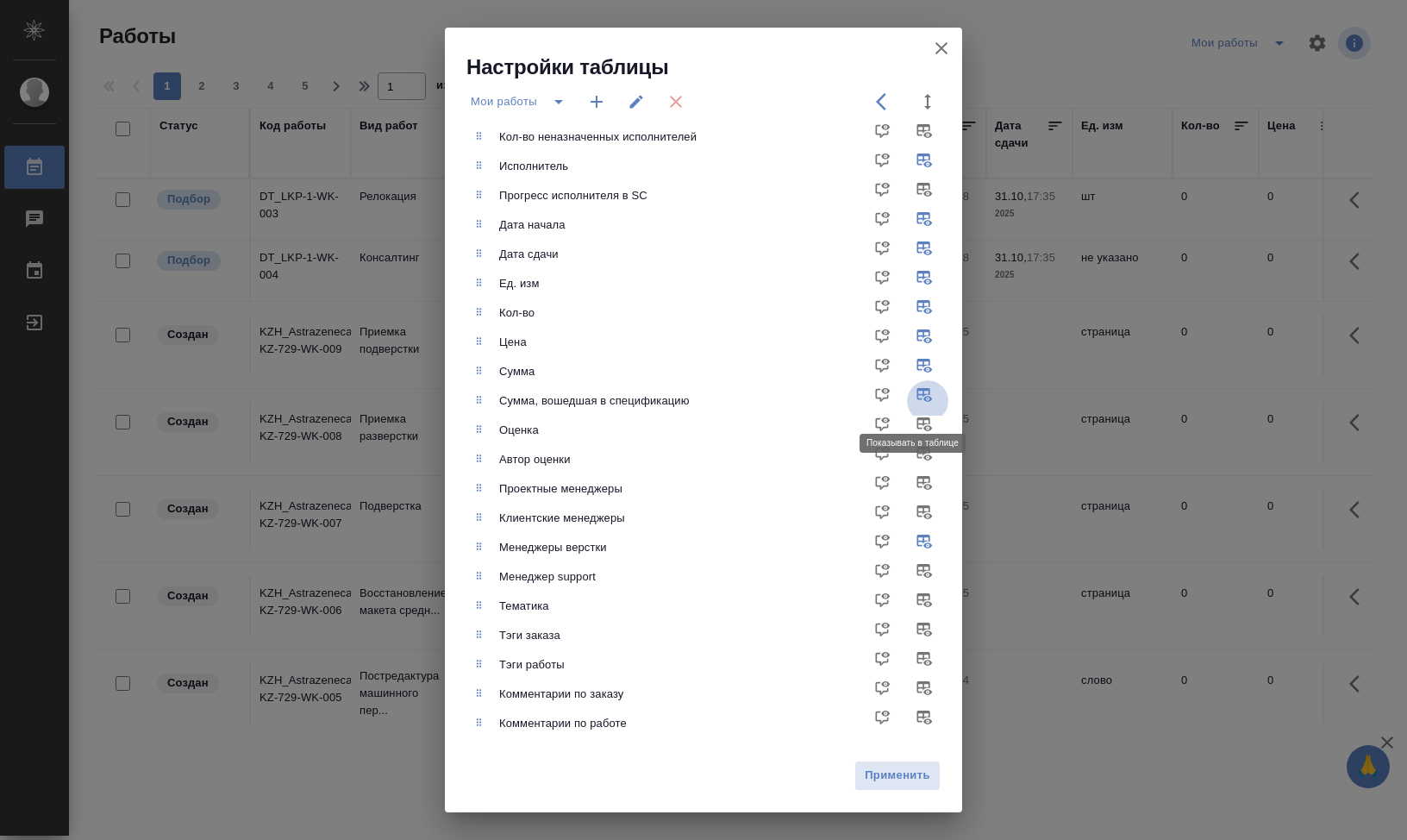
click at [915, 399] on input "checkbox" at bounding box center [927, 400] width 41 height 41
checkbox input "false"
click at [921, 339] on input "checkbox" at bounding box center [927, 342] width 41 height 41
checkbox input "false"
click at [905, 770] on span "Применить" at bounding box center [897, 776] width 67 height 20
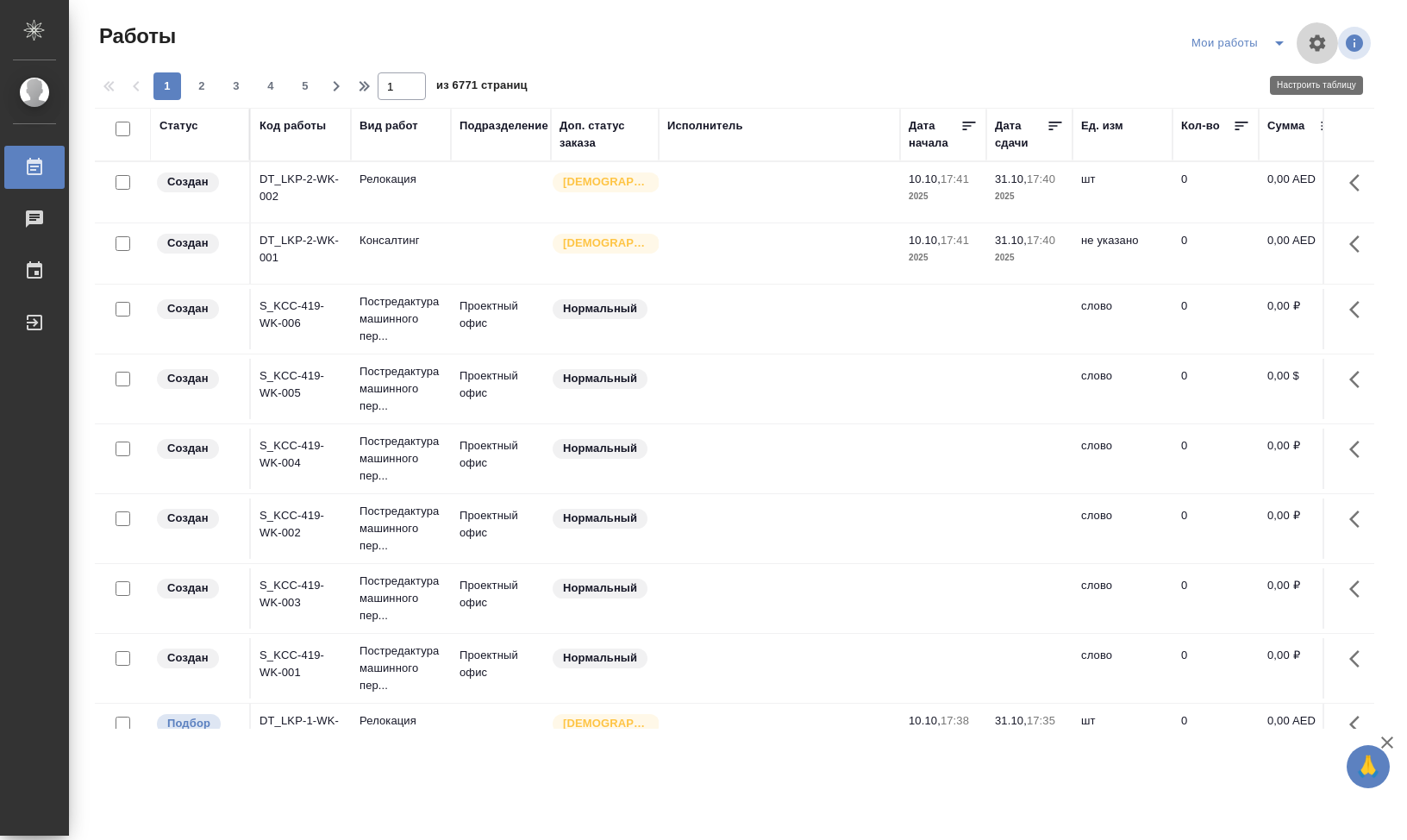
click at [1321, 45] on icon "button" at bounding box center [1318, 43] width 16 height 16
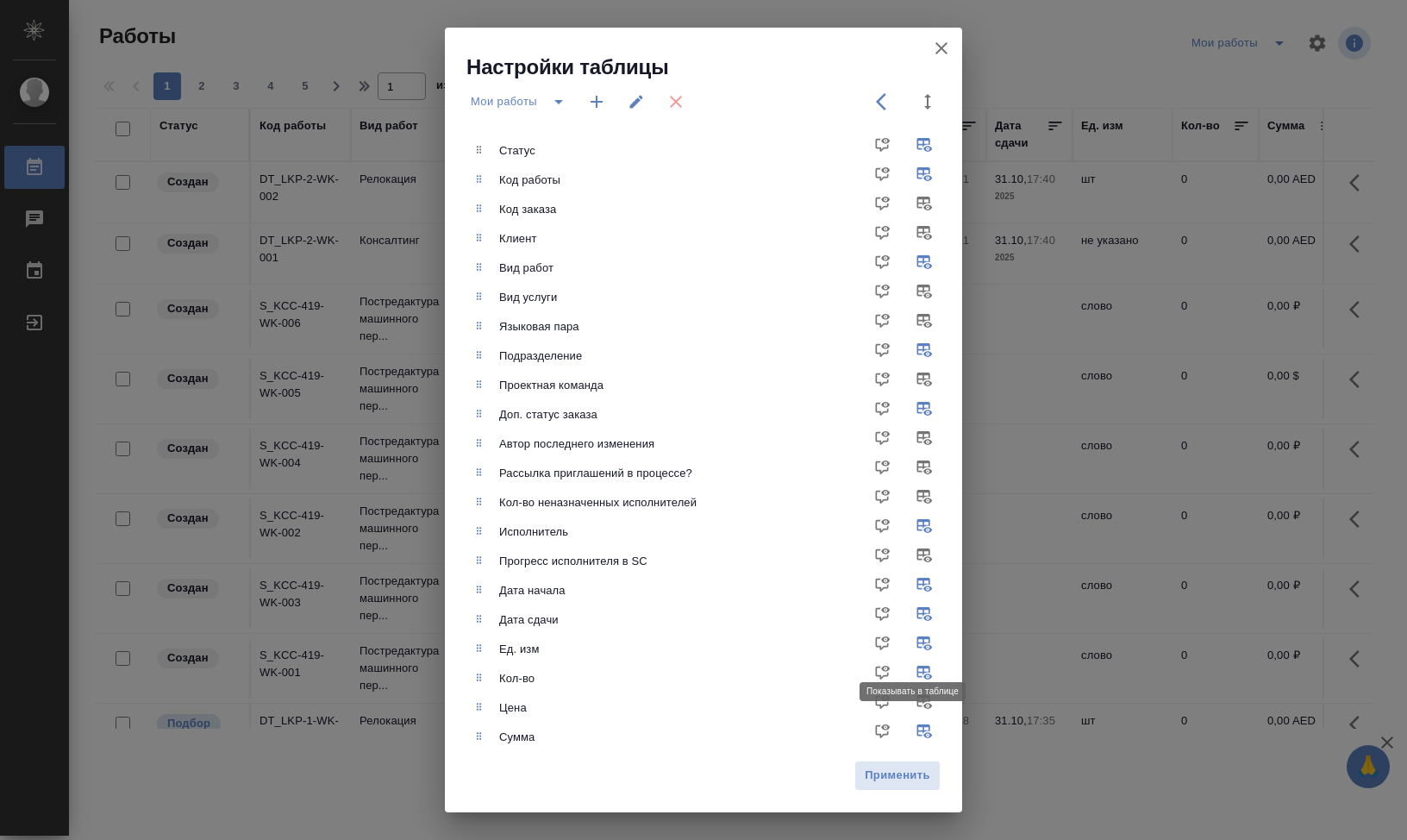
click at [916, 650] on input "checkbox" at bounding box center [927, 649] width 41 height 41
checkbox input "false"
click at [914, 669] on input "checkbox" at bounding box center [927, 679] width 41 height 41
checkbox input "false"
click at [912, 771] on span "Применить" at bounding box center [897, 776] width 67 height 20
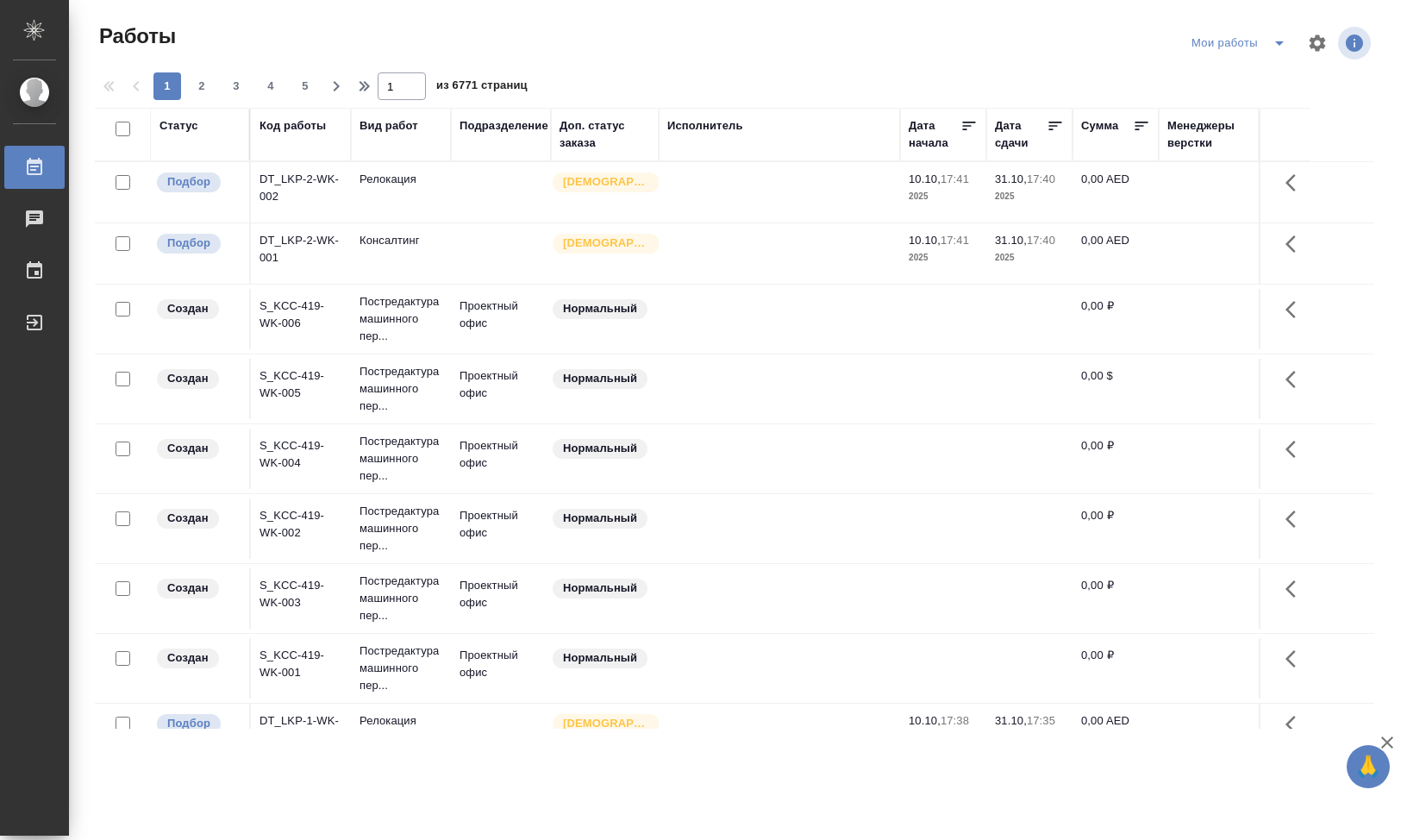
click at [724, 128] on div "Исполнитель" at bounding box center [704, 125] width 76 height 17
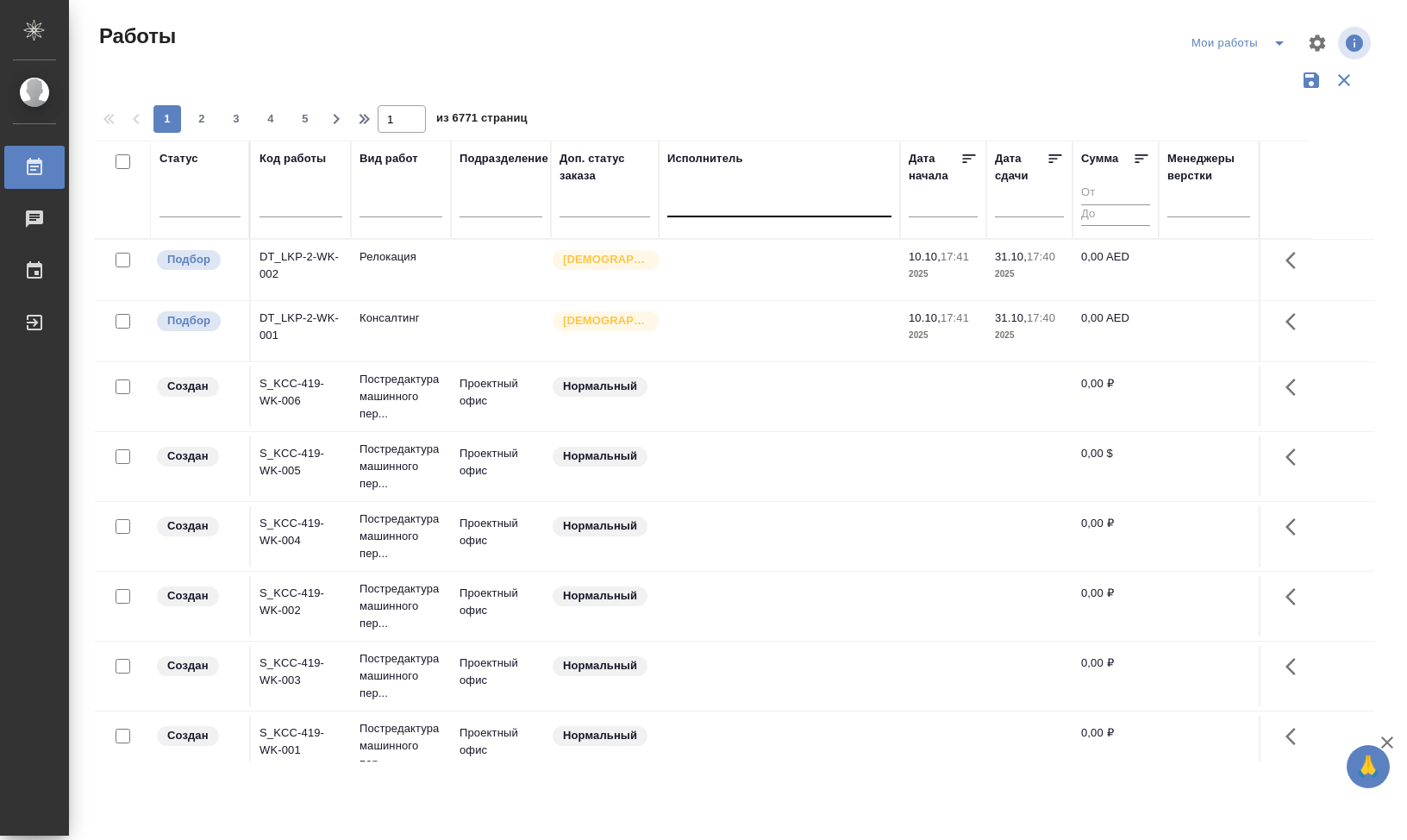
click at [736, 210] on div at bounding box center [778, 200] width 224 height 25
click at [738, 263] on div "Свои работы" at bounding box center [796, 255] width 259 height 31
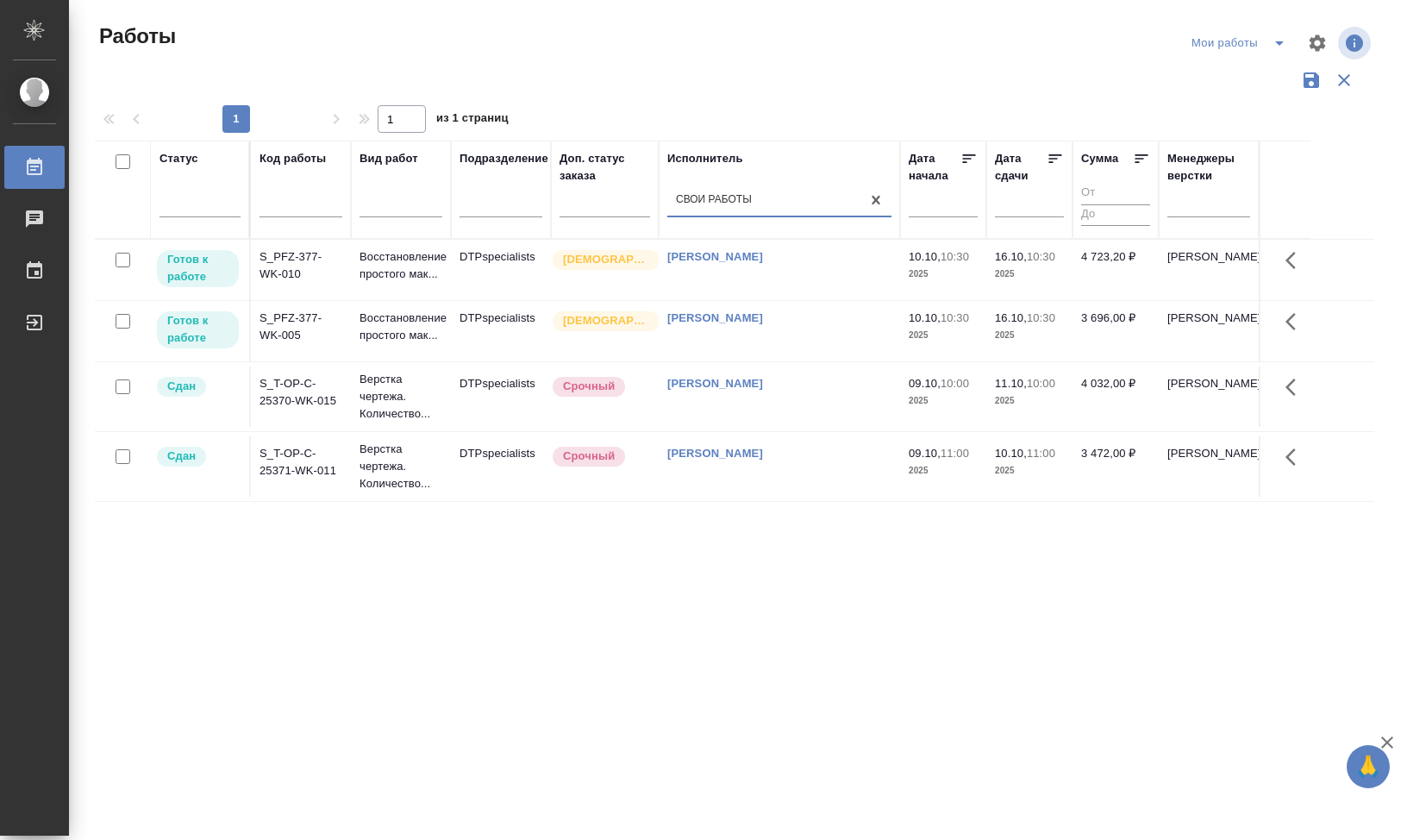
click at [1308, 78] on icon "button" at bounding box center [1311, 79] width 15 height 15
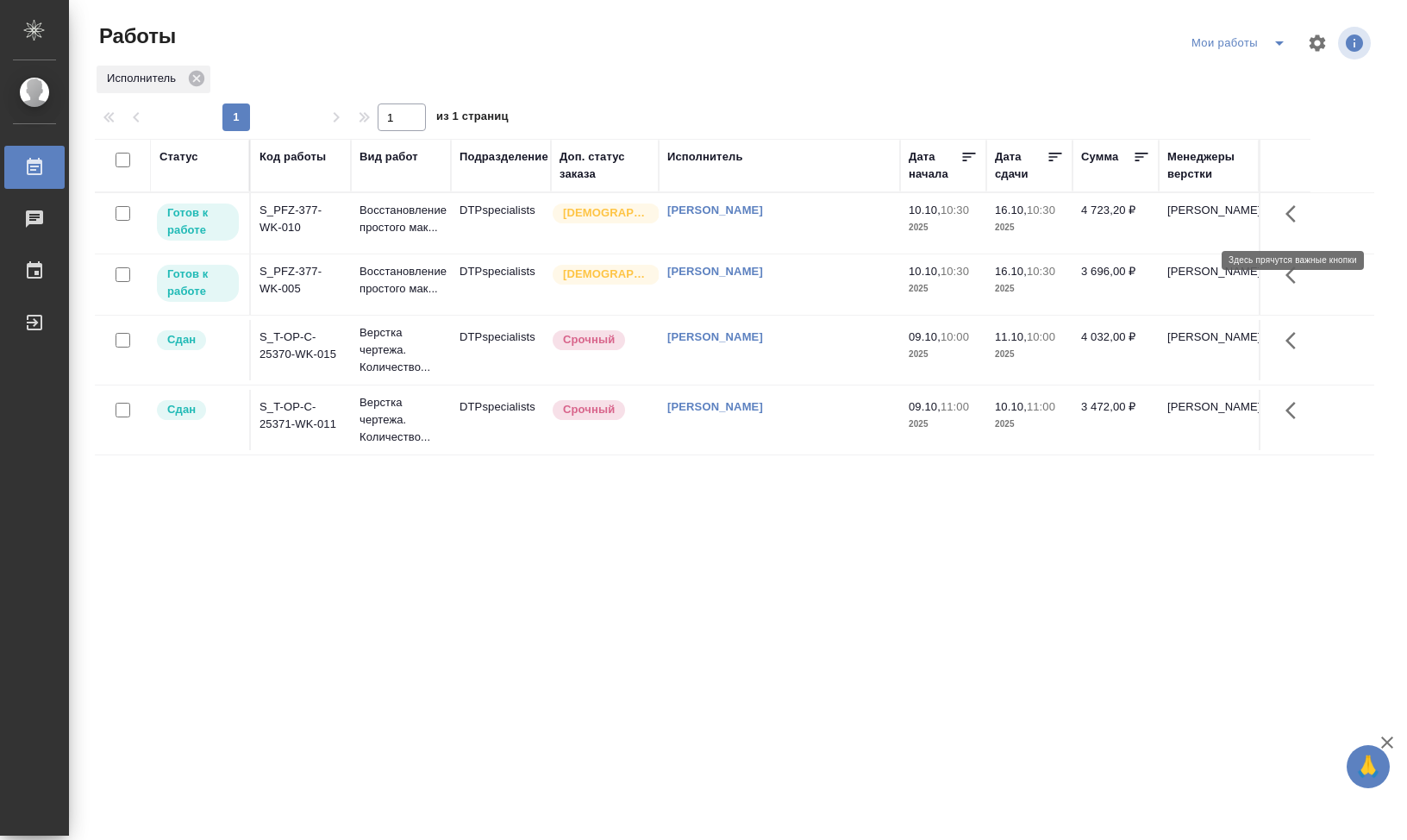
click at [1296, 224] on icon "button" at bounding box center [1296, 213] width 21 height 21
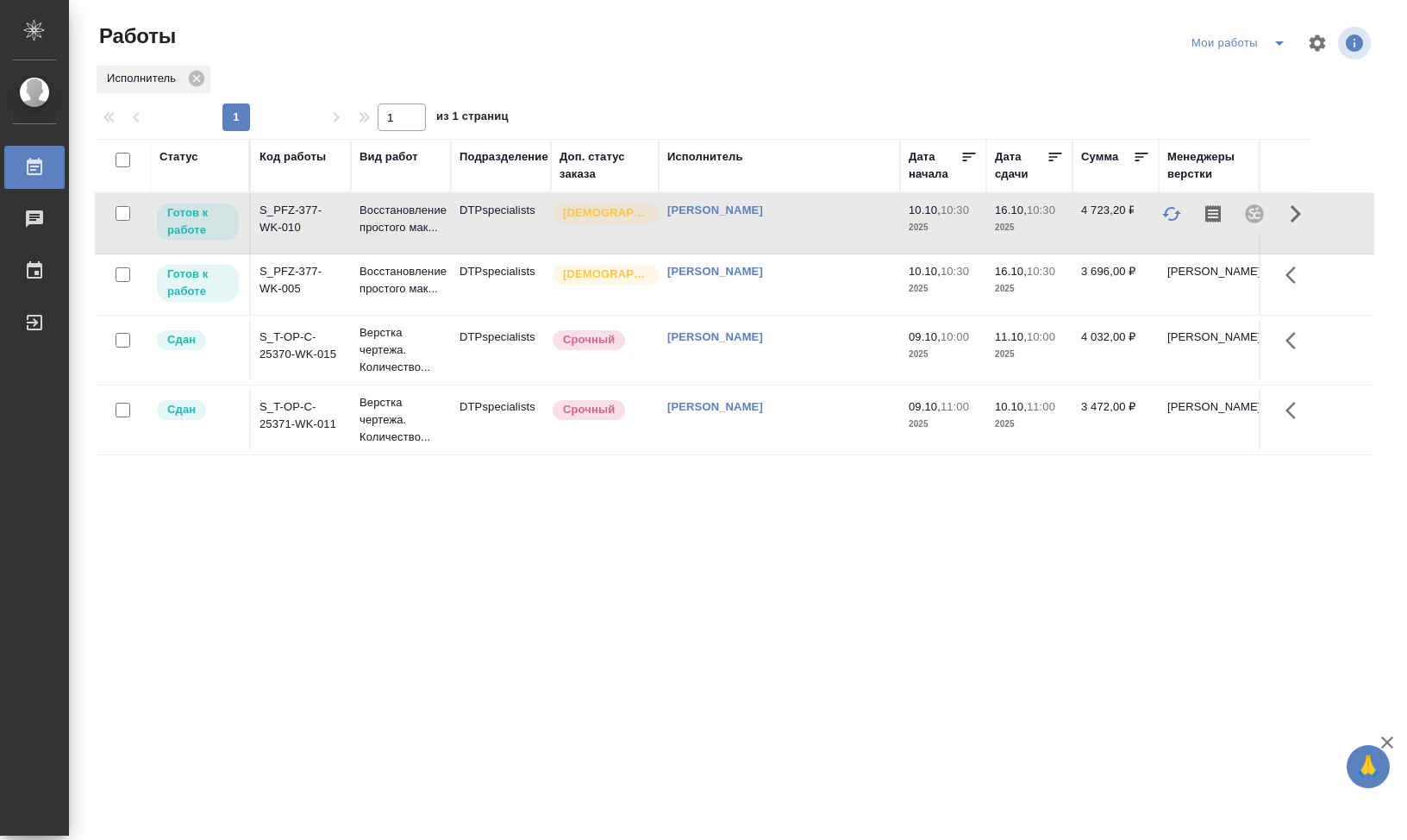
click at [1303, 218] on icon "button" at bounding box center [1296, 213] width 21 height 21
click at [1315, 209] on tr "Готов к работе S_PFZ-377-WK-010 Восстановление простого мак... DTPspecialists С…" at bounding box center [734, 224] width 1279 height 62
click at [1294, 218] on icon "button" at bounding box center [1296, 213] width 21 height 21
click at [1293, 217] on icon "button" at bounding box center [1296, 213] width 21 height 21
click at [1276, 43] on icon "split button" at bounding box center [1279, 43] width 21 height 21
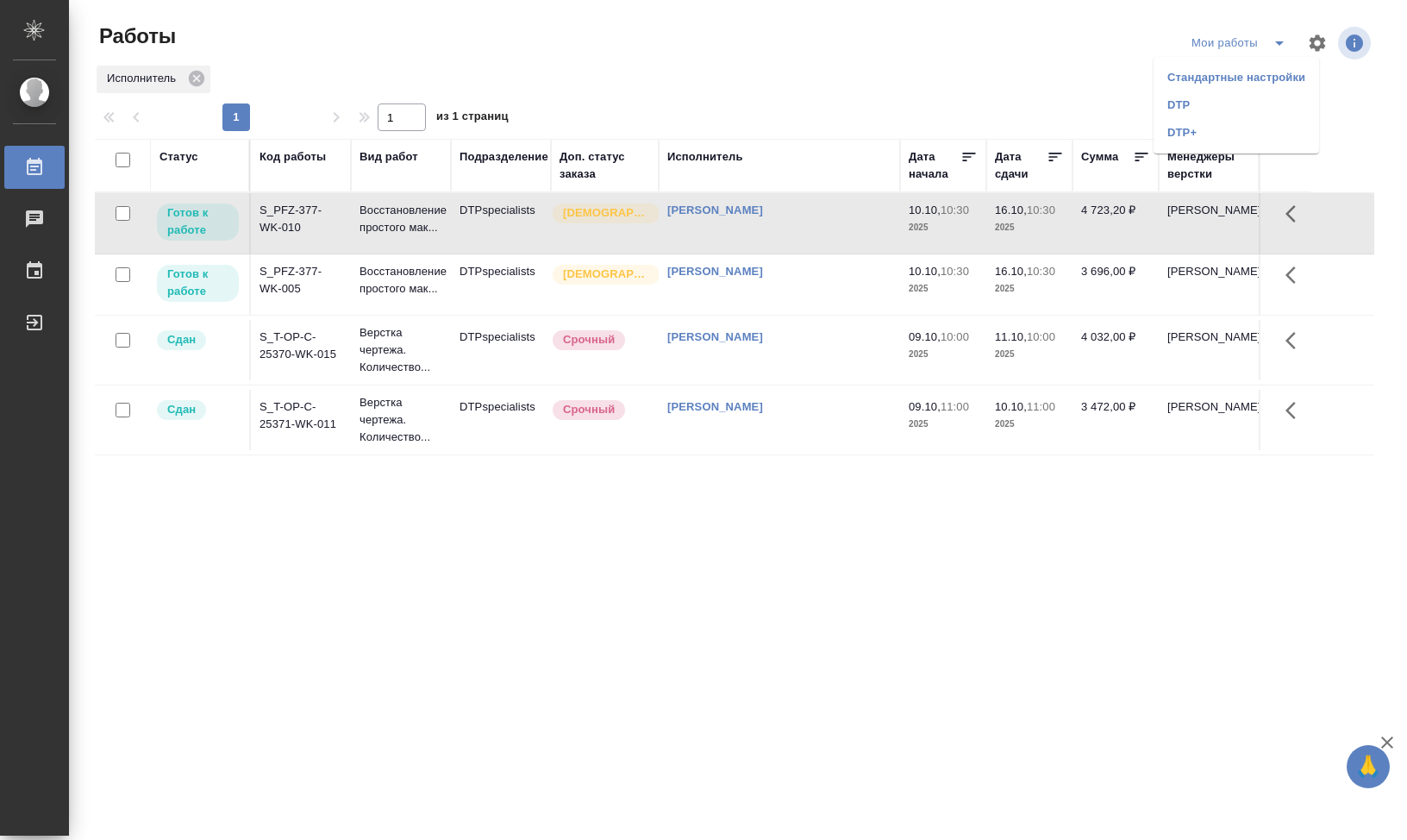
click at [1195, 110] on li "DTP" at bounding box center [1237, 104] width 166 height 28
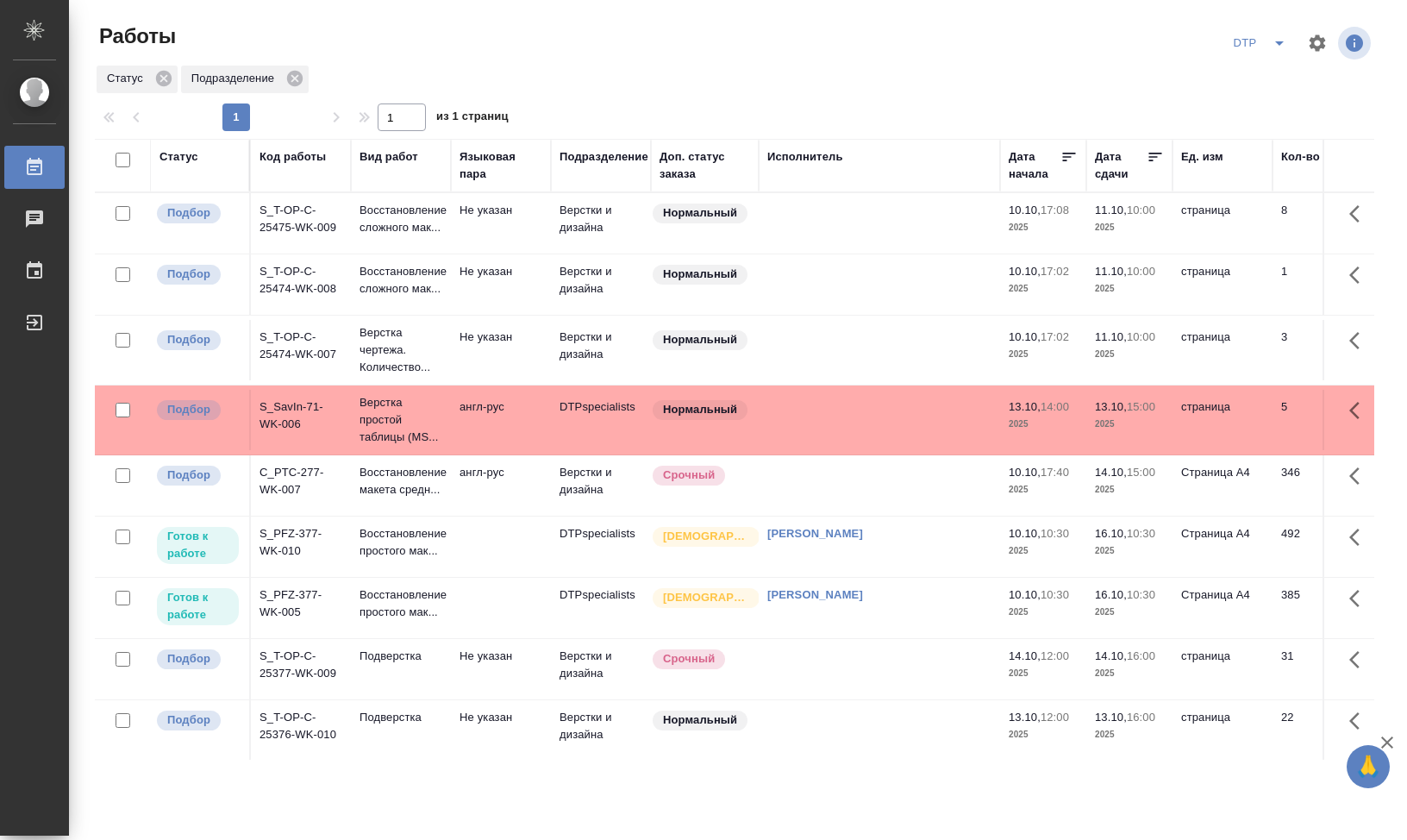
click at [287, 638] on td "S_PFZ-377-WK-005" at bounding box center [300, 608] width 100 height 61
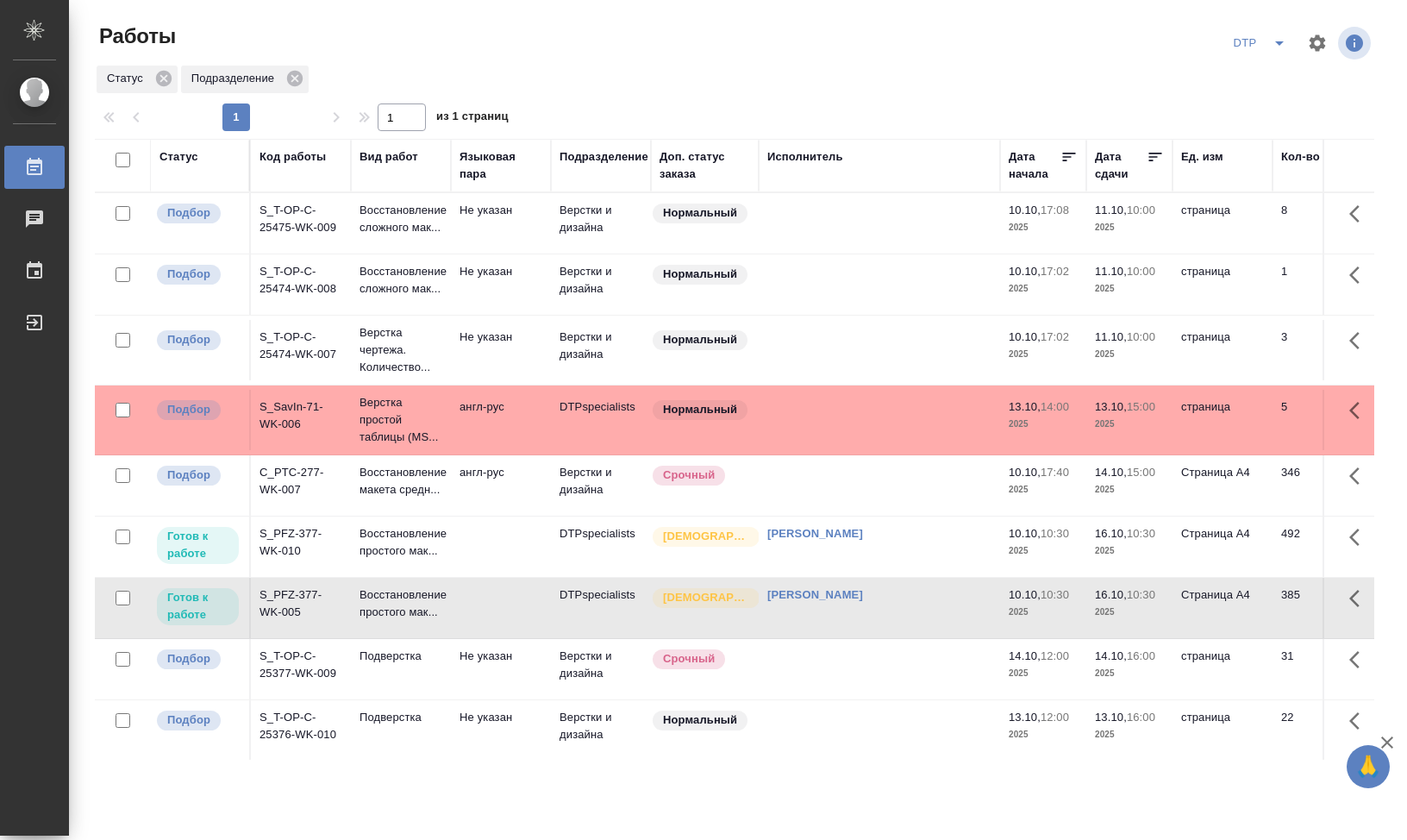
click at [288, 638] on td "S_PFZ-377-WK-005" at bounding box center [300, 608] width 100 height 61
click at [298, 577] on td "S_PFZ-377-WK-010" at bounding box center [300, 547] width 100 height 61
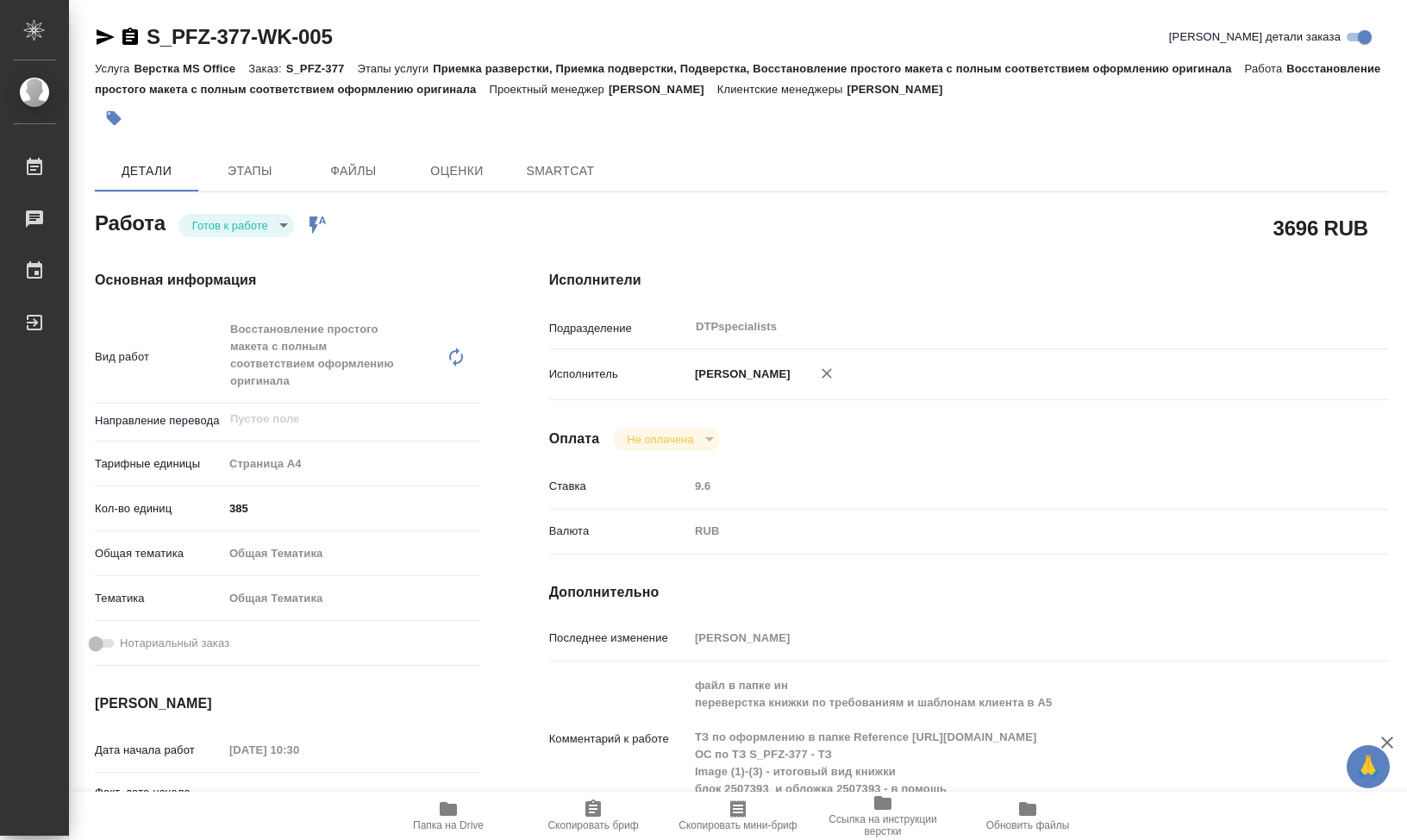
type textarea "x"
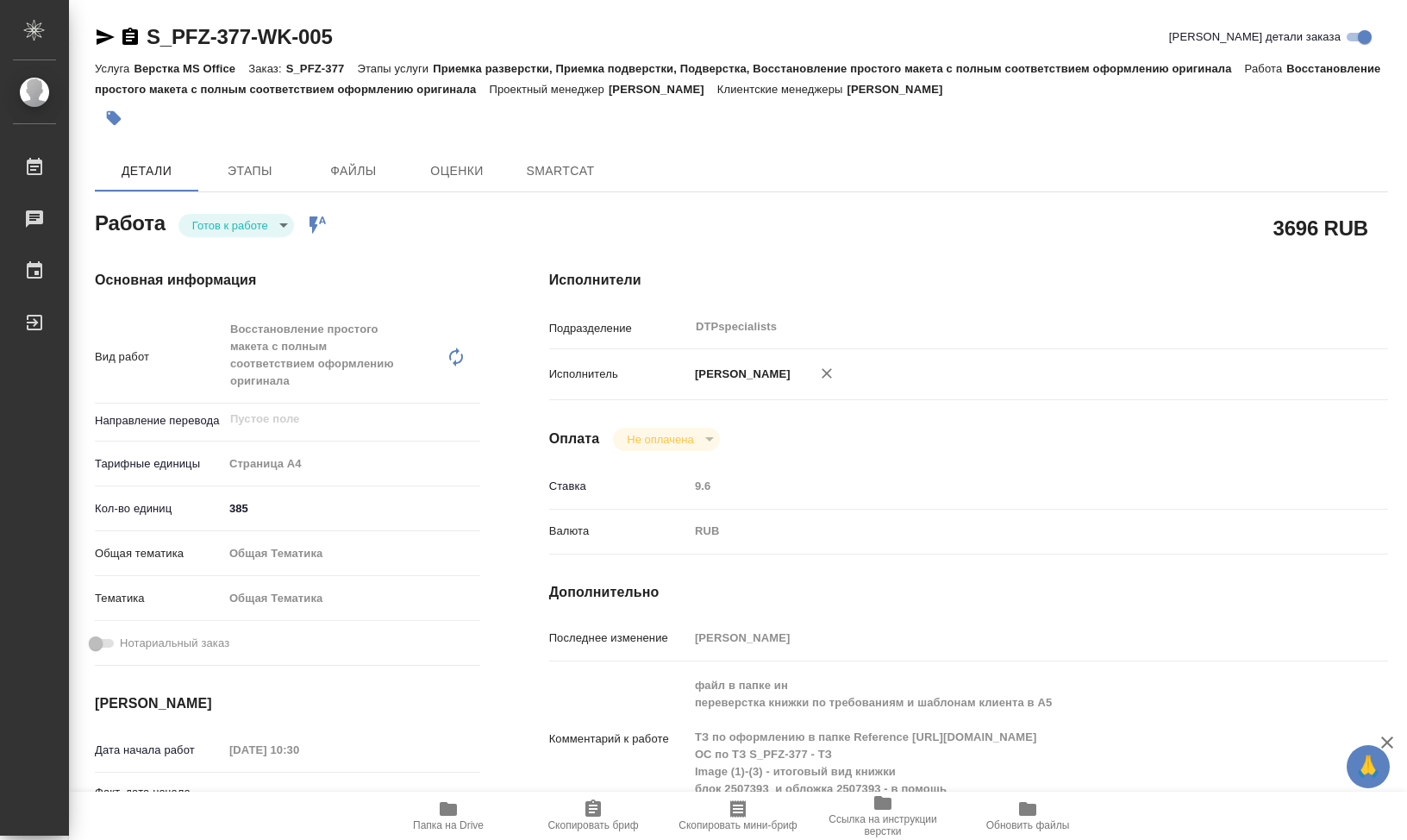
type textarea "x"
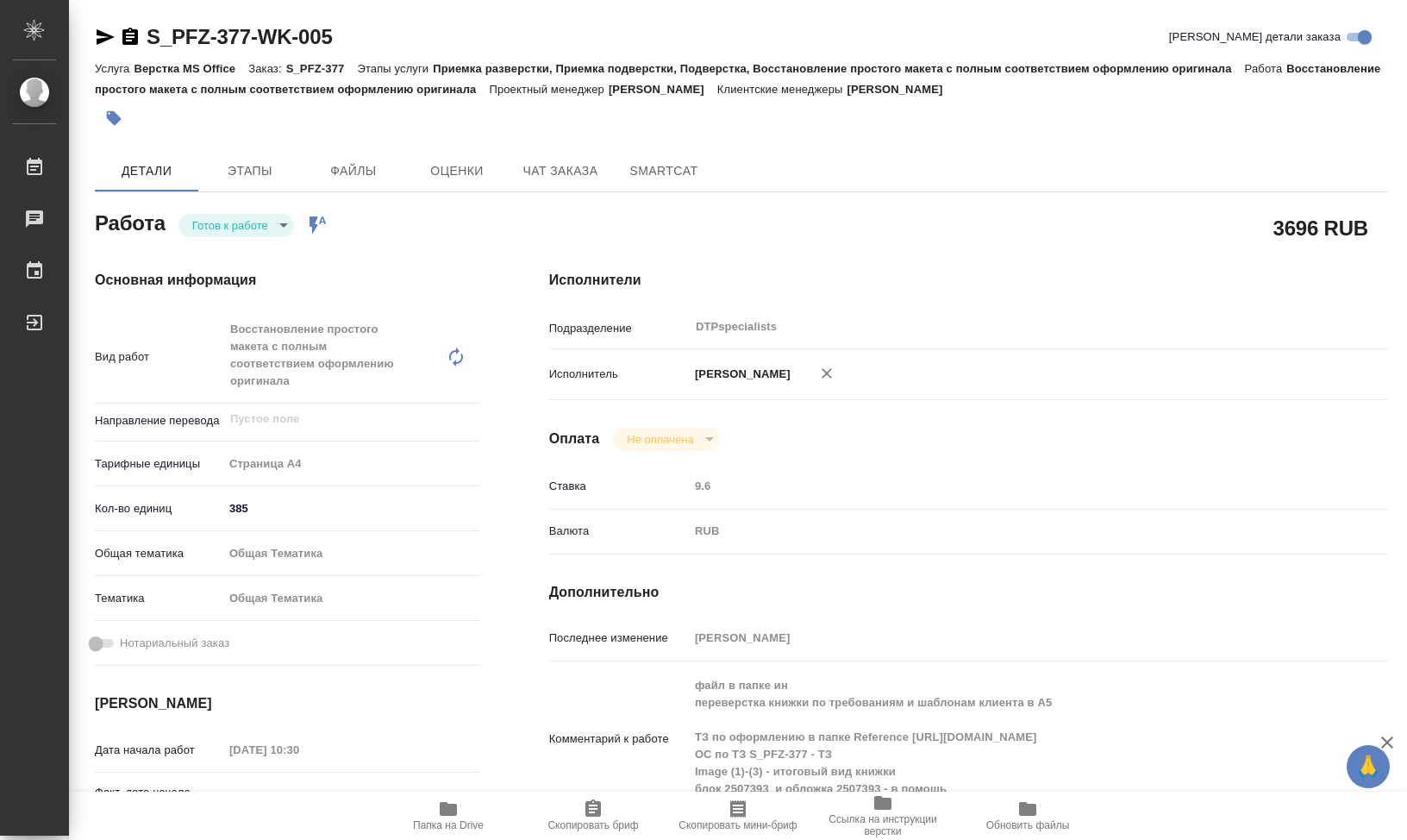
type textarea "x"
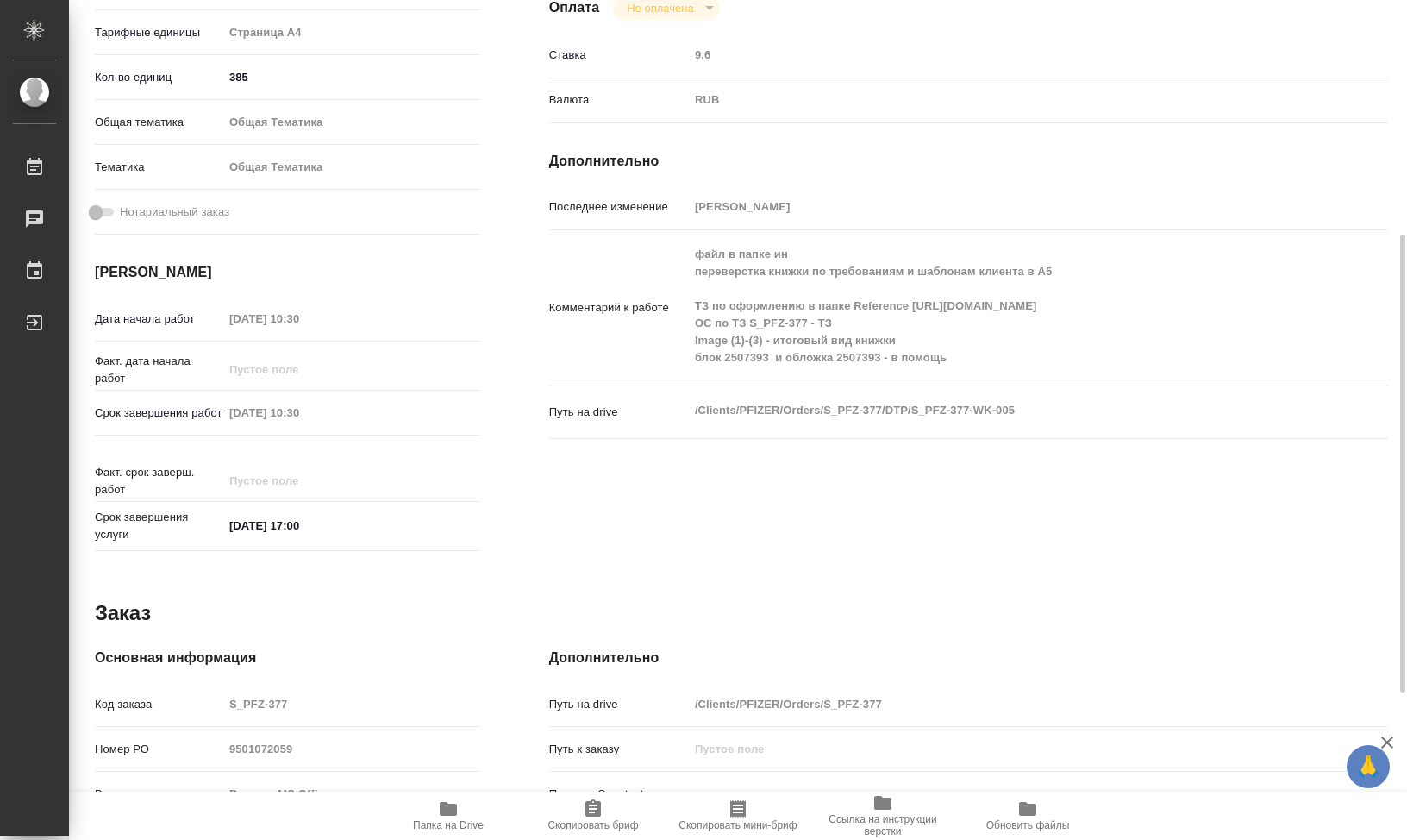
scroll to position [700, 0]
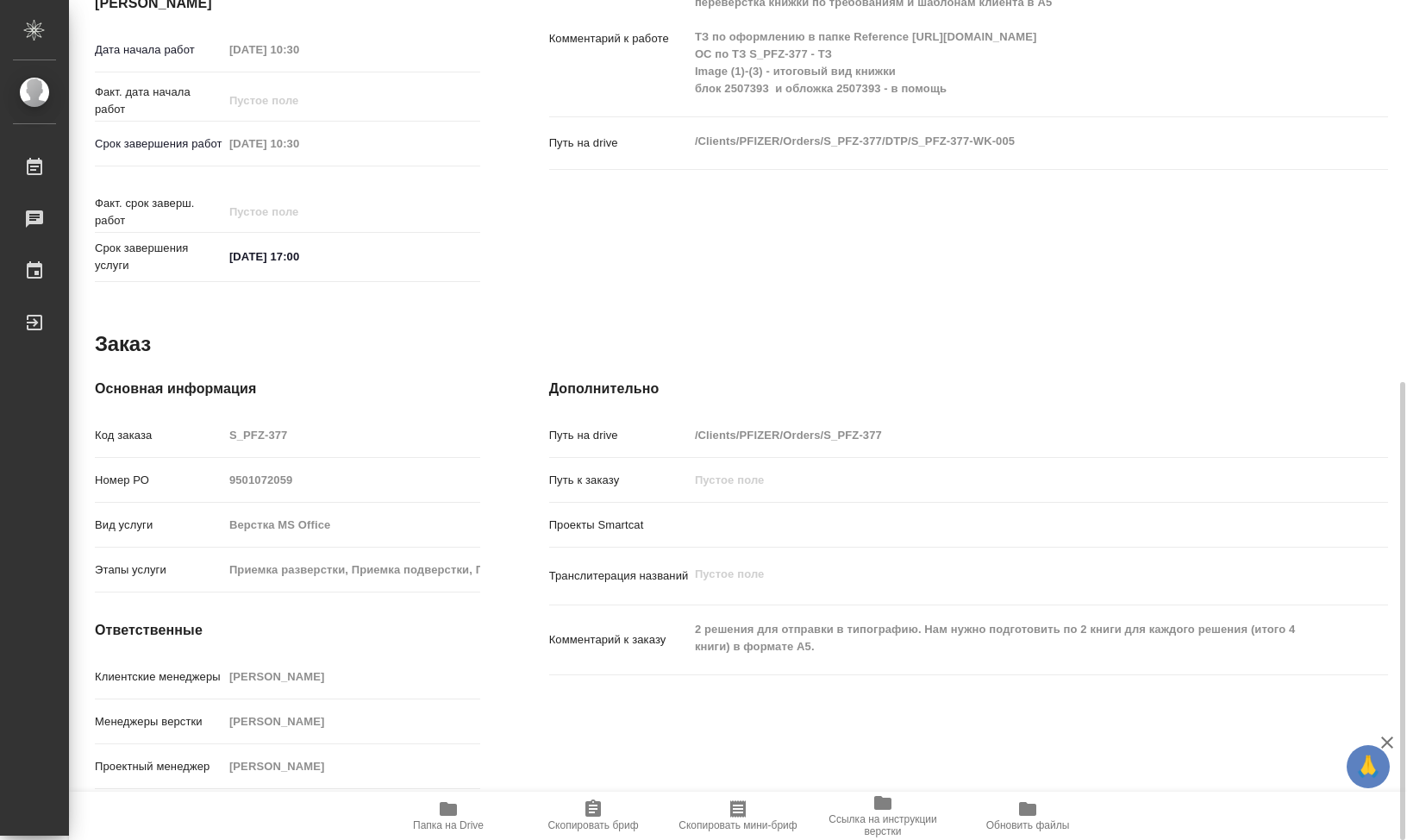
type textarea "x"
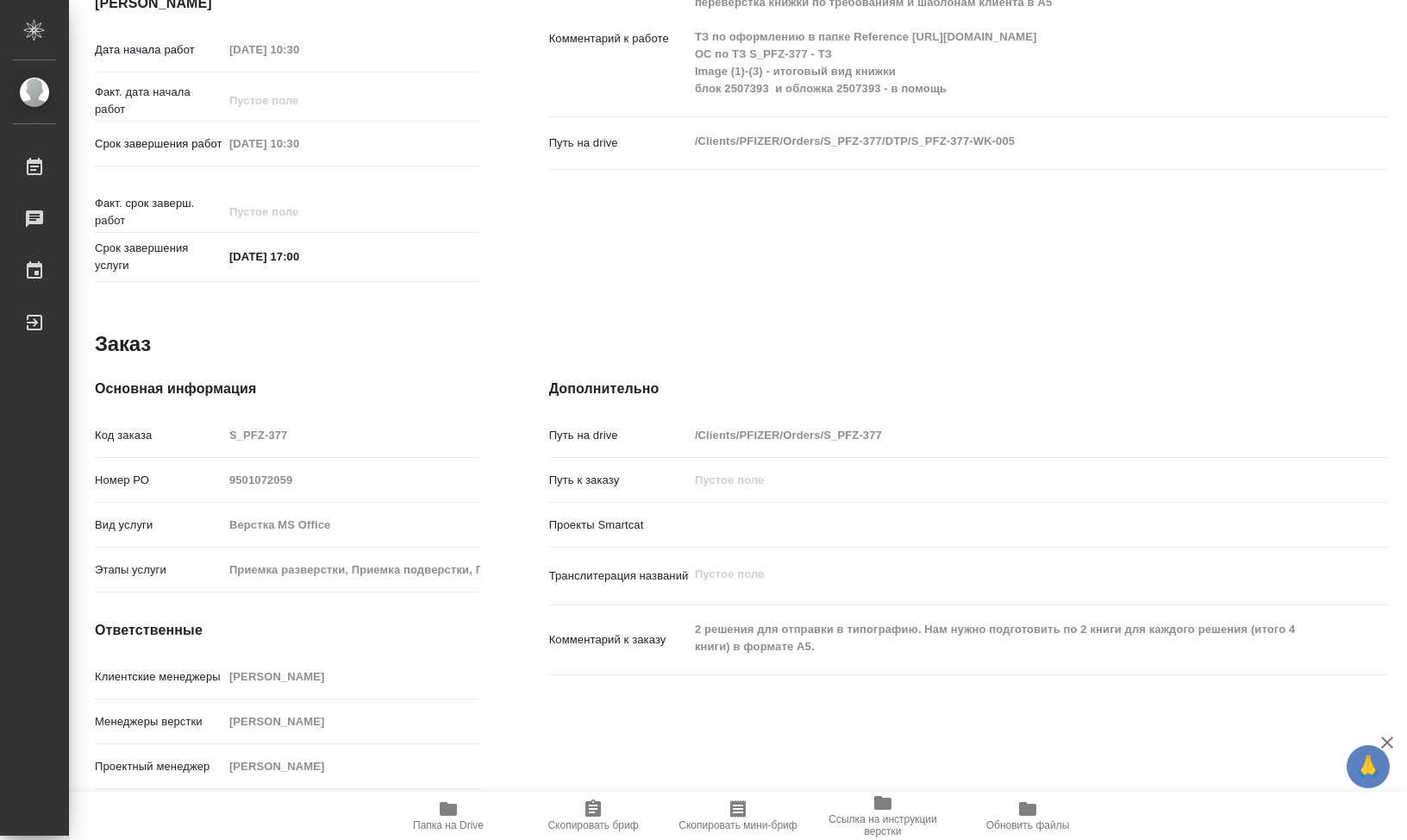
type textarea "x"
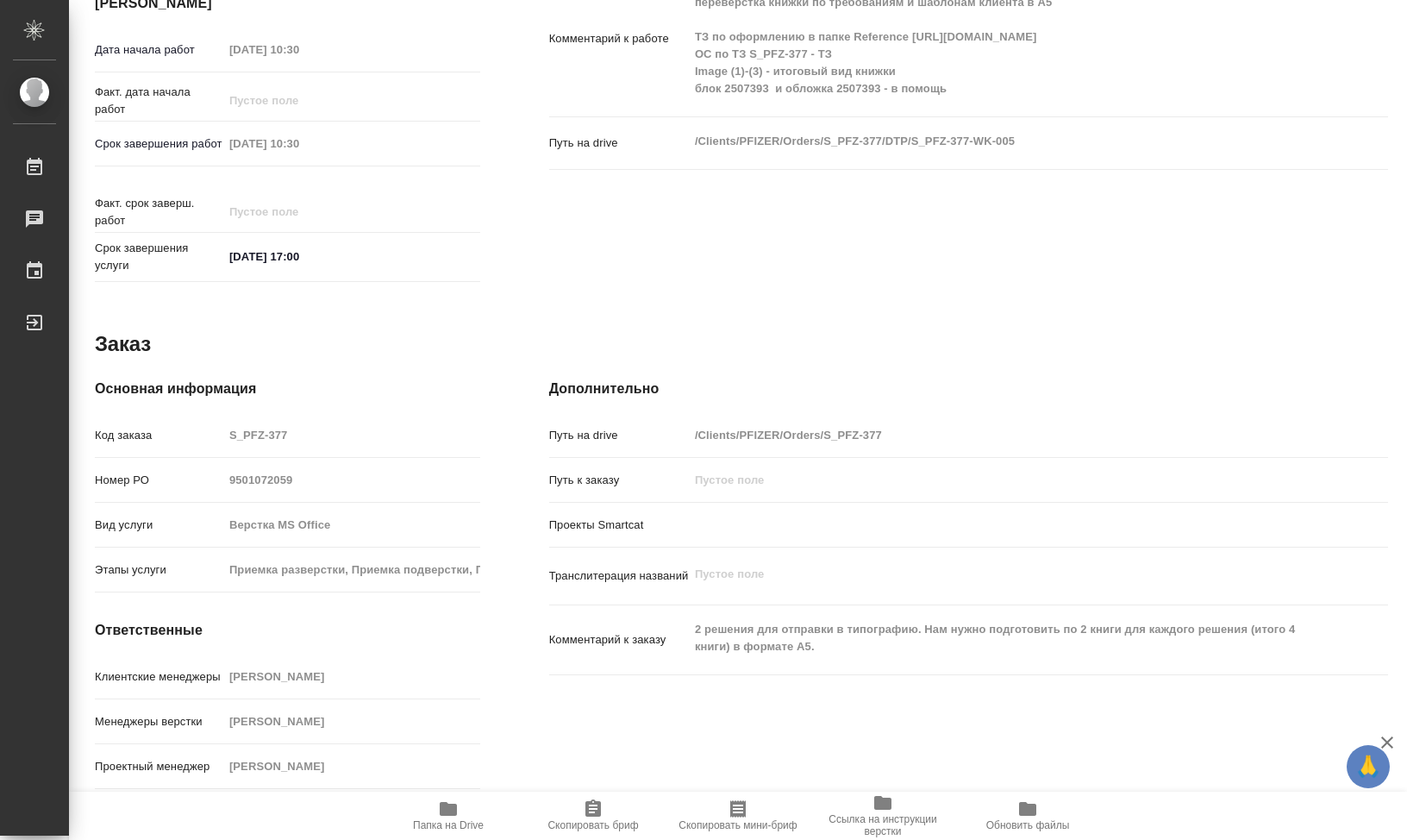
type textarea "x"
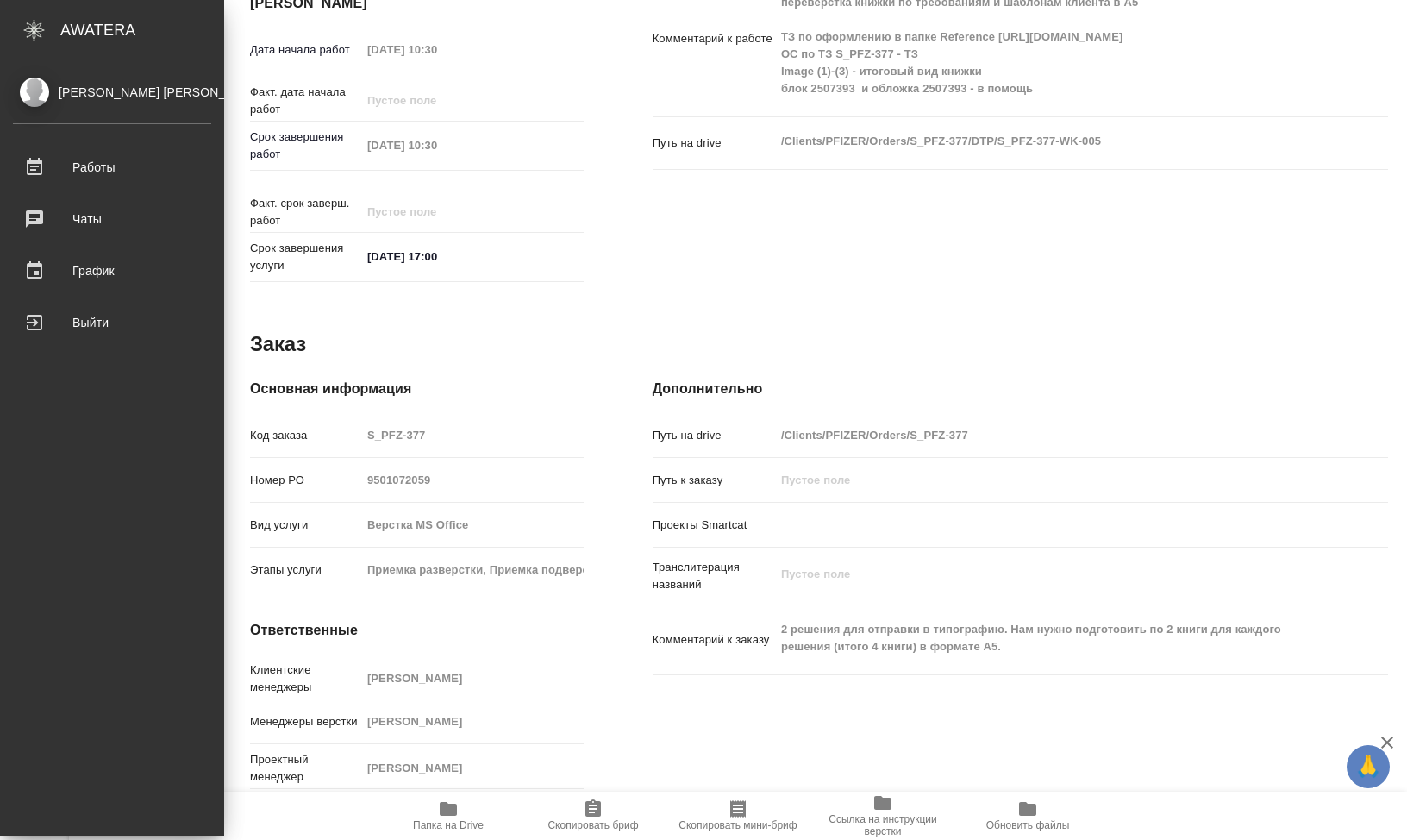
type textarea "x"
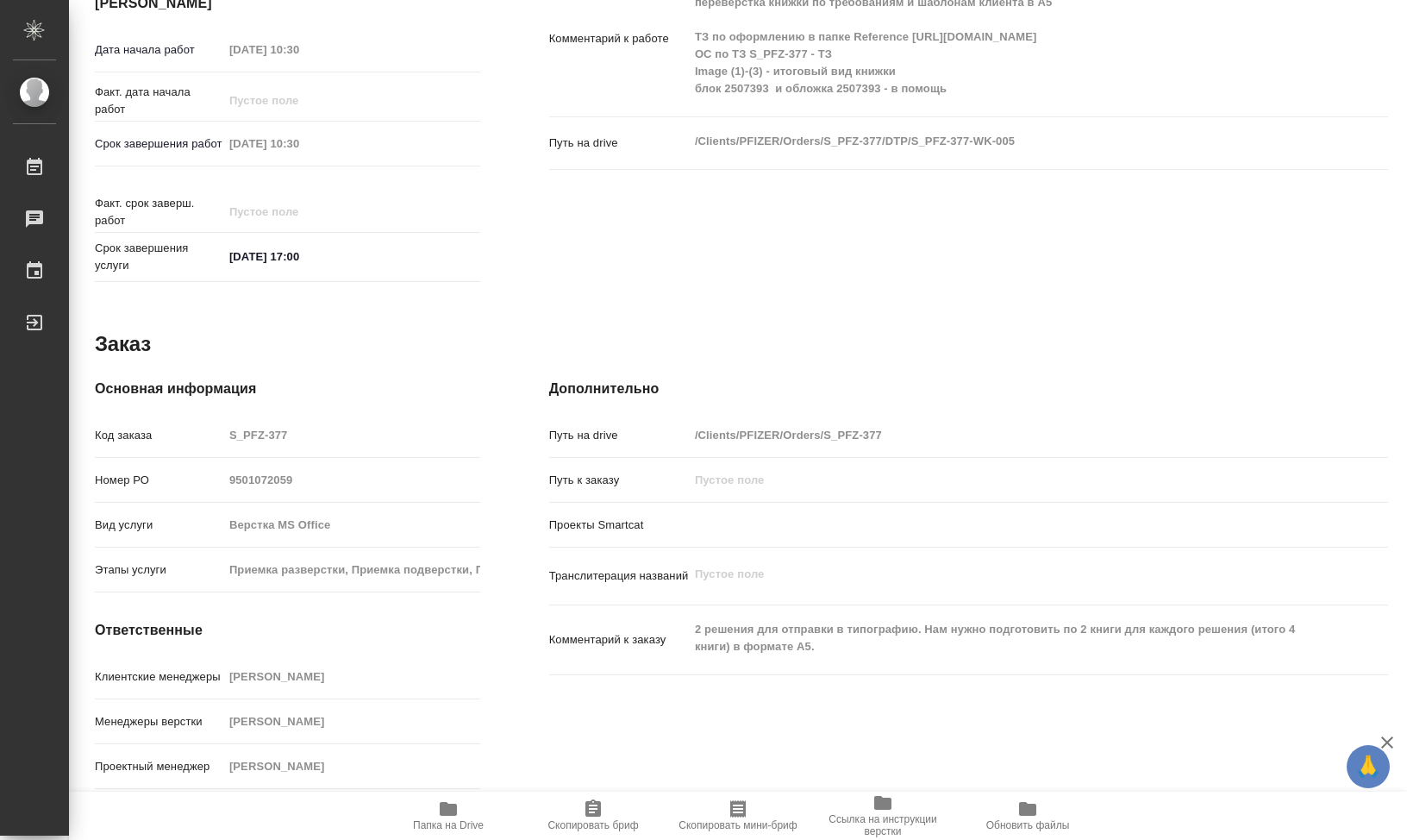
type textarea "x"
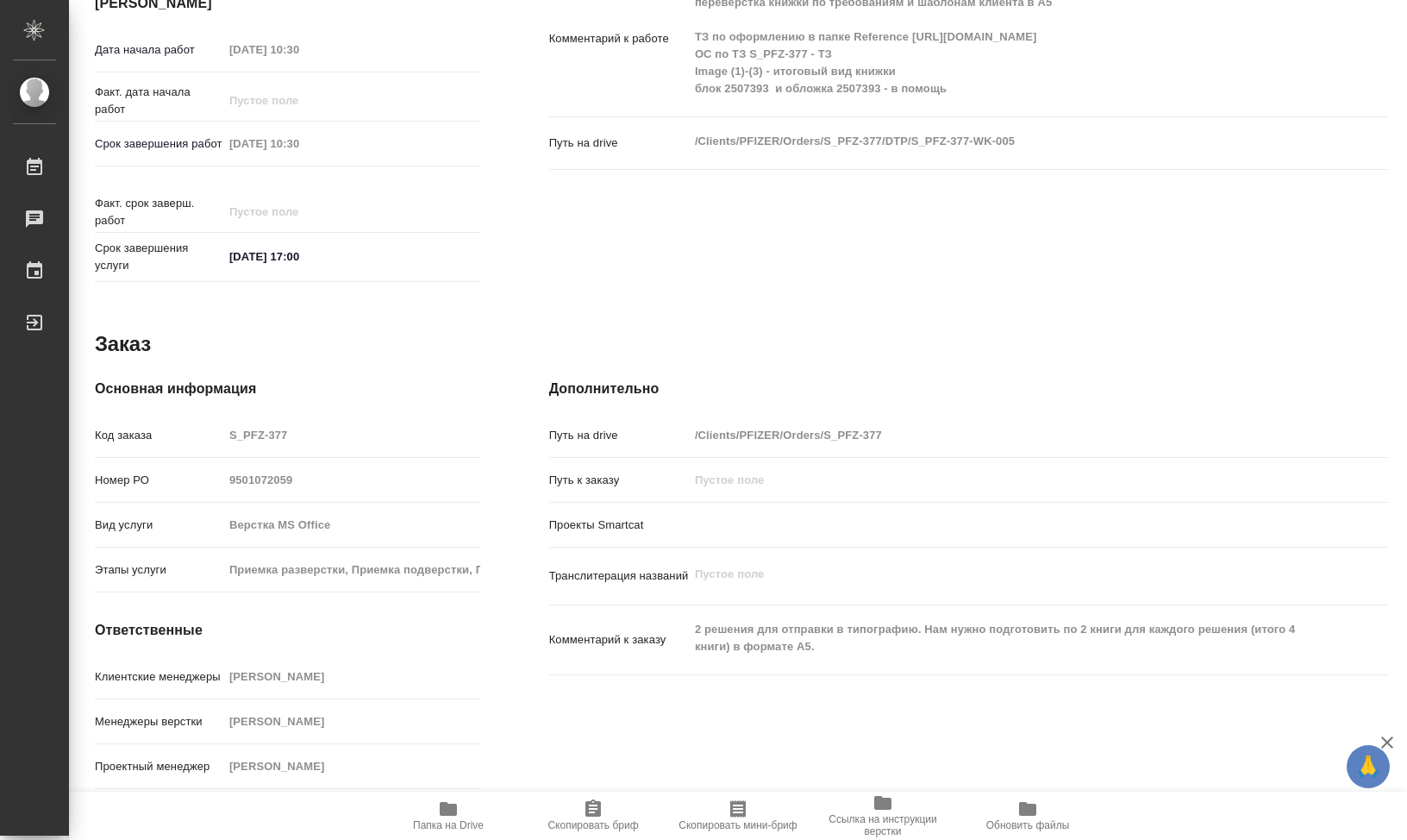
click at [449, 819] on span "Папка на Drive" at bounding box center [448, 814] width 124 height 33
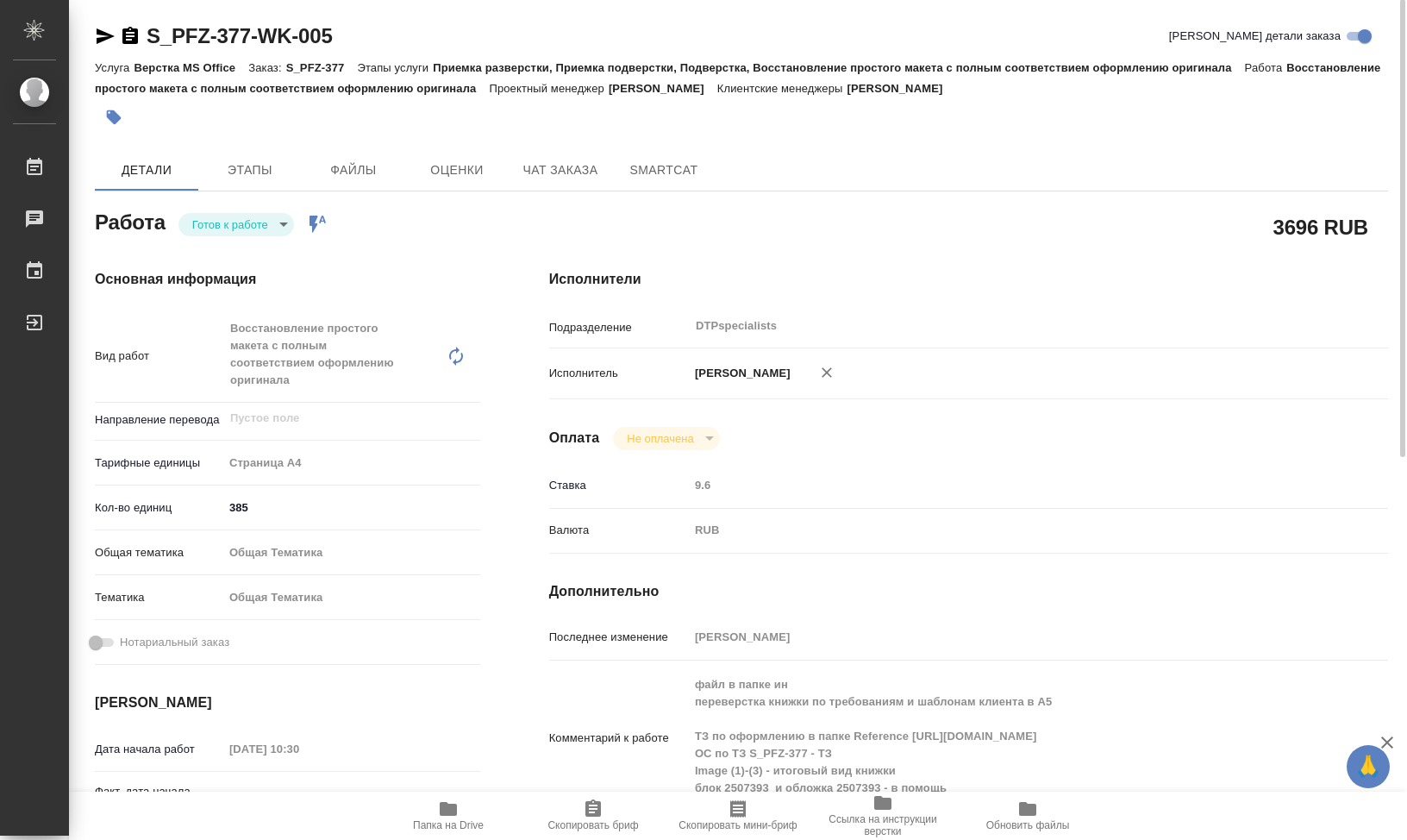
scroll to position [0, 0]
type textarea "x"
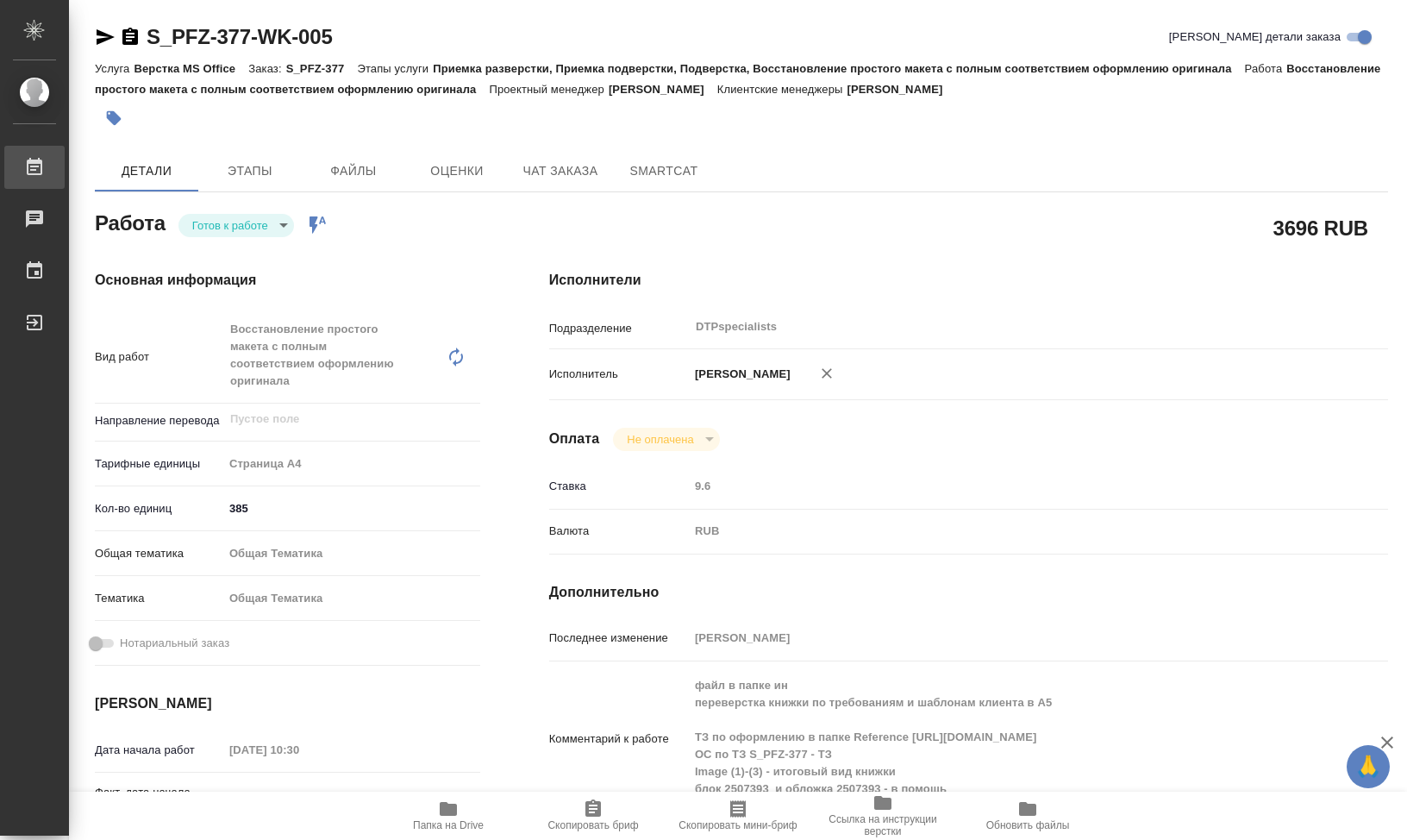
type textarea "x"
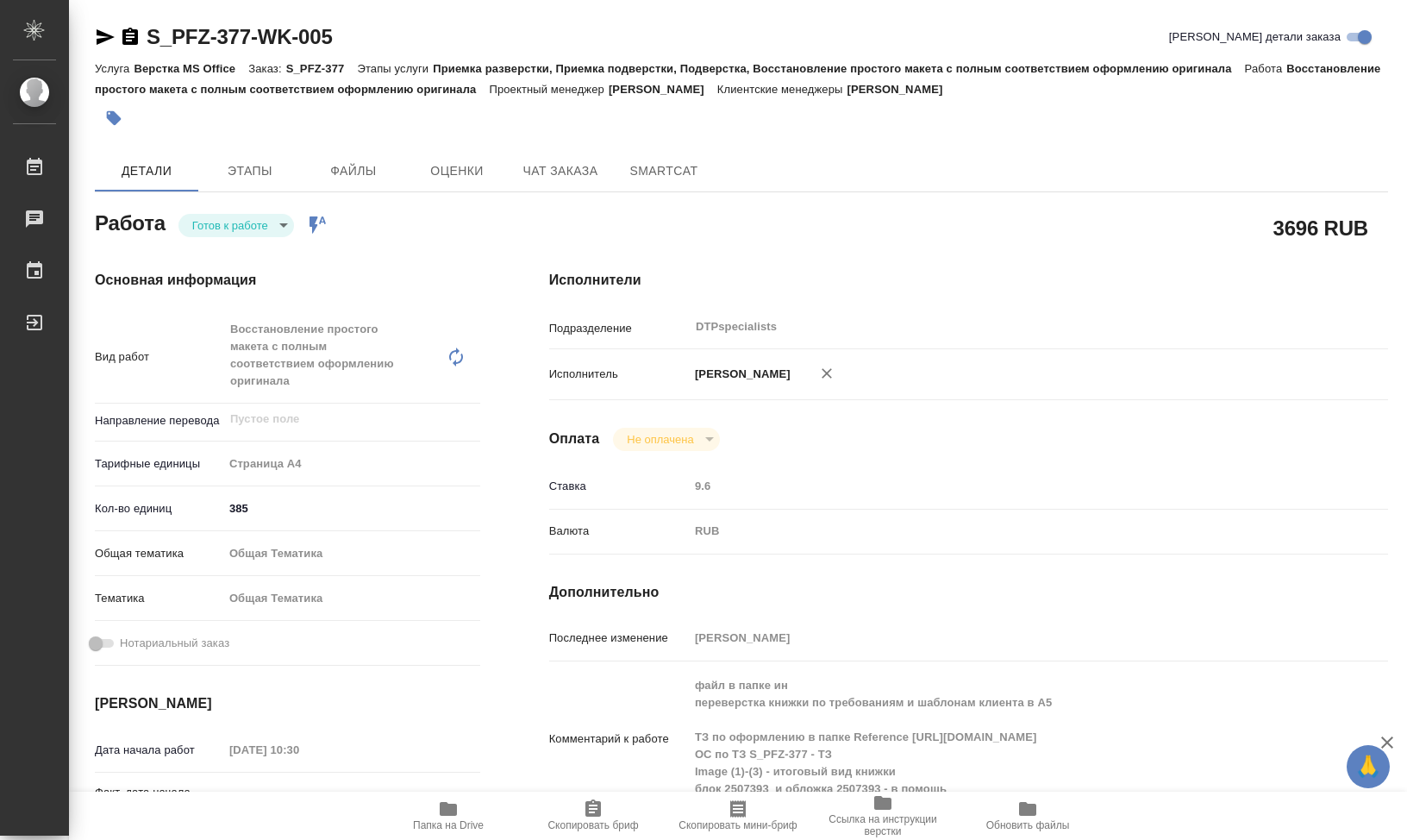
type textarea "x"
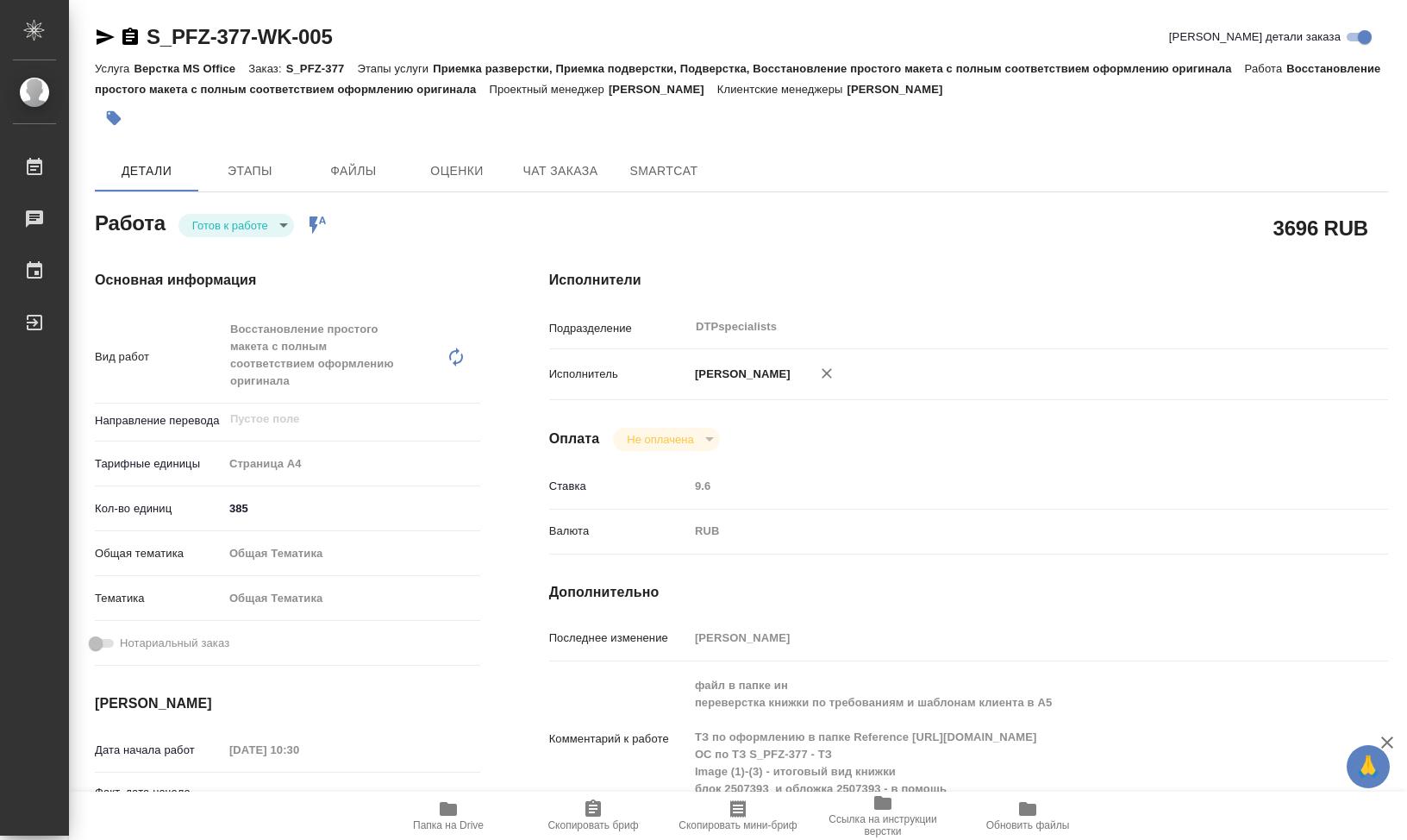
type textarea "x"
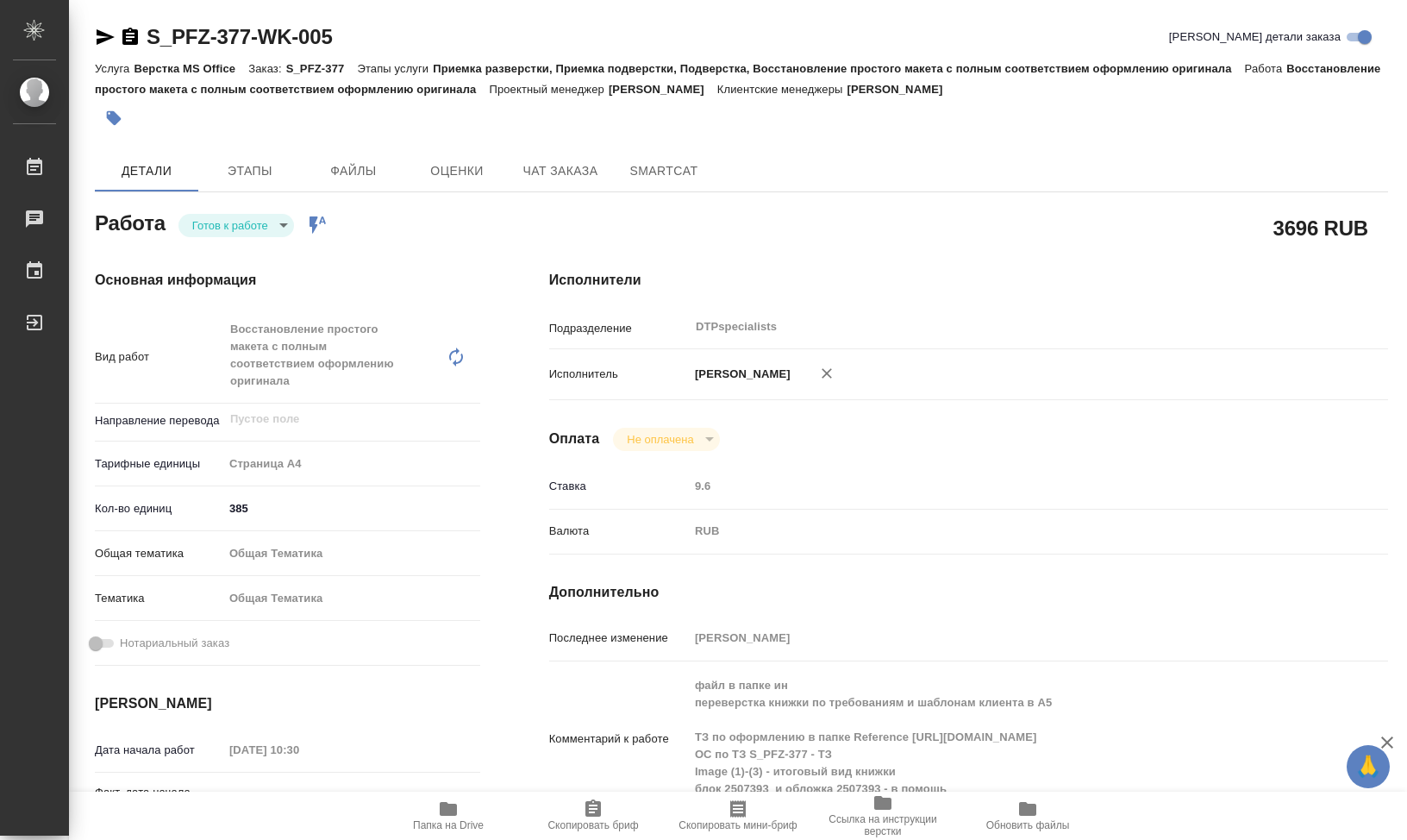
type textarea "x"
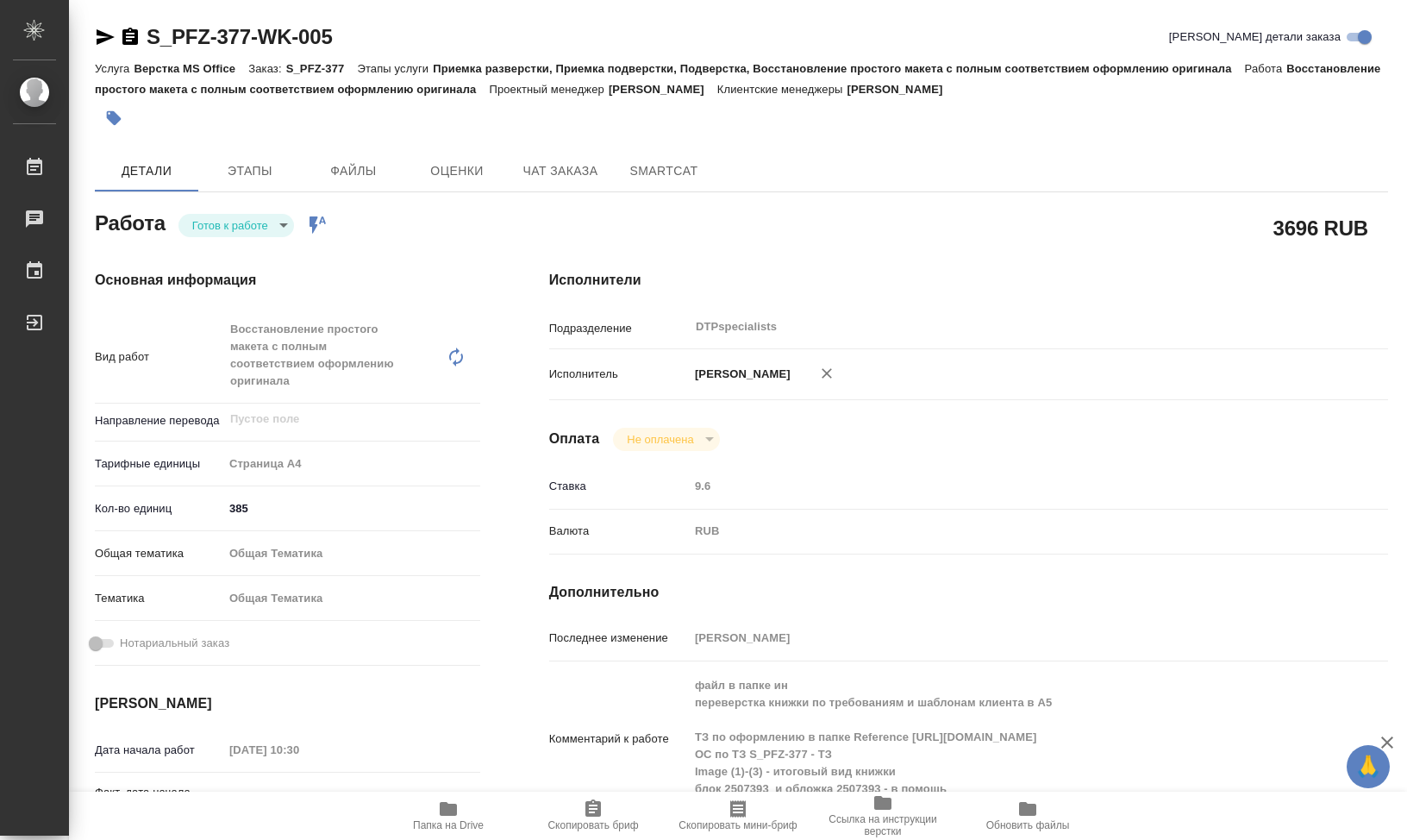
type textarea "x"
click at [455, 812] on icon "button" at bounding box center [448, 808] width 17 height 13
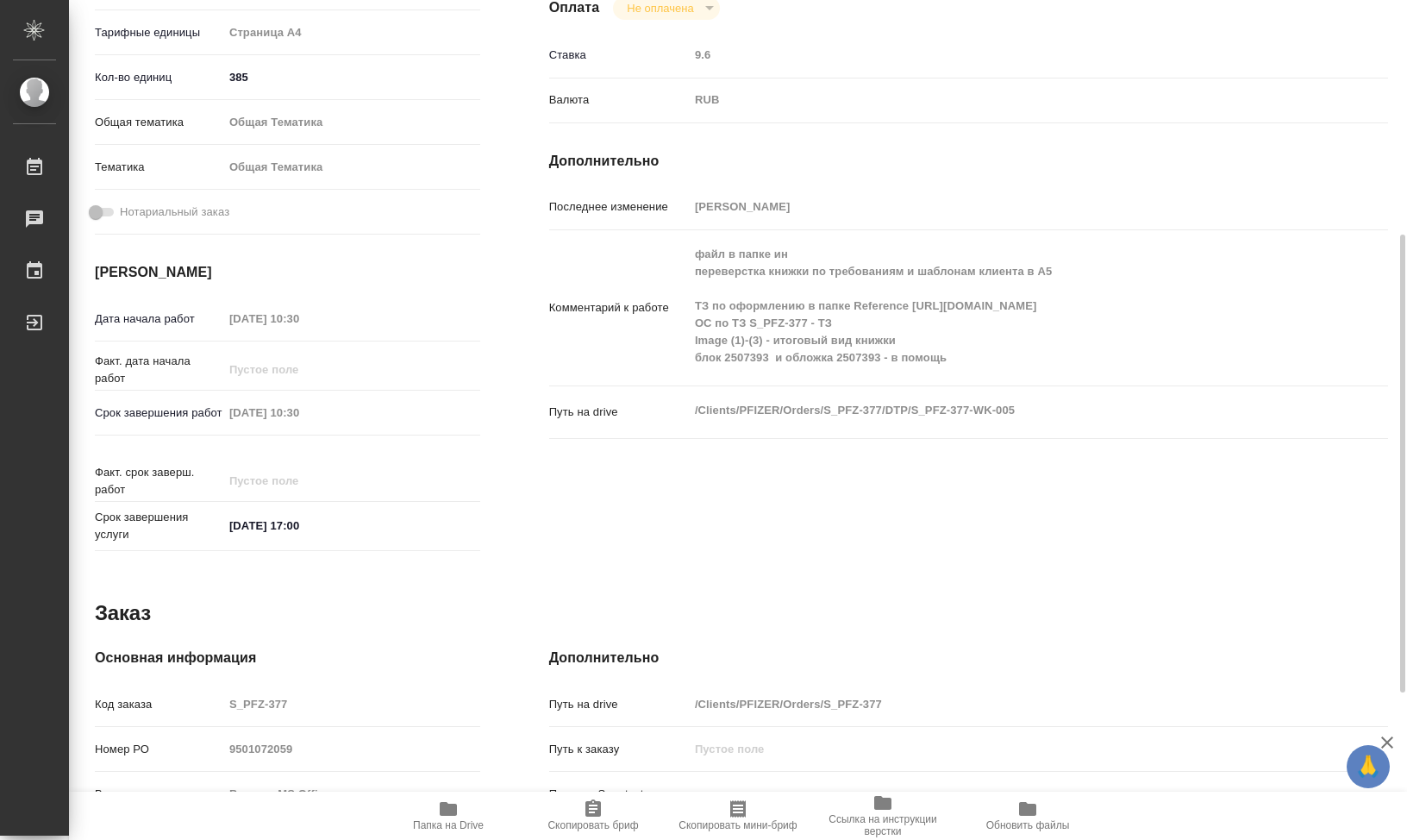
click at [434, 811] on span "Папка на Drive" at bounding box center [448, 814] width 124 height 33
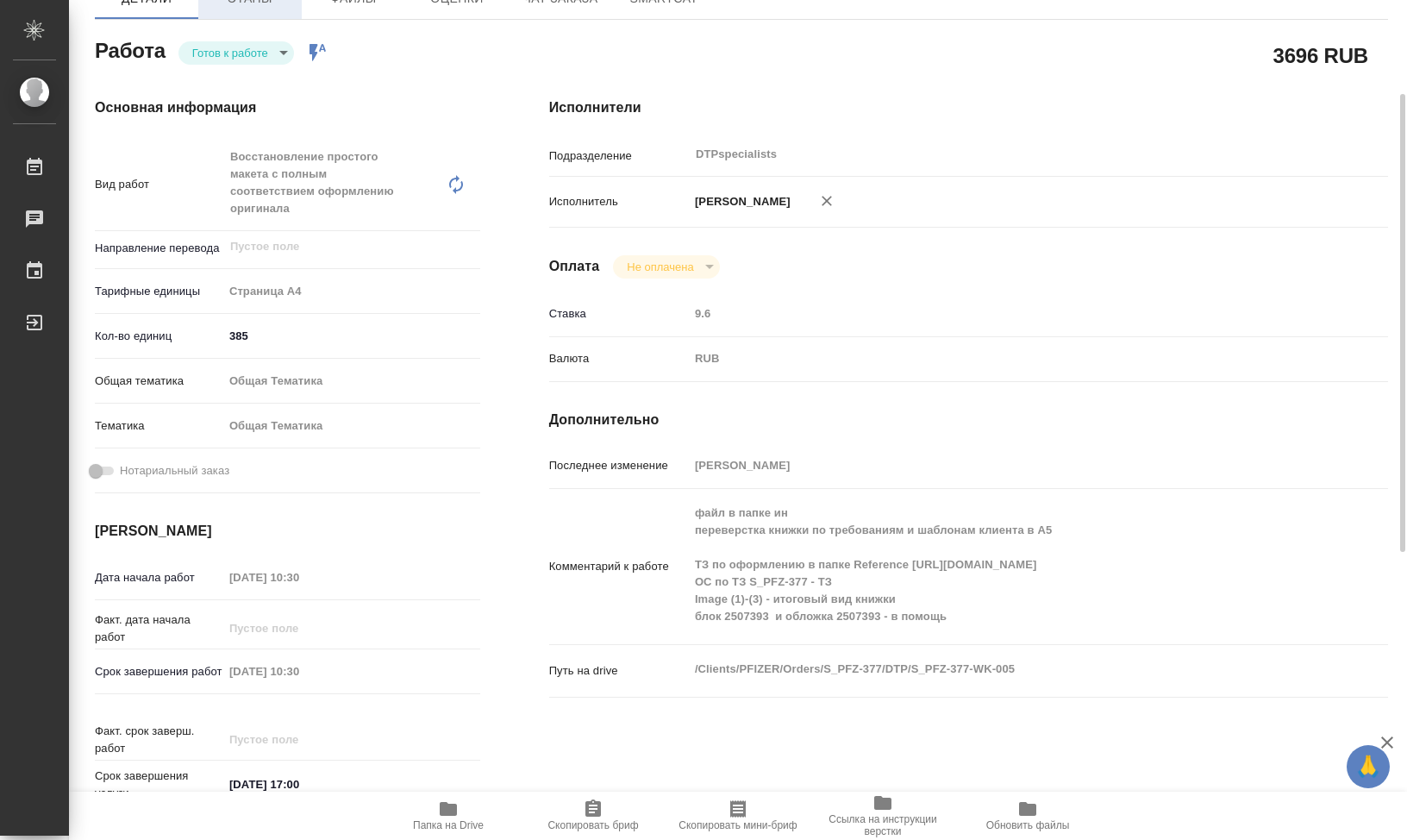
scroll to position [0, 0]
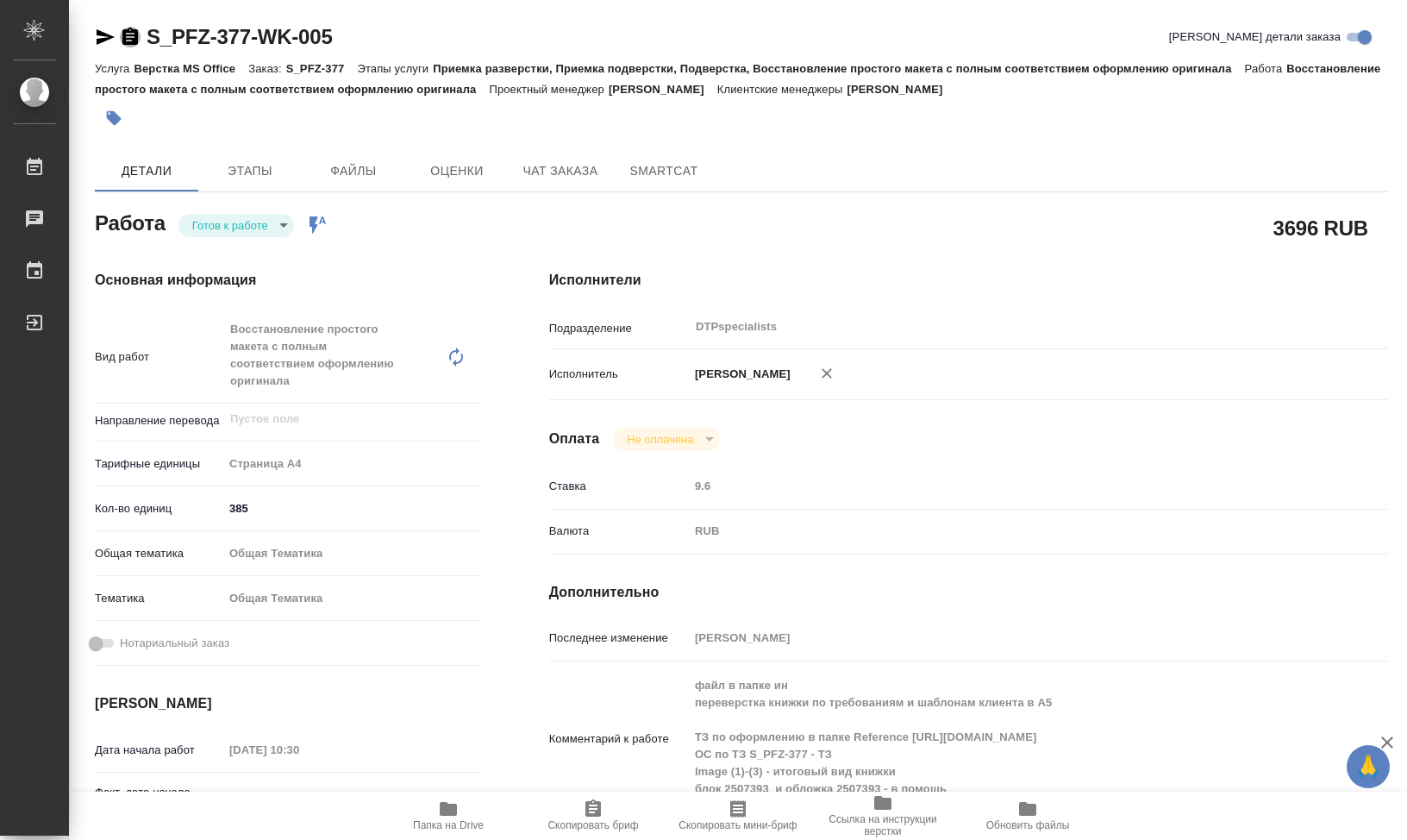
click at [134, 42] on icon "button" at bounding box center [129, 36] width 15 height 17
type textarea "x"
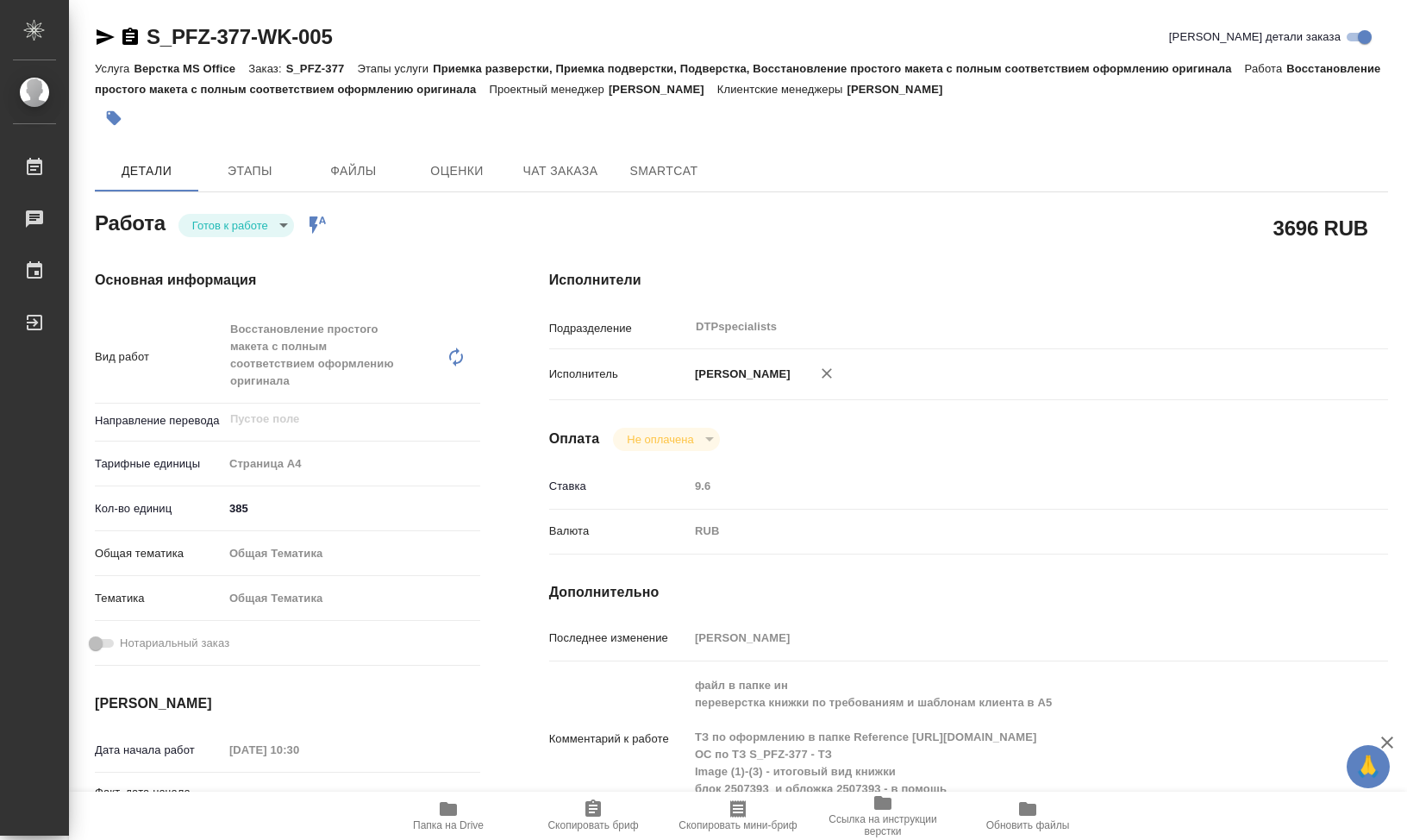
type textarea "x"
click at [439, 797] on button "Папка на Drive" at bounding box center [448, 816] width 144 height 48
click at [543, 170] on span "Чат заказа" at bounding box center [560, 171] width 83 height 21
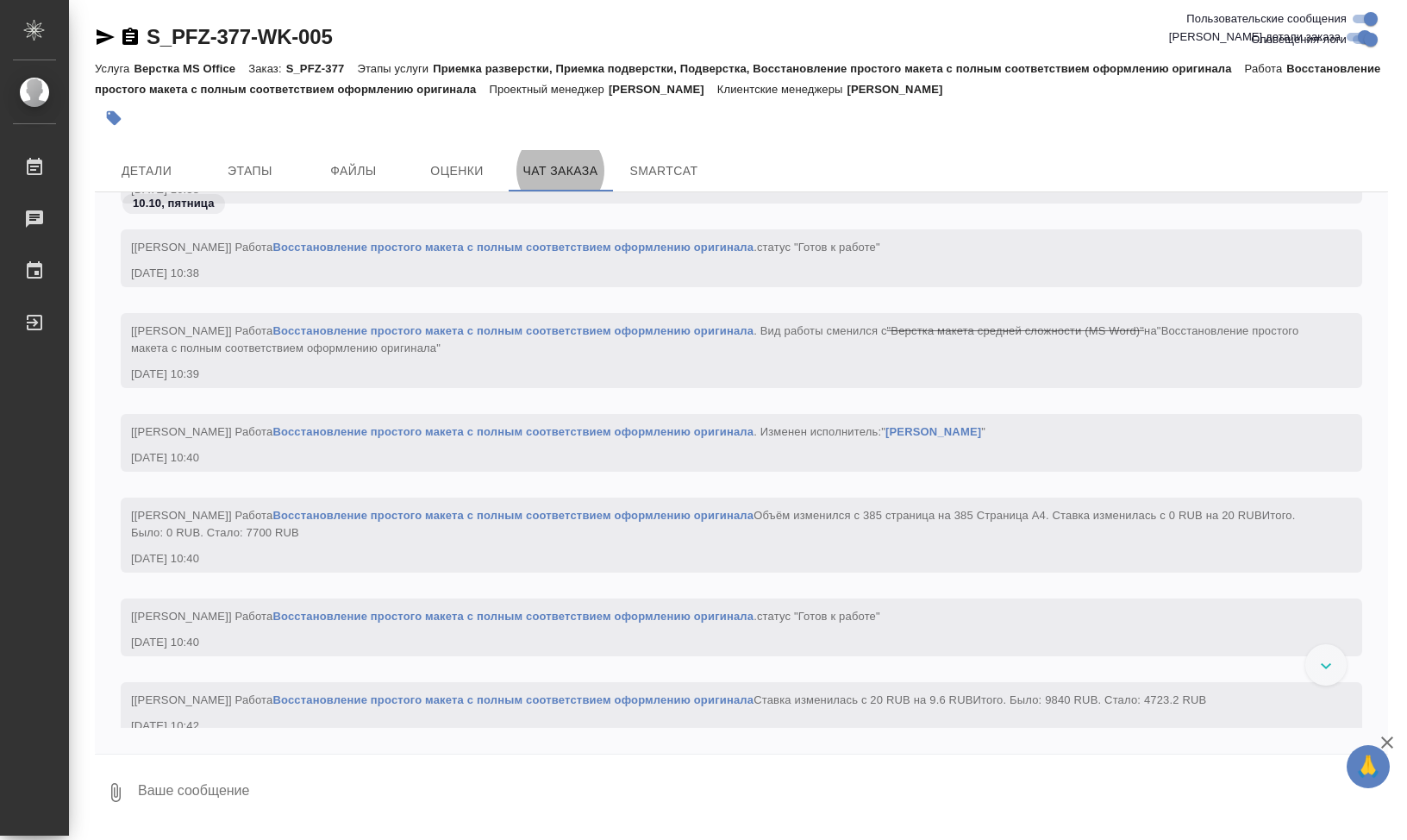
scroll to position [31199, 0]
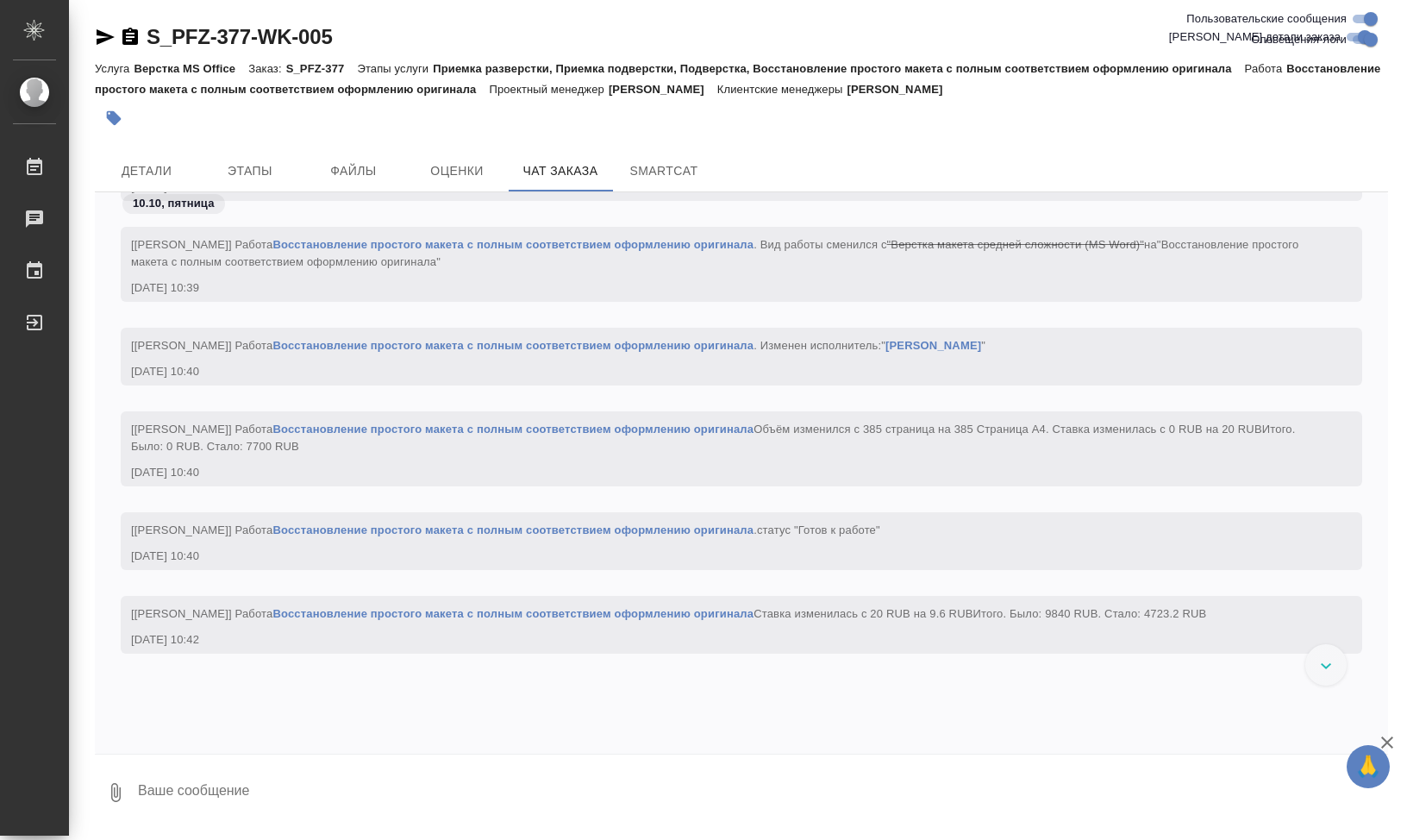
click at [1052, 486] on div "[Заборова Александра] Работа Восстановление простого макета с полным соответств…" at bounding box center [741, 449] width 1241 height 75
click at [180, 170] on span "Детали" at bounding box center [146, 171] width 83 height 21
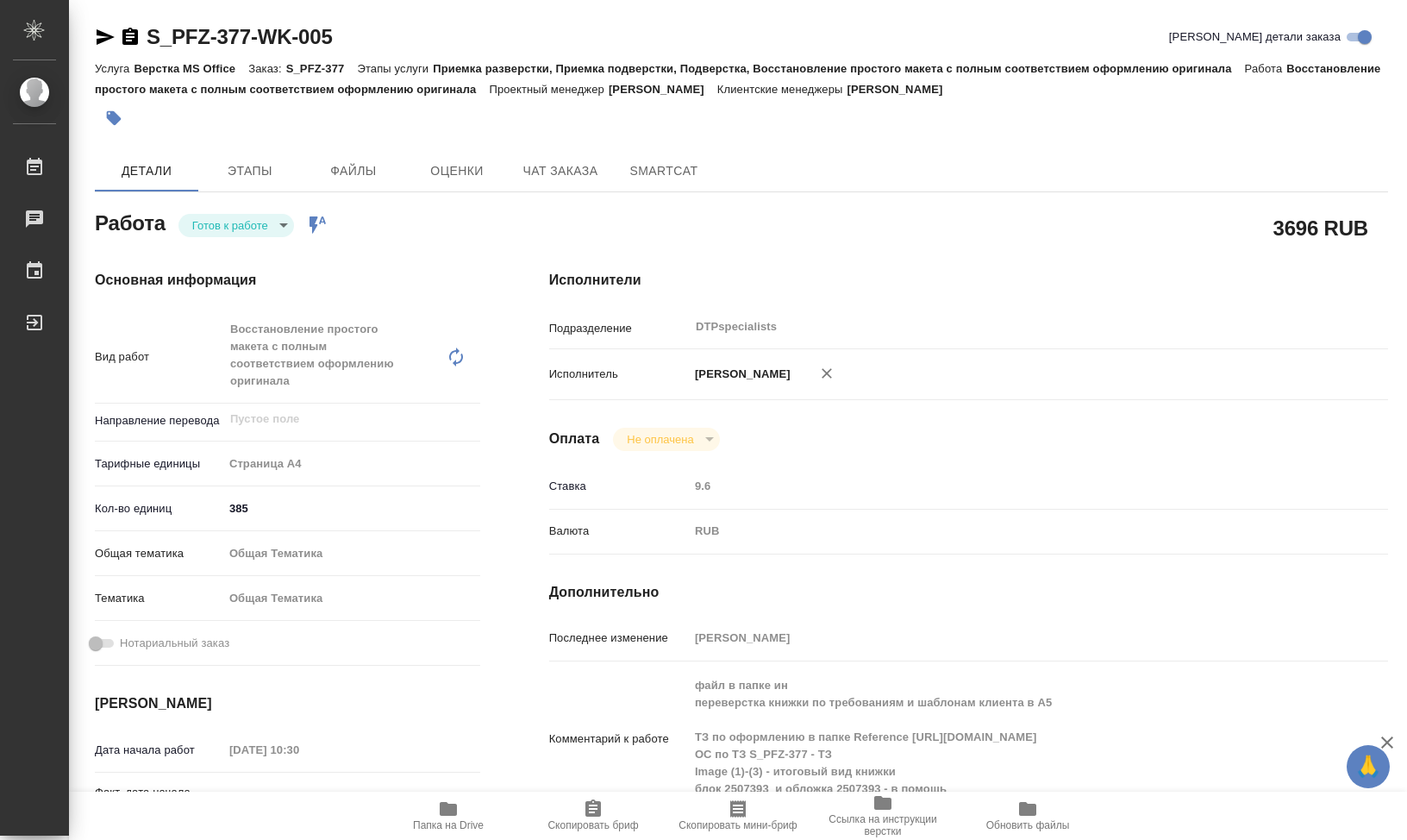
type textarea "x"
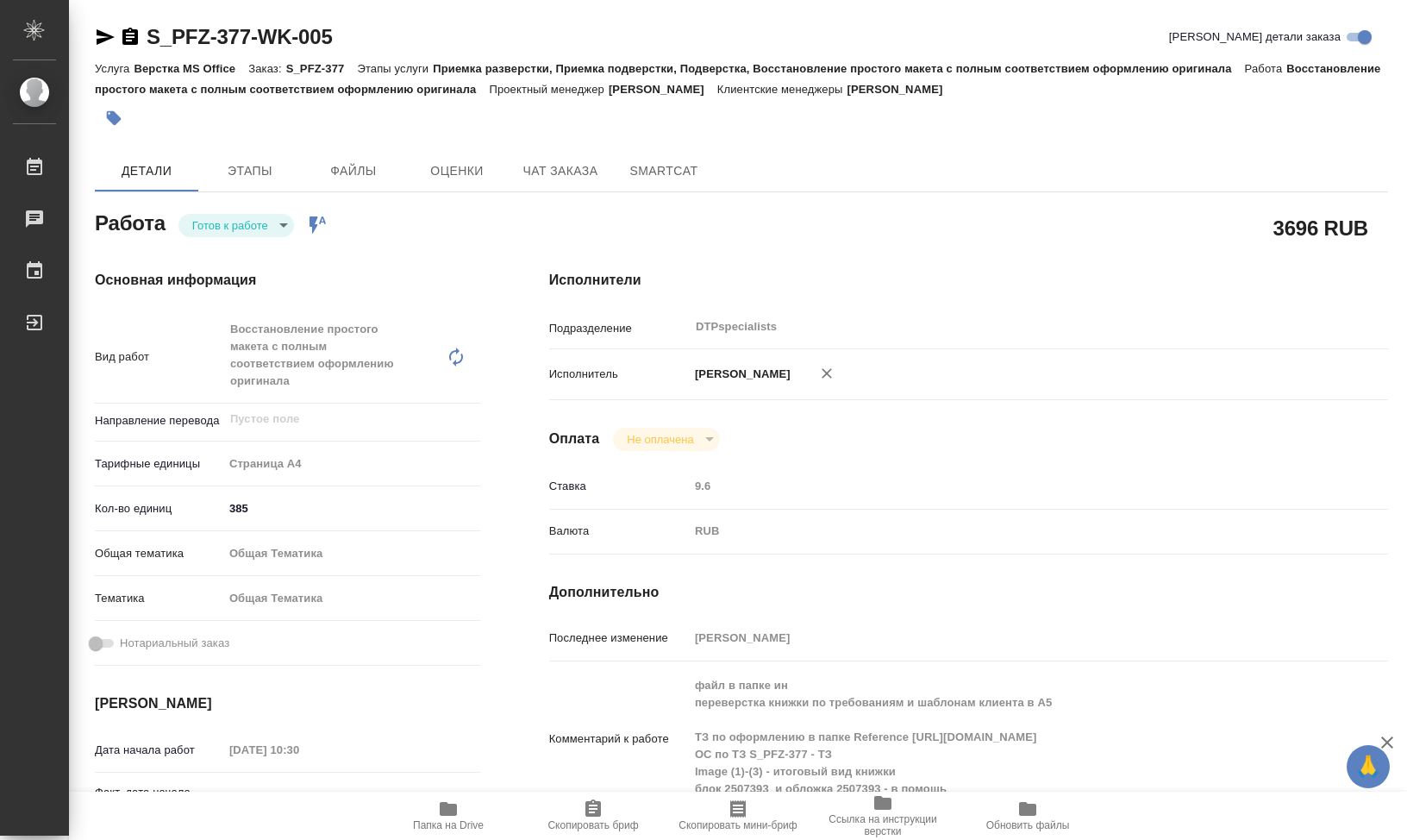
type textarea "x"
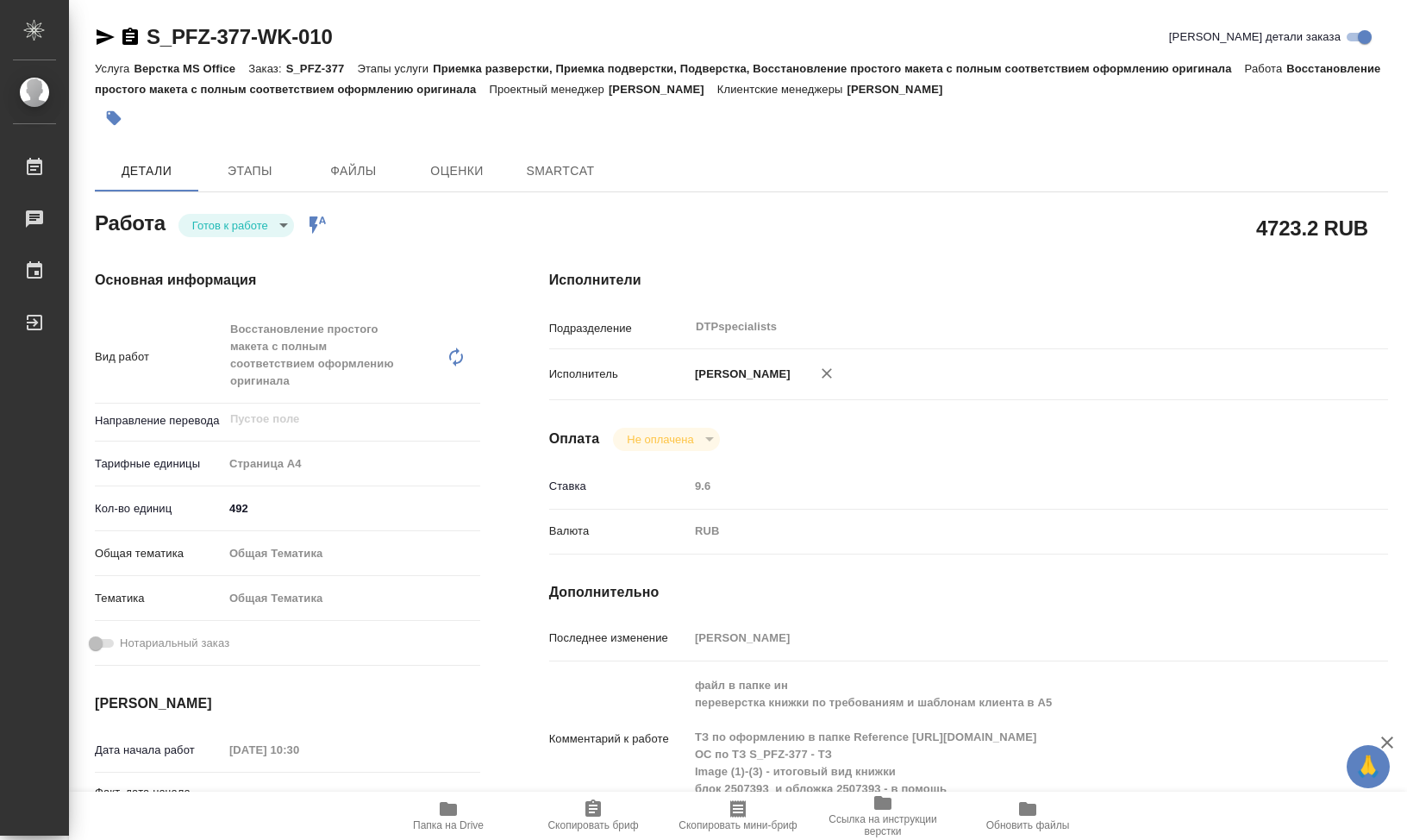
type textarea "x"
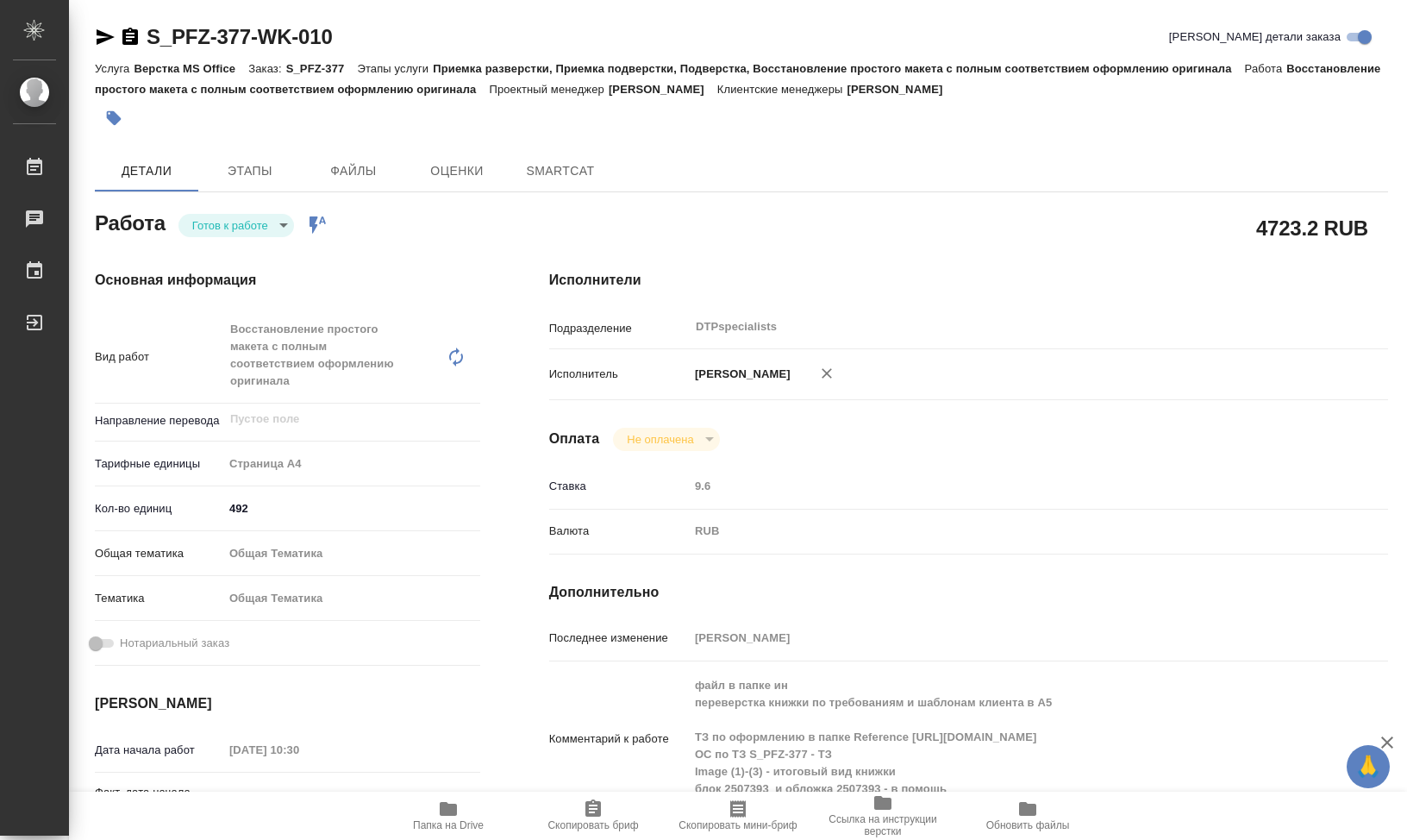
type textarea "x"
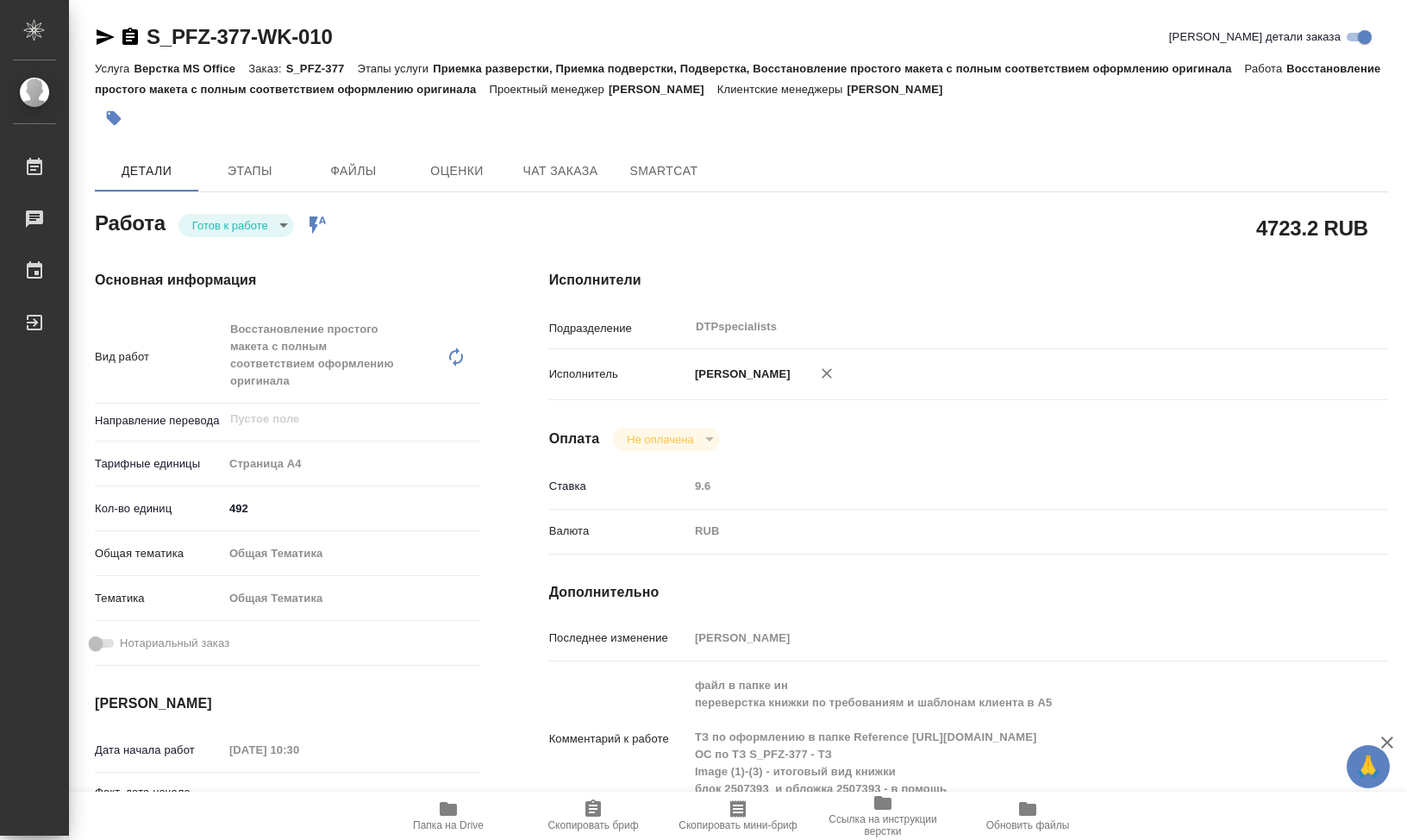
type textarea "x"
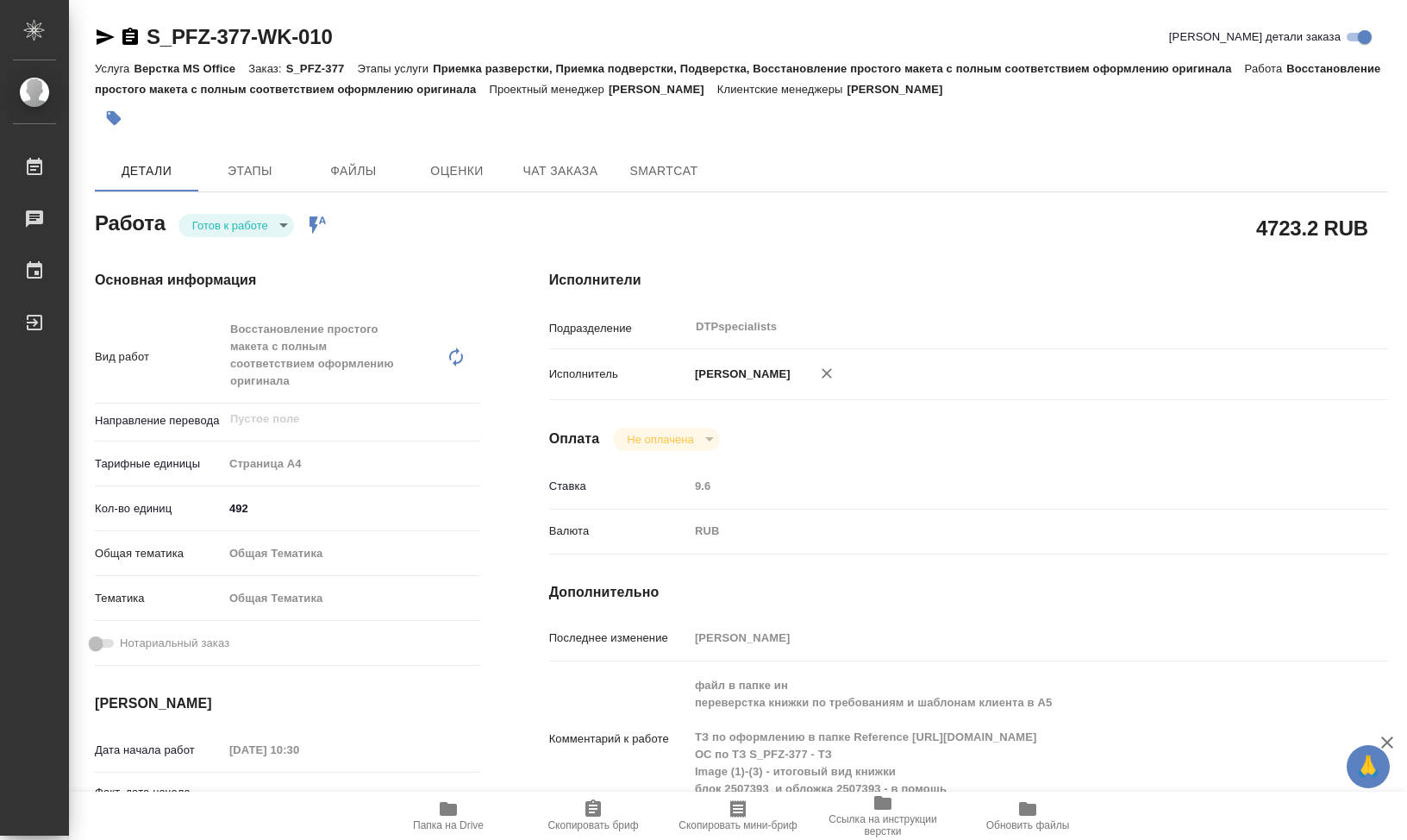
type textarea "x"
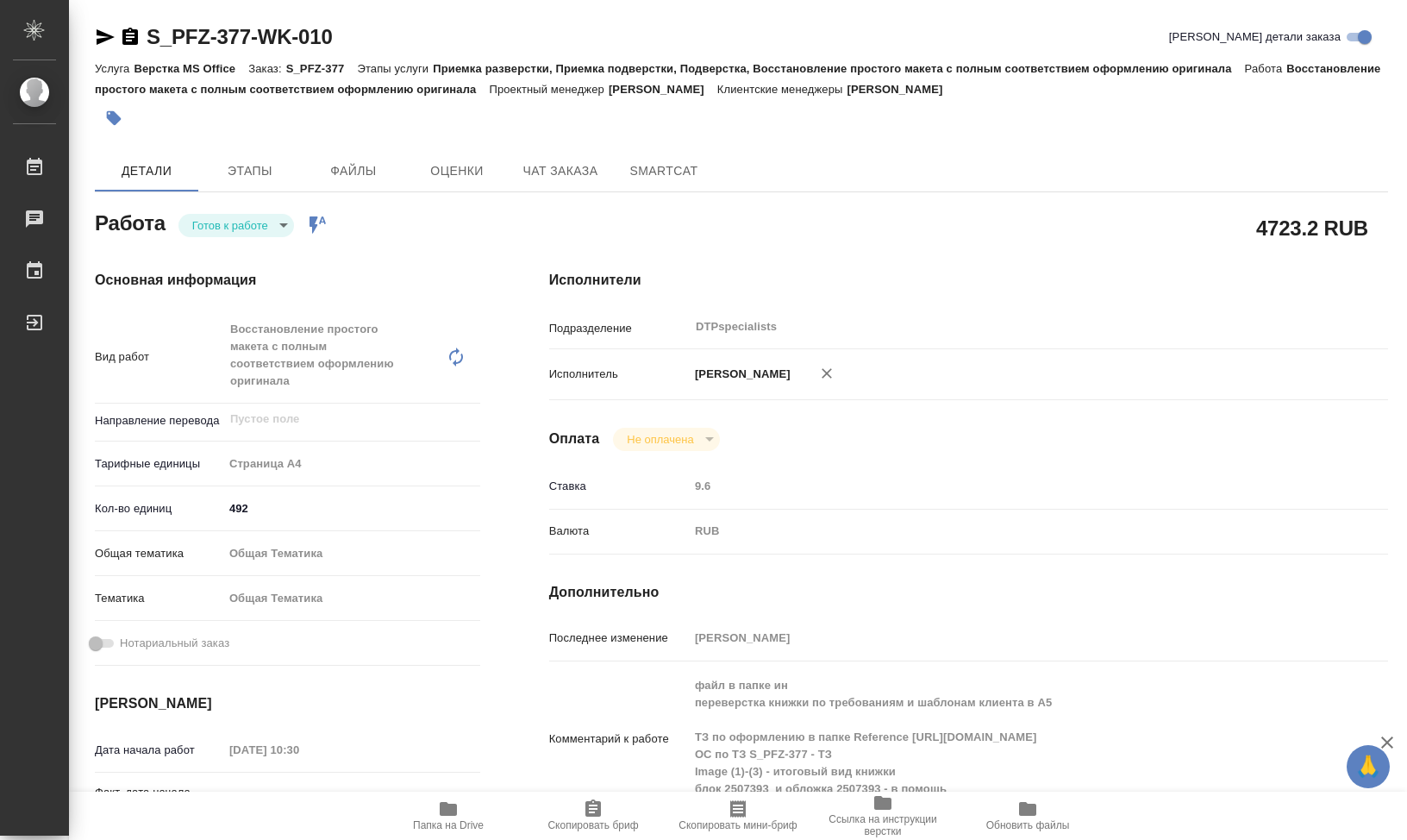
type textarea "x"
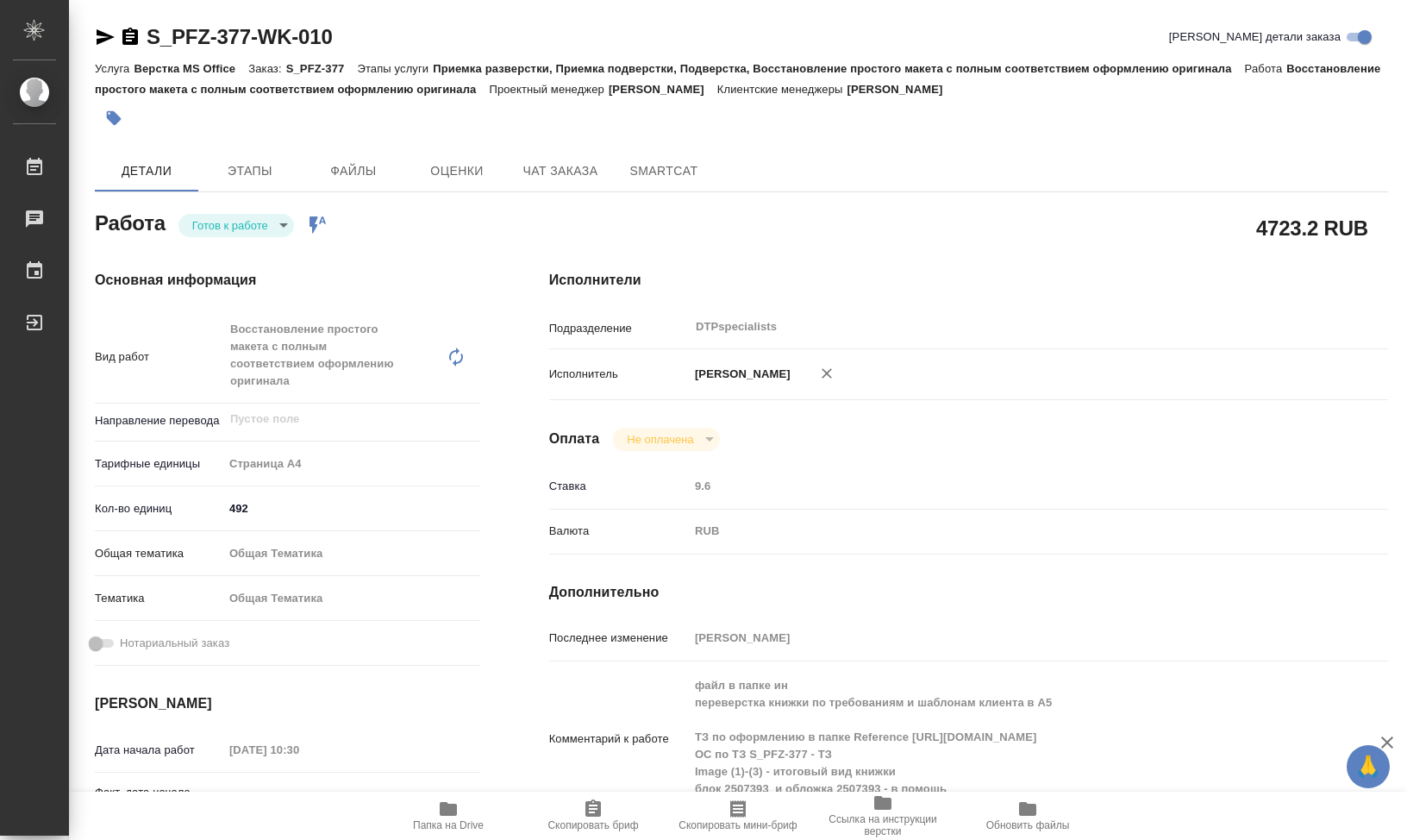
drag, startPoint x: 1046, startPoint y: 198, endPoint x: 1038, endPoint y: 194, distance: 8.9
click at [1046, 197] on div "4723.2 RUB" at bounding box center [968, 227] width 908 height 112
click at [455, 824] on span "Папка на Drive" at bounding box center [448, 825] width 70 height 12
drag, startPoint x: 365, startPoint y: 36, endPoint x: 119, endPoint y: 41, distance: 246.1
click at [119, 41] on div "S_PFZ-377-WK-010 Кратко детали заказа" at bounding box center [741, 37] width 1293 height 28
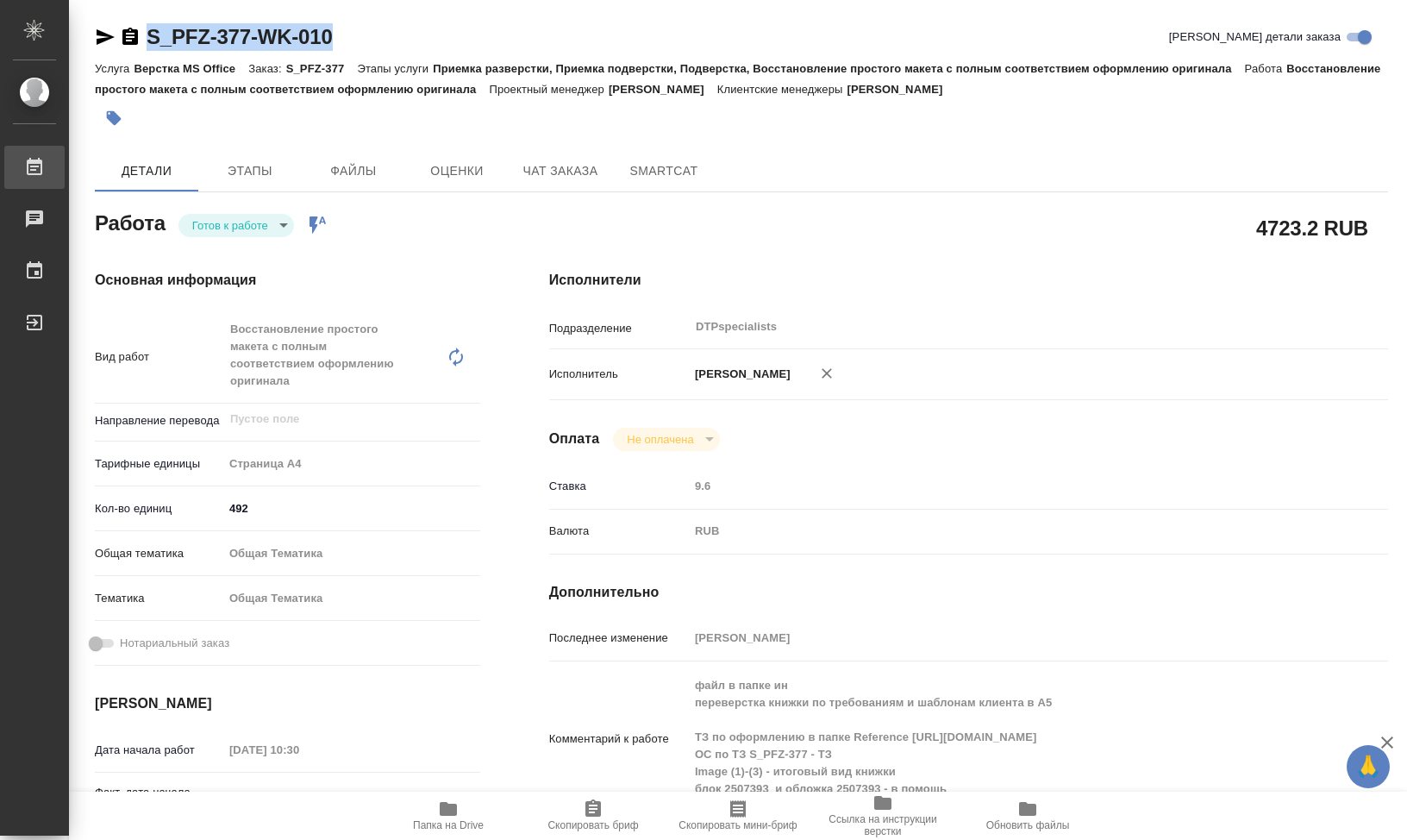
copy link "S_PFZ-377-WK-010"
type textarea "x"
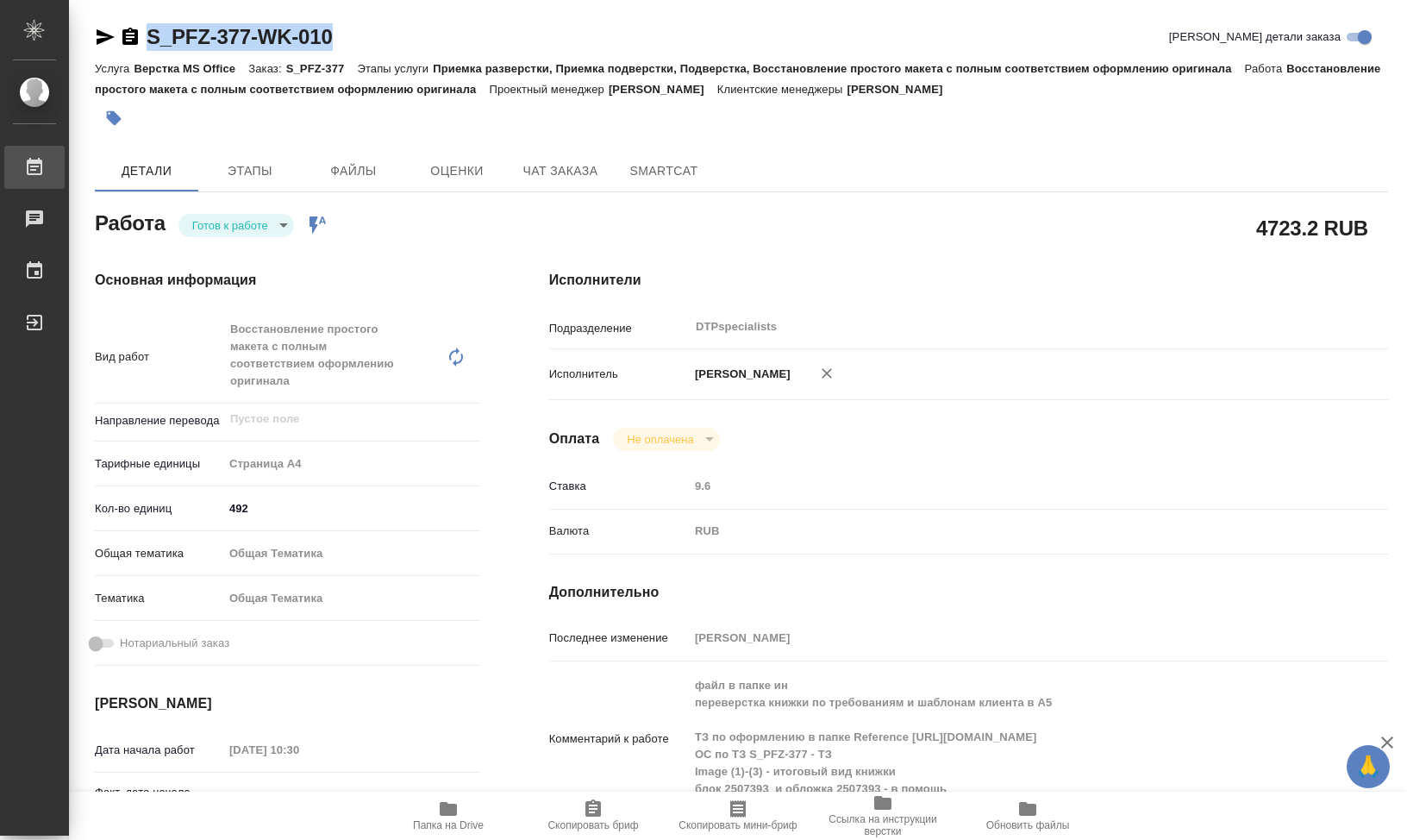
type textarea "x"
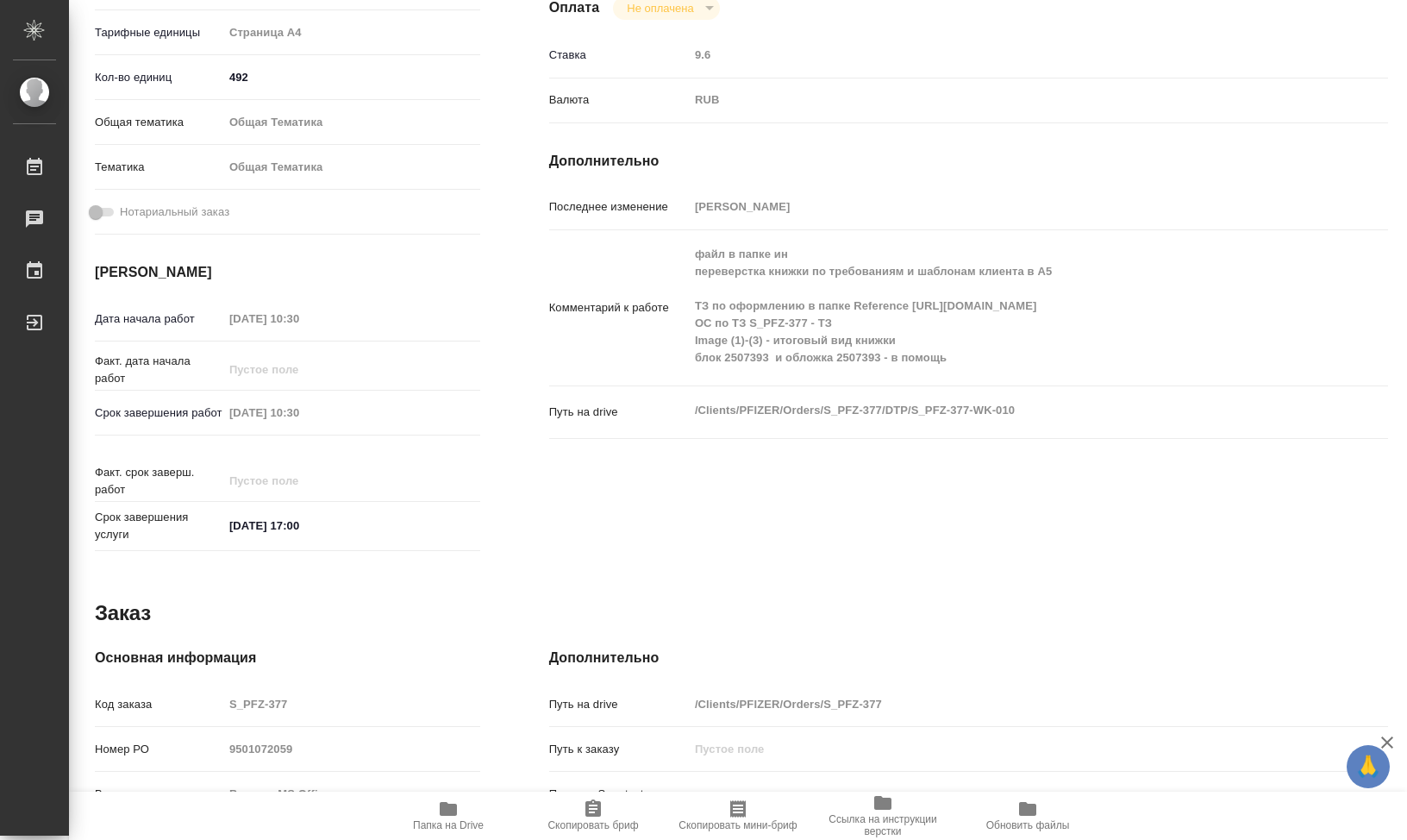
click at [989, 375] on div "файл в папке ин переверстка книжки по требованиям и шаблонам клиента в А5 ТЗ по…" at bounding box center [1003, 308] width 629 height 142
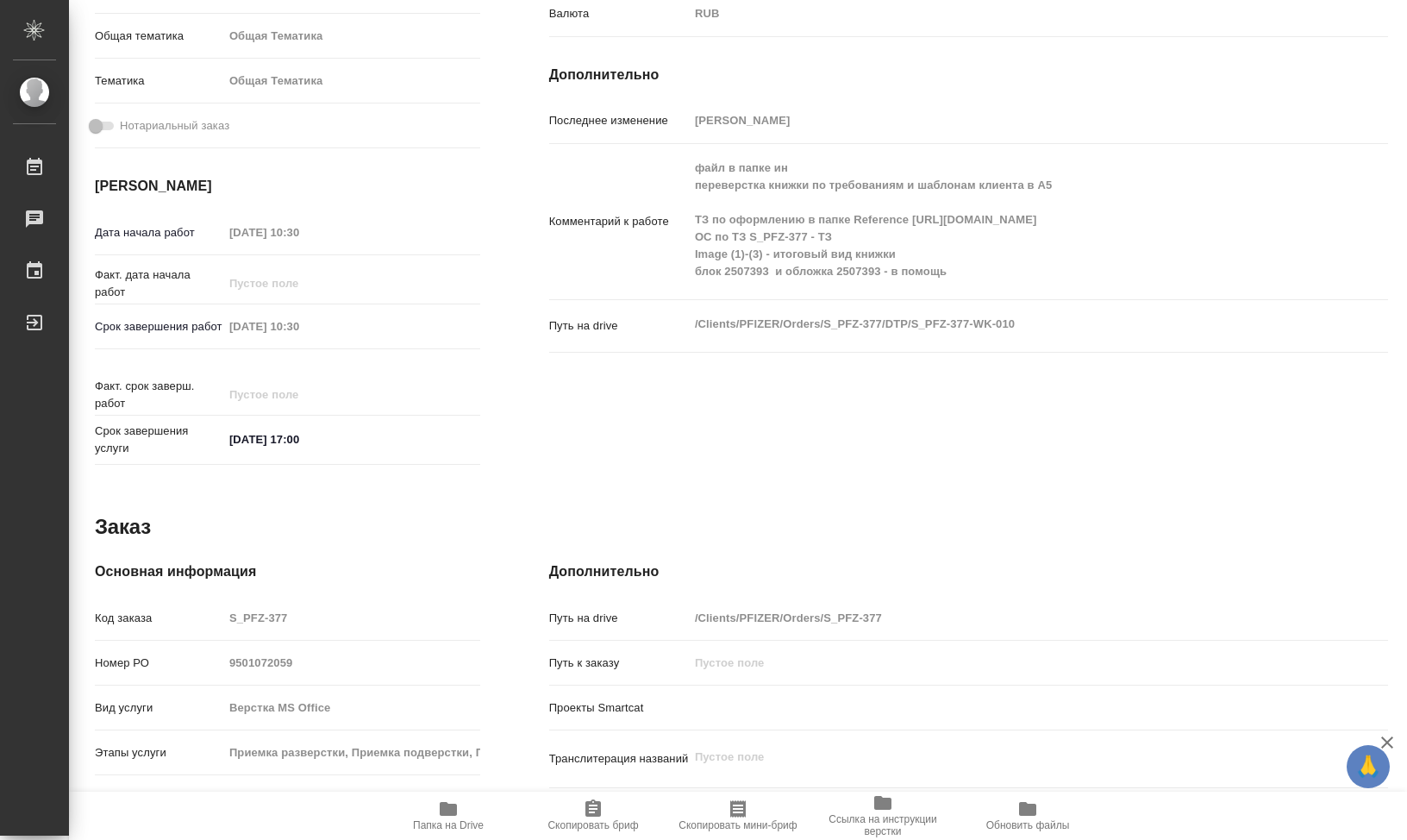
click at [801, 302] on div "Комментарий к работе файл в папке ин переверстка книжки по требованиям и шаблон…" at bounding box center [968, 228] width 839 height 156
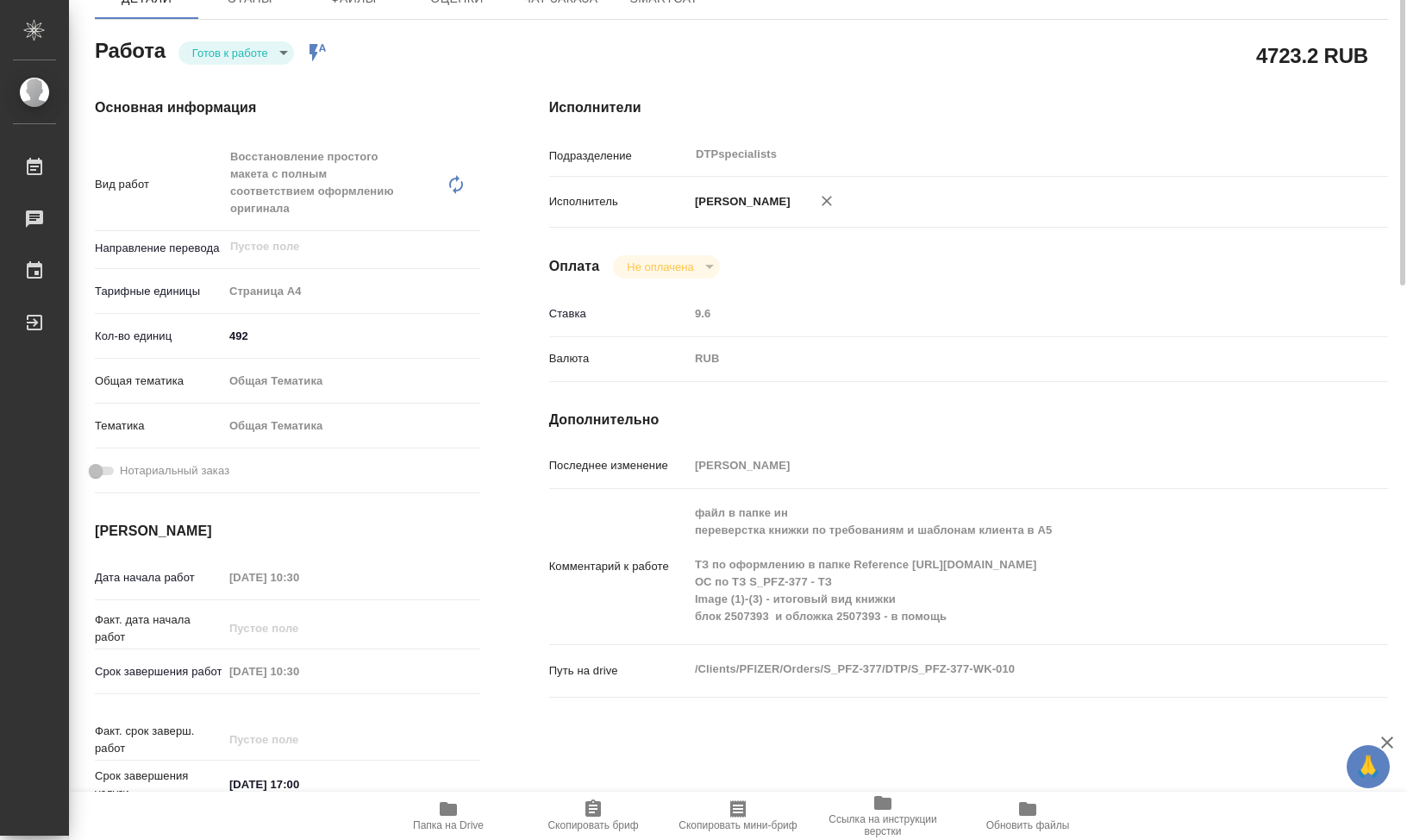
scroll to position [0, 0]
